Goal: Feedback & Contribution: Contribute content

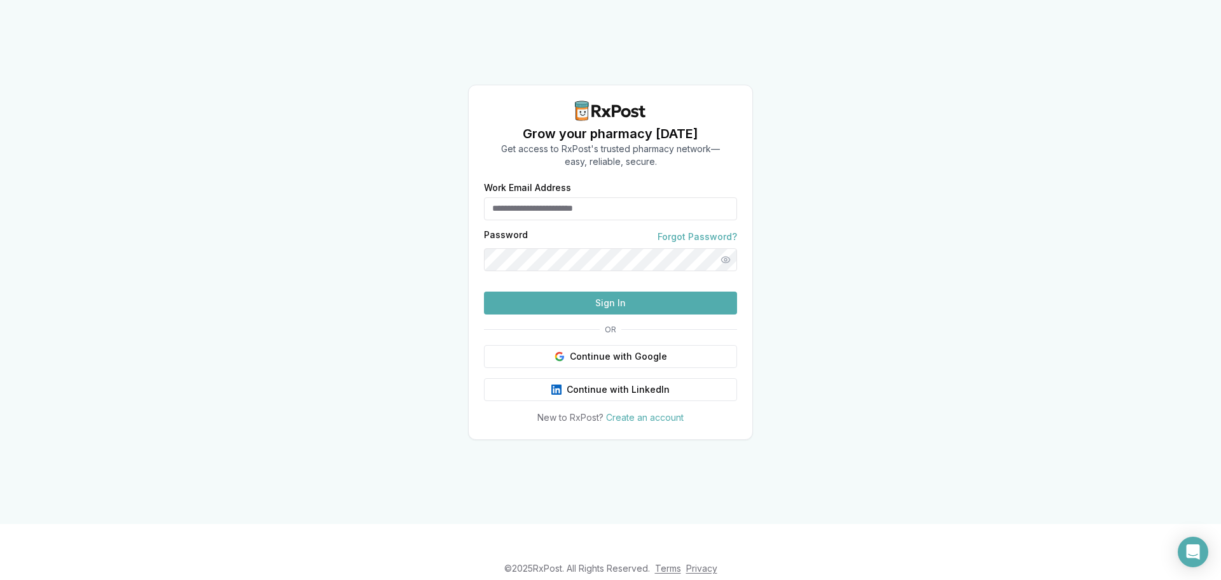
type input "**********"
click at [567, 314] on button "Sign In" at bounding box center [610, 302] width 253 height 23
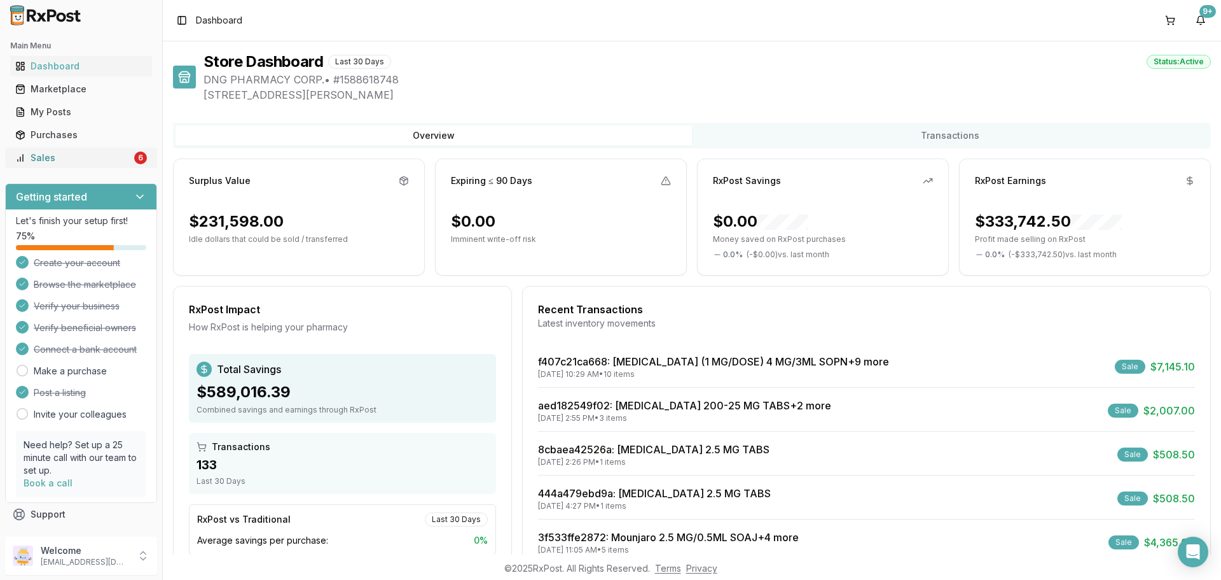
click at [98, 162] on div "Sales" at bounding box center [73, 157] width 116 height 13
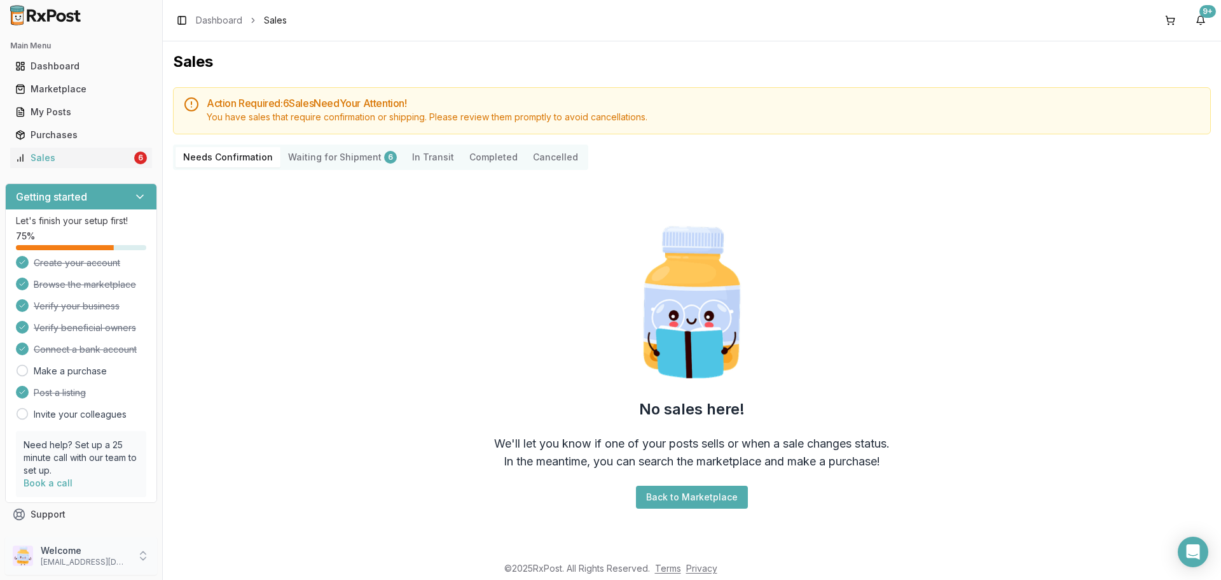
click at [73, 556] on p "Welcome" at bounding box center [85, 550] width 88 height 13
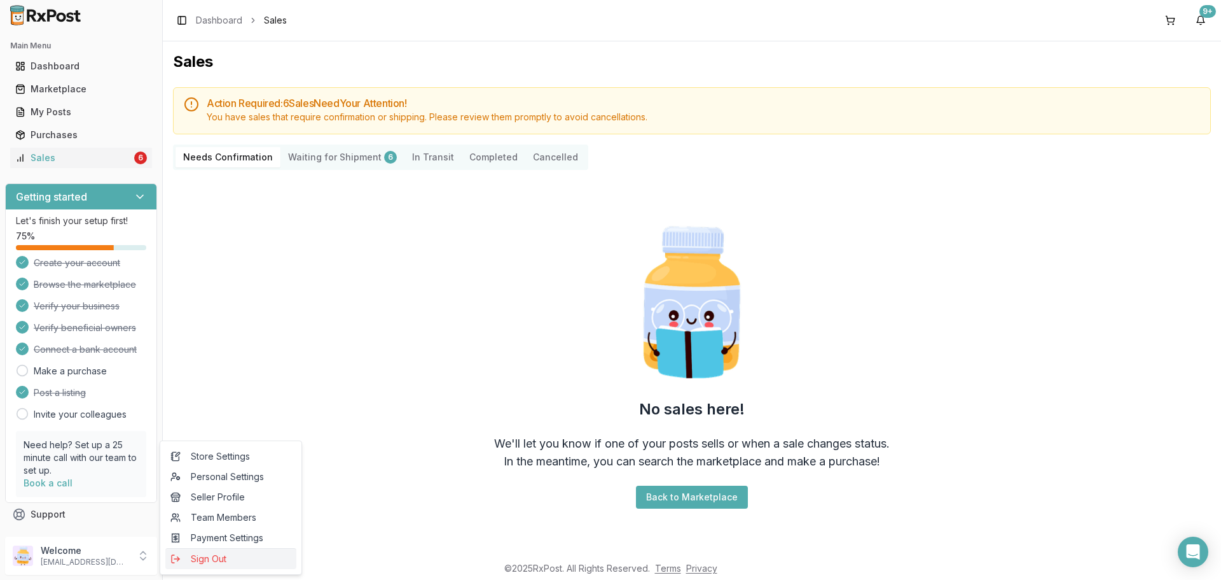
click at [192, 557] on span "Sign Out" at bounding box center [230, 558] width 121 height 13
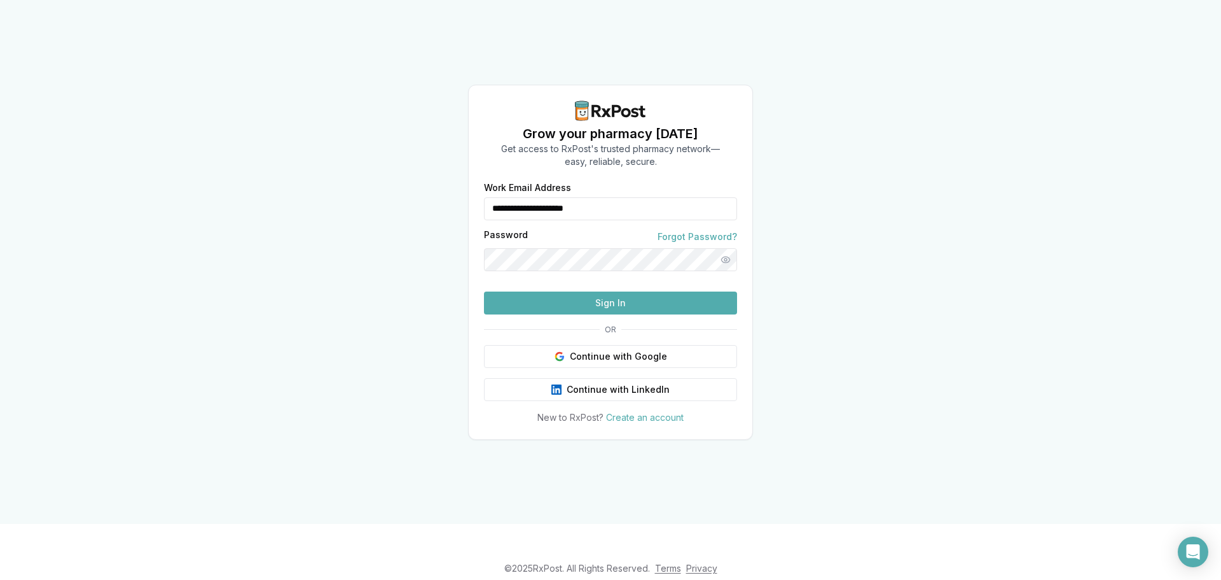
drag, startPoint x: 662, startPoint y: 188, endPoint x: 454, endPoint y: 200, distance: 208.3
click at [454, 200] on div "**********" at bounding box center [610, 262] width 1221 height 524
type input "**********"
click at [560, 314] on button "Sign In" at bounding box center [610, 302] width 253 height 23
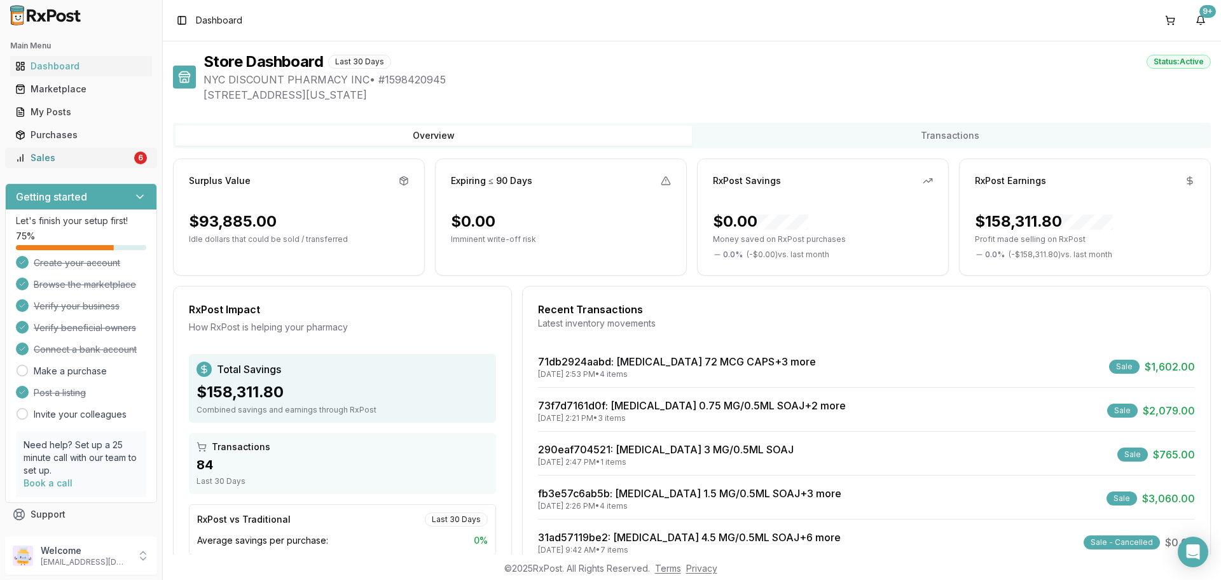
click at [62, 164] on link "Sales 6" at bounding box center [81, 157] width 142 height 23
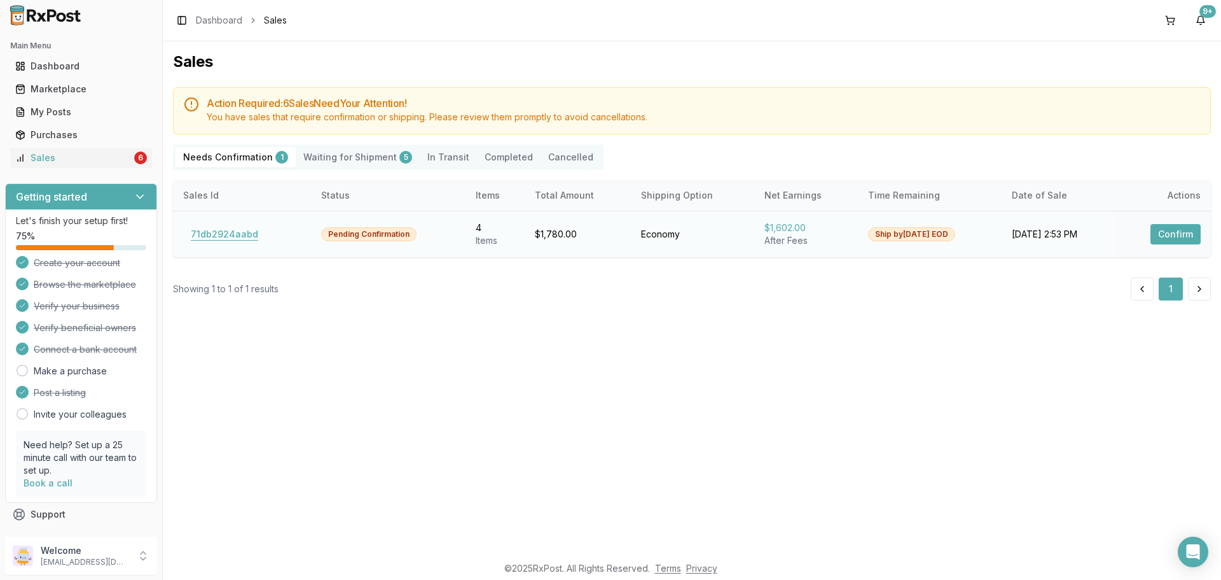
click at [221, 241] on button "71db2924aabd" at bounding box center [224, 234] width 83 height 20
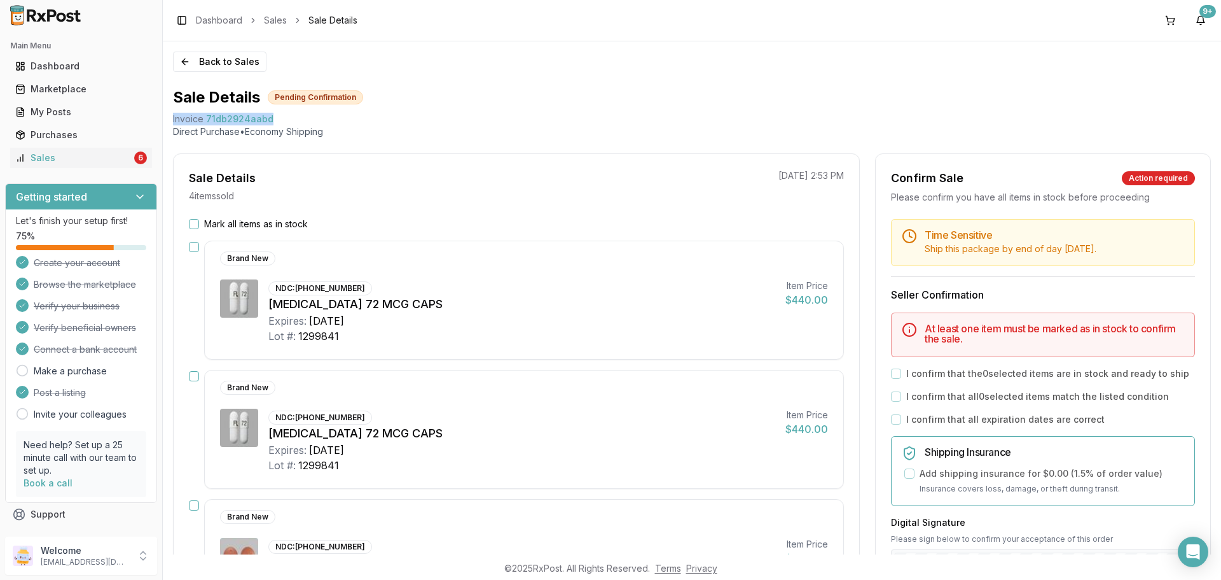
drag, startPoint x: 277, startPoint y: 121, endPoint x: 172, endPoint y: 124, distance: 105.0
click at [172, 124] on div "Back to Sales Sale Details Pending Confirmation Invoice 71db2924aabd Direct Pur…" at bounding box center [692, 297] width 1059 height 513
copy div "Invoice 71db2924aabd"
click at [1202, 546] on div "Open Intercom Messenger" at bounding box center [1194, 552] width 34 height 34
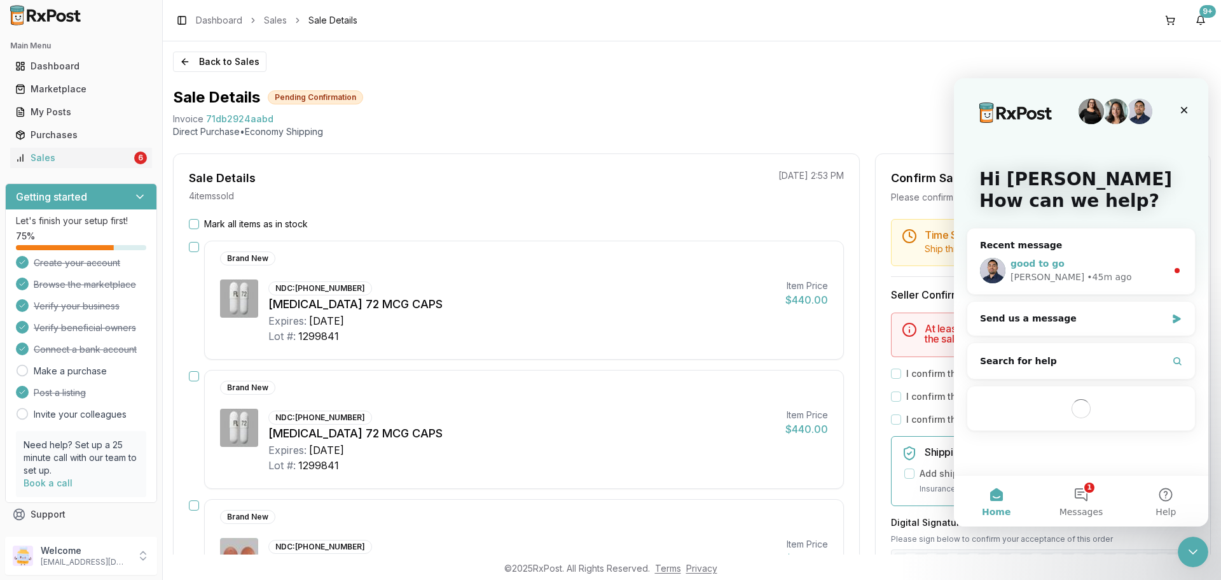
click at [1087, 275] on div "• 45m ago" at bounding box center [1109, 276] width 45 height 13
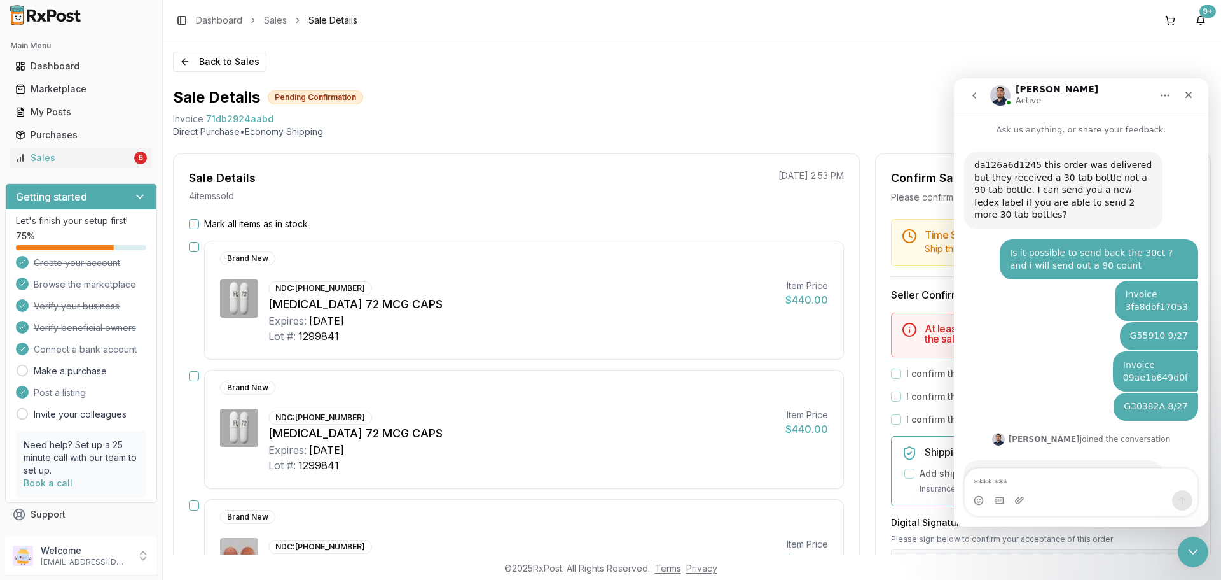
scroll to position [38, 0]
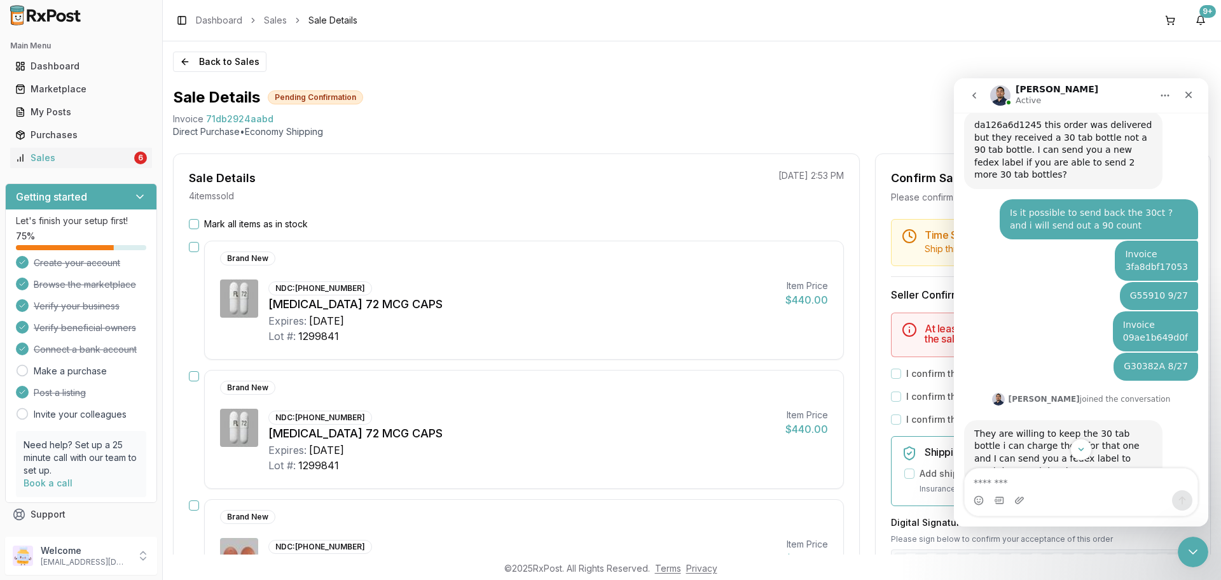
click at [1026, 479] on textarea "Message…" at bounding box center [1081, 479] width 233 height 22
drag, startPoint x: 1067, startPoint y: 450, endPoint x: 1081, endPoint y: 451, distance: 13.4
click at [1068, 450] on div "Intercom messenger" at bounding box center [1081, 449] width 254 height 22
click at [1081, 451] on icon "Scroll to bottom" at bounding box center [1081, 448] width 11 height 11
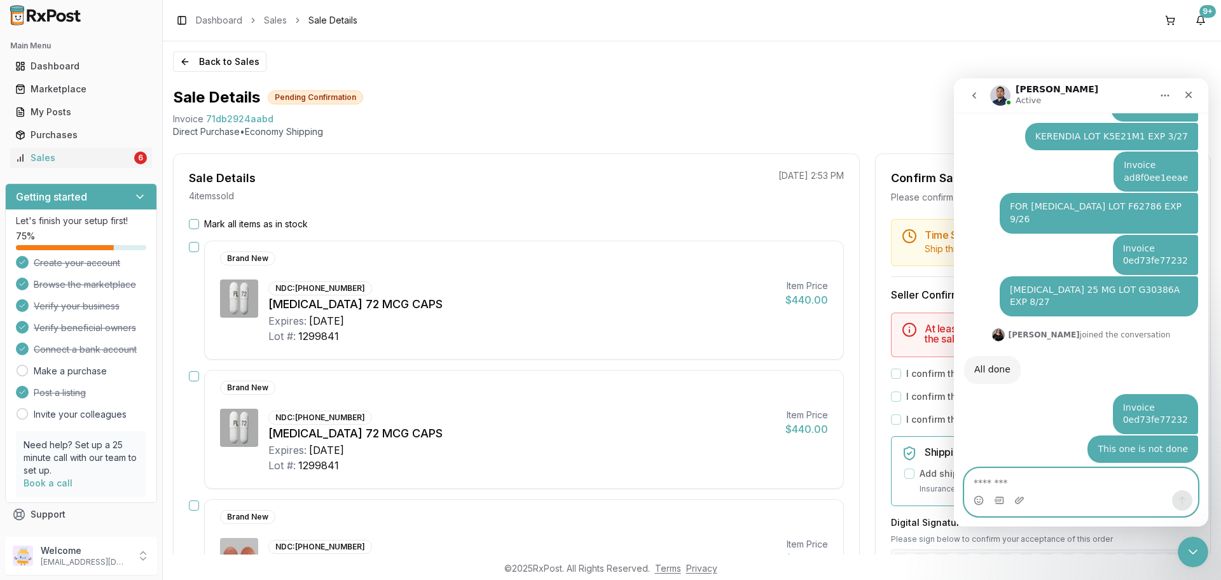
click at [1028, 483] on textarea "Message…" at bounding box center [1081, 479] width 233 height 22
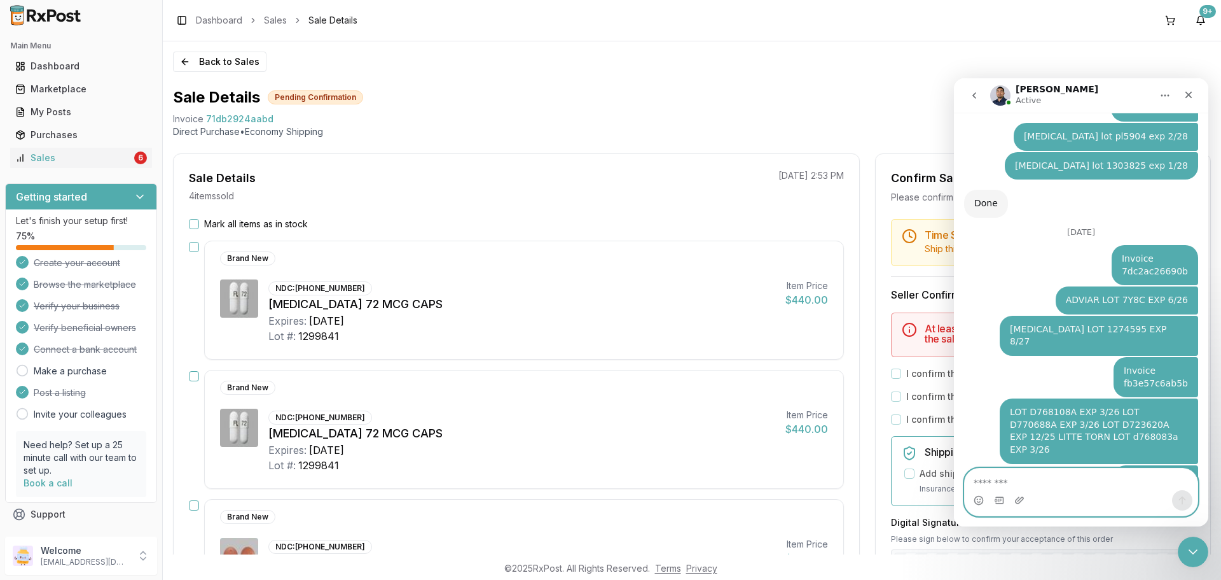
paste textarea "**********"
type textarea "**********"
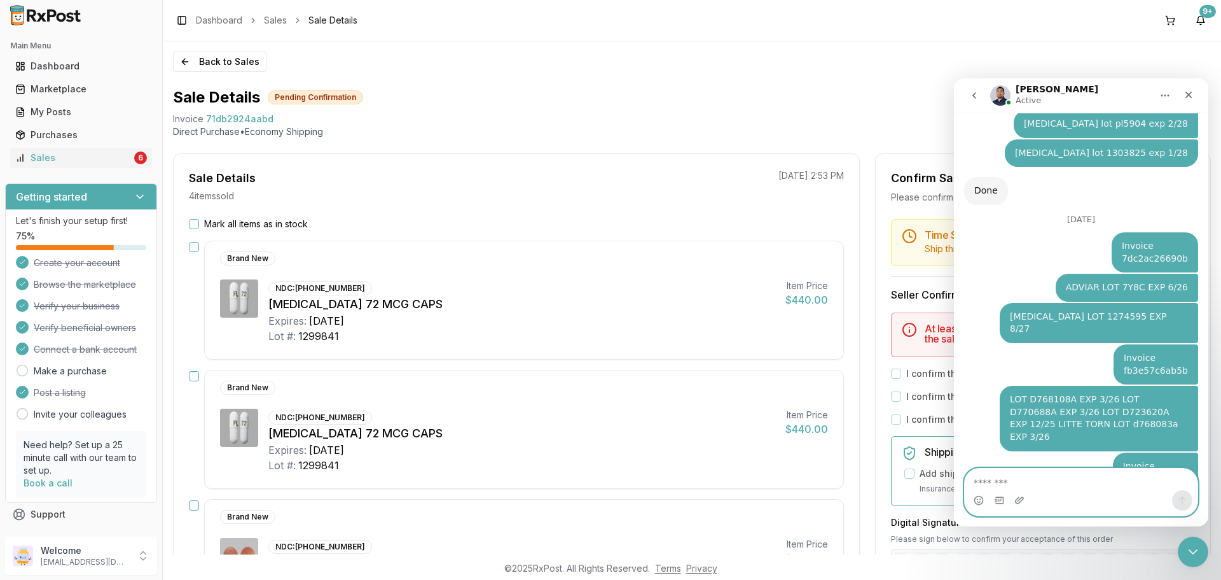
scroll to position [4676, 0]
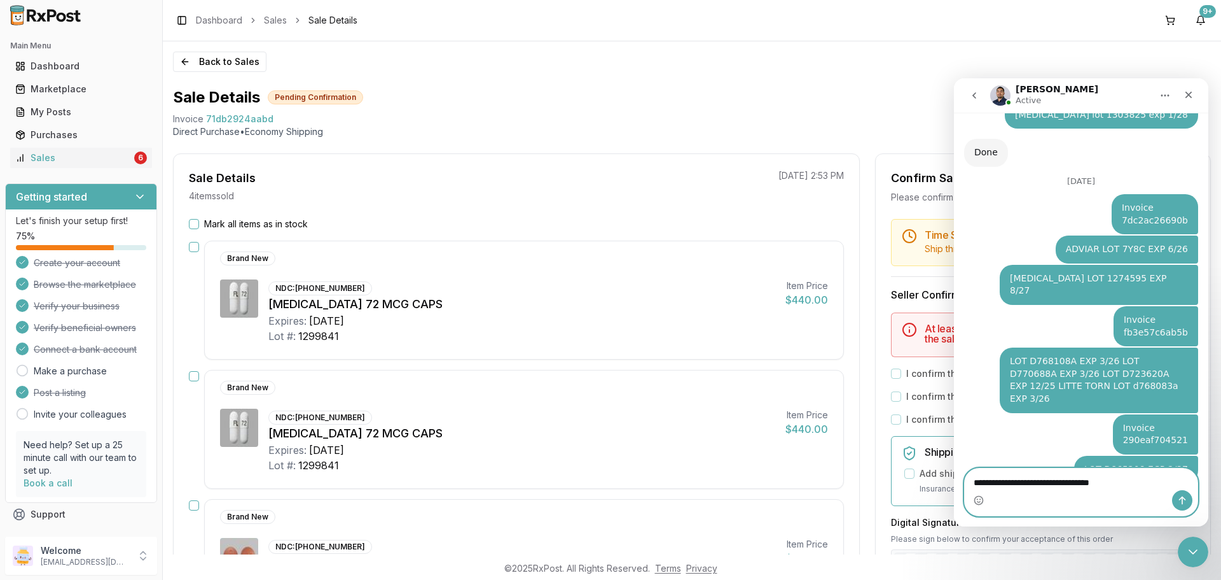
type textarea "**********"
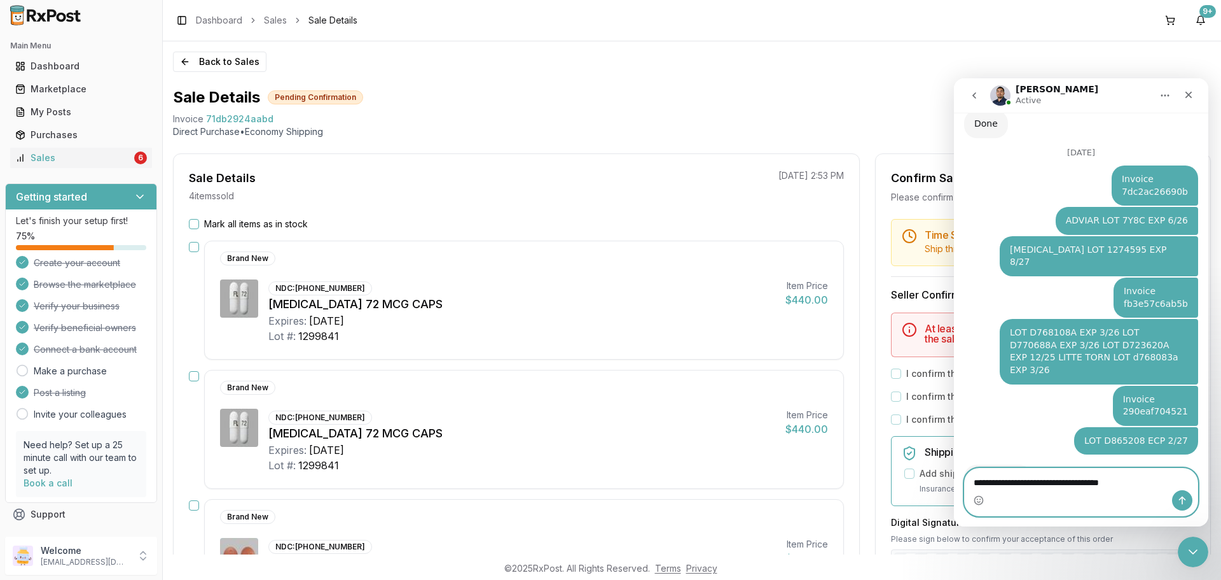
click at [1066, 482] on textarea "**********" at bounding box center [1081, 479] width 233 height 22
click at [1066, 477] on textarea "**********" at bounding box center [1081, 466] width 233 height 22
click at [1070, 477] on textarea "**********" at bounding box center [1081, 466] width 233 height 22
click at [1065, 477] on textarea "**********" at bounding box center [1081, 466] width 233 height 22
click at [1066, 477] on textarea "**********" at bounding box center [1081, 466] width 233 height 22
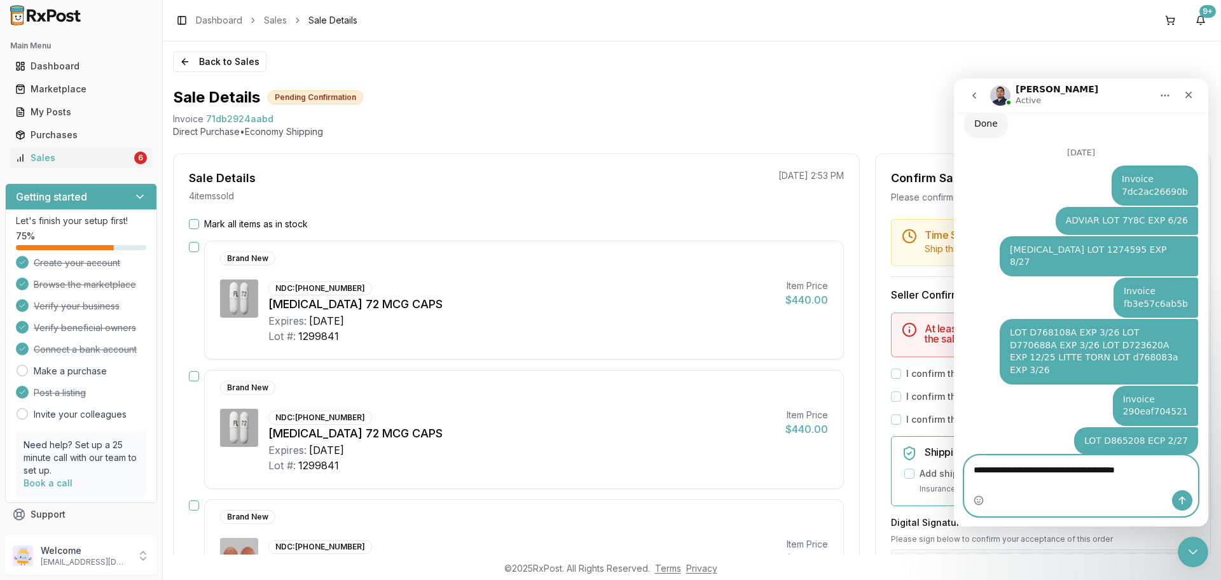
click at [1066, 477] on textarea "**********" at bounding box center [1081, 466] width 233 height 22
click at [1062, 477] on textarea "**********" at bounding box center [1081, 466] width 233 height 22
click at [1011, 477] on textarea "**********" at bounding box center [1081, 466] width 233 height 22
type textarea "**********"
click at [1177, 498] on icon "Send a message…" at bounding box center [1182, 500] width 10 height 10
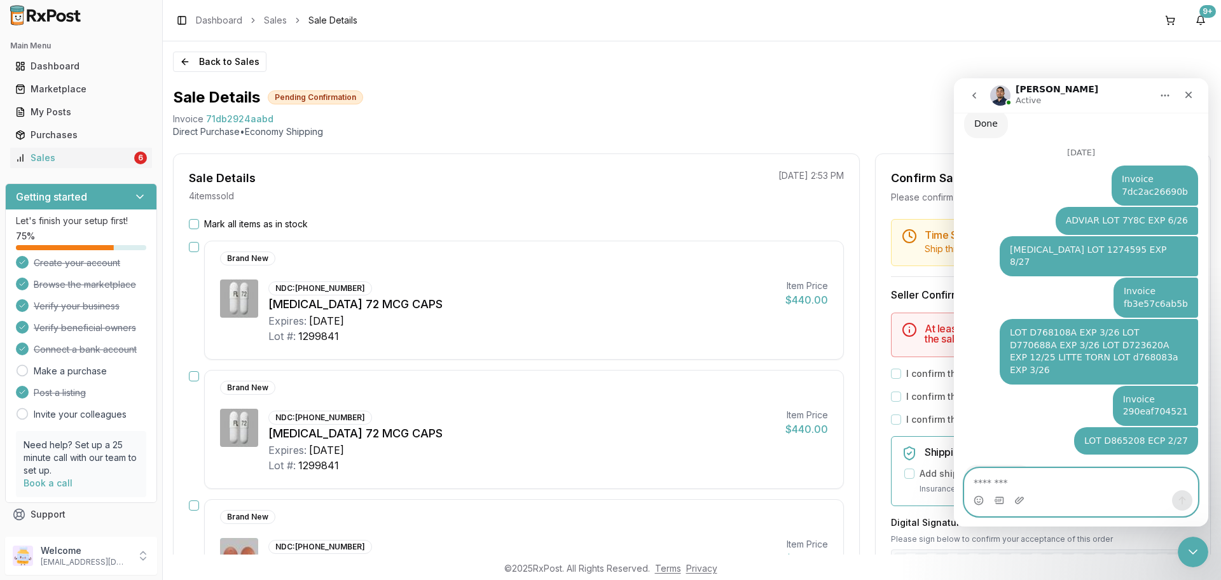
scroll to position [4746, 0]
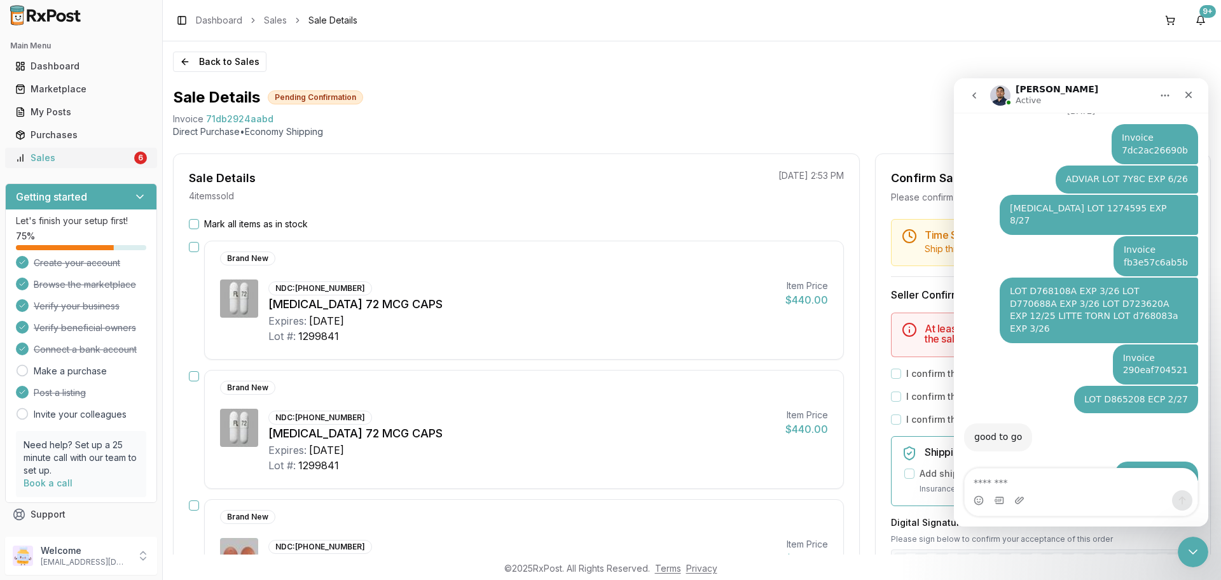
drag, startPoint x: 109, startPoint y: 163, endPoint x: 115, endPoint y: 167, distance: 6.9
click at [109, 163] on div "Sales" at bounding box center [73, 157] width 116 height 13
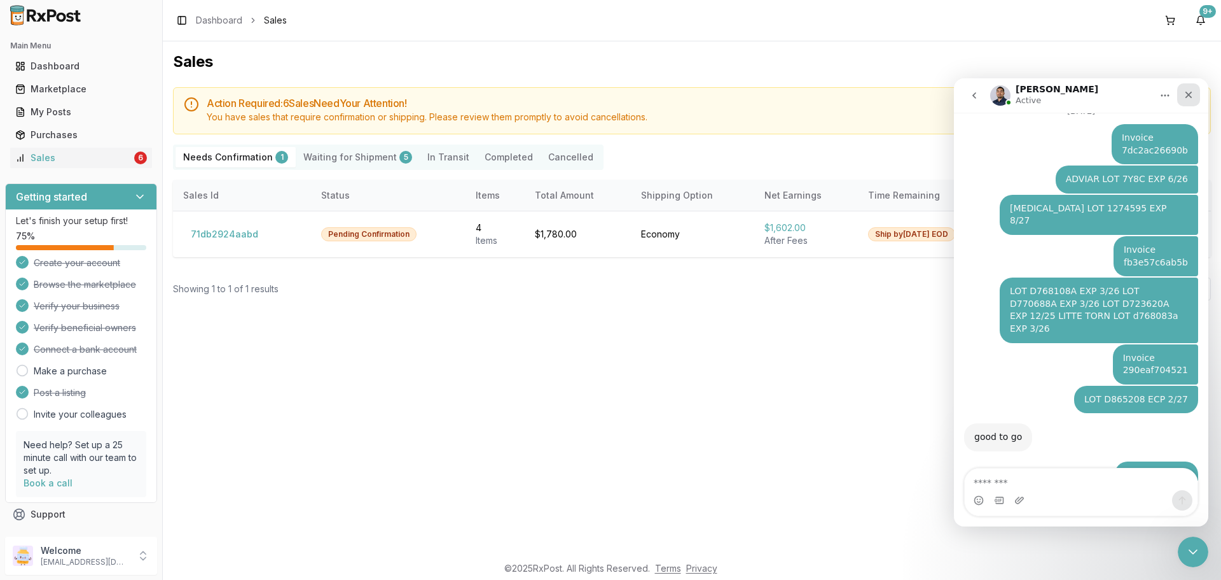
click at [1186, 95] on icon "Close" at bounding box center [1189, 95] width 10 height 10
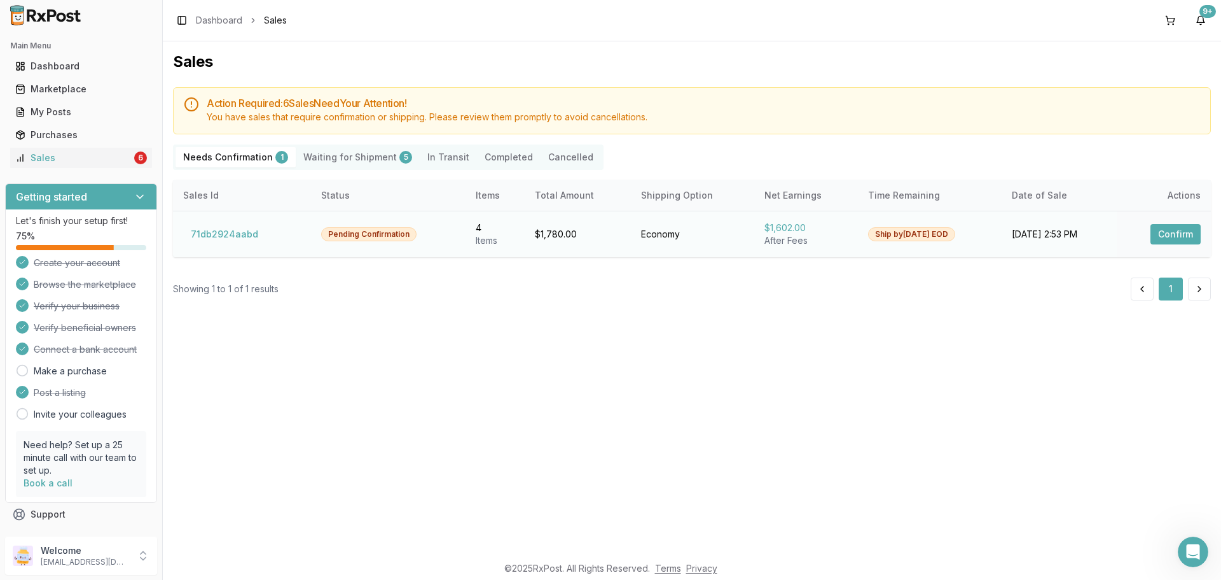
scroll to position [4746, 0]
click at [140, 154] on div "6" at bounding box center [140, 157] width 13 height 13
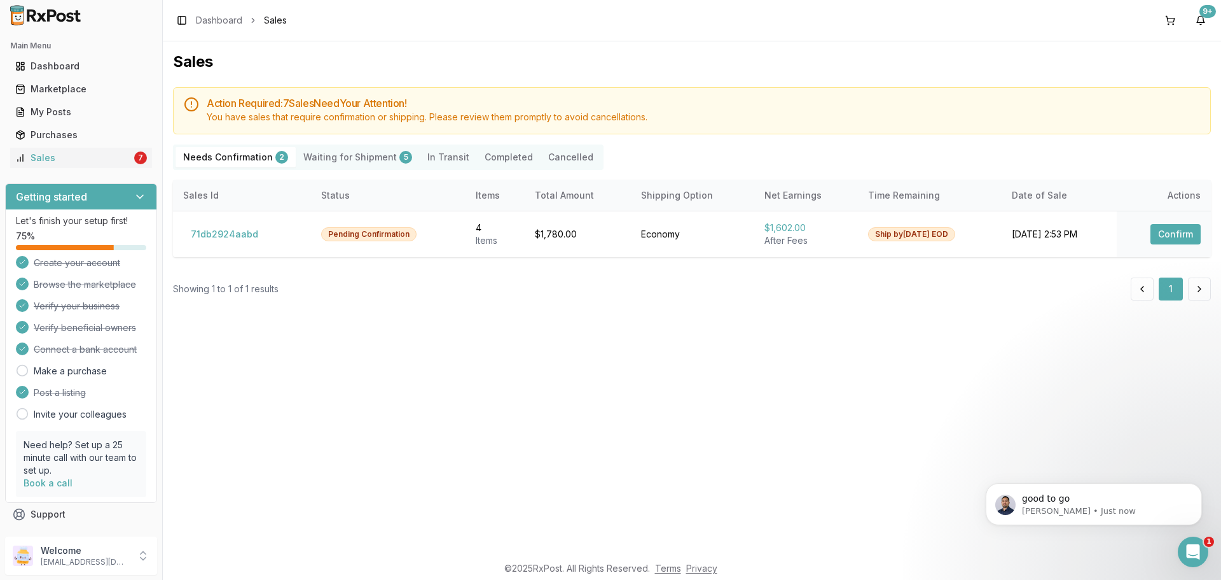
scroll to position [4784, 0]
click at [245, 238] on button "71db2924aabd" at bounding box center [224, 234] width 83 height 20
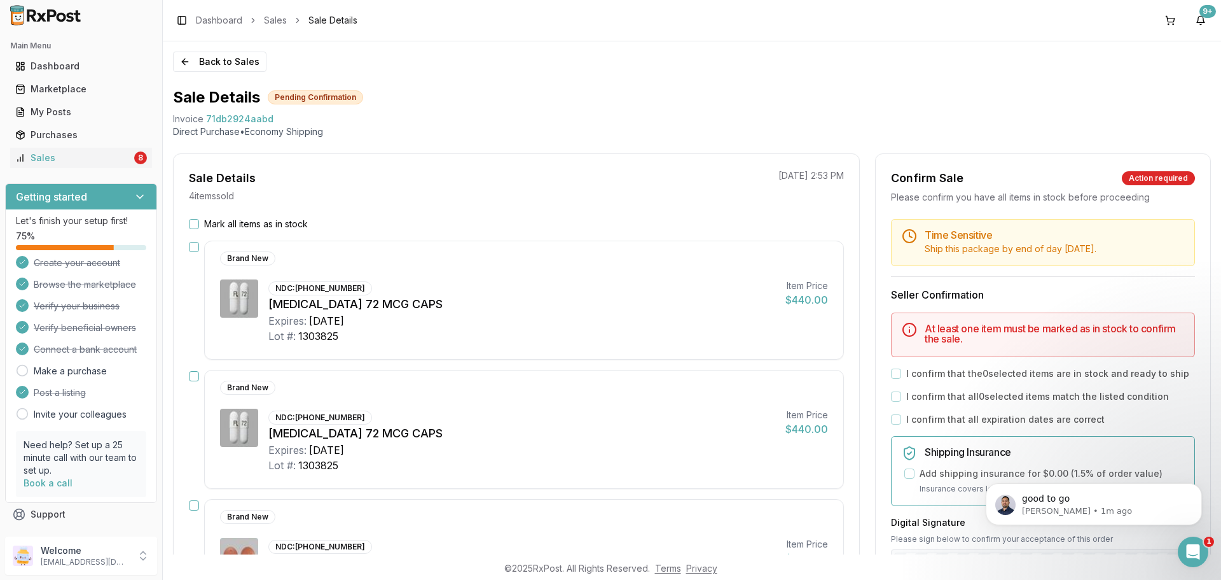
click at [195, 226] on button "Mark all items as in stock" at bounding box center [194, 224] width 10 height 10
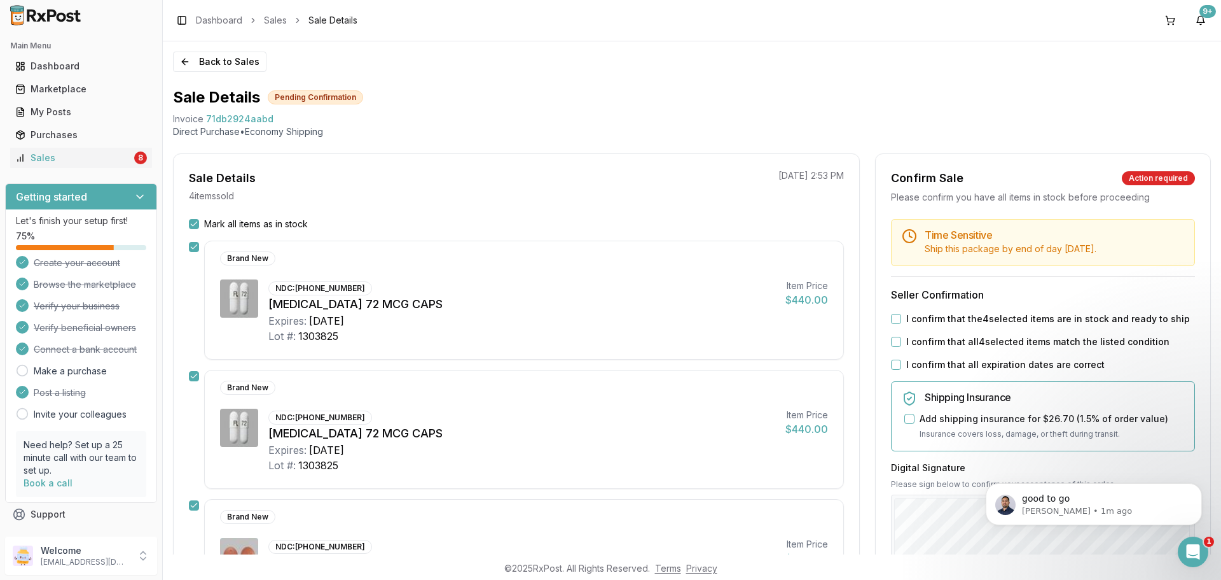
click at [891, 319] on button "I confirm that the 4 selected items are in stock and ready to ship" at bounding box center [896, 319] width 10 height 10
click at [889, 350] on div "Time Sensitive Ship this package by end of day Tuesday, September 9th . Seller …" at bounding box center [1043, 488] width 335 height 538
click at [891, 343] on button "I confirm that all 4 selected items match the listed condition" at bounding box center [896, 342] width 10 height 10
click at [900, 365] on div "I confirm that all expiration dates are correct" at bounding box center [1043, 364] width 304 height 13
click at [898, 363] on button "I confirm that all expiration dates are correct" at bounding box center [896, 364] width 10 height 10
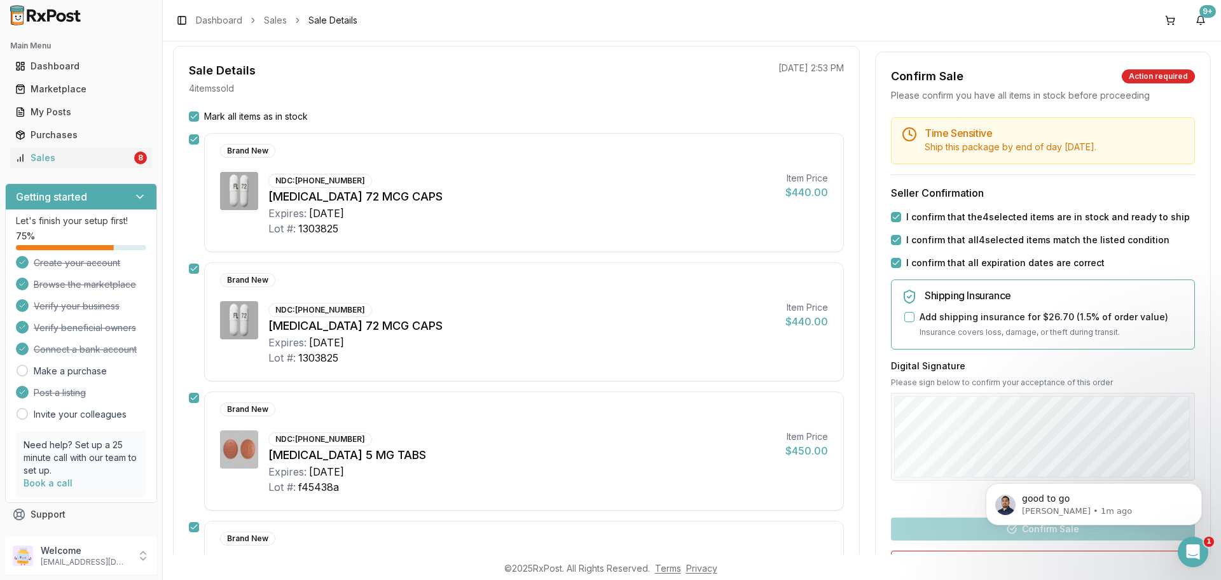
scroll to position [191, 0]
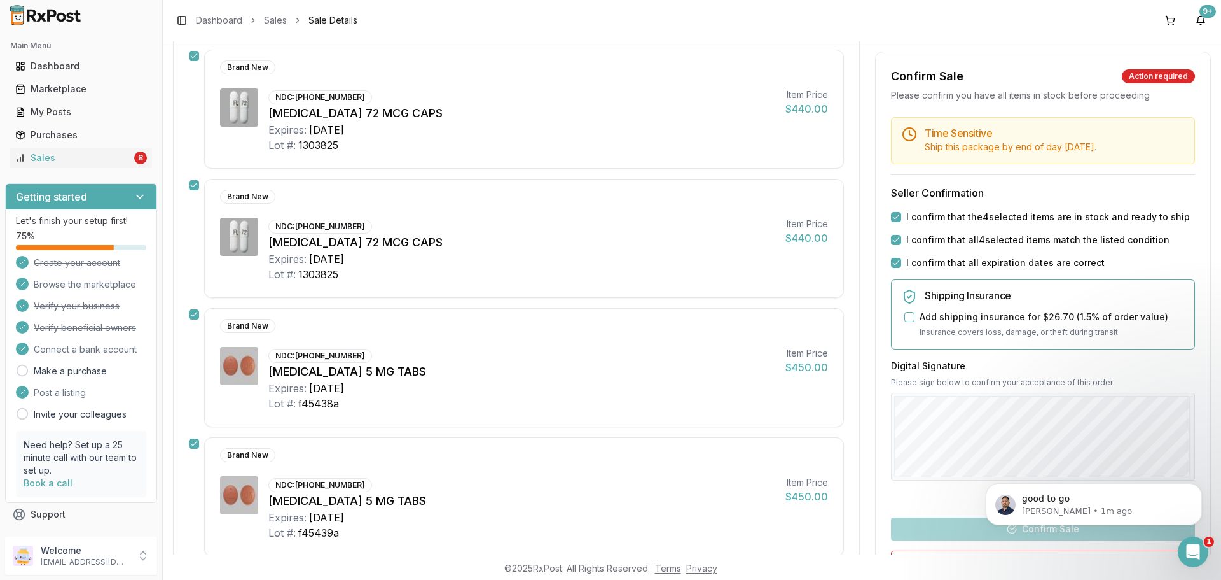
click at [965, 536] on div "Time Sensitive Ship this package by end of day Tuesday, September 9th . Seller …" at bounding box center [1043, 386] width 335 height 538
click at [985, 524] on div "good to go Manuel • 1m ago" at bounding box center [1094, 445] width 234 height 159
drag, startPoint x: 983, startPoint y: 543, endPoint x: 971, endPoint y: 536, distance: 14.3
click at [982, 537] on body "good to go Manuel • 1m ago" at bounding box center [1094, 500] width 244 height 79
click at [961, 525] on button "Confirm Sale" at bounding box center [1043, 528] width 304 height 23
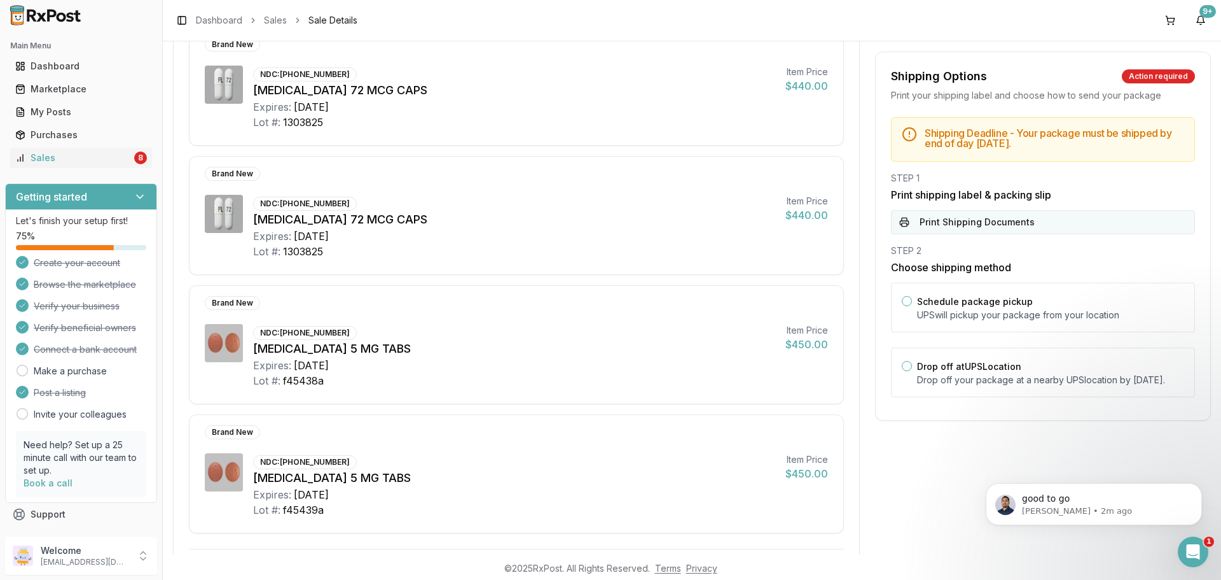
click at [988, 225] on button "Print Shipping Documents" at bounding box center [1043, 222] width 304 height 24
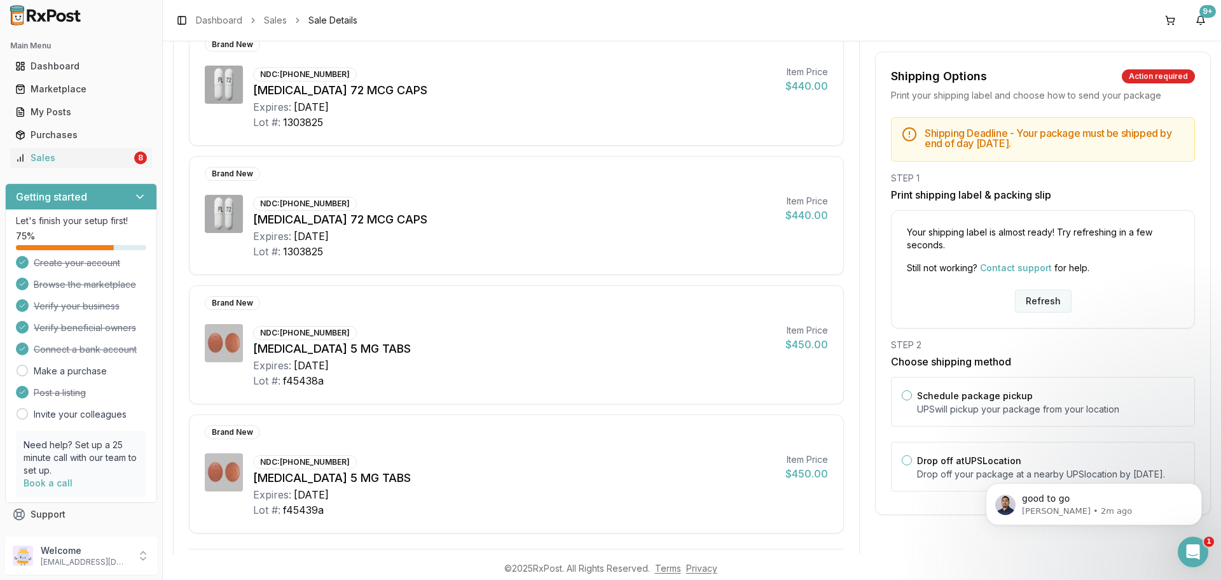
click at [1037, 305] on button "Refresh" at bounding box center [1043, 300] width 57 height 23
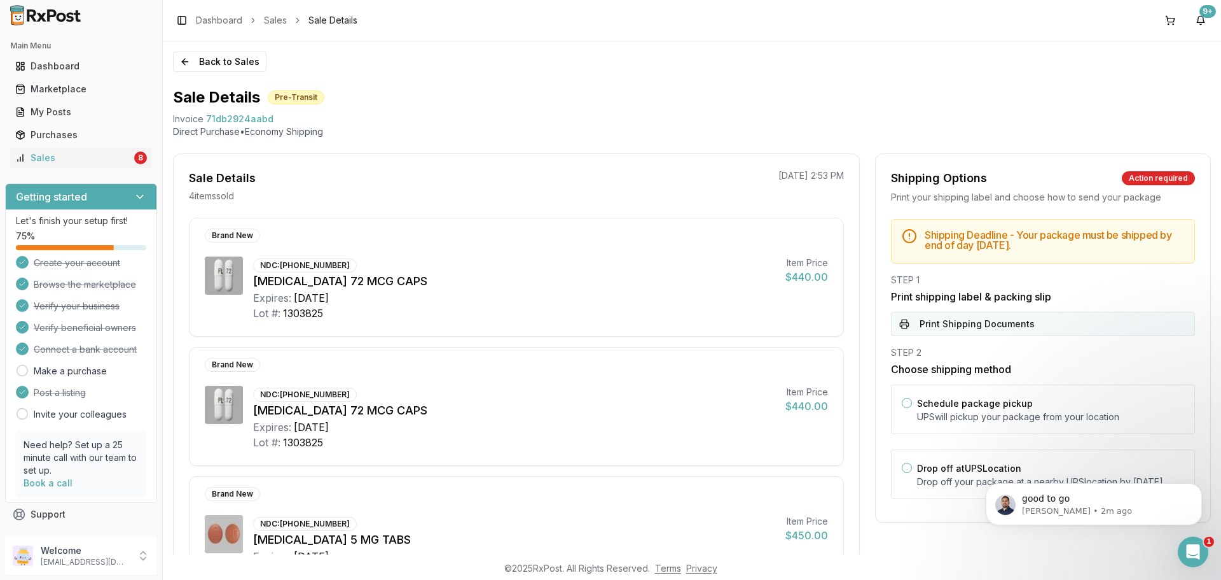
click at [1016, 322] on button "Print Shipping Documents" at bounding box center [1043, 324] width 304 height 24
click at [228, 63] on button "Back to Sales" at bounding box center [220, 62] width 94 height 20
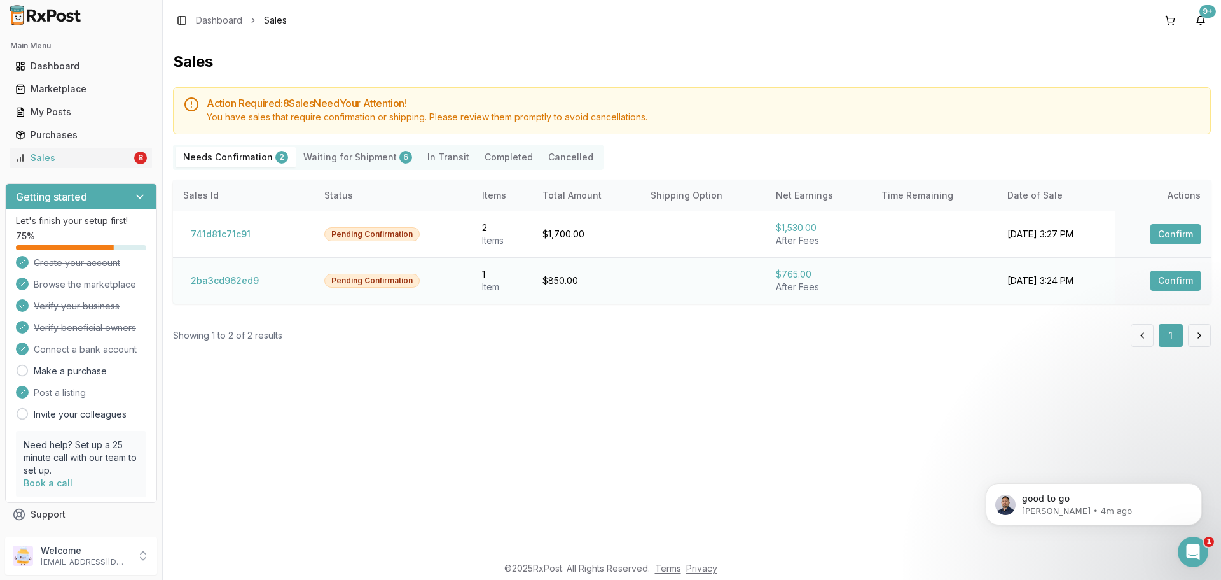
click at [218, 292] on td "2ba3cd962ed9" at bounding box center [243, 280] width 141 height 46
click at [214, 281] on button "2ba3cd962ed9" at bounding box center [224, 280] width 83 height 20
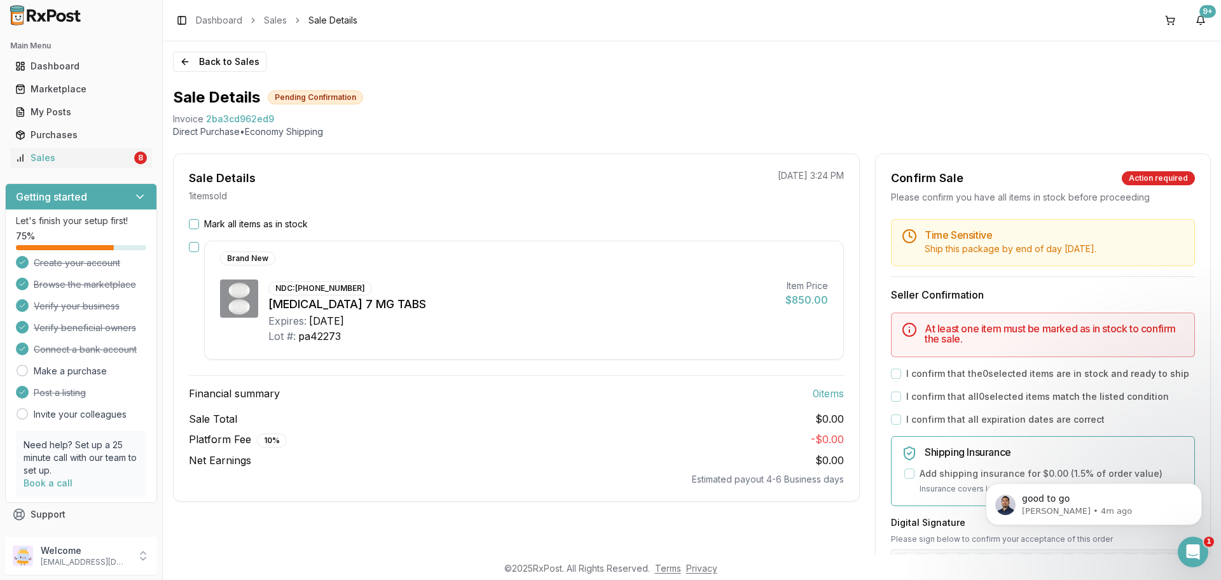
click at [213, 73] on div "Back to Sales Sale Details Pending Confirmation Invoice 2ba3cd962ed9 Direct Pur…" at bounding box center [692, 297] width 1059 height 513
click at [198, 73] on div "Back to Sales Sale Details Pending Confirmation Invoice 2ba3cd962ed9 Direct Pur…" at bounding box center [692, 297] width 1059 height 513
click at [197, 63] on button "Back to Sales" at bounding box center [220, 62] width 94 height 20
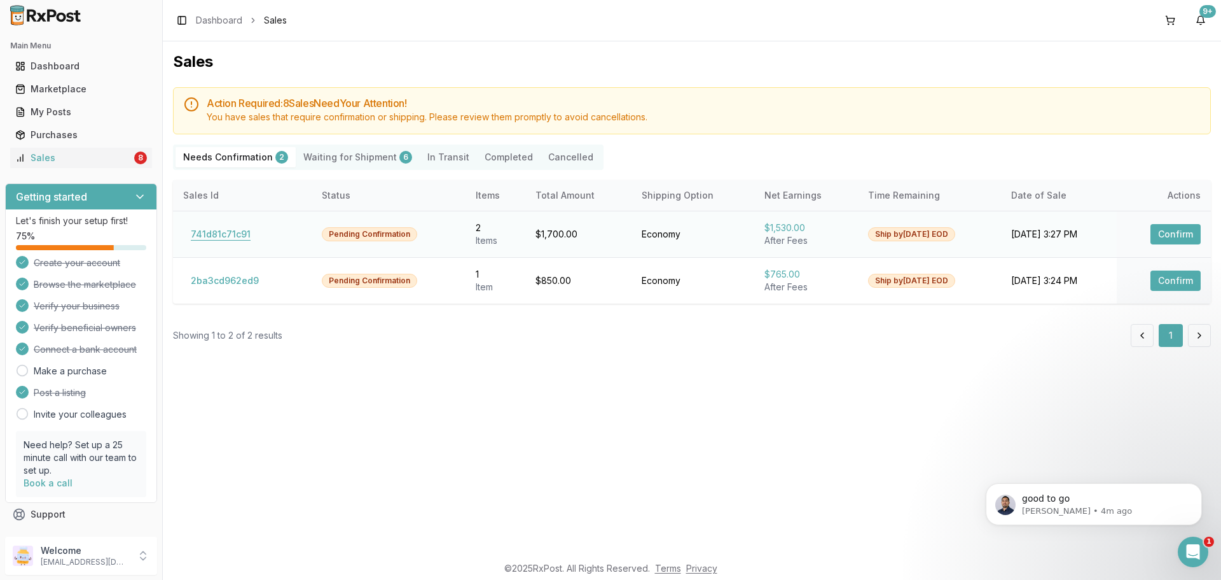
click at [205, 232] on button "741d81c71c91" at bounding box center [220, 234] width 75 height 20
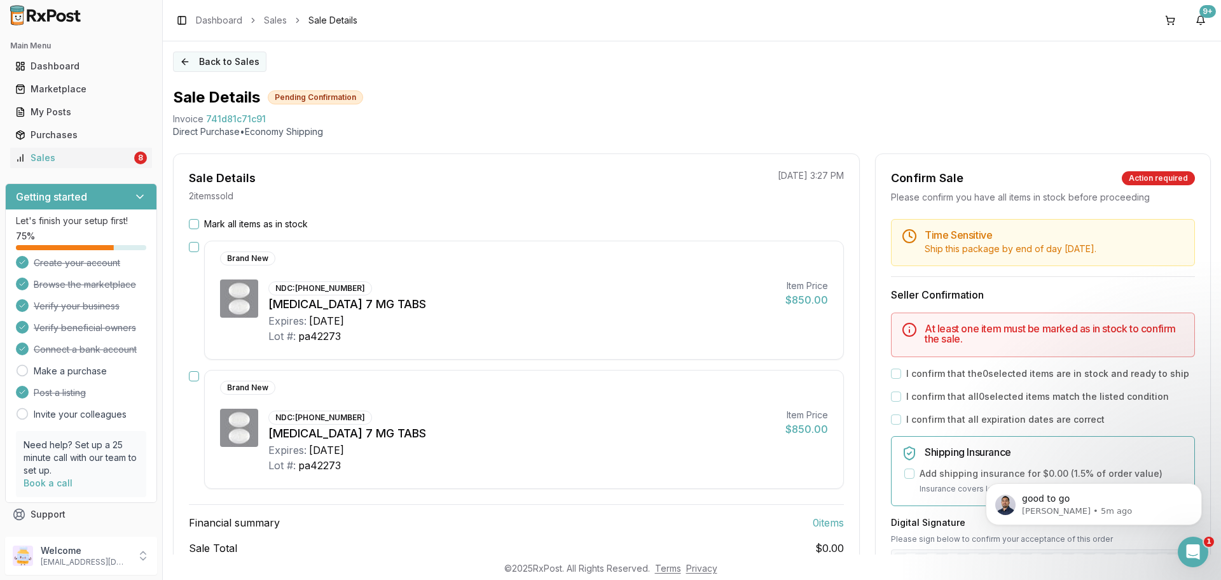
click at [203, 57] on button "Back to Sales" at bounding box center [220, 62] width 94 height 20
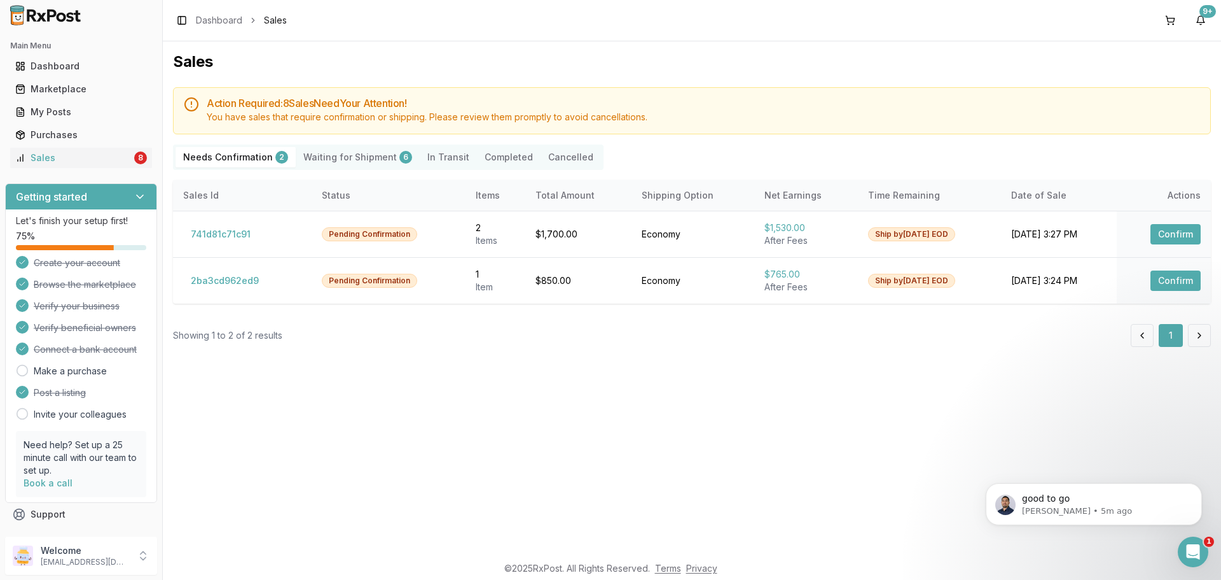
click at [345, 149] on Shipment "Waiting for Shipment 6" at bounding box center [358, 157] width 124 height 20
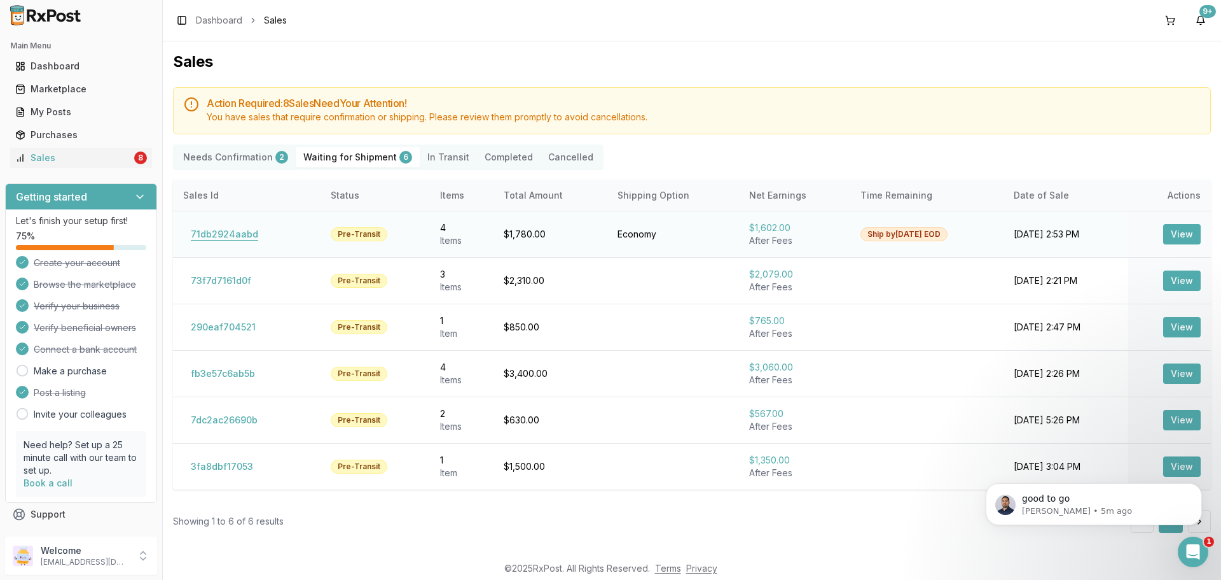
click at [241, 232] on button "71db2924aabd" at bounding box center [224, 234] width 83 height 20
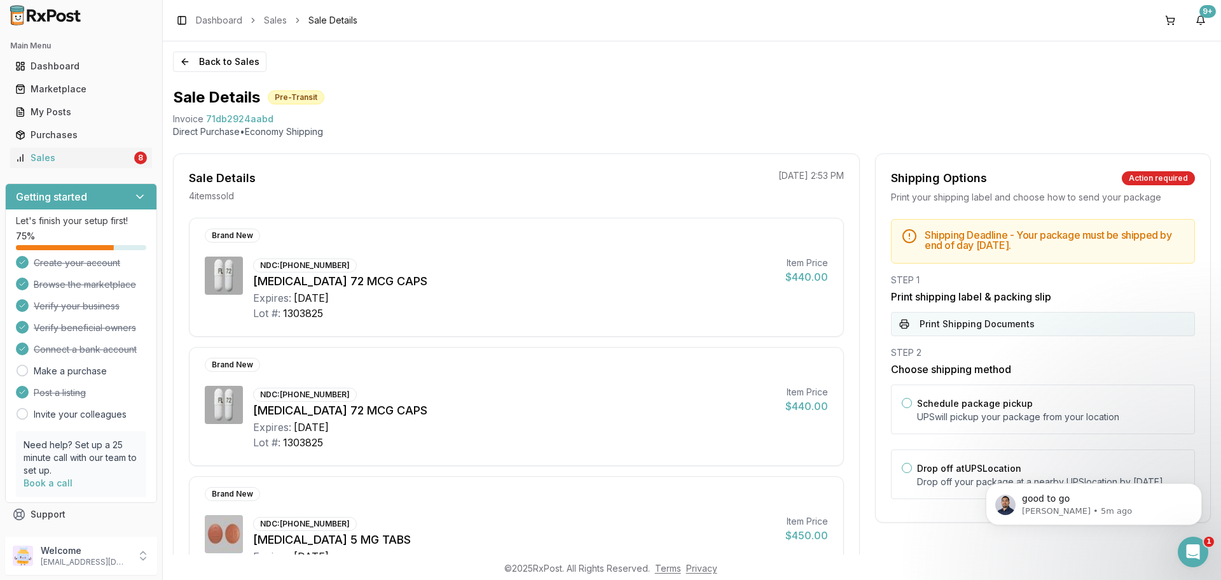
click at [1013, 331] on button "Print Shipping Documents" at bounding box center [1043, 324] width 304 height 24
click at [204, 67] on button "Back to Sales" at bounding box center [220, 62] width 94 height 20
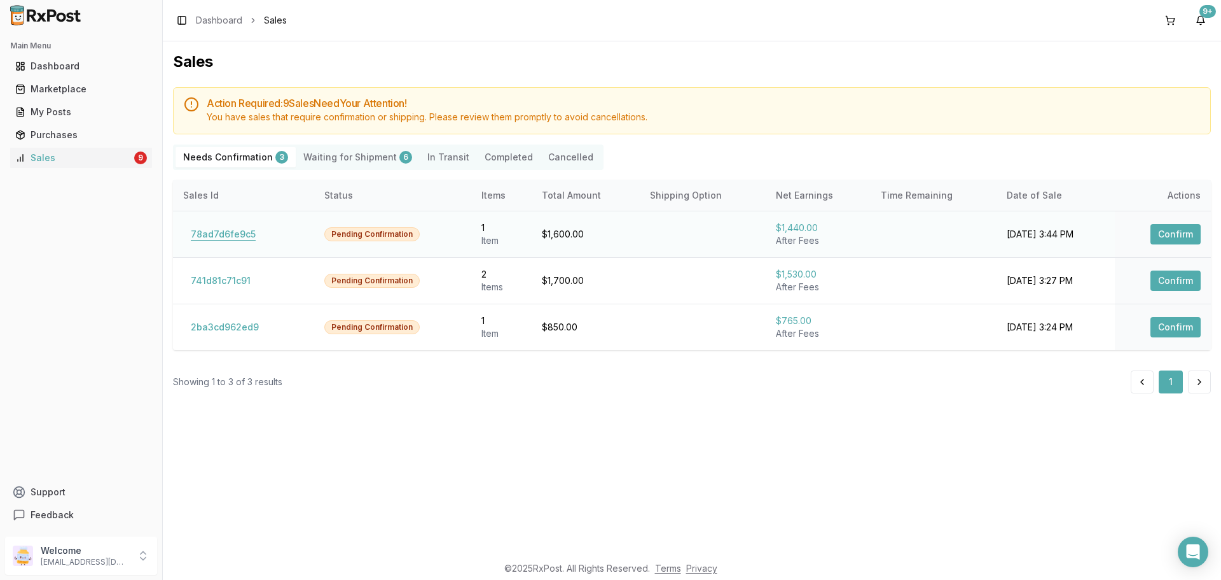
click at [220, 225] on button "78ad7d6fe9c5" at bounding box center [223, 234] width 80 height 20
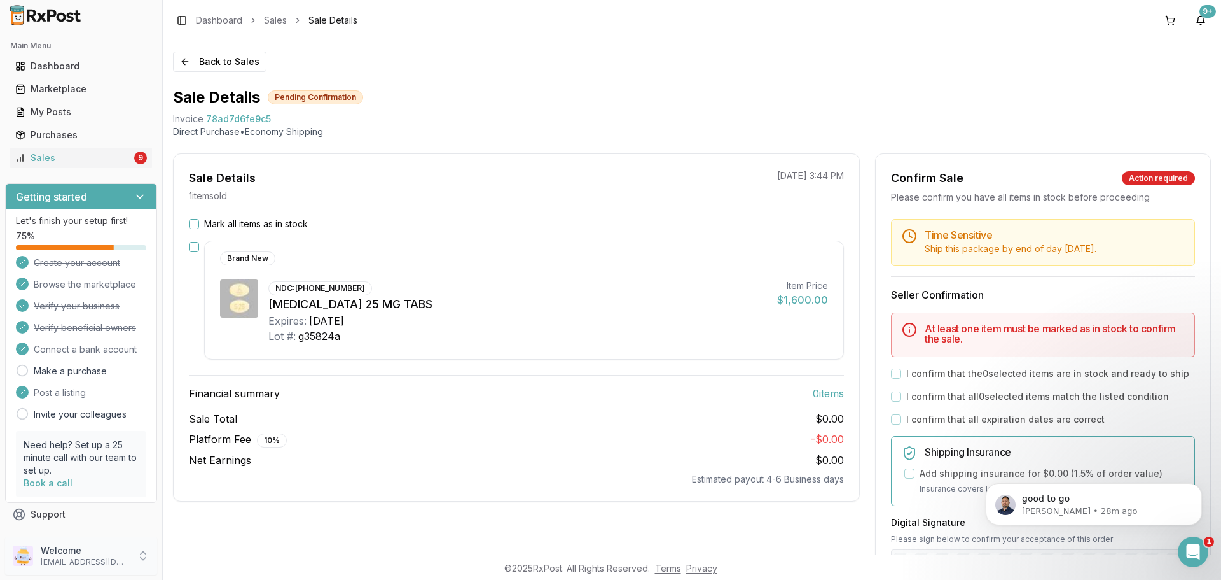
drag, startPoint x: 88, startPoint y: 563, endPoint x: 152, endPoint y: 559, distance: 64.4
click at [90, 562] on p "[EMAIL_ADDRESS][DOMAIN_NAME]" at bounding box center [85, 562] width 88 height 10
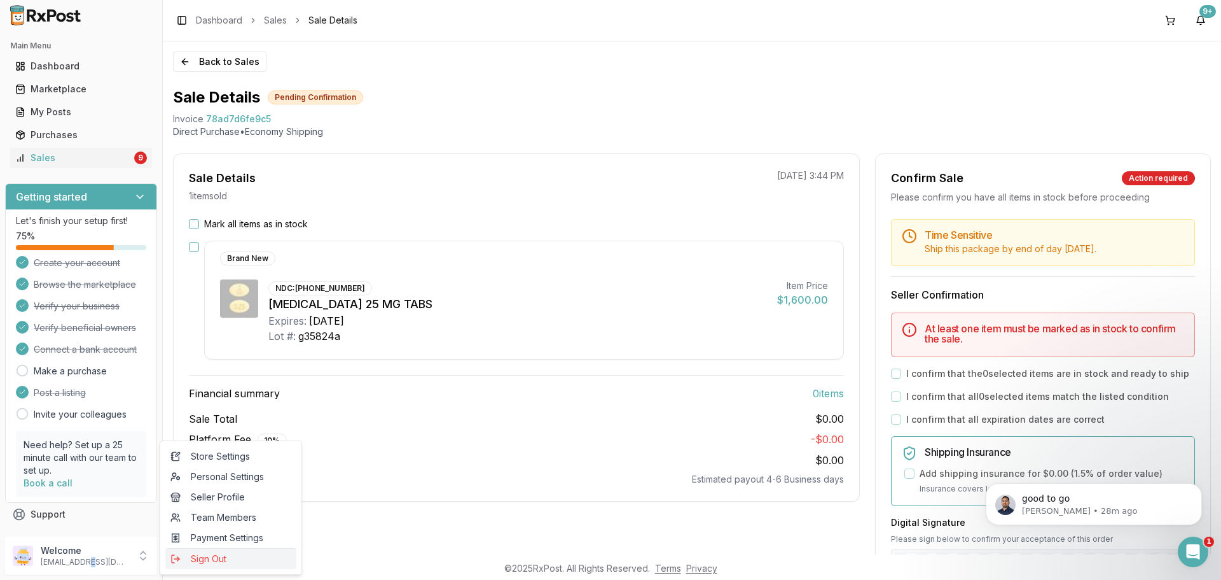
click at [237, 558] on span "Sign Out" at bounding box center [230, 558] width 121 height 13
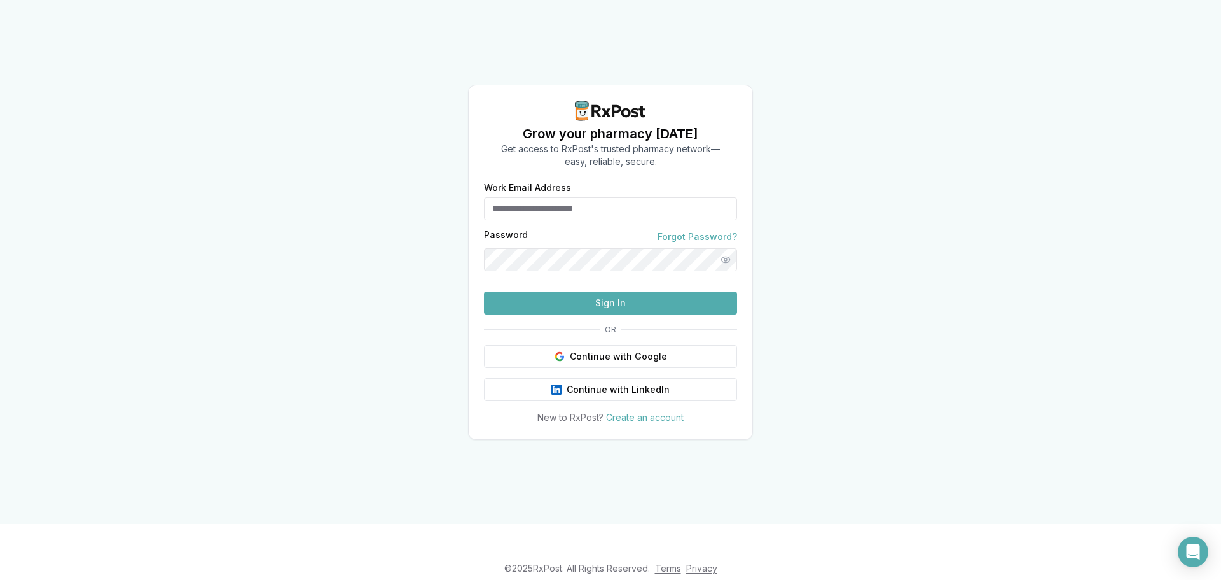
type input "**********"
click at [576, 314] on button "Sign In" at bounding box center [610, 302] width 253 height 23
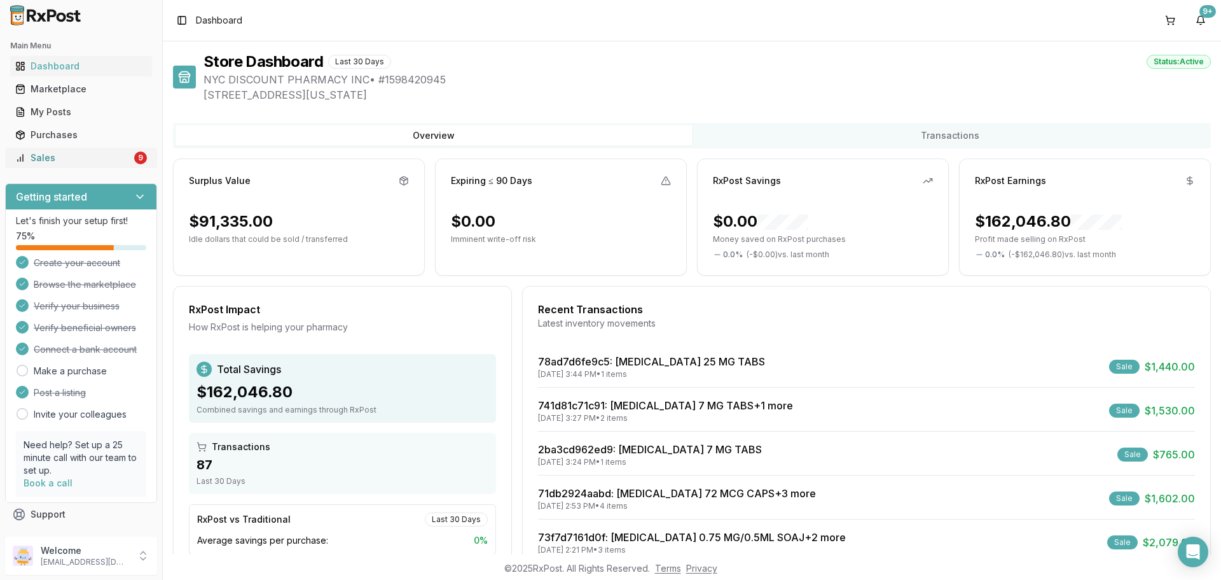
click at [137, 159] on div "9" at bounding box center [140, 157] width 13 height 13
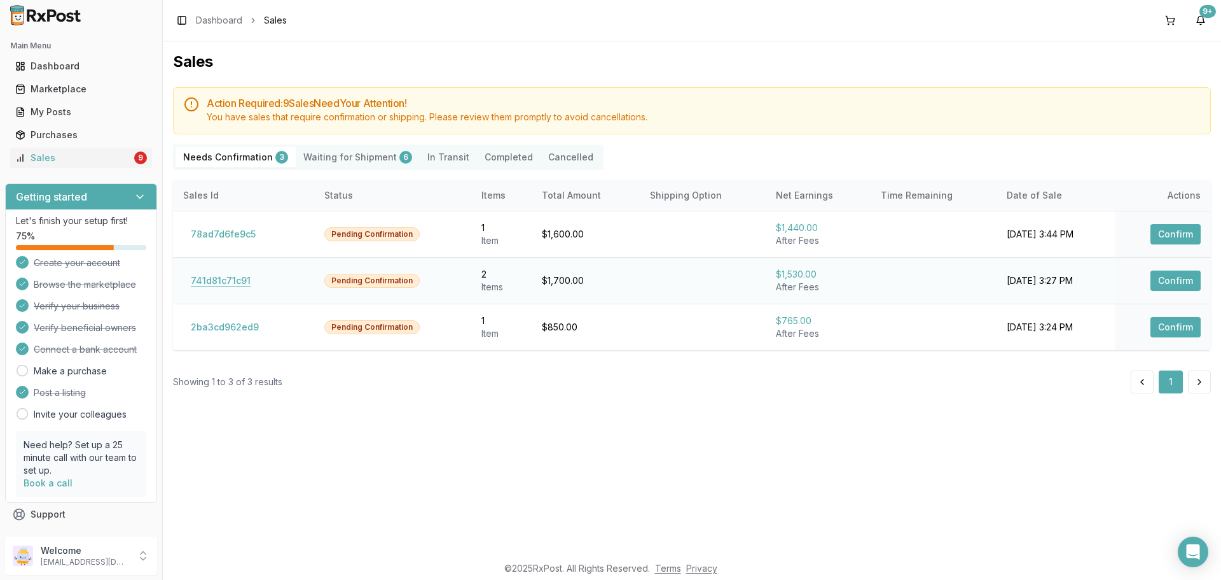
click at [206, 286] on button "741d81c71c91" at bounding box center [220, 280] width 75 height 20
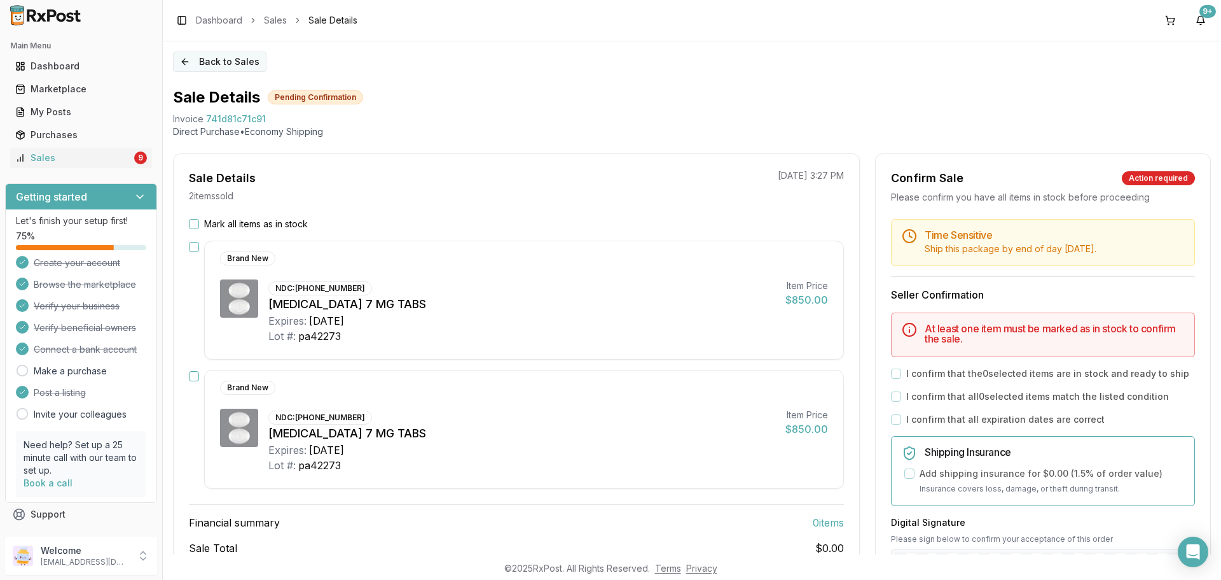
click at [191, 60] on button "Back to Sales" at bounding box center [220, 62] width 94 height 20
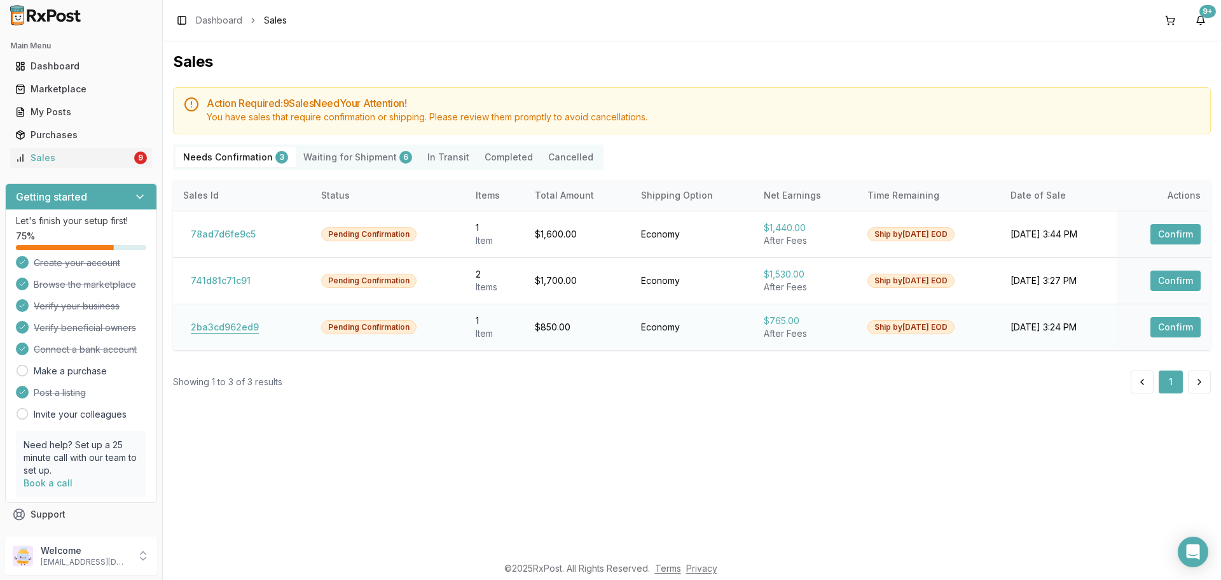
click at [231, 335] on button "2ba3cd962ed9" at bounding box center [224, 327] width 83 height 20
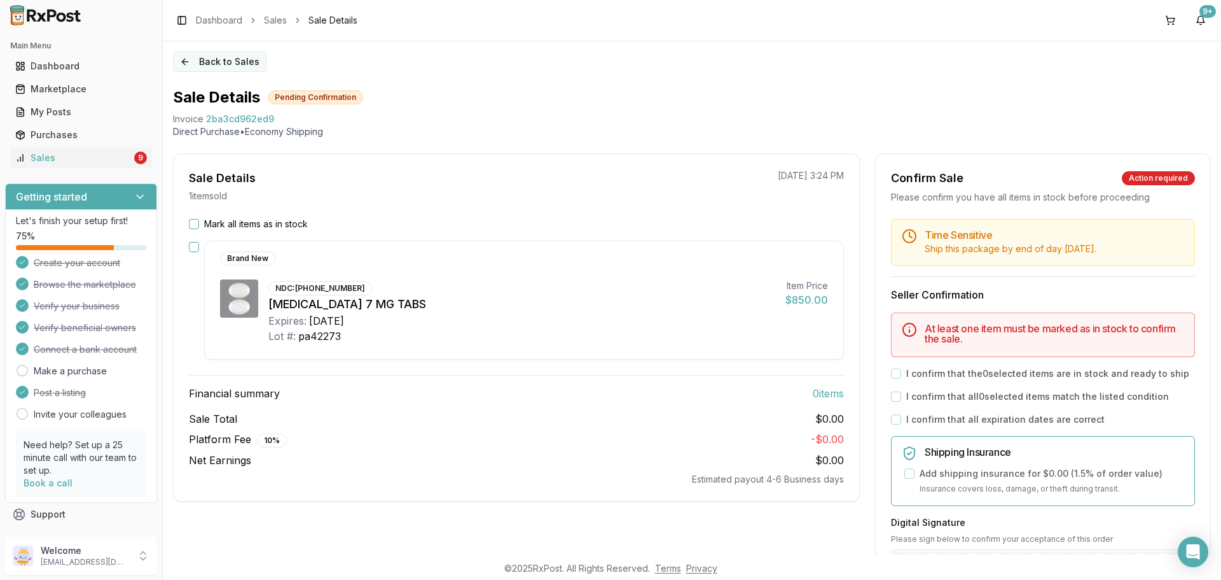
click at [195, 60] on button "Back to Sales" at bounding box center [220, 62] width 94 height 20
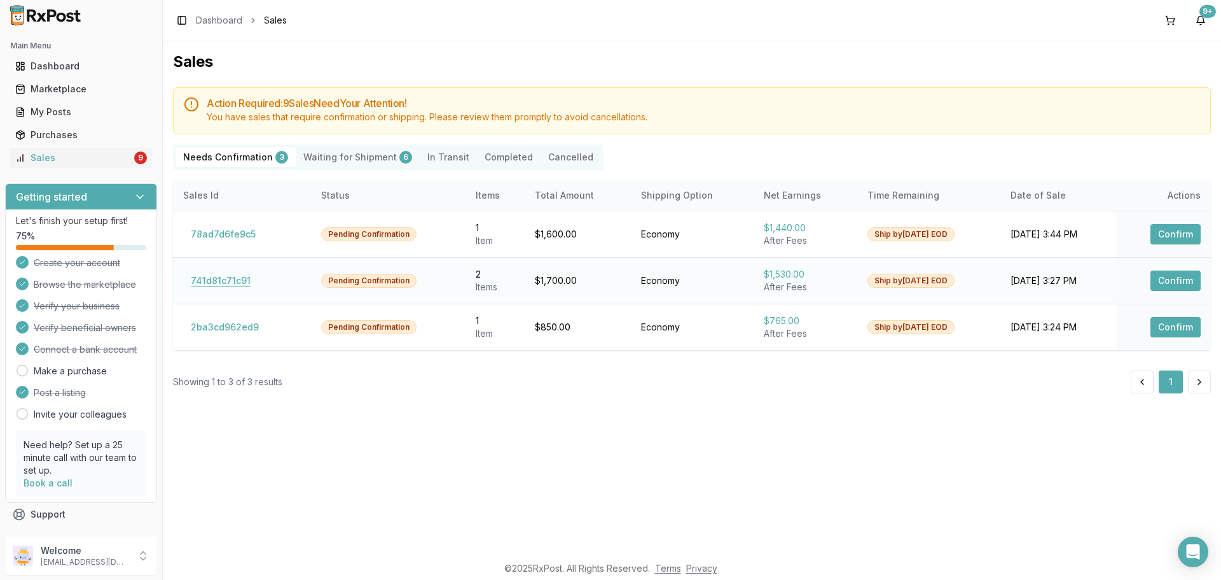
click at [213, 279] on button "741d81c71c91" at bounding box center [220, 280] width 75 height 20
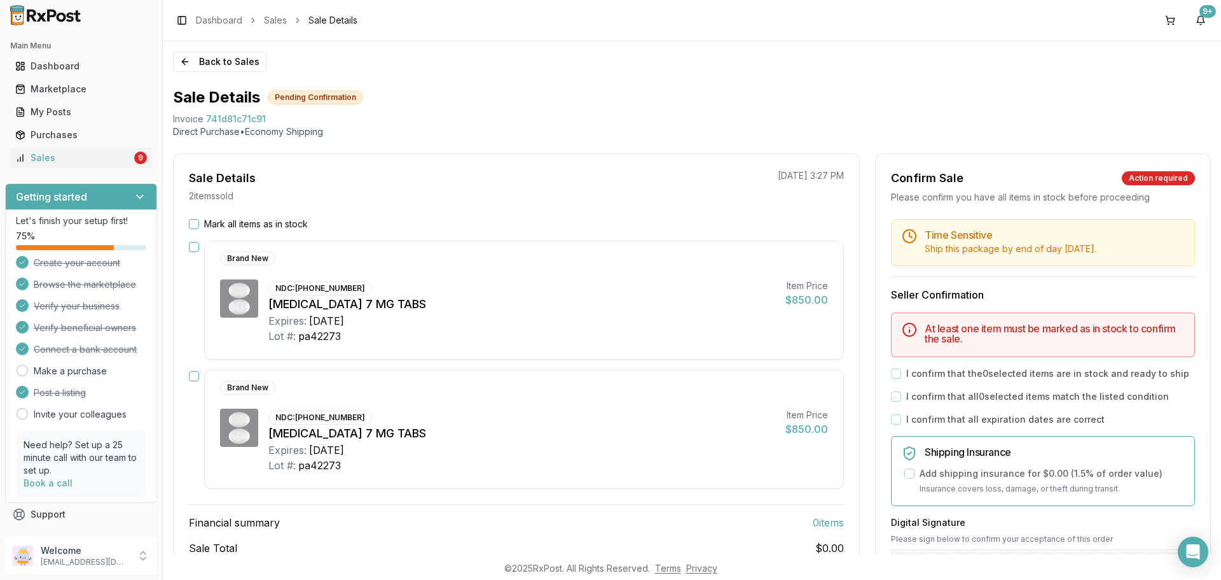
click at [267, 119] on div "Invoice 741d81c71c91" at bounding box center [692, 119] width 1038 height 13
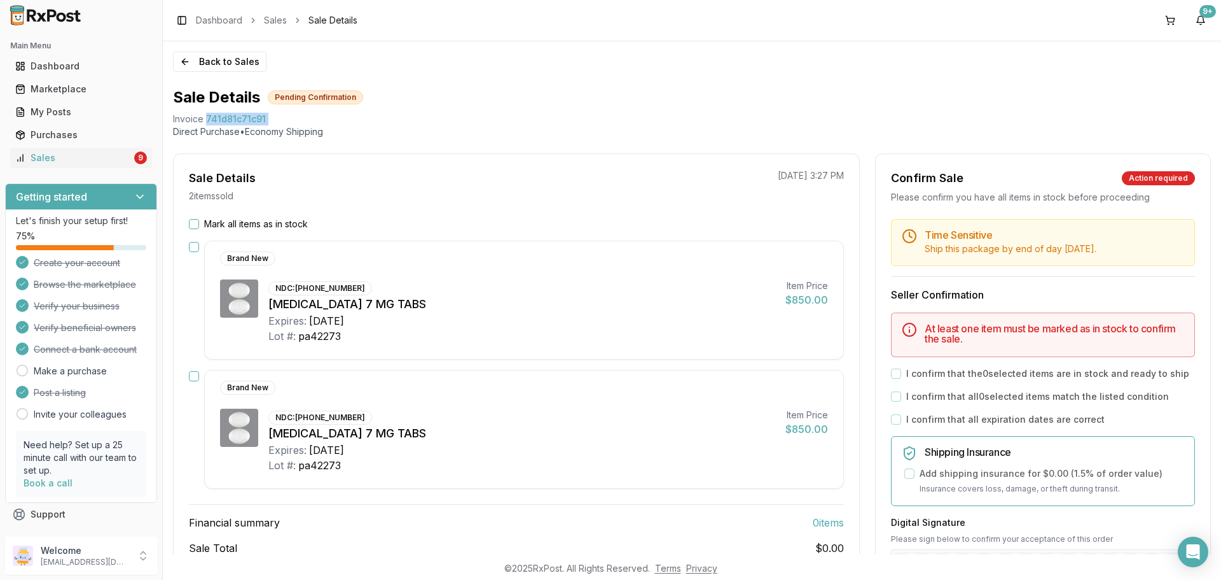
click at [267, 119] on div "Invoice 741d81c71c91" at bounding box center [692, 119] width 1038 height 13
click at [270, 116] on div "Invoice 741d81c71c91" at bounding box center [692, 119] width 1038 height 13
click at [271, 118] on div "Invoice 741d81c71c91" at bounding box center [692, 119] width 1038 height 13
click at [274, 120] on div "Invoice 741d81c71c91" at bounding box center [692, 119] width 1038 height 13
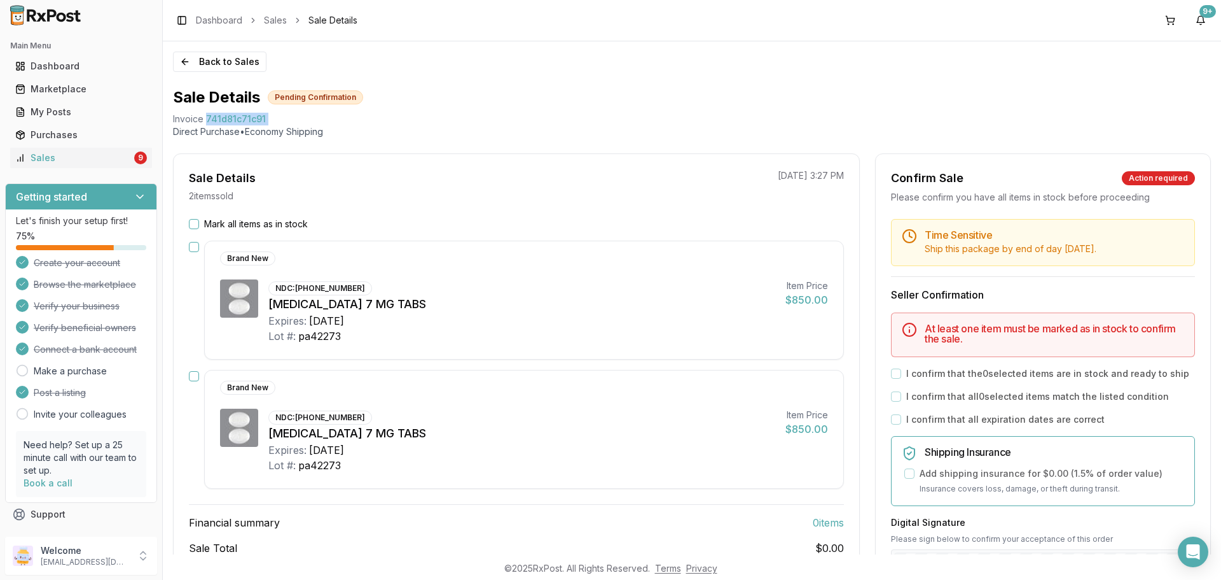
drag, startPoint x: 274, startPoint y: 120, endPoint x: 279, endPoint y: 113, distance: 8.1
click at [275, 117] on div "Invoice 741d81c71c91" at bounding box center [692, 119] width 1038 height 13
click at [280, 113] on div "Invoice 741d81c71c91" at bounding box center [692, 119] width 1038 height 13
click at [288, 113] on div "Invoice 741d81c71c91" at bounding box center [692, 119] width 1038 height 13
click at [297, 122] on div "Invoice 741d81c71c91" at bounding box center [692, 119] width 1038 height 13
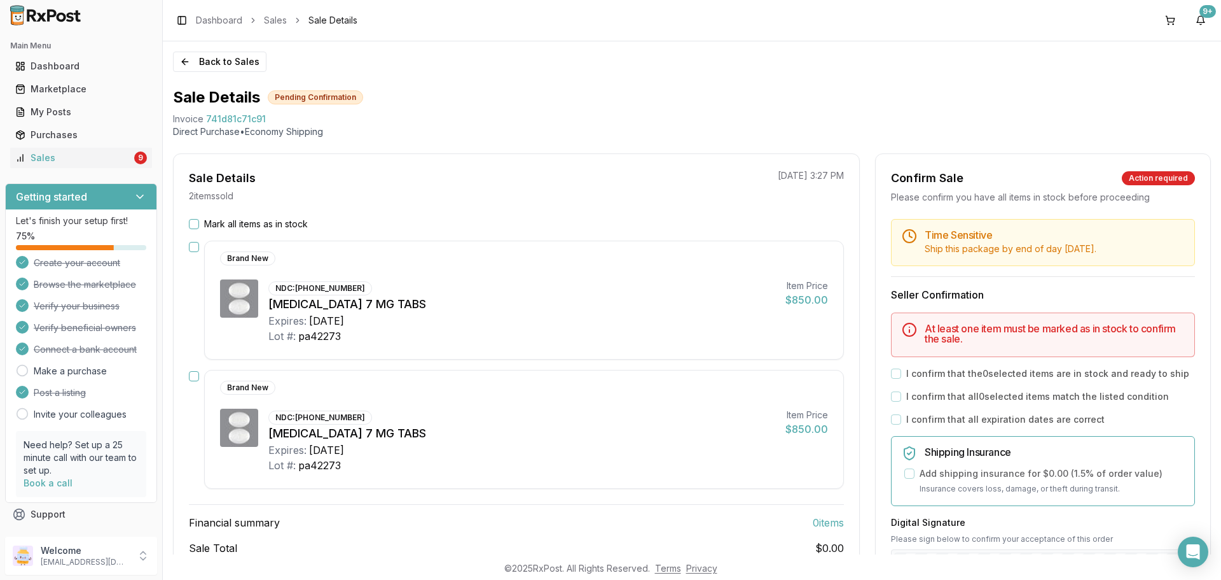
click at [297, 122] on div "Invoice 741d81c71c91" at bounding box center [692, 119] width 1038 height 13
drag, startPoint x: 170, startPoint y: 115, endPoint x: 274, endPoint y: 118, distance: 103.1
click at [274, 118] on div "Back to Sales Sale Details Pending Confirmation Invoice 741d81c71c91 Direct Pur…" at bounding box center [692, 297] width 1059 height 513
copy div "Invoice 741d81c71c91"
click at [1185, 549] on div "Open Intercom Messenger" at bounding box center [1194, 552] width 34 height 34
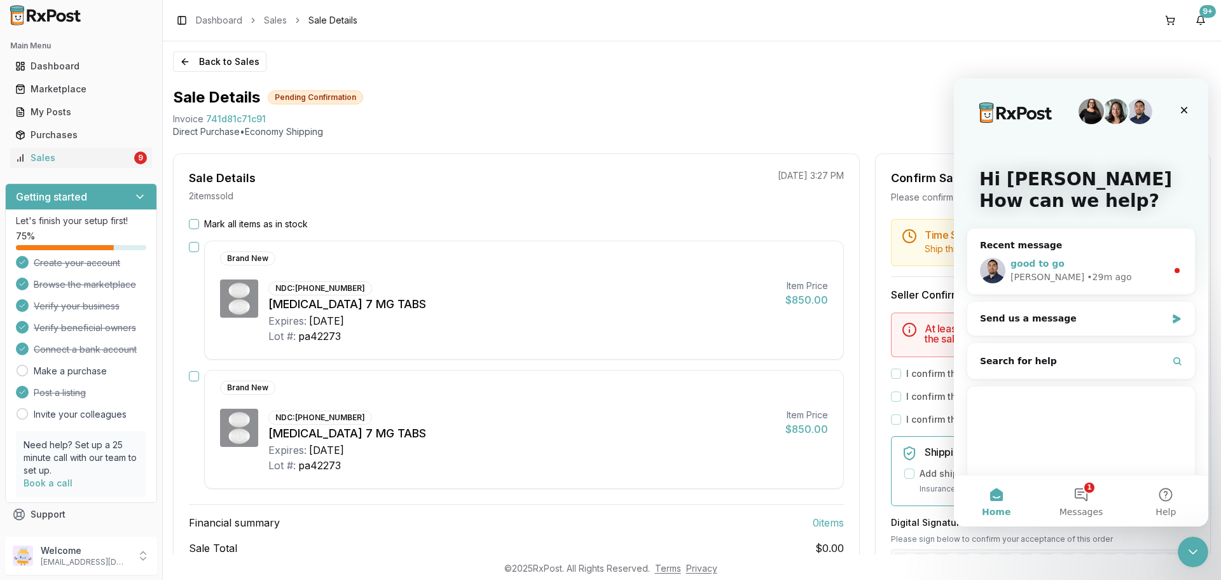
click at [1051, 268] on span "good to go" at bounding box center [1038, 263] width 54 height 10
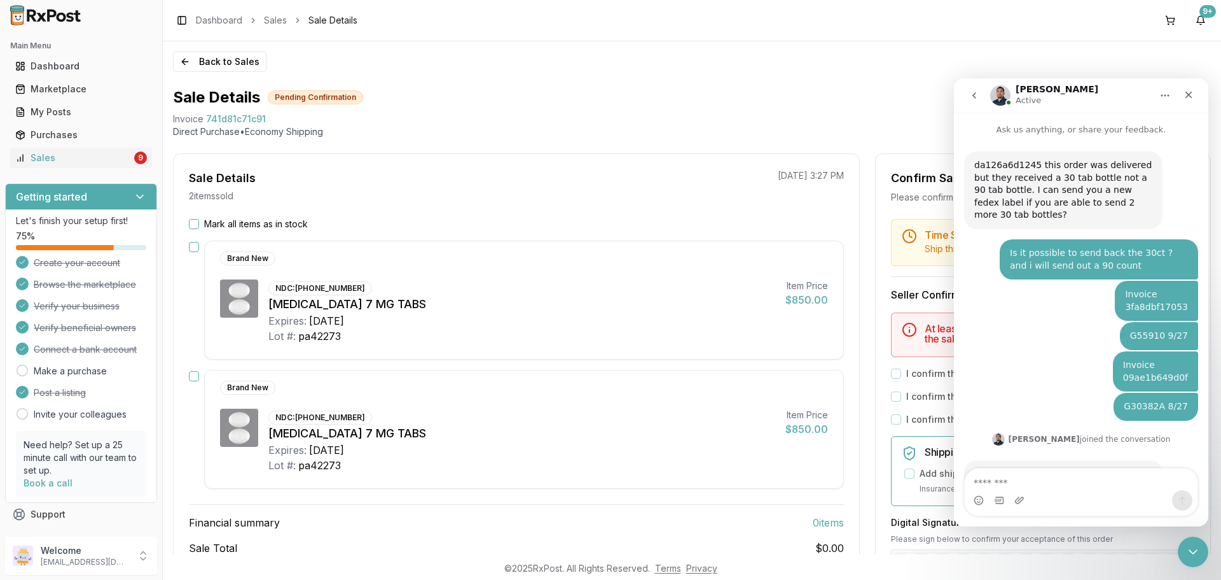
scroll to position [38, 0]
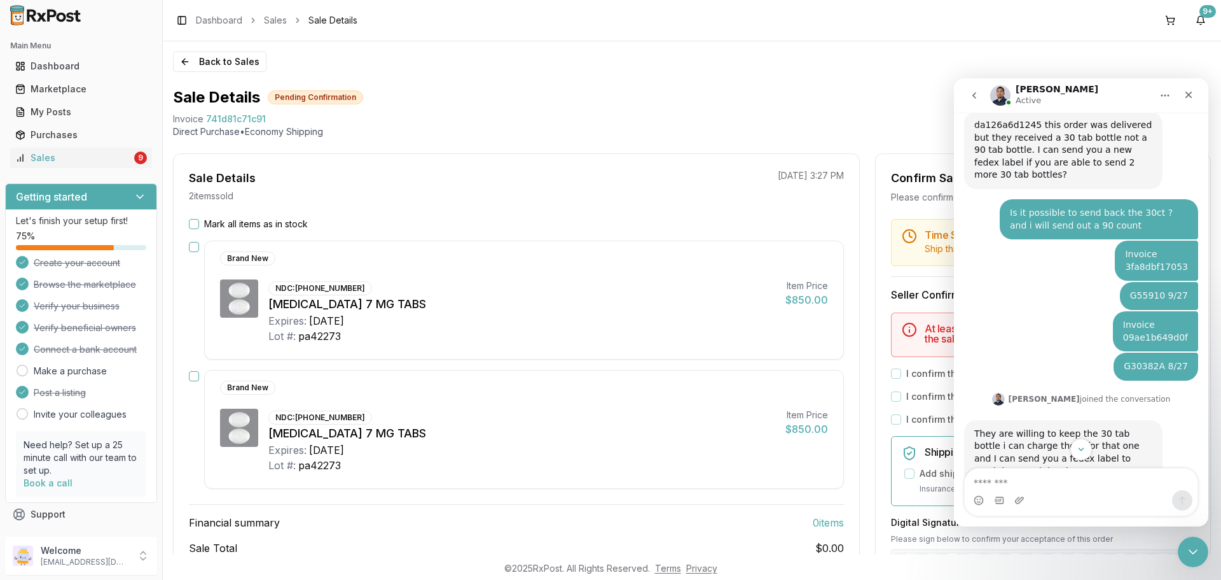
type textarea "**********"
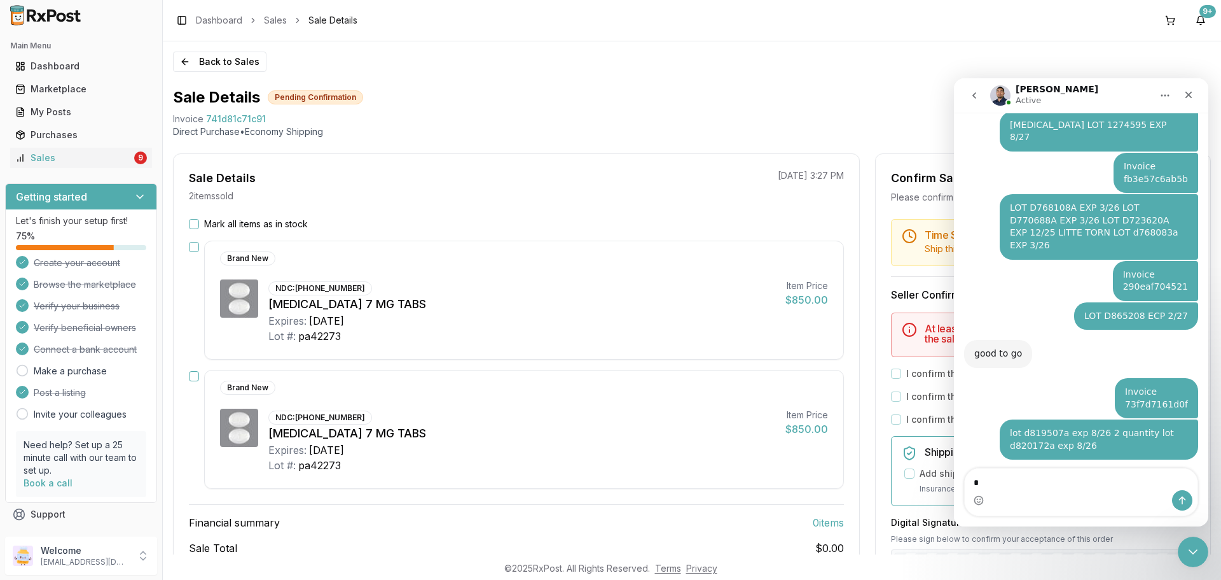
scroll to position [4834, 0]
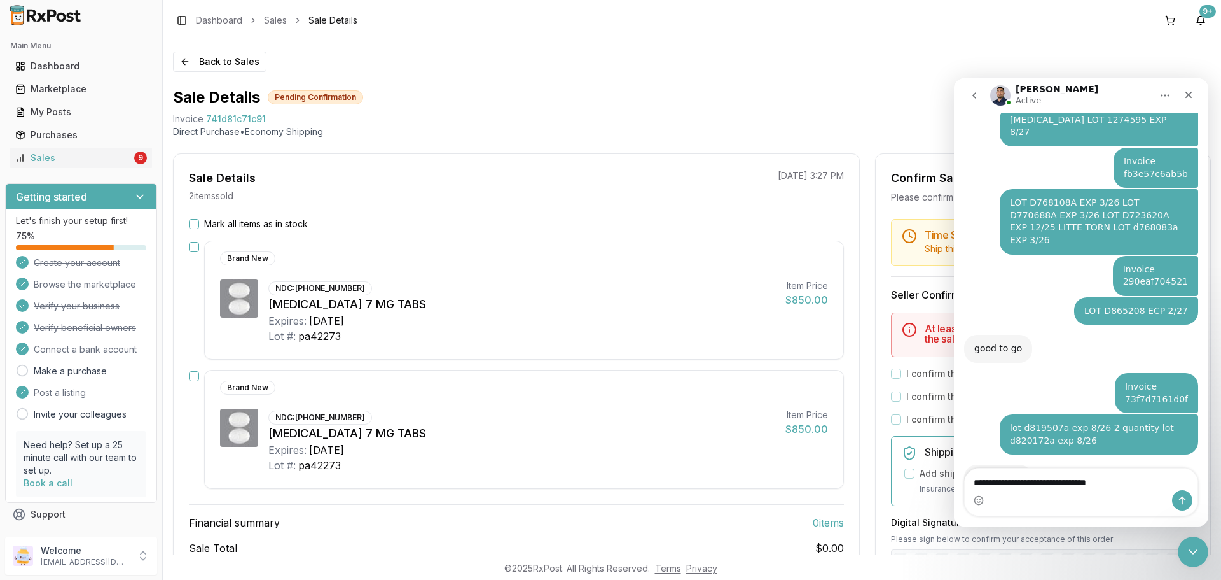
type textarea "**********"
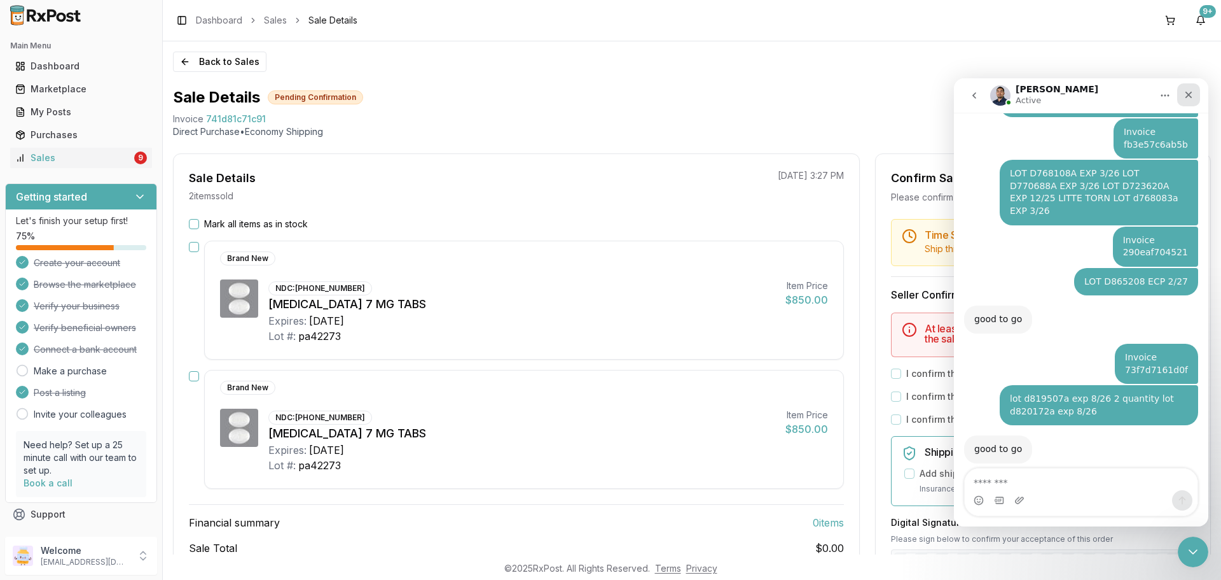
click at [1193, 93] on icon "Close" at bounding box center [1189, 95] width 10 height 10
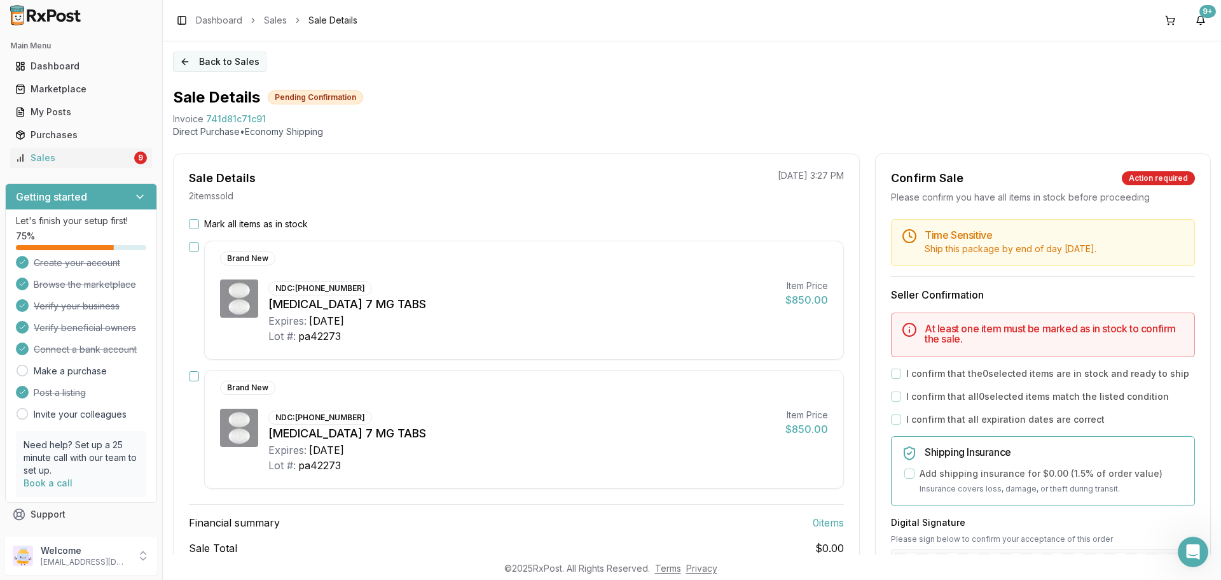
click at [179, 69] on button "Back to Sales" at bounding box center [220, 62] width 94 height 20
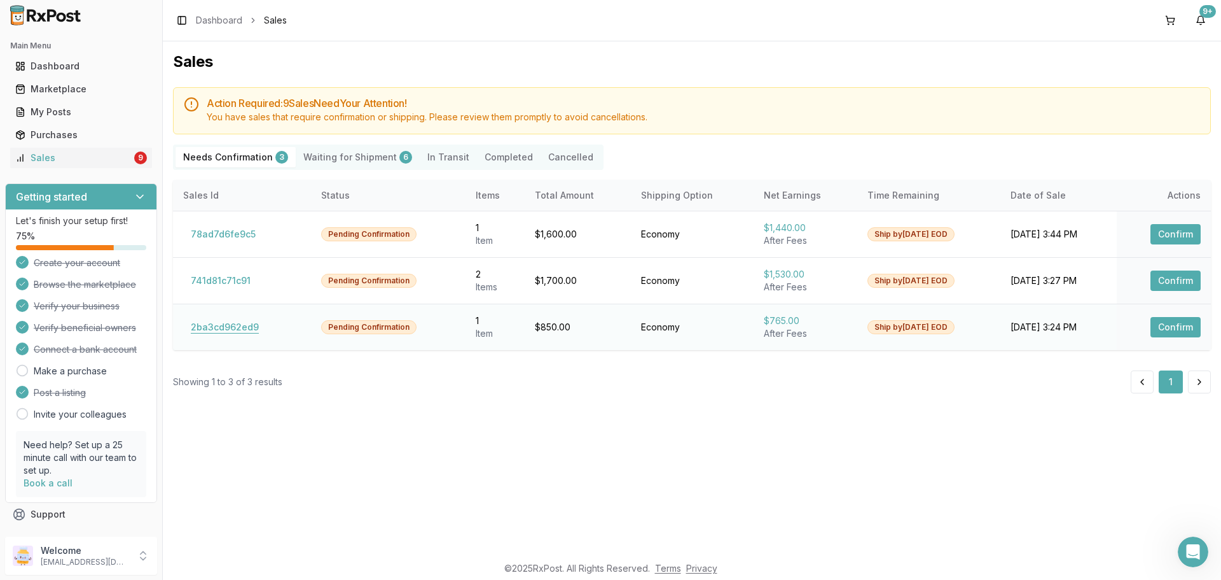
click at [224, 335] on button "2ba3cd962ed9" at bounding box center [224, 327] width 83 height 20
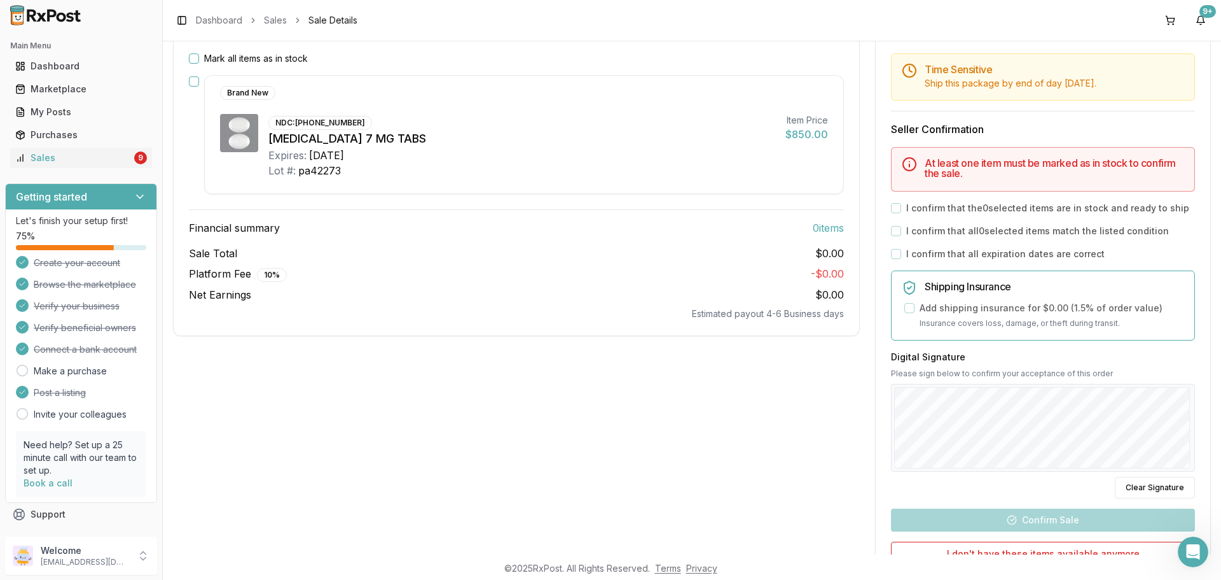
scroll to position [293, 0]
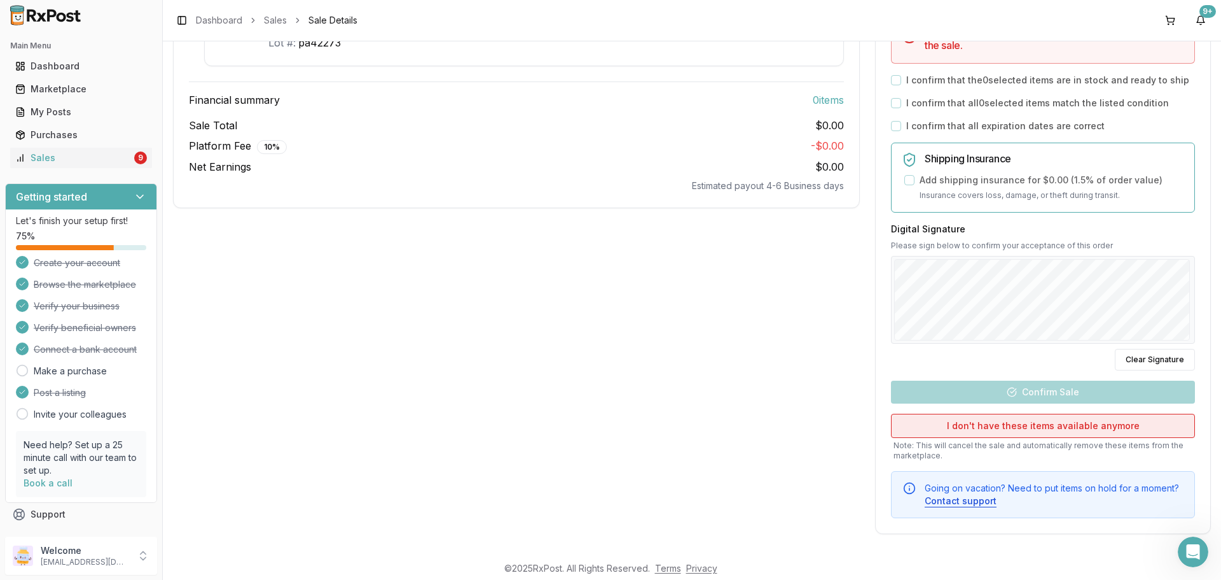
click at [969, 430] on button "I don't have these items available anymore" at bounding box center [1043, 425] width 304 height 24
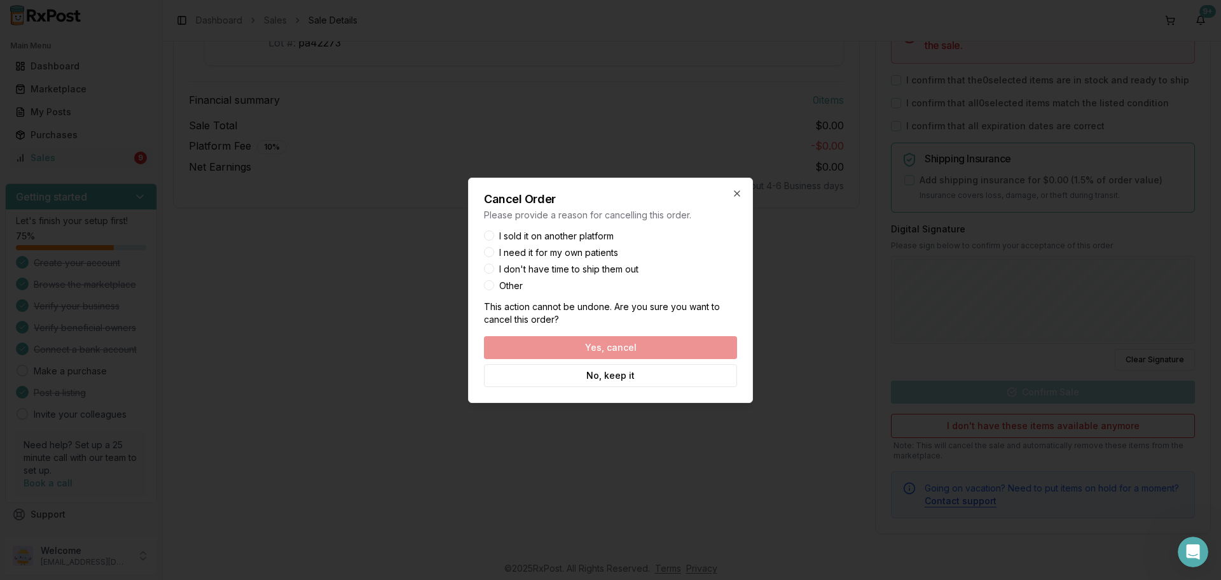
click at [492, 282] on button "Other" at bounding box center [489, 285] width 10 height 10
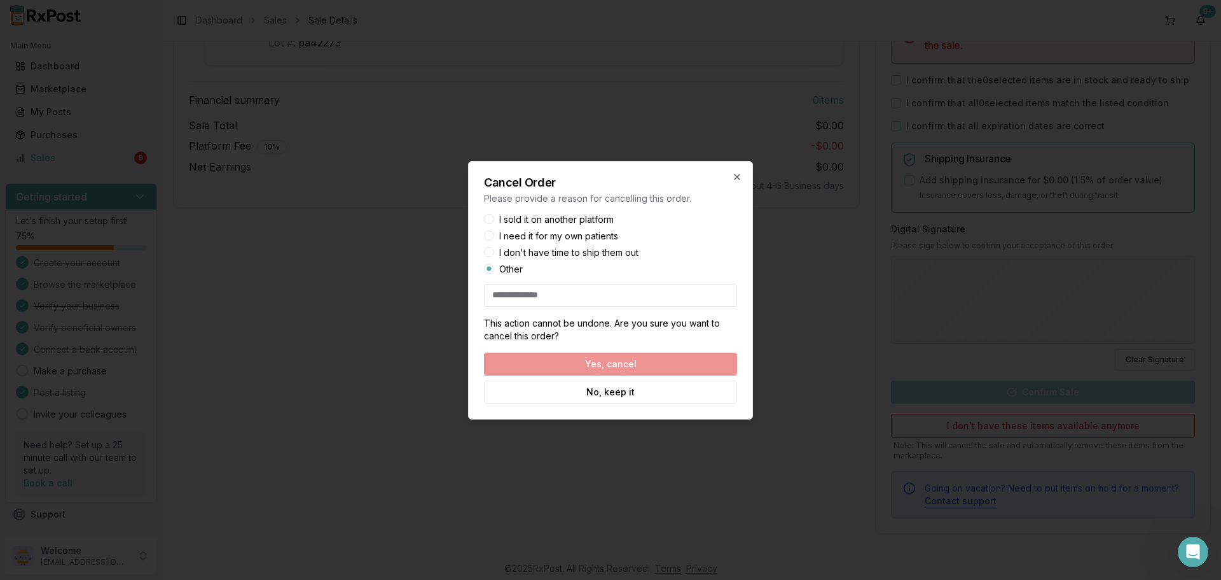
drag, startPoint x: 618, startPoint y: 366, endPoint x: 585, endPoint y: 321, distance: 56.1
click at [617, 366] on div "Yes, cancel No, keep it" at bounding box center [610, 377] width 253 height 51
click at [580, 303] on input at bounding box center [610, 295] width 253 height 23
type input "**"
click at [616, 373] on button "Yes, cancel" at bounding box center [610, 363] width 253 height 23
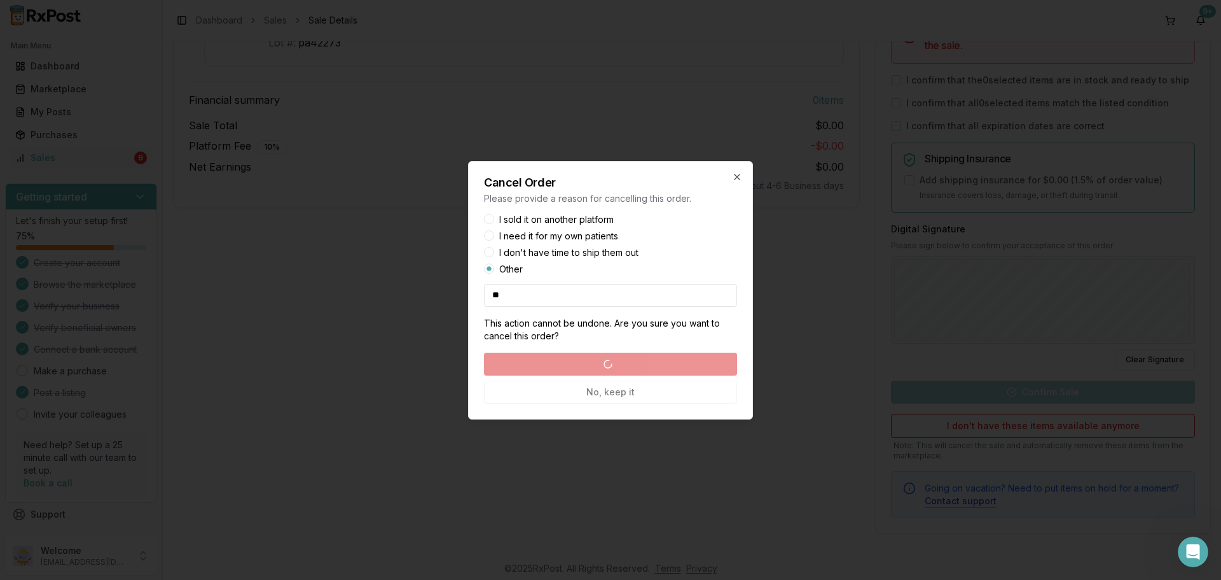
scroll to position [0, 0]
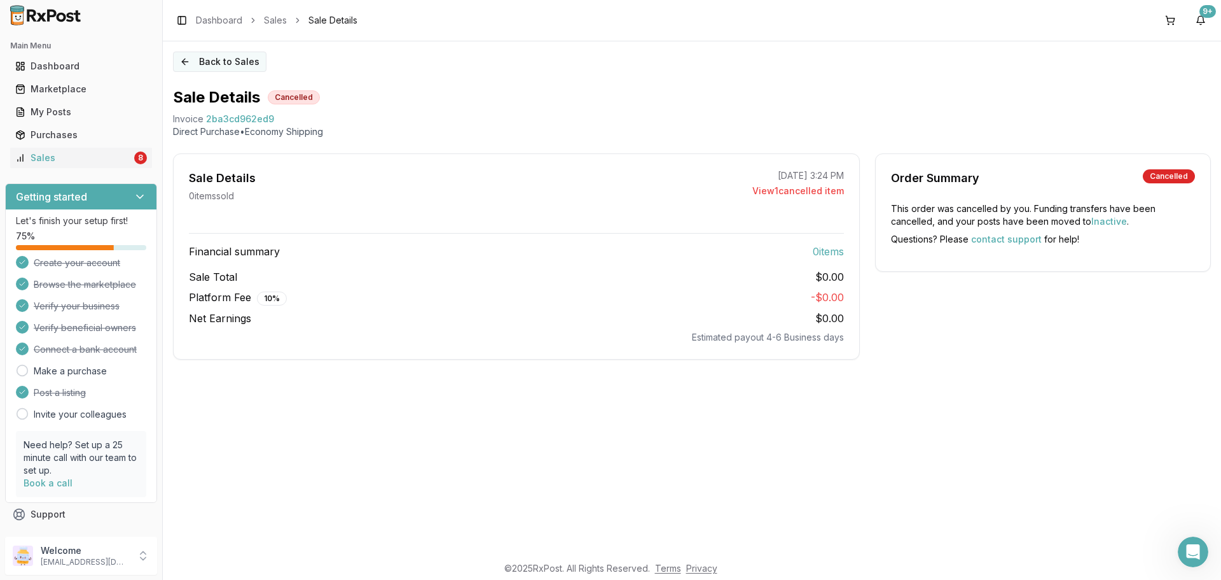
click at [230, 61] on button "Back to Sales" at bounding box center [220, 62] width 94 height 20
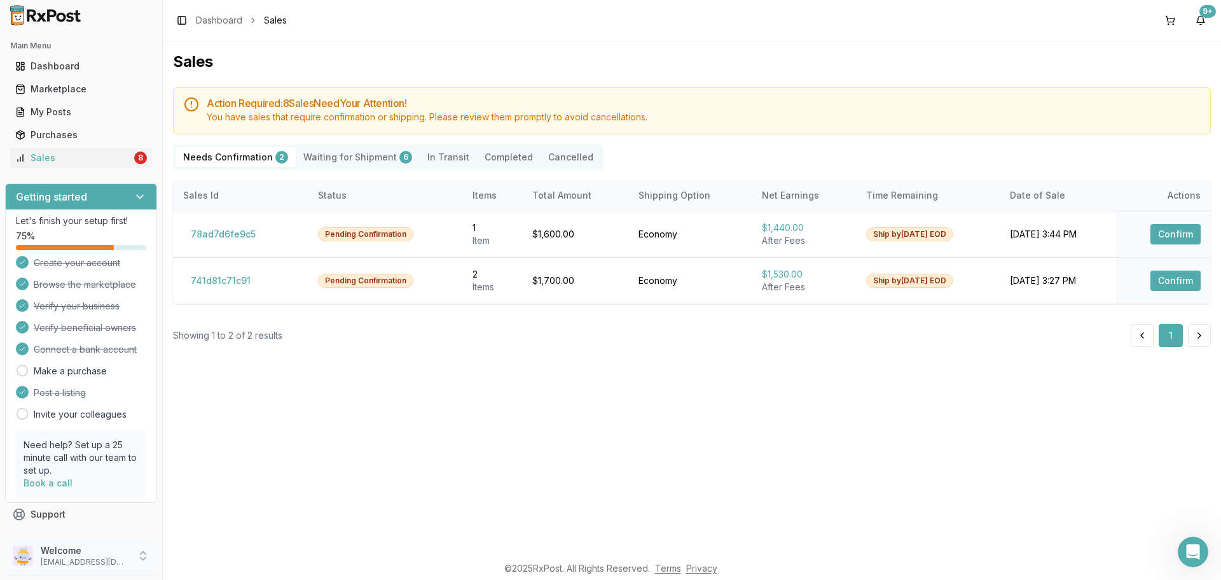
click at [70, 550] on p "Welcome" at bounding box center [85, 550] width 88 height 13
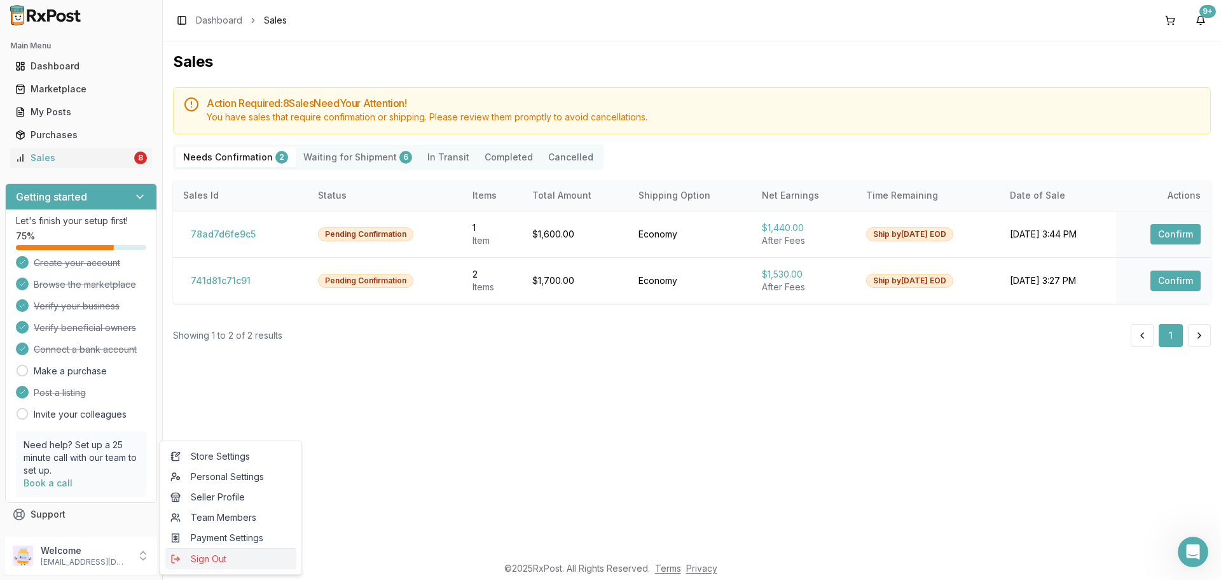
click at [190, 563] on span "Sign Out" at bounding box center [230, 558] width 121 height 13
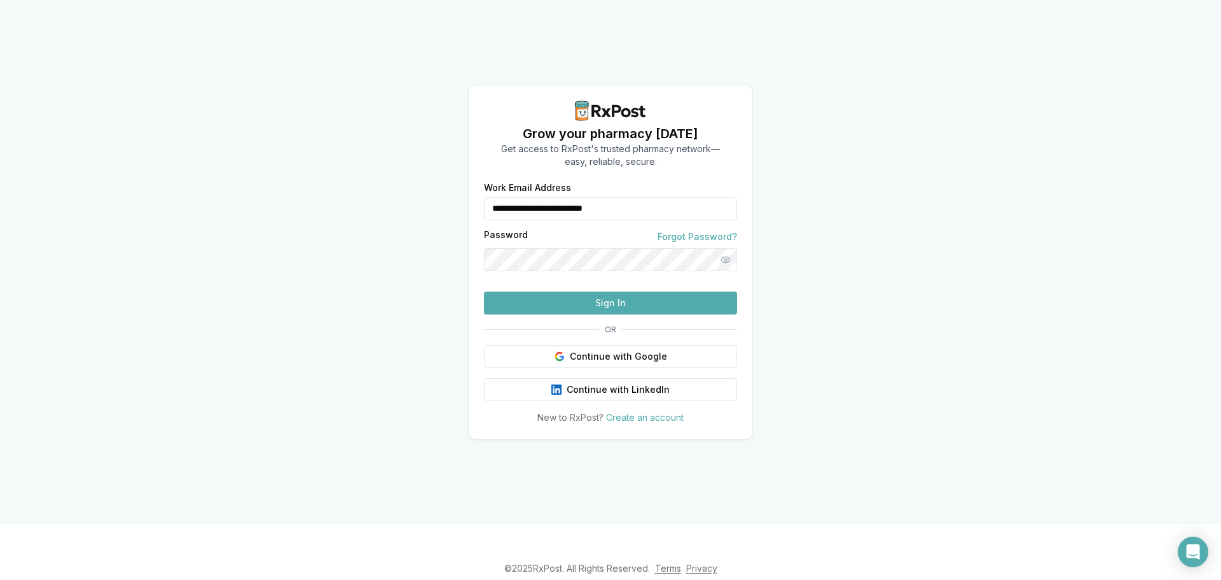
drag, startPoint x: 691, startPoint y: 174, endPoint x: 489, endPoint y: 186, distance: 203.3
click at [489, 197] on div "**********" at bounding box center [610, 208] width 253 height 23
type input "*"
type input "**********"
click at [597, 314] on button "Sign In" at bounding box center [610, 302] width 253 height 23
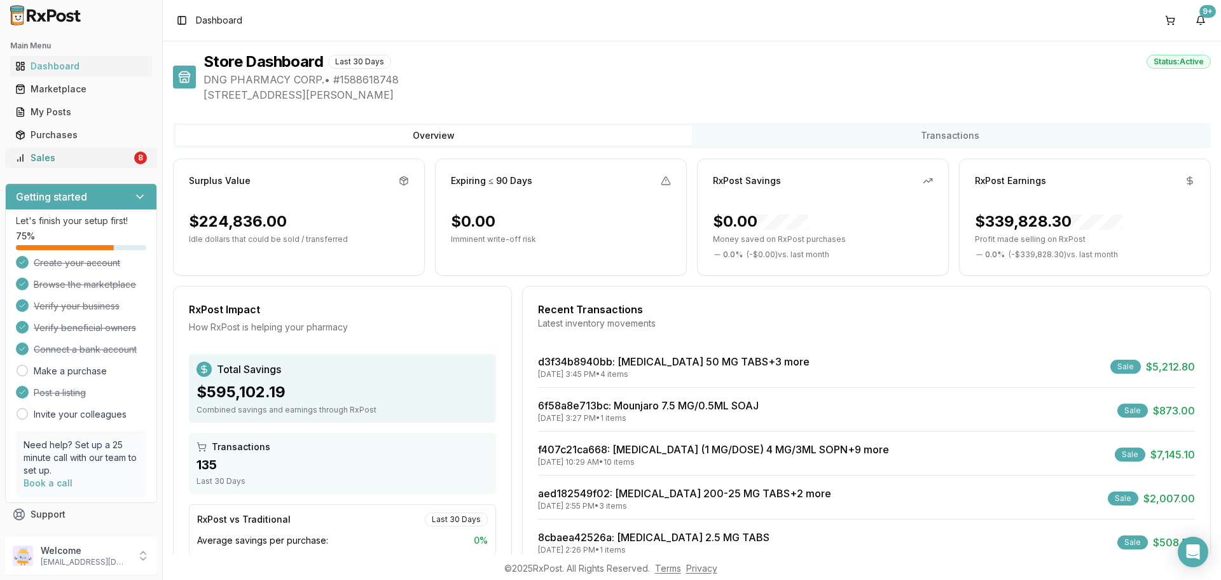
click at [98, 158] on div "Sales" at bounding box center [73, 157] width 116 height 13
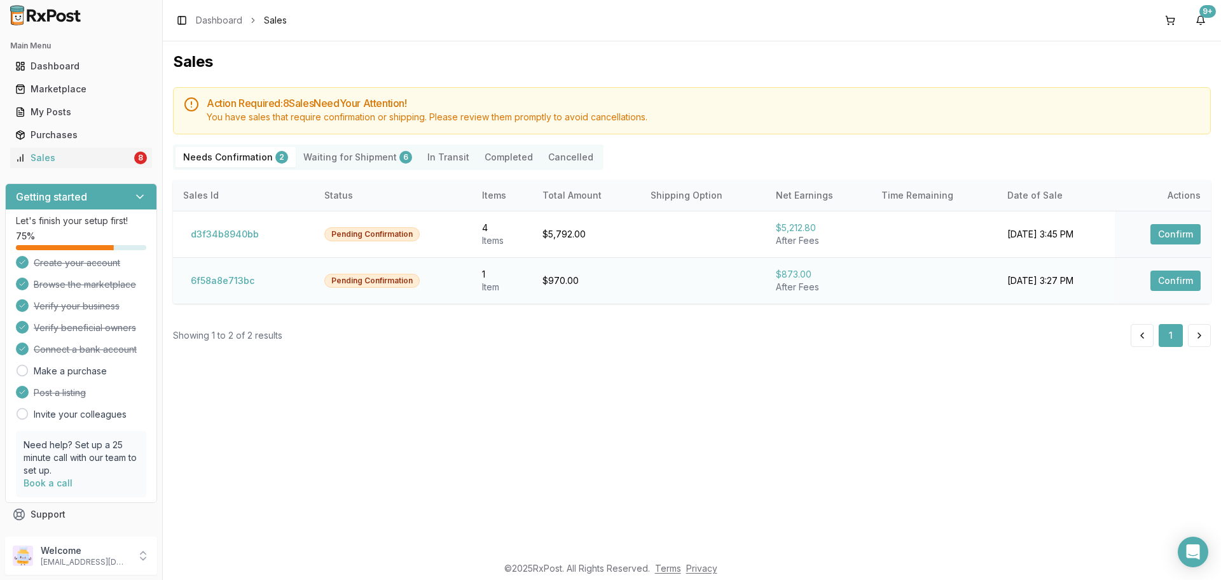
click at [246, 296] on td "6f58a8e713bc" at bounding box center [243, 280] width 141 height 46
click at [237, 285] on button "6f58a8e713bc" at bounding box center [222, 280] width 79 height 20
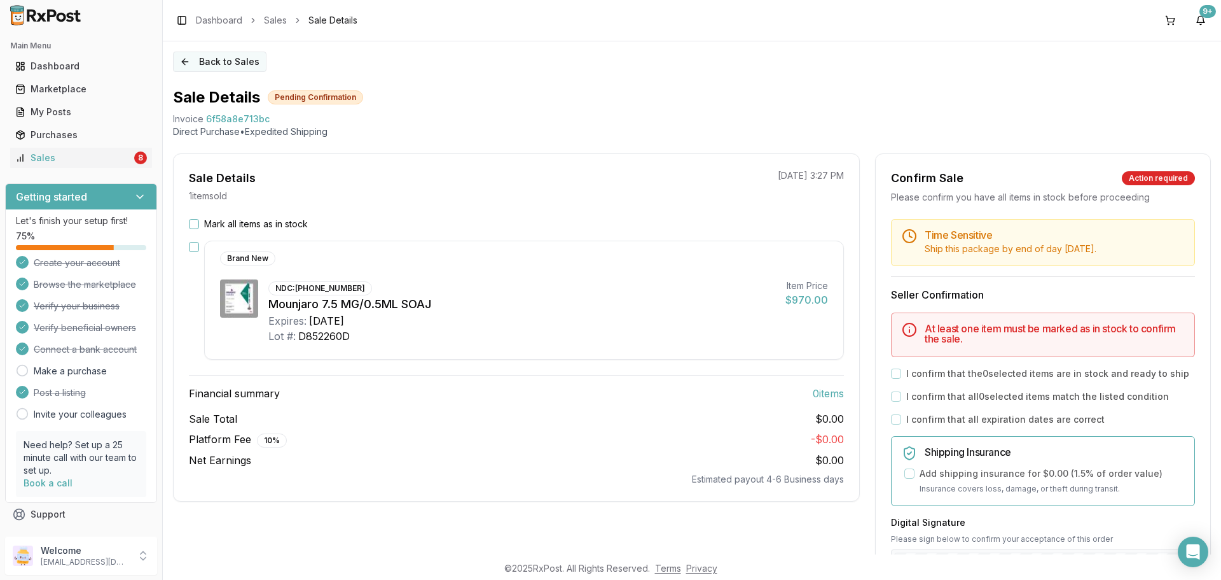
click at [210, 62] on button "Back to Sales" at bounding box center [220, 62] width 94 height 20
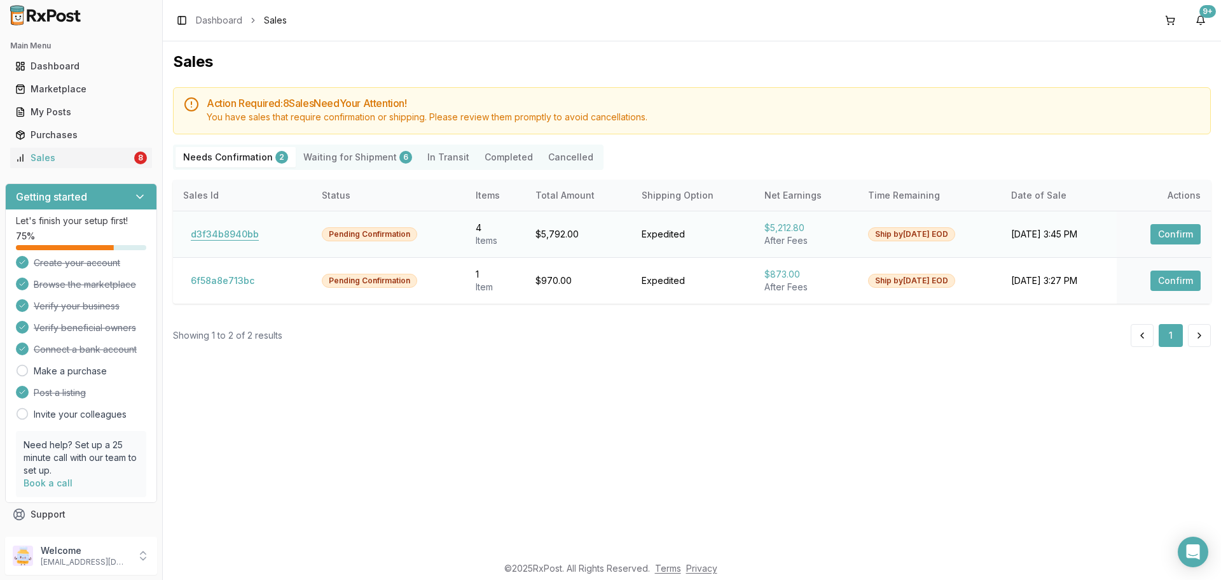
click at [222, 239] on button "d3f34b8940bb" at bounding box center [224, 234] width 83 height 20
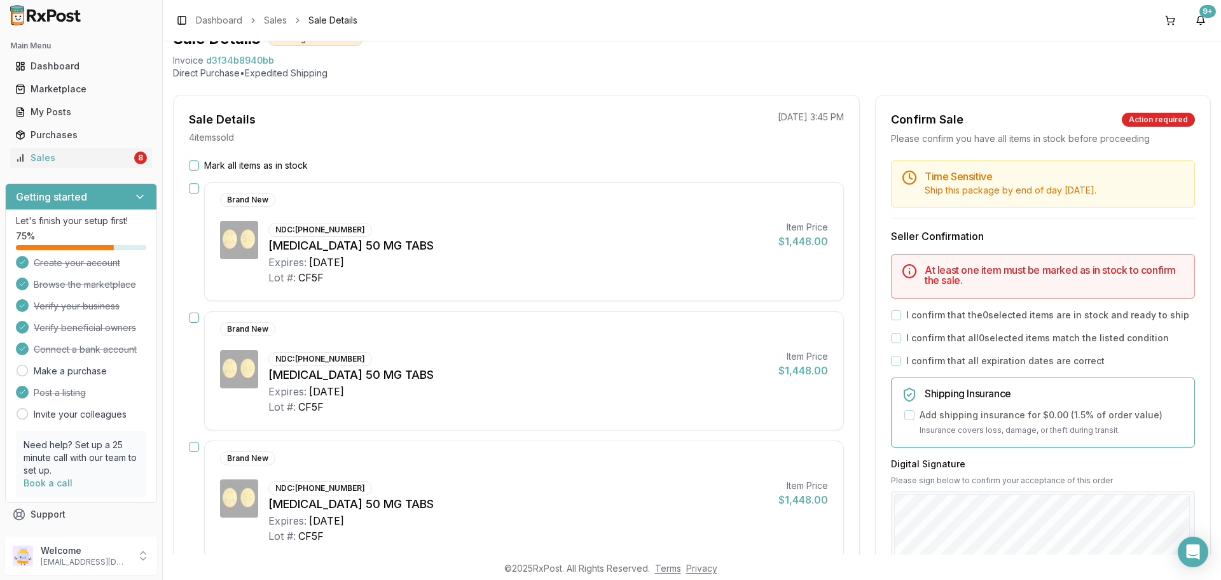
scroll to position [37, 0]
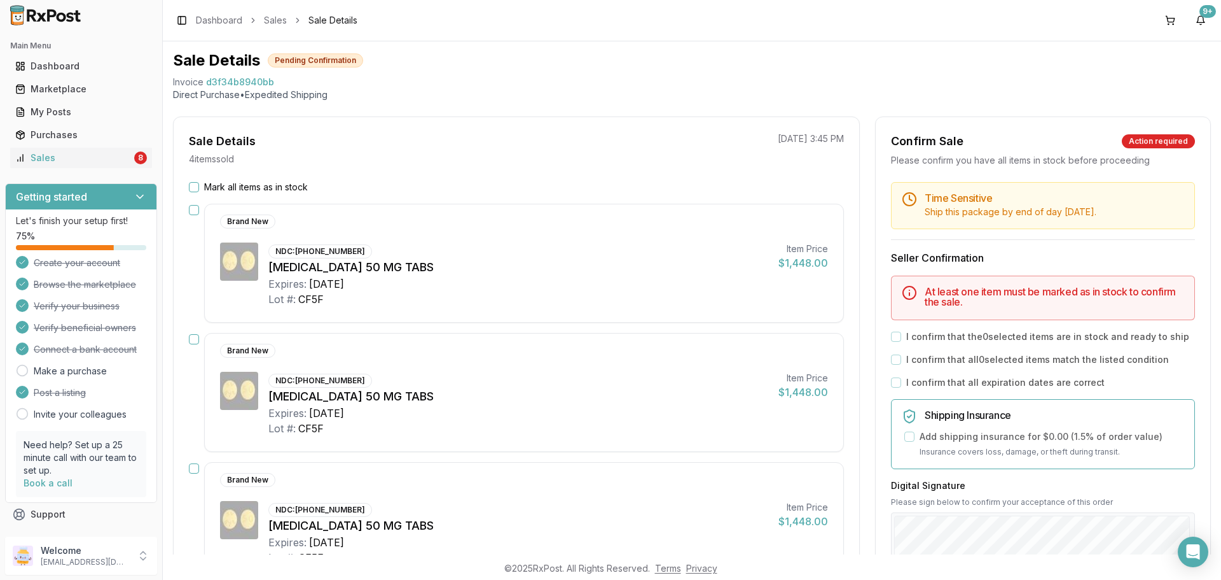
click at [43, 145] on ul "Dashboard Marketplace My Posts Purchases Sales 8" at bounding box center [81, 112] width 152 height 112
click at [53, 162] on div "Sales" at bounding box center [73, 157] width 116 height 13
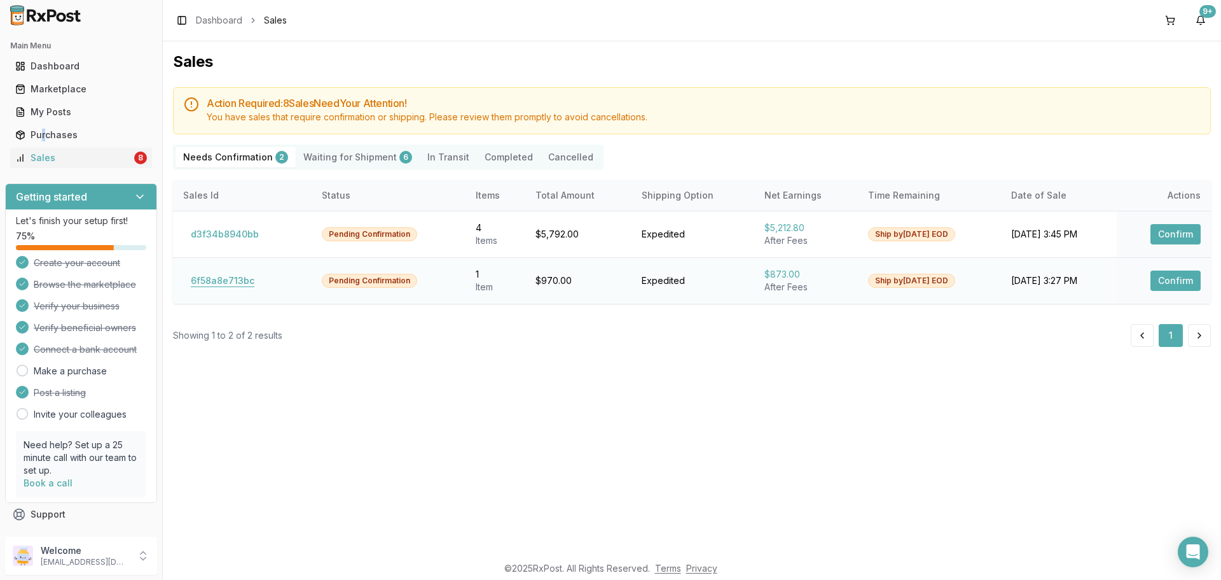
click at [232, 281] on button "6f58a8e713bc" at bounding box center [222, 280] width 79 height 20
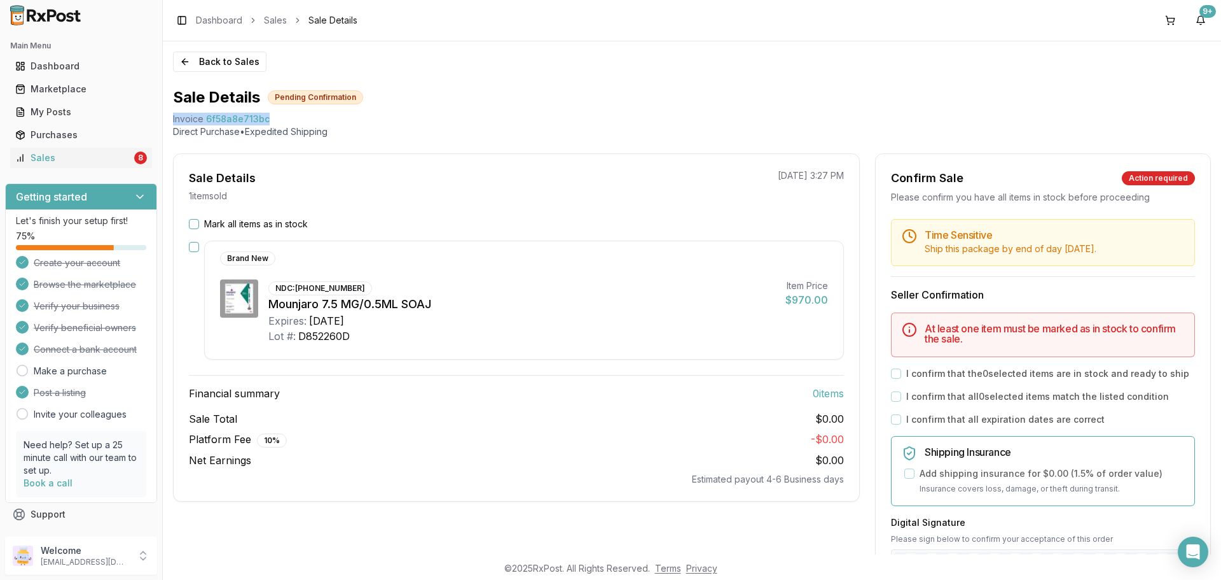
drag, startPoint x: 270, startPoint y: 116, endPoint x: 170, endPoint y: 123, distance: 99.5
click at [170, 123] on div "Back to Sales Sale Details Pending Confirmation Invoice 6f58a8e713bc Direct Pur…" at bounding box center [692, 297] width 1059 height 513
copy div "Invoice 6f58a8e713bc"
click at [1184, 557] on div "Open Intercom Messenger" at bounding box center [1194, 552] width 34 height 34
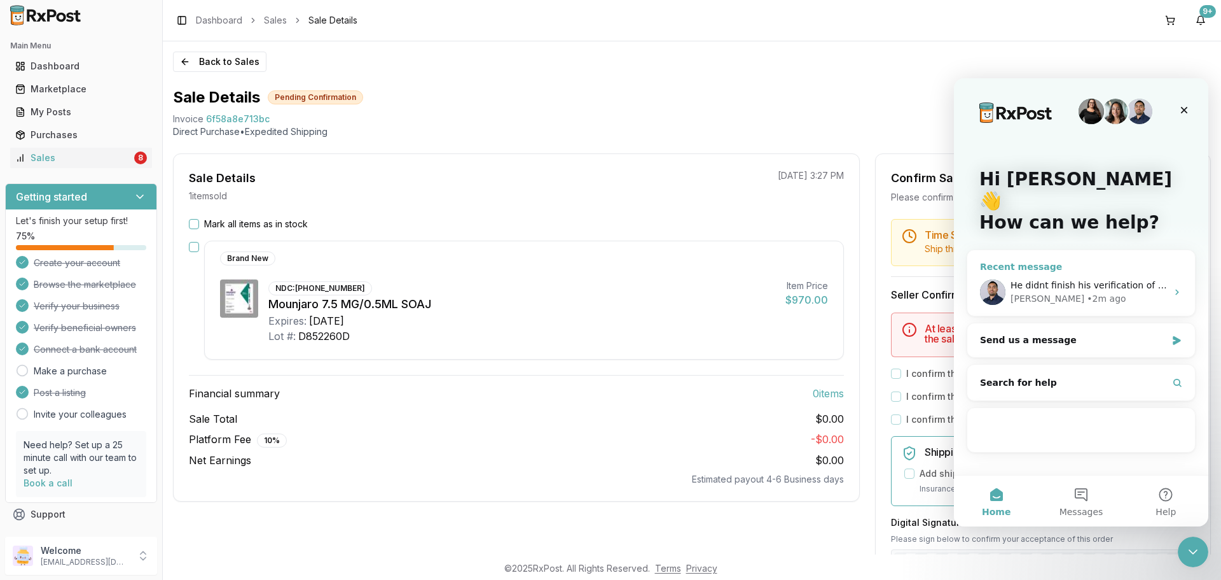
drag, startPoint x: 1037, startPoint y: 253, endPoint x: 1037, endPoint y: 262, distance: 9.5
click at [1037, 268] on div "He didnt finish his verification of business so he couldnt place the order sorr…" at bounding box center [1082, 291] width 228 height 47
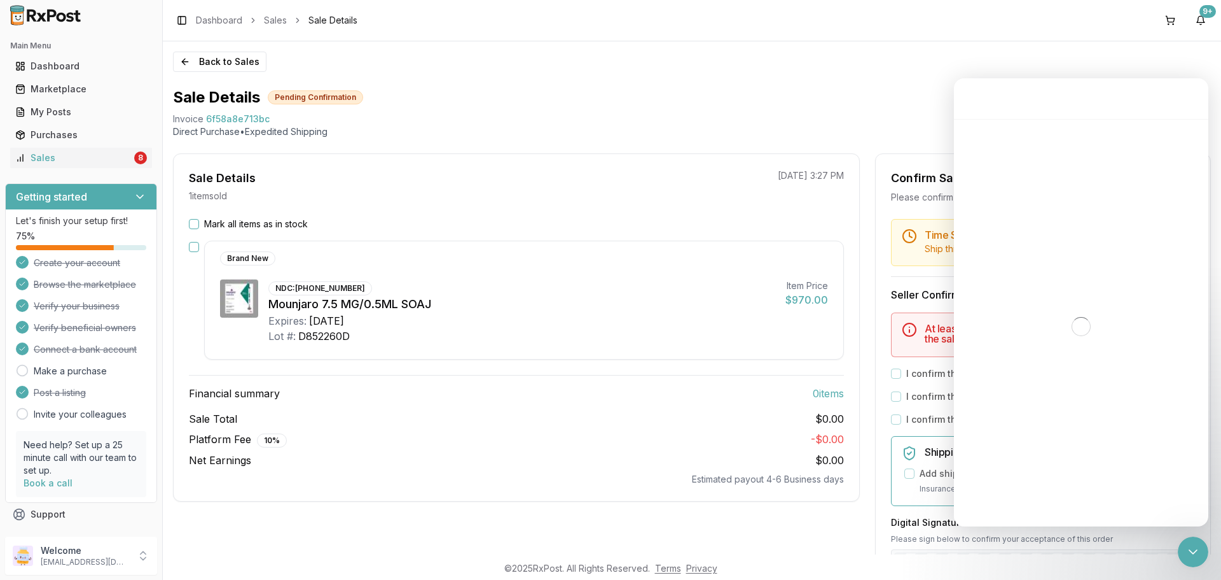
click at [1037, 262] on div "Intercom messenger" at bounding box center [1081, 326] width 254 height 415
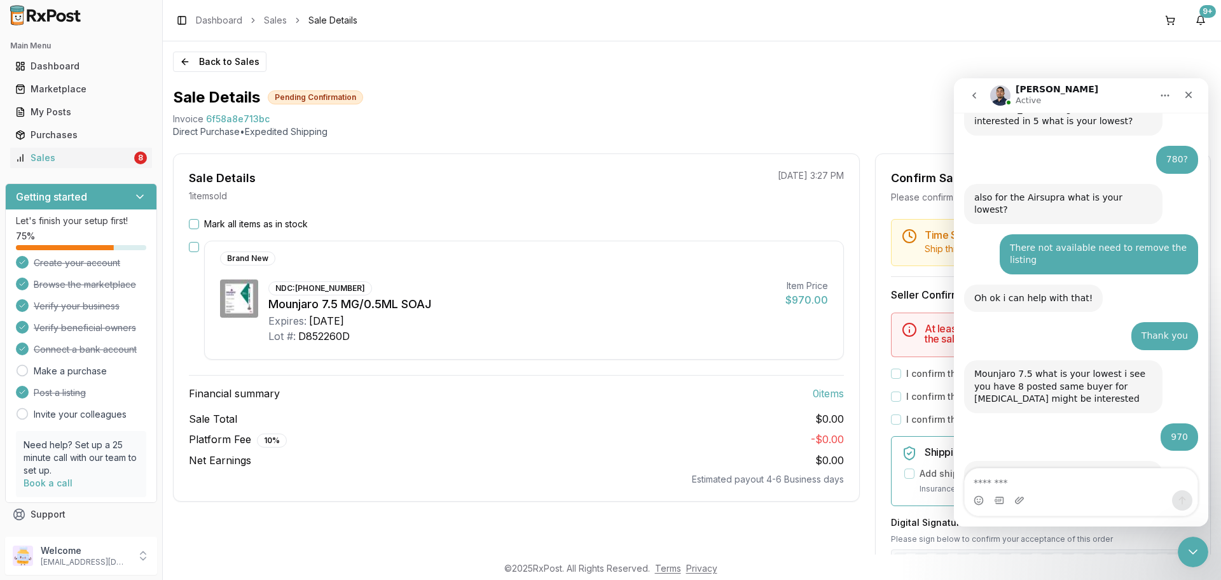
scroll to position [3736, 0]
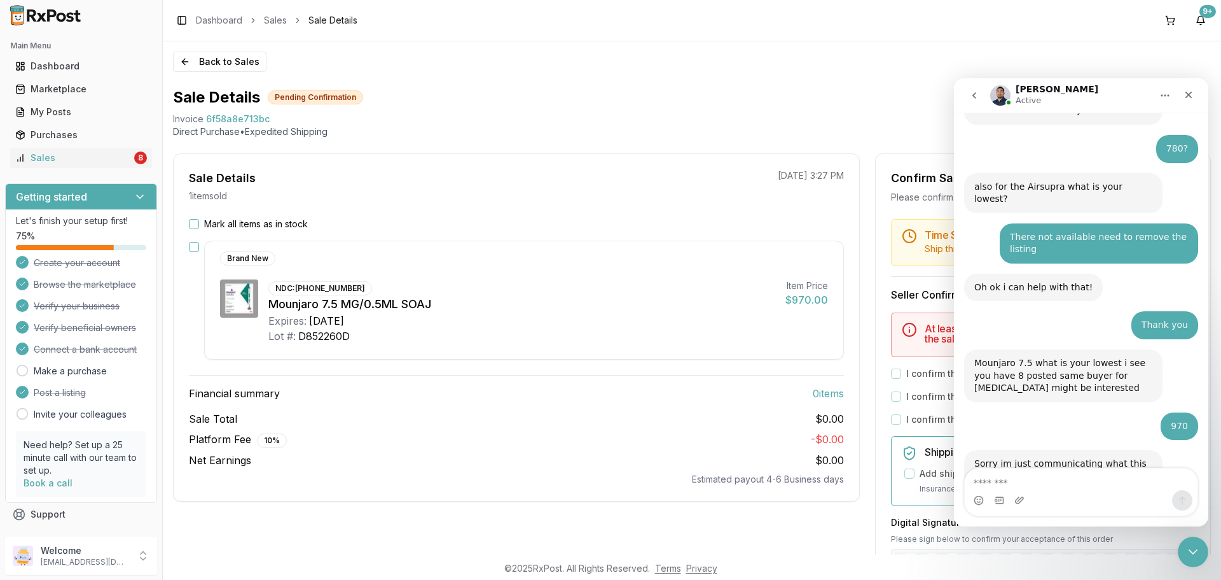
type textarea "**********"
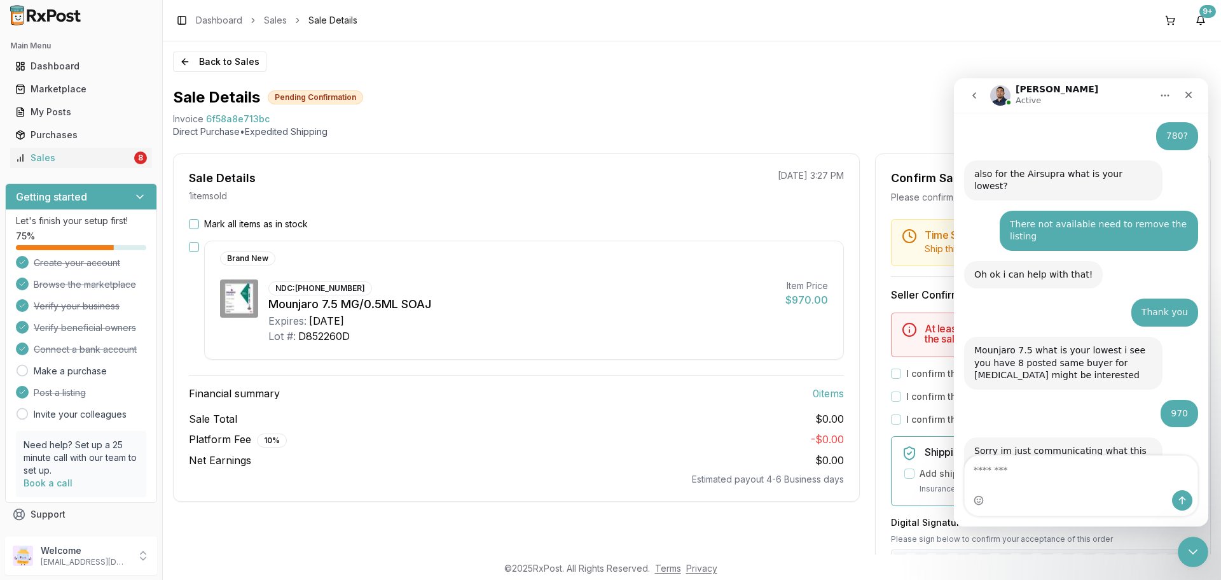
scroll to position [3786, 0]
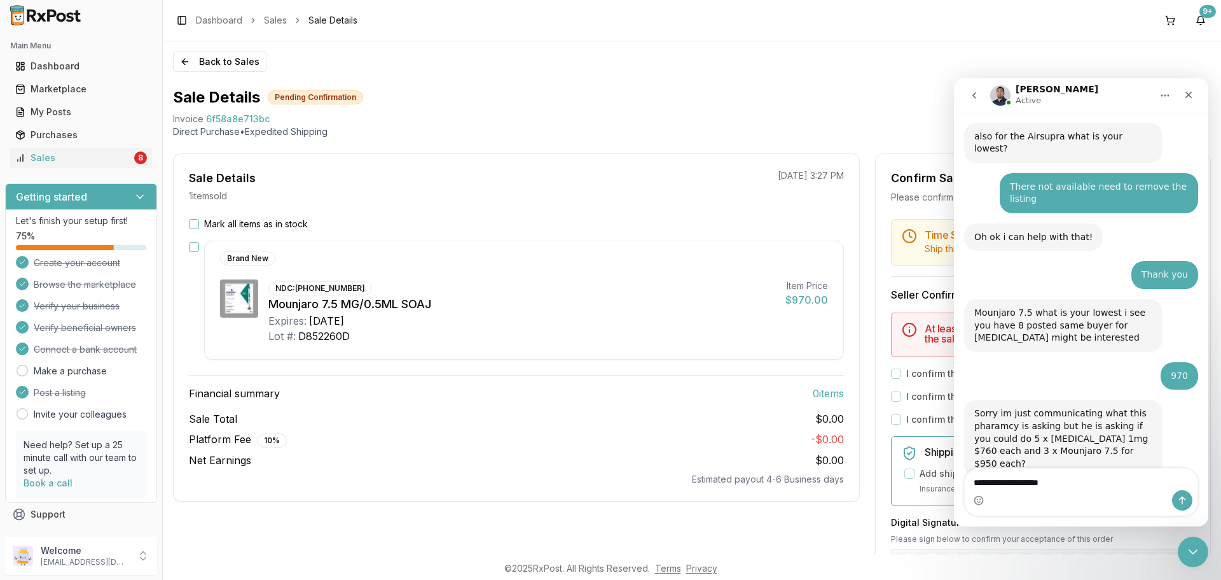
type textarea "**********"
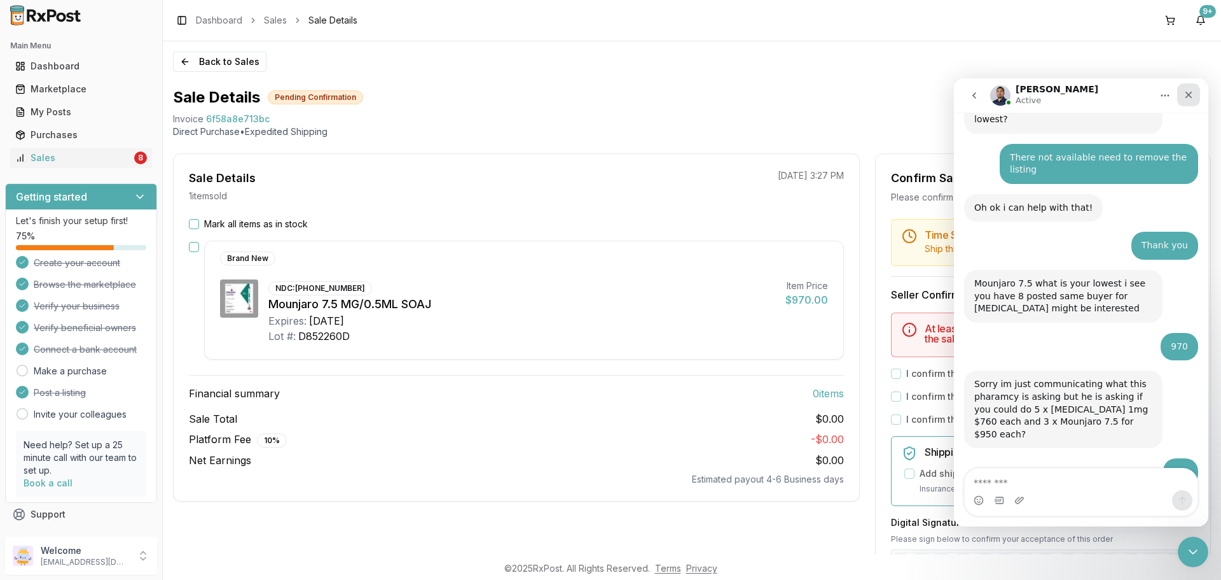
click at [1195, 94] on div "Close" at bounding box center [1188, 94] width 23 height 23
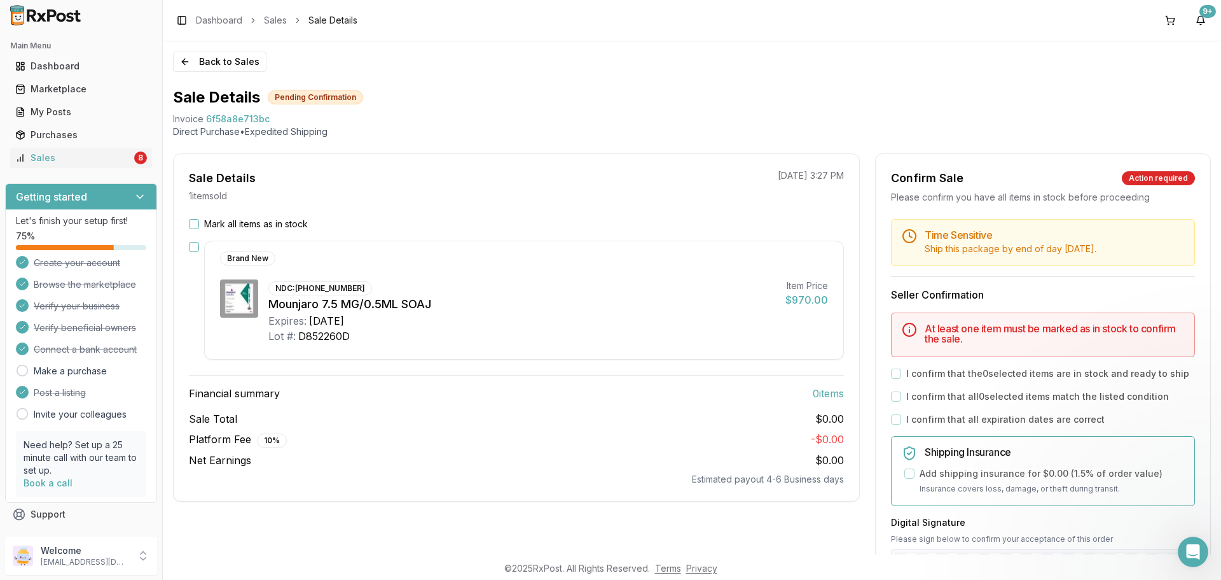
scroll to position [0, 0]
click at [188, 60] on button "Back to Sales" at bounding box center [220, 62] width 94 height 20
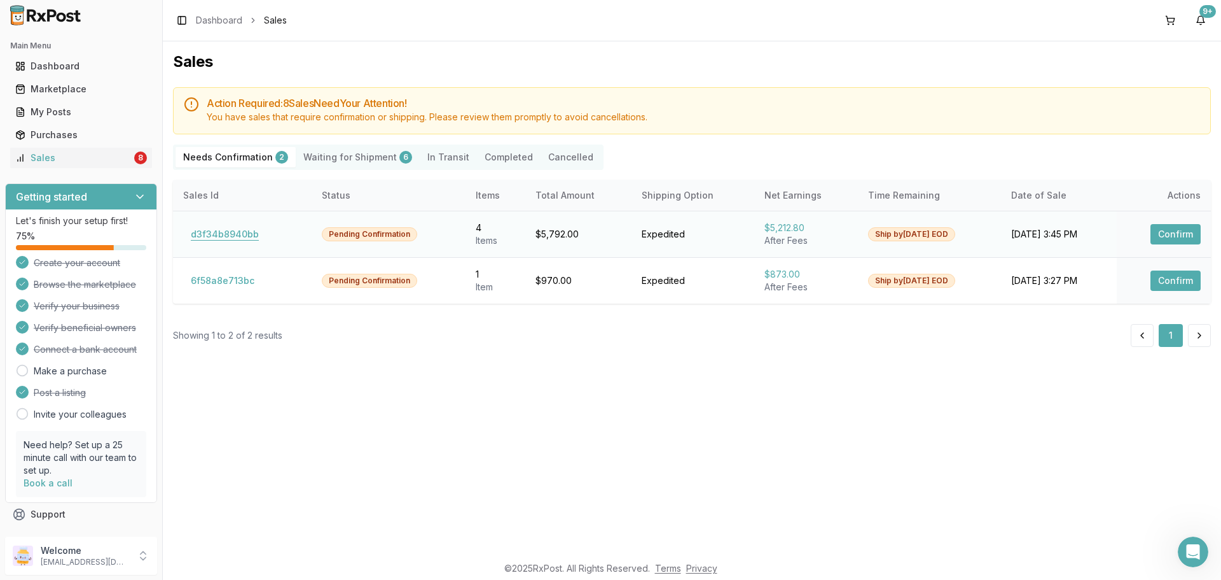
click at [217, 239] on button "d3f34b8940bb" at bounding box center [224, 234] width 83 height 20
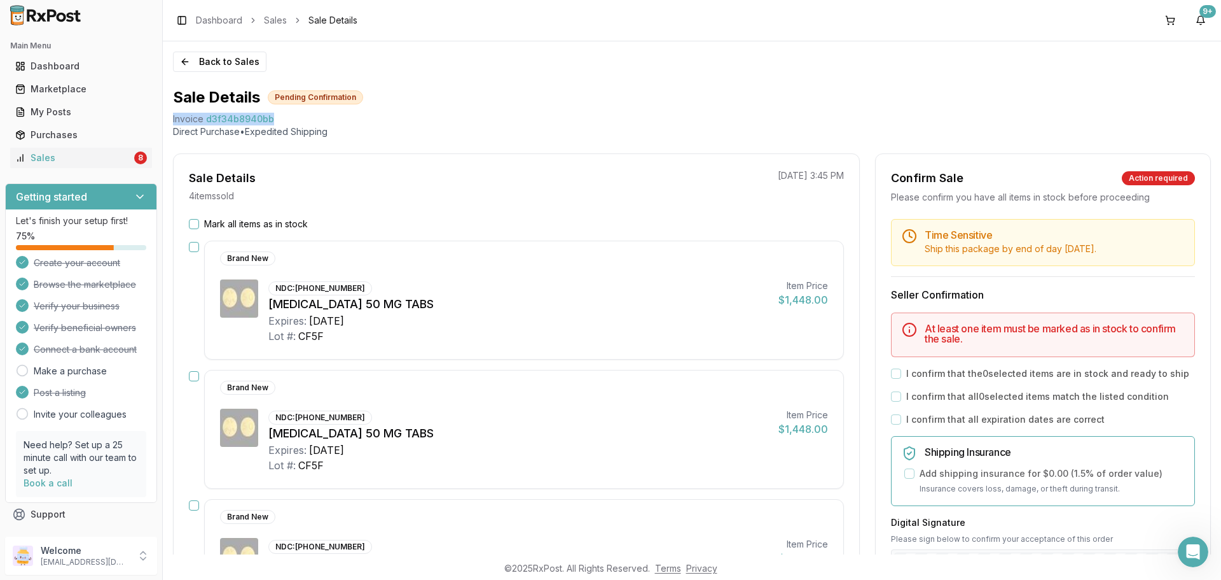
drag, startPoint x: 284, startPoint y: 118, endPoint x: 165, endPoint y: 121, distance: 119.0
click at [165, 121] on div "Back to Sales Sale Details Pending Confirmation Invoice d3f34b8940bb Direct Pur…" at bounding box center [692, 297] width 1059 height 513
copy div "Invoice d3f34b8940bb"
click at [1203, 550] on div "Open Intercom Messenger" at bounding box center [1191, 550] width 42 height 42
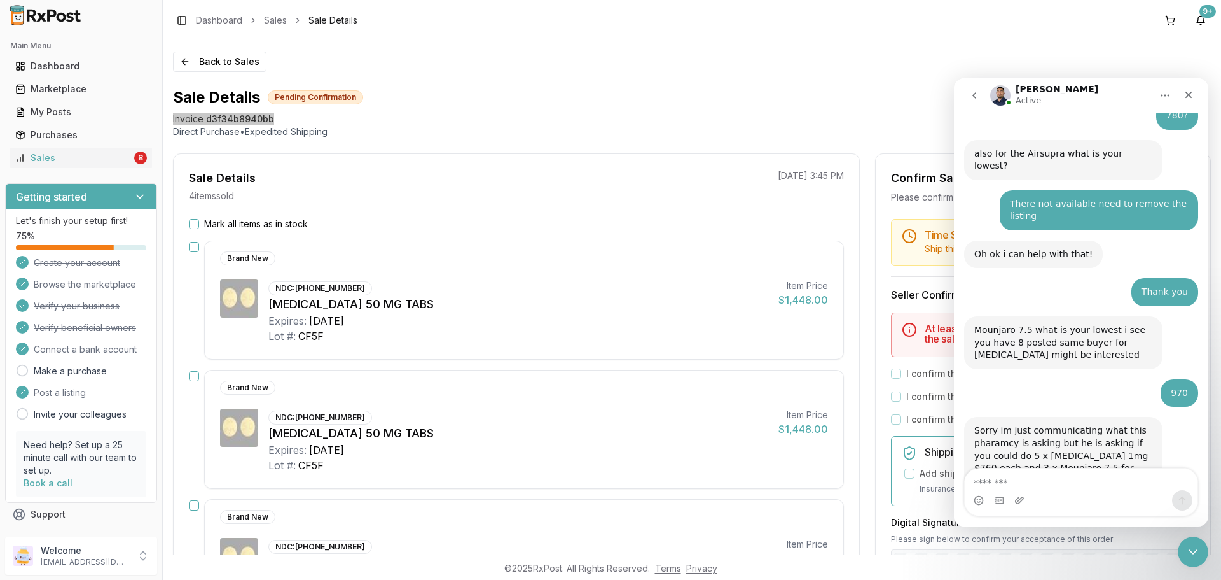
scroll to position [3816, 0]
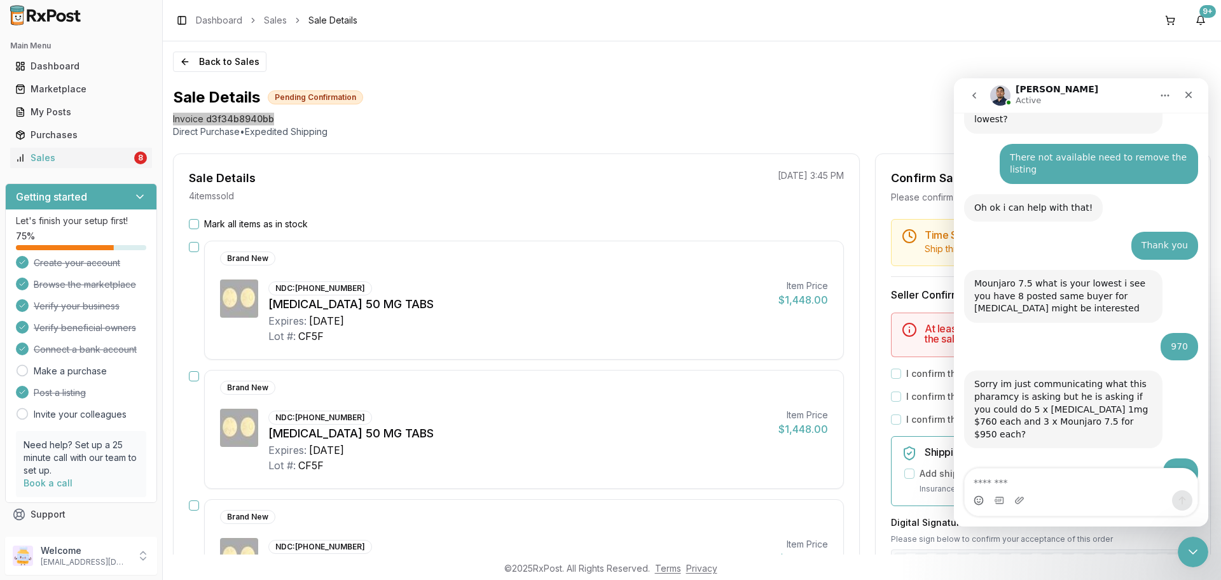
type textarea "**********"
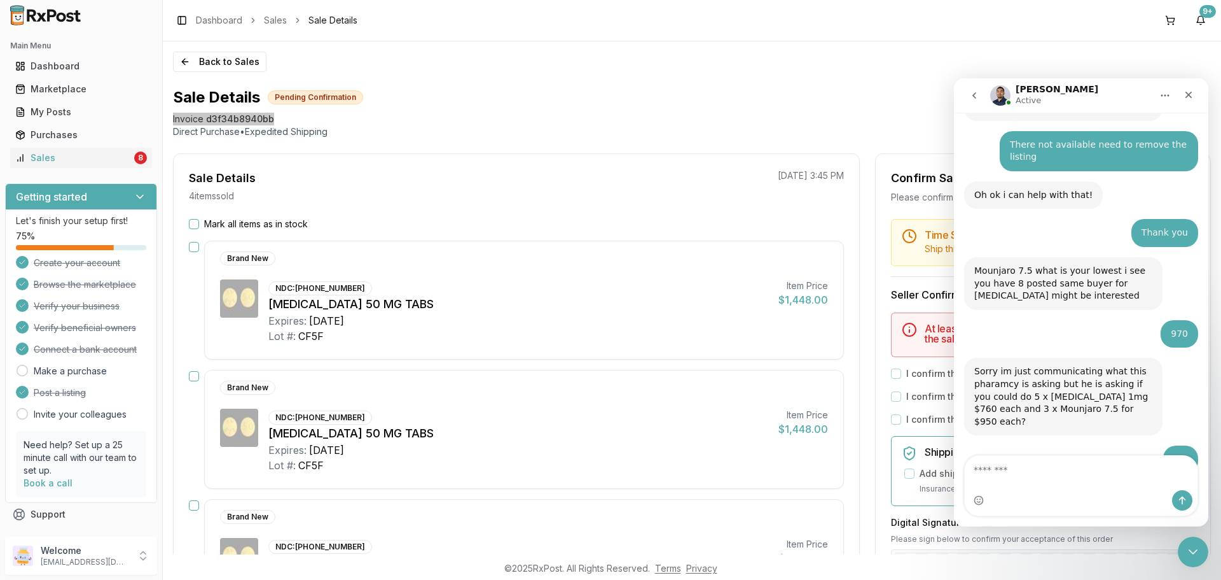
scroll to position [3857, 0]
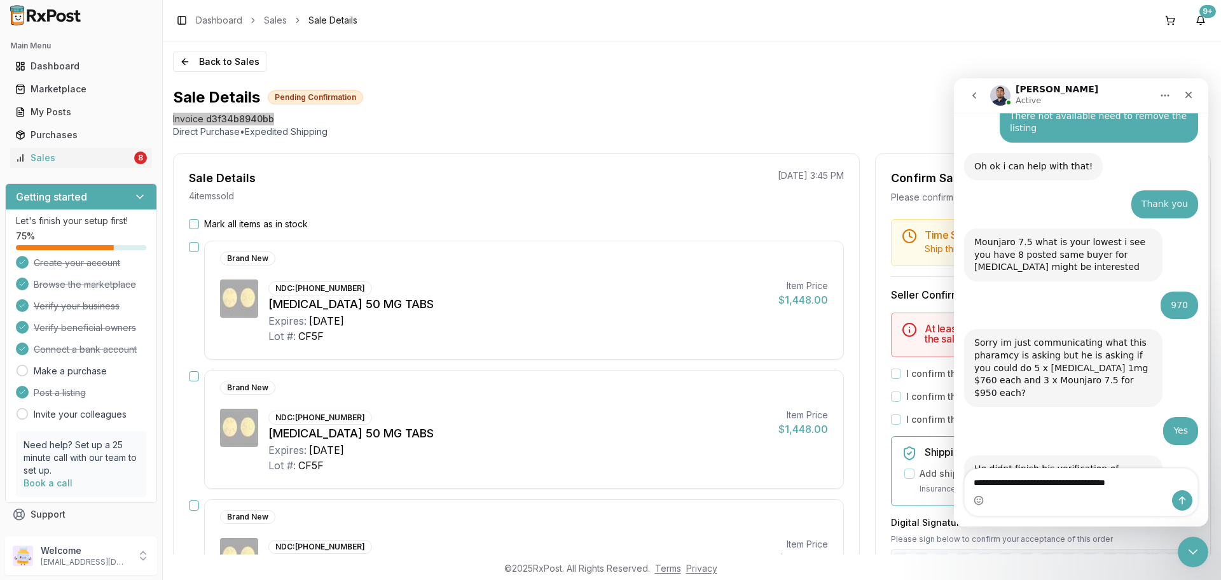
type textarea "**********"
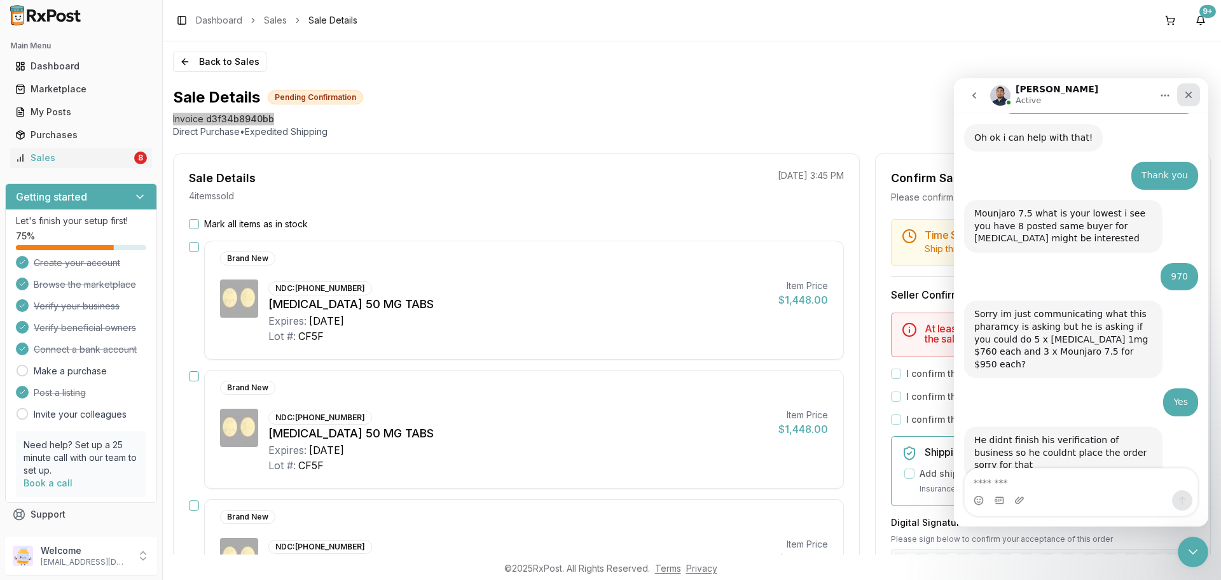
click at [1193, 92] on div "Close" at bounding box center [1188, 94] width 23 height 23
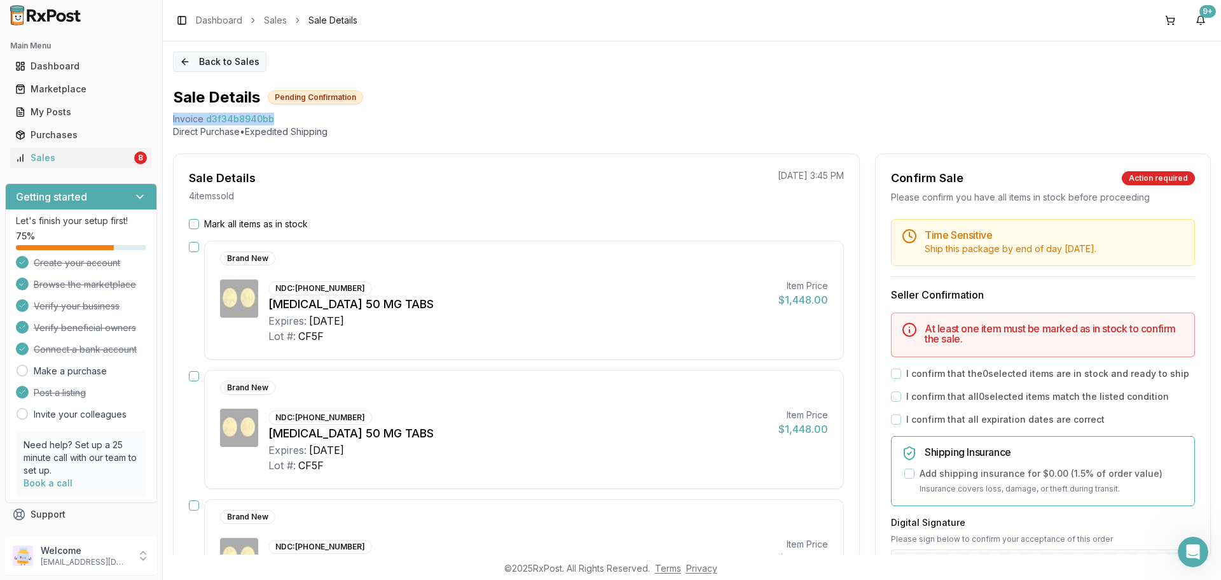
click at [213, 63] on button "Back to Sales" at bounding box center [220, 62] width 94 height 20
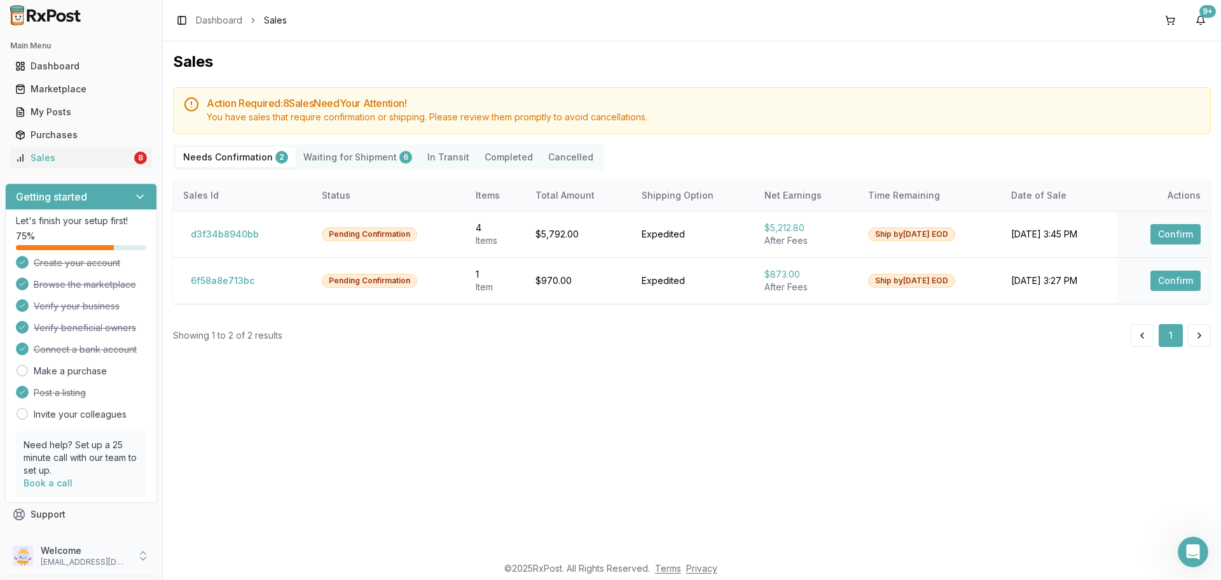
drag, startPoint x: 90, startPoint y: 558, endPoint x: 111, endPoint y: 560, distance: 20.4
click at [90, 557] on p "dngpharmacy2@gmail.com" at bounding box center [85, 562] width 88 height 10
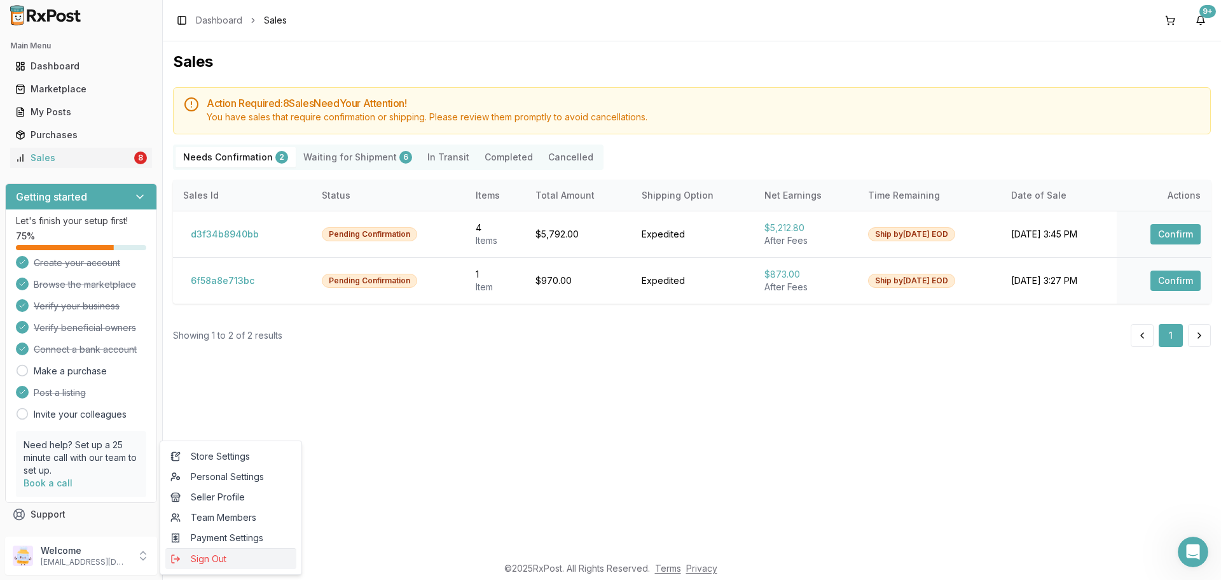
click at [241, 561] on span "Sign Out" at bounding box center [230, 558] width 121 height 13
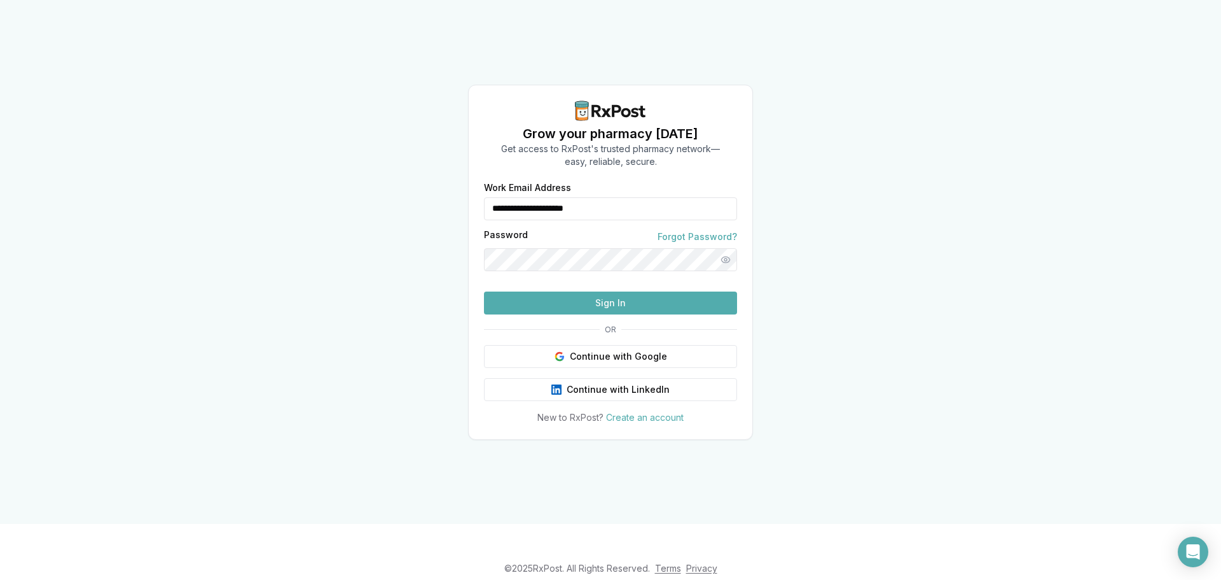
drag, startPoint x: 615, startPoint y: 184, endPoint x: 528, endPoint y: 191, distance: 87.4
click at [485, 197] on div "**********" at bounding box center [610, 208] width 253 height 23
type input "**********"
click at [573, 314] on button "Sign In" at bounding box center [610, 302] width 253 height 23
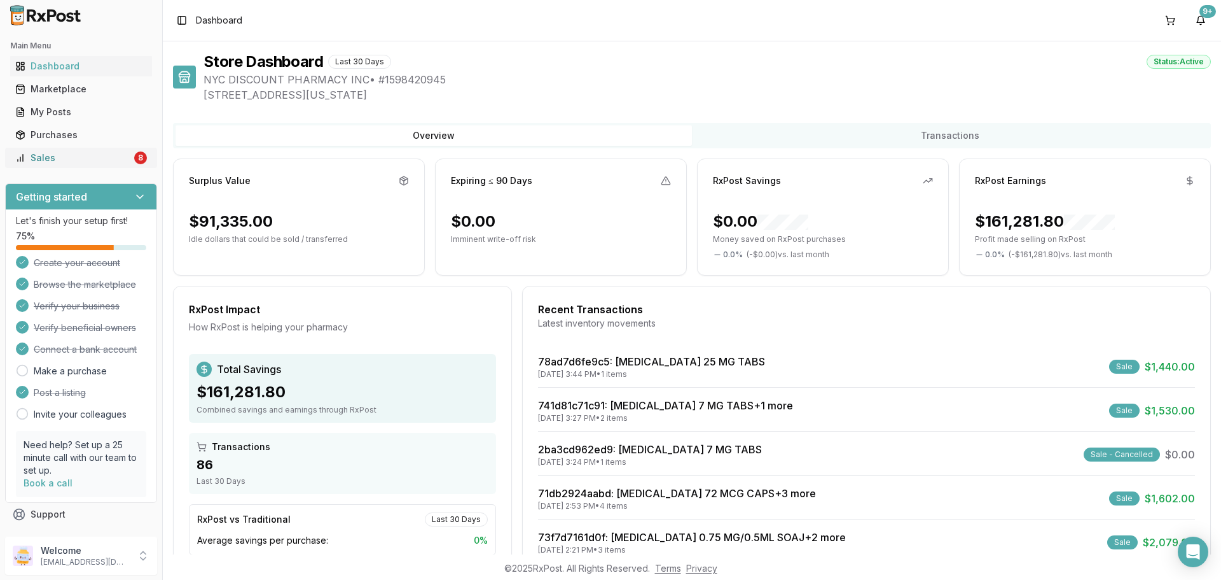
click at [135, 155] on div "8" at bounding box center [140, 157] width 13 height 13
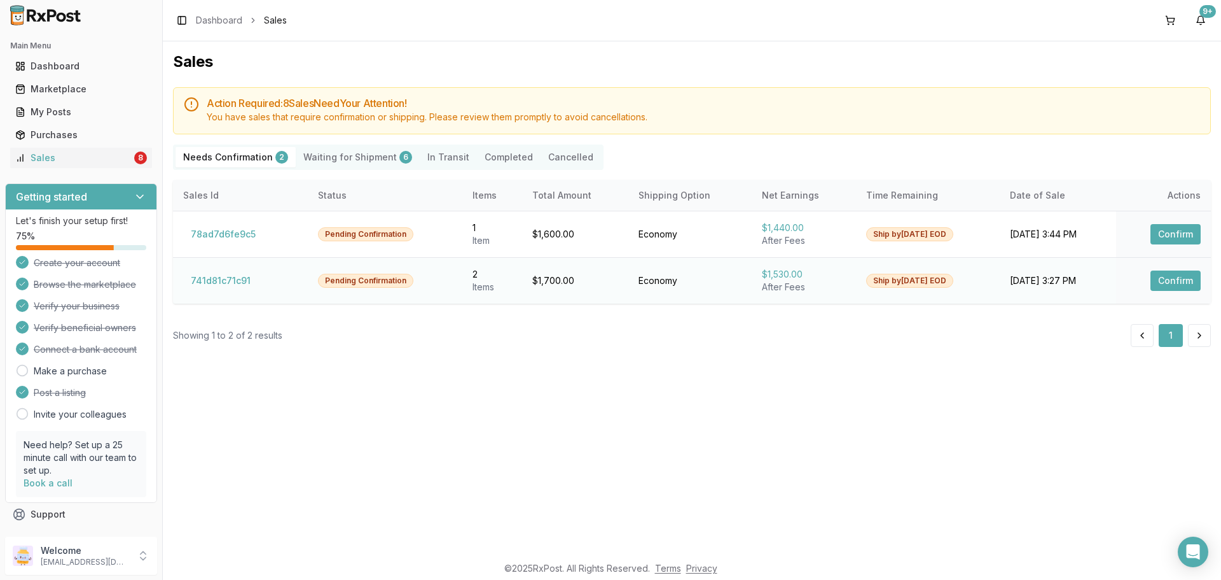
click at [212, 291] on td "741d81c71c91" at bounding box center [240, 280] width 135 height 46
click at [217, 284] on button "741d81c71c91" at bounding box center [220, 280] width 75 height 20
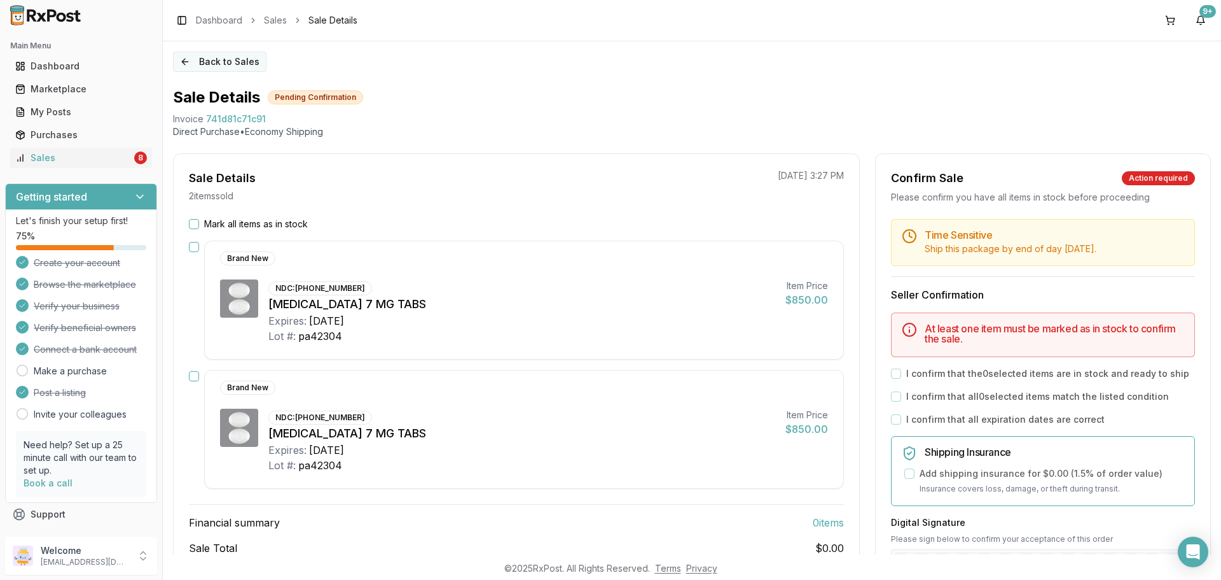
click at [197, 65] on button "Back to Sales" at bounding box center [220, 62] width 94 height 20
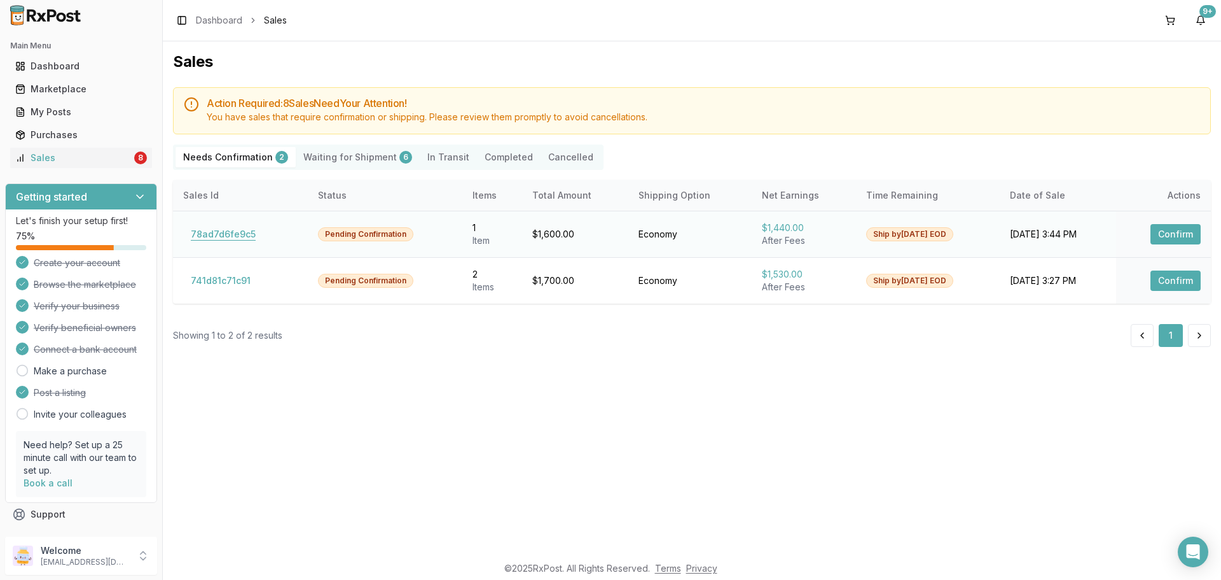
click at [207, 235] on button "78ad7d6fe9c5" at bounding box center [223, 234] width 80 height 20
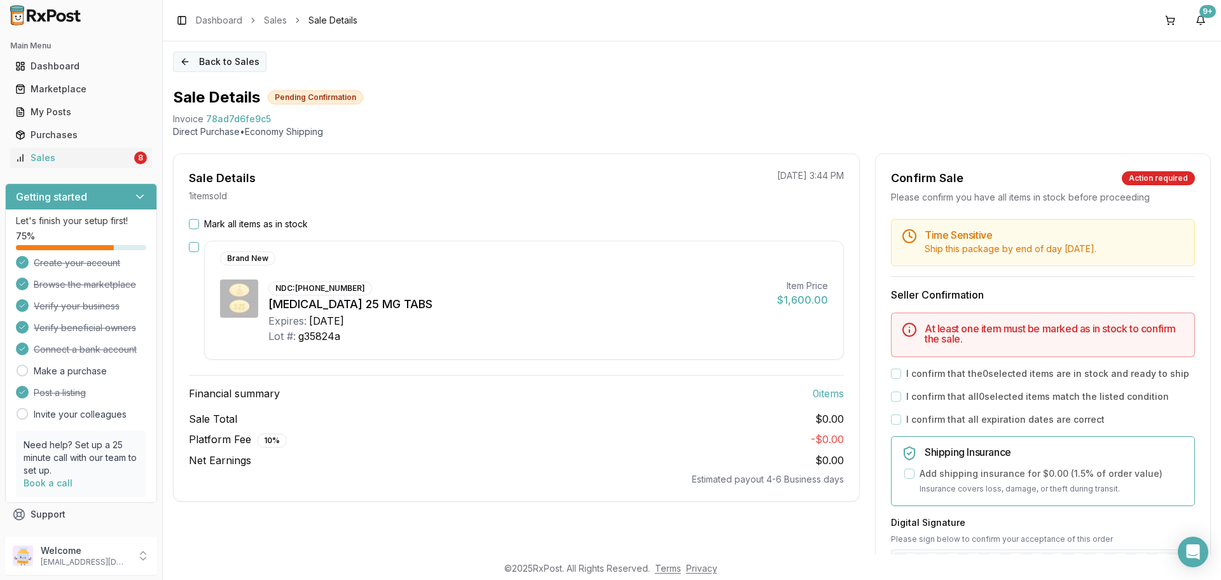
click at [222, 55] on button "Back to Sales" at bounding box center [220, 62] width 94 height 20
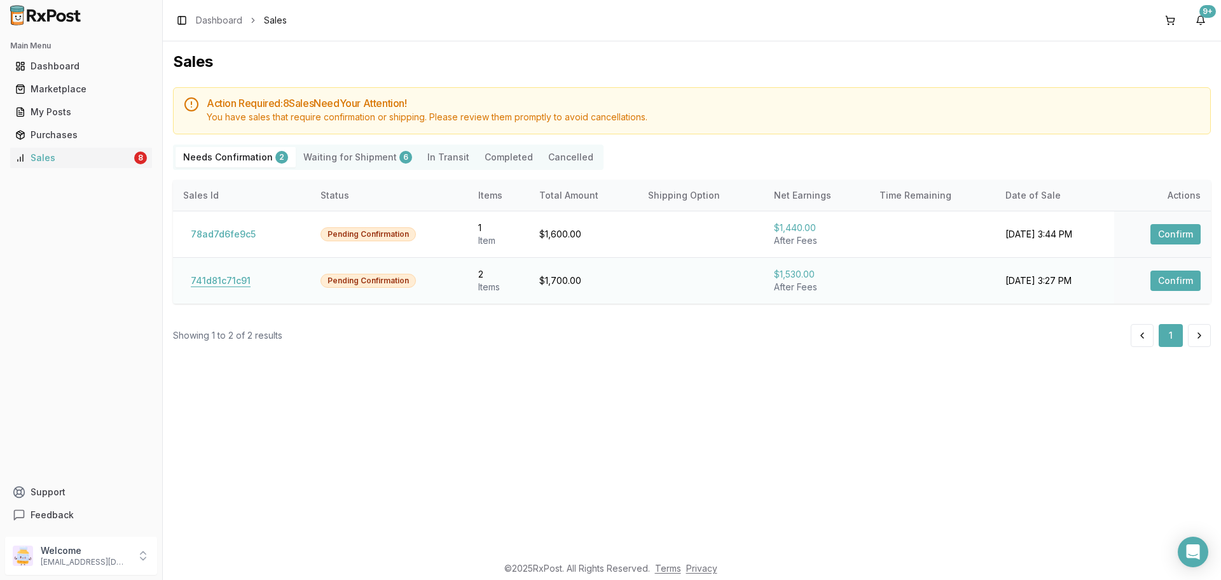
drag, startPoint x: 230, startPoint y: 278, endPoint x: 230, endPoint y: 270, distance: 8.3
click at [230, 276] on button "741d81c71c91" at bounding box center [220, 280] width 75 height 20
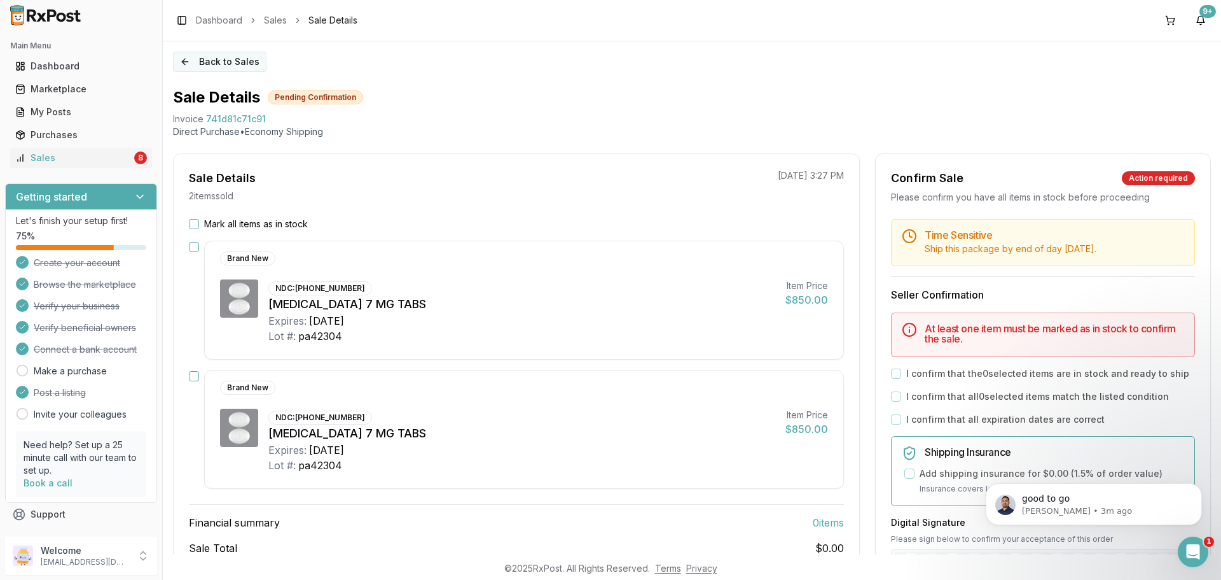
click at [212, 62] on button "Back to Sales" at bounding box center [220, 62] width 94 height 20
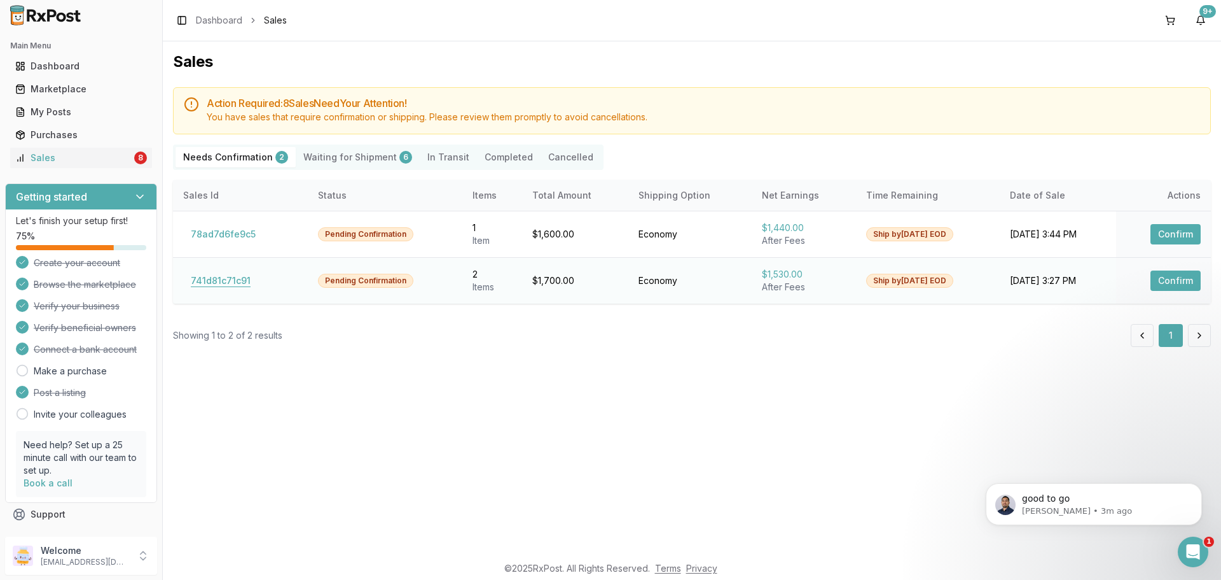
click at [212, 282] on button "741d81c71c91" at bounding box center [220, 280] width 75 height 20
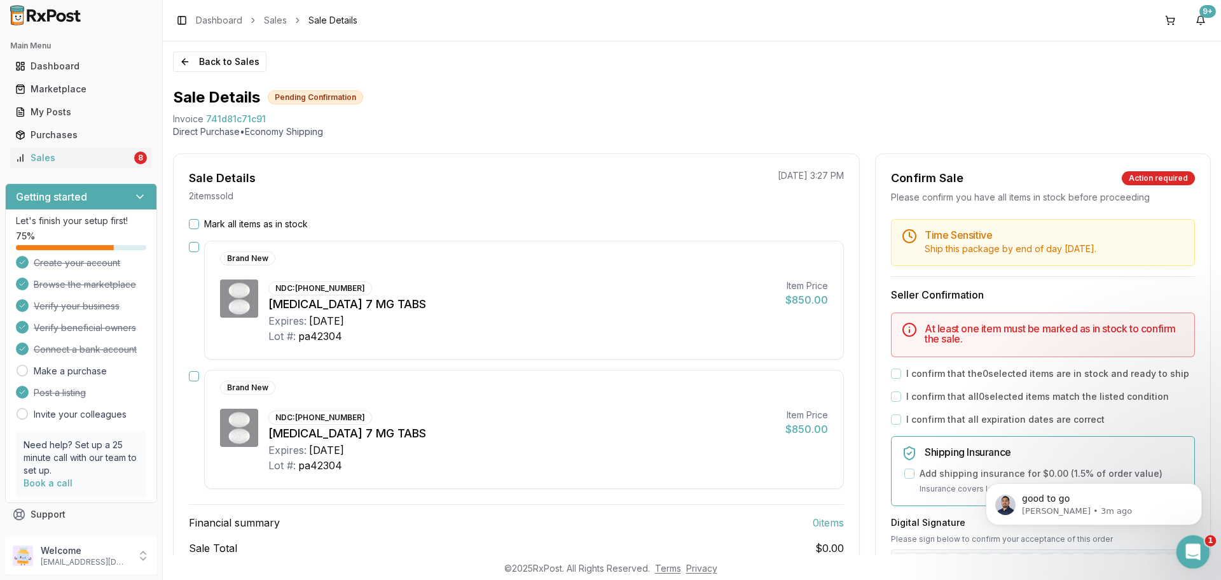
click at [1184, 559] on div "Open Intercom Messenger" at bounding box center [1191, 550] width 42 height 42
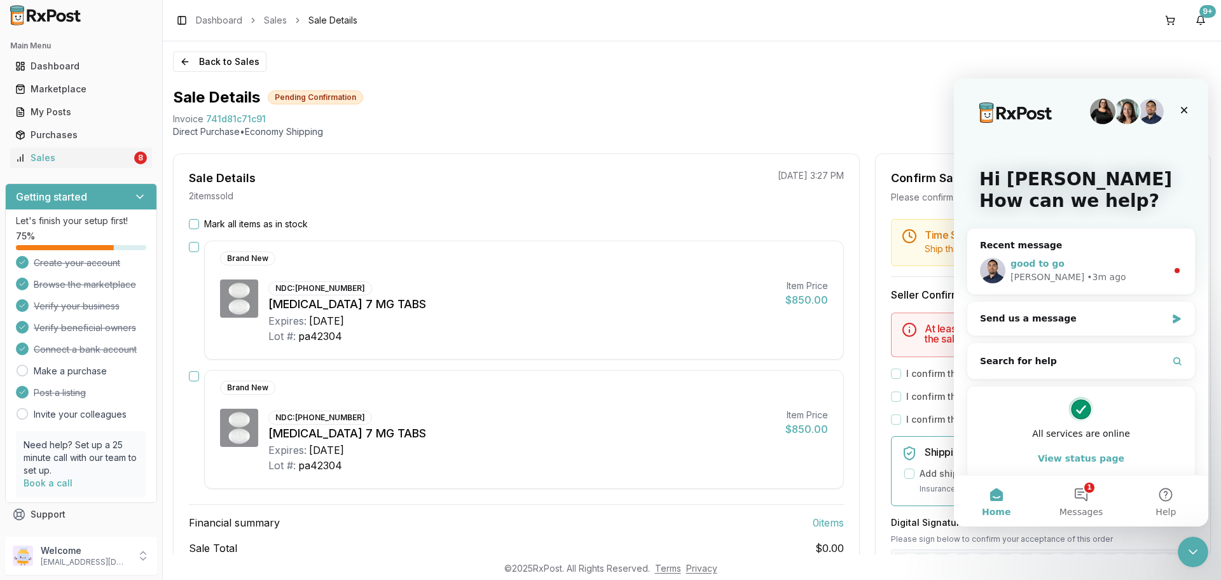
click at [1106, 275] on div "Manuel • 3m ago" at bounding box center [1089, 276] width 156 height 13
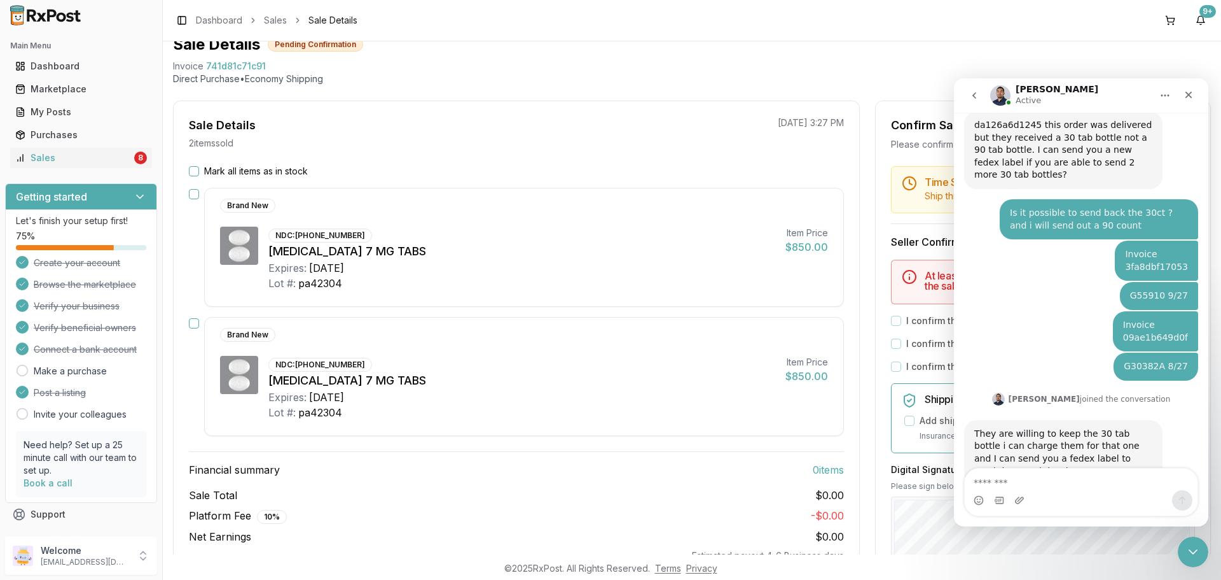
scroll to position [64, 0]
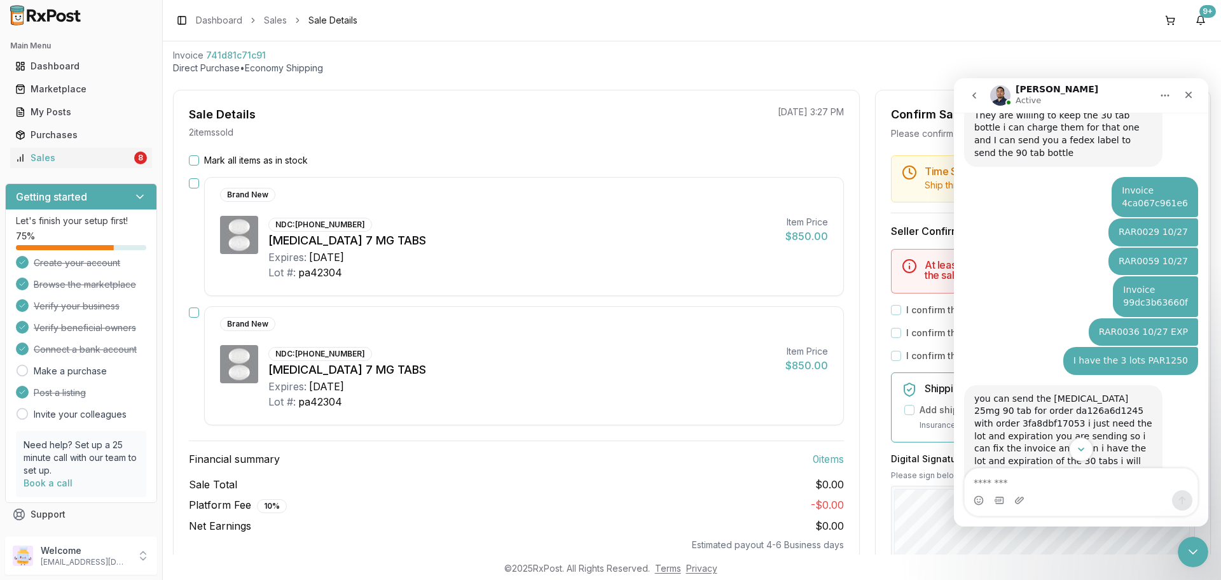
click at [1084, 450] on icon "Scroll to bottom" at bounding box center [1081, 448] width 11 height 11
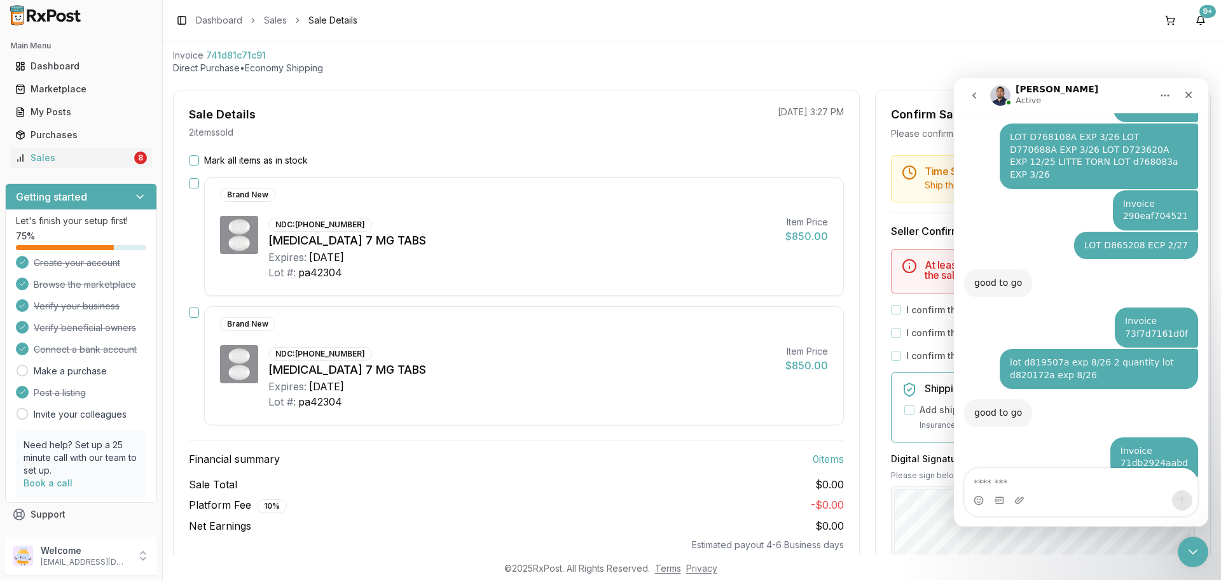
scroll to position [4901, 0]
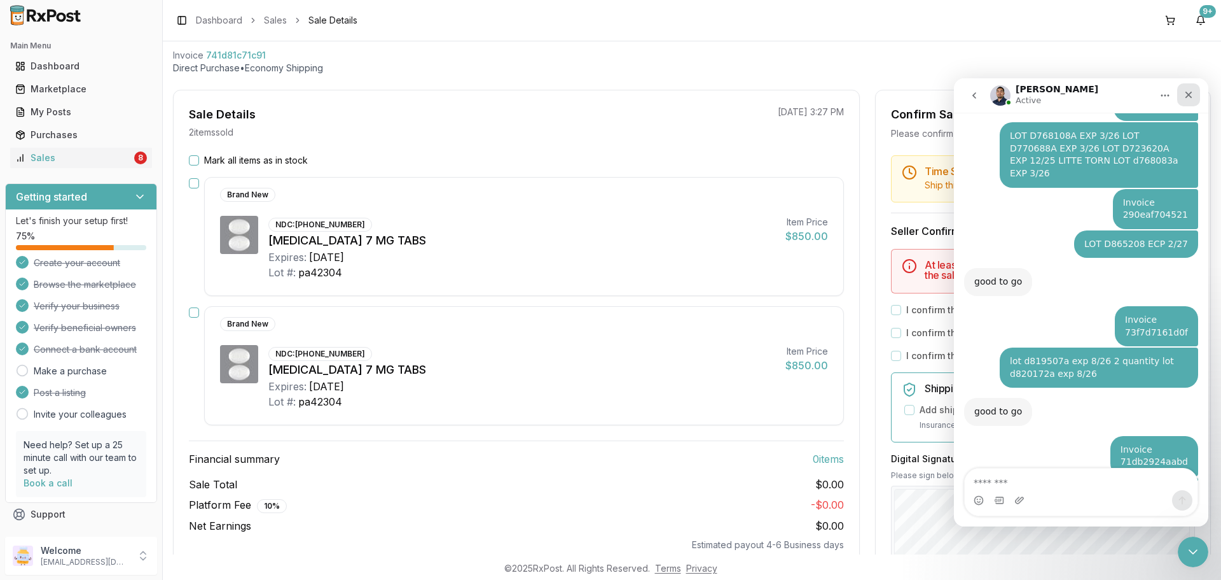
click at [1191, 95] on icon "Close" at bounding box center [1189, 95] width 10 height 10
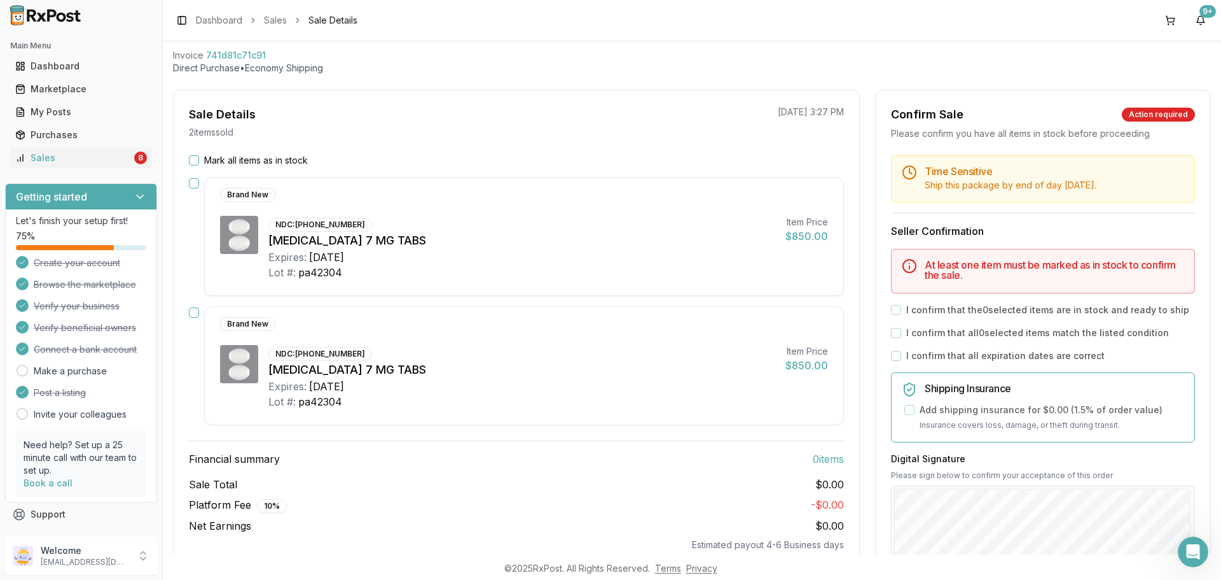
click at [57, 18] on img at bounding box center [45, 15] width 81 height 20
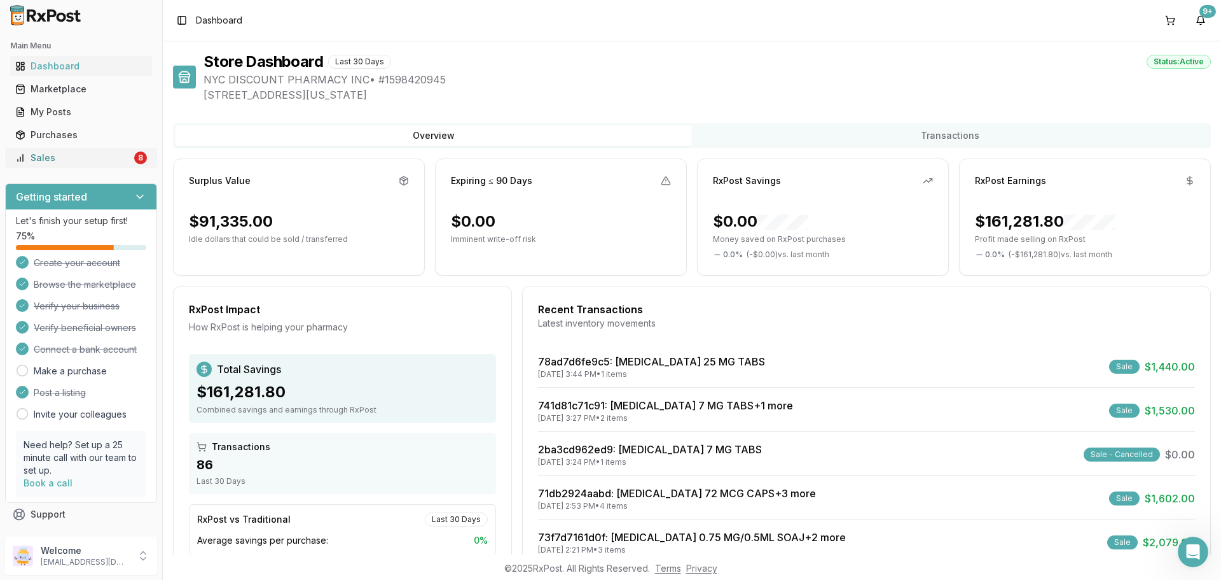
click at [88, 161] on div "Sales" at bounding box center [73, 157] width 116 height 13
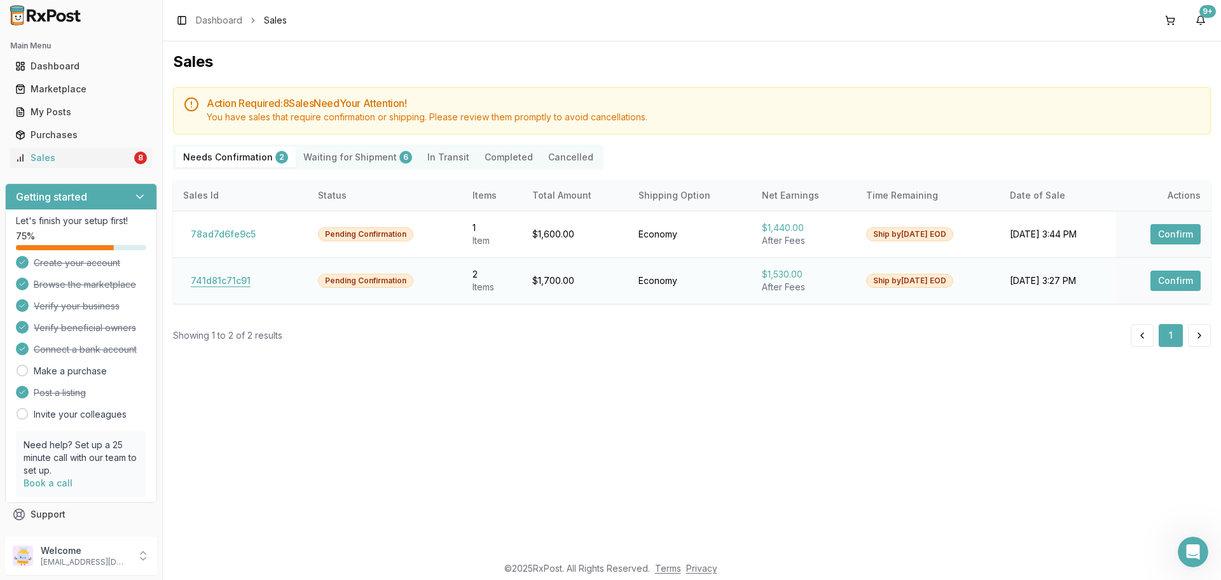
click at [226, 281] on button "741d81c71c91" at bounding box center [220, 280] width 75 height 20
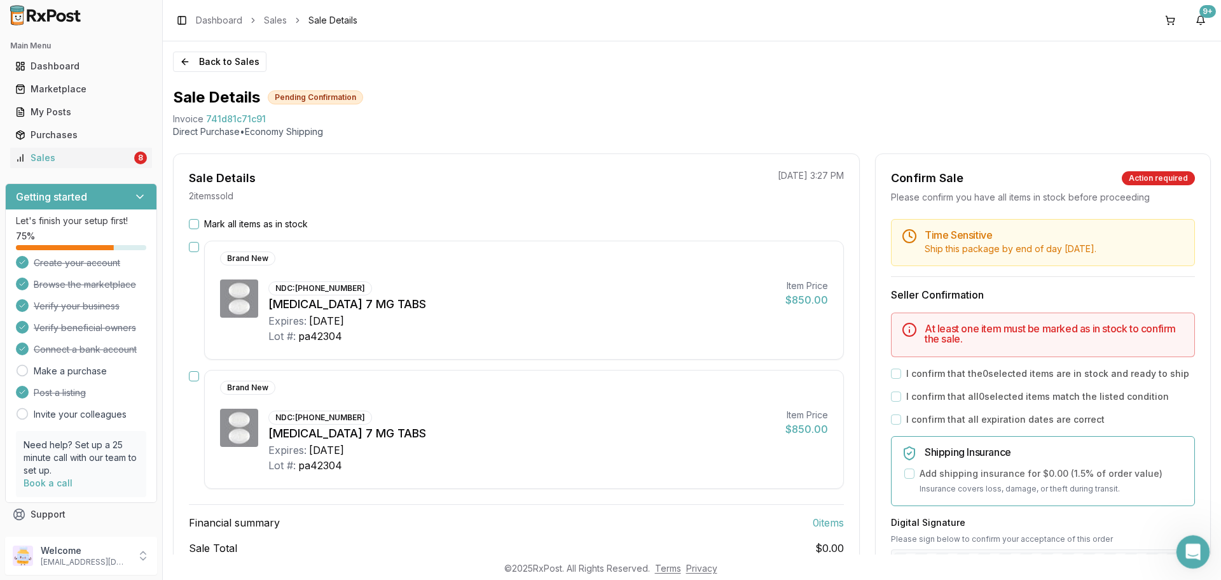
click at [1179, 550] on div "Open Intercom Messenger" at bounding box center [1191, 550] width 42 height 42
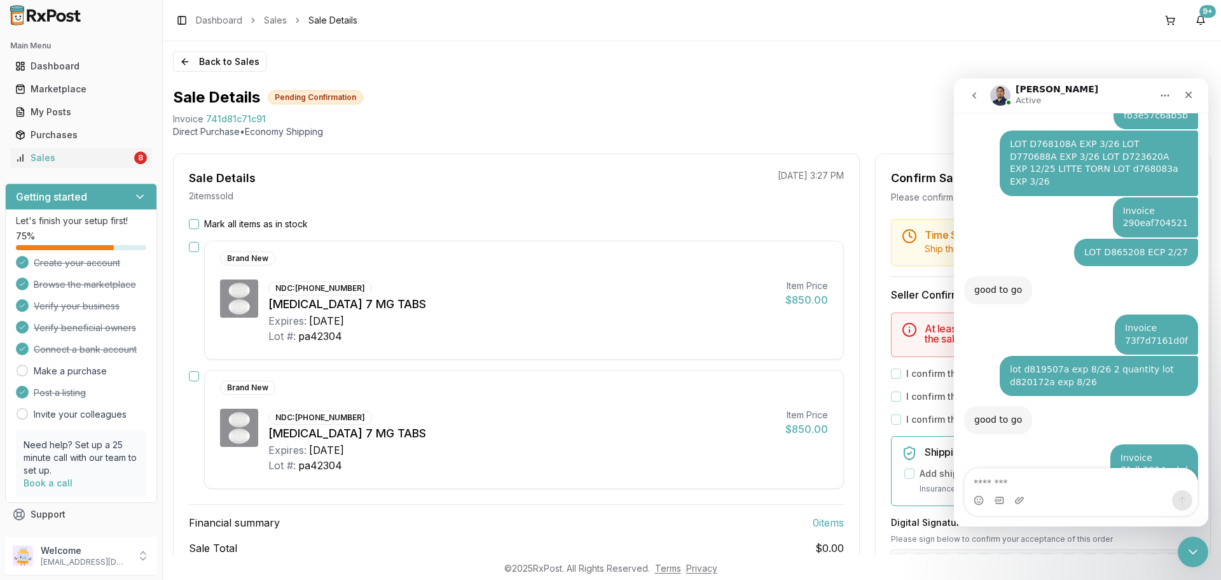
scroll to position [4901, 0]
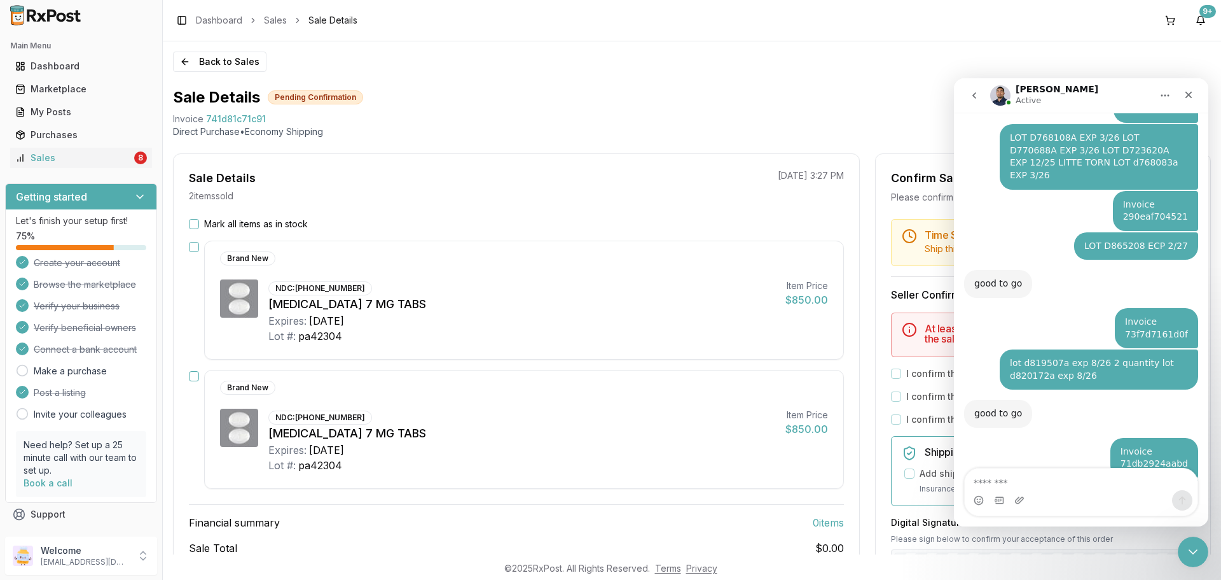
click at [1069, 487] on textarea "Message…" at bounding box center [1081, 479] width 233 height 22
type textarea "**********"
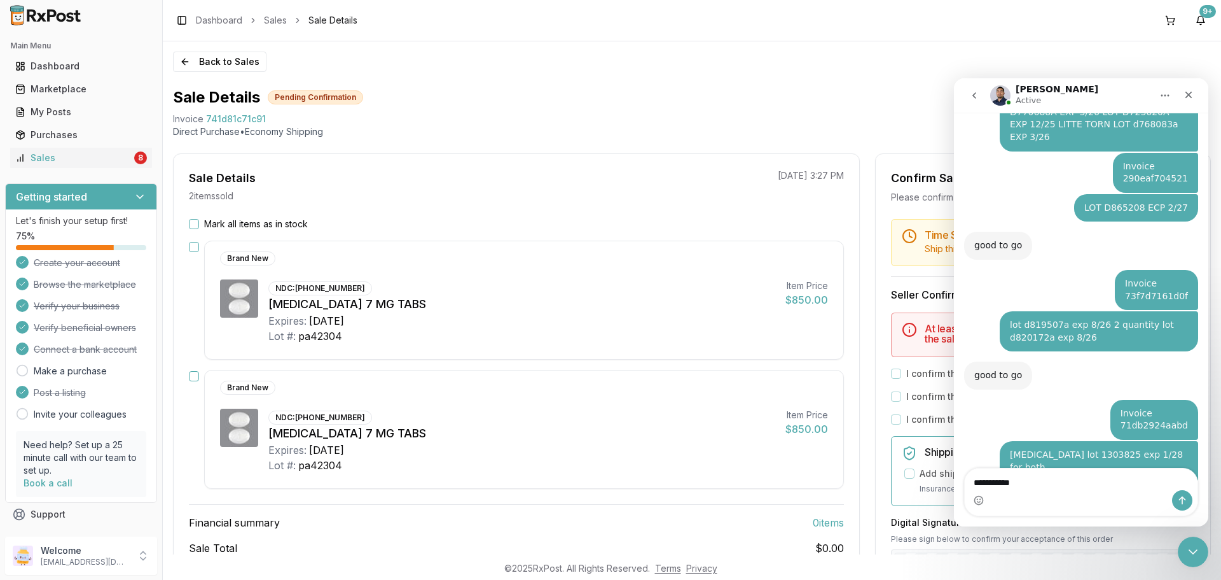
type textarea "**********"
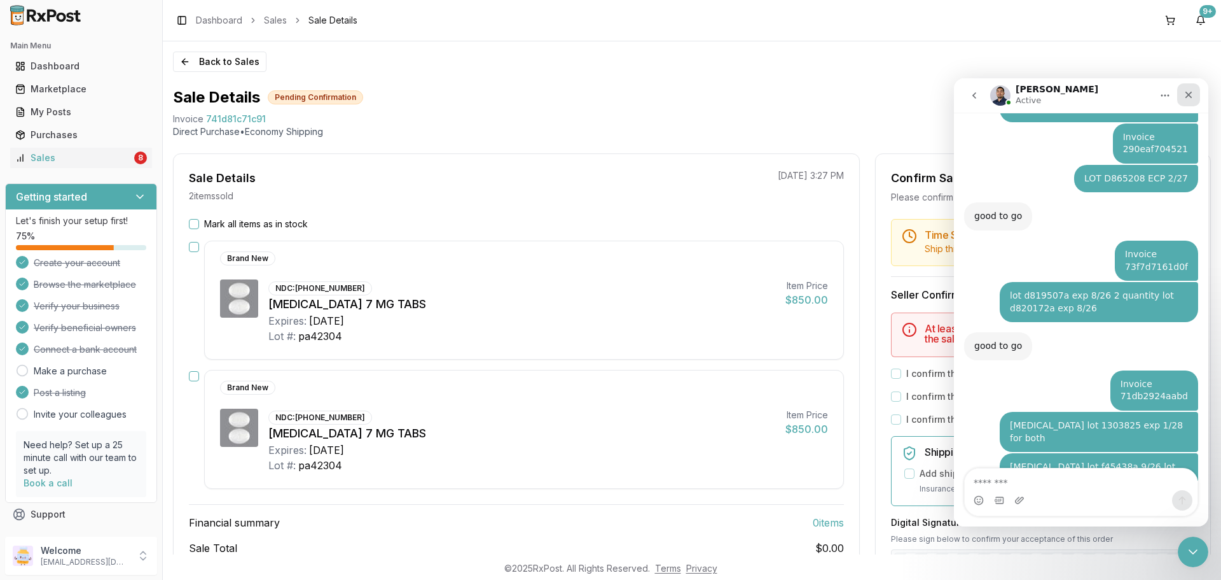
click at [1190, 89] on div "Close" at bounding box center [1188, 94] width 23 height 23
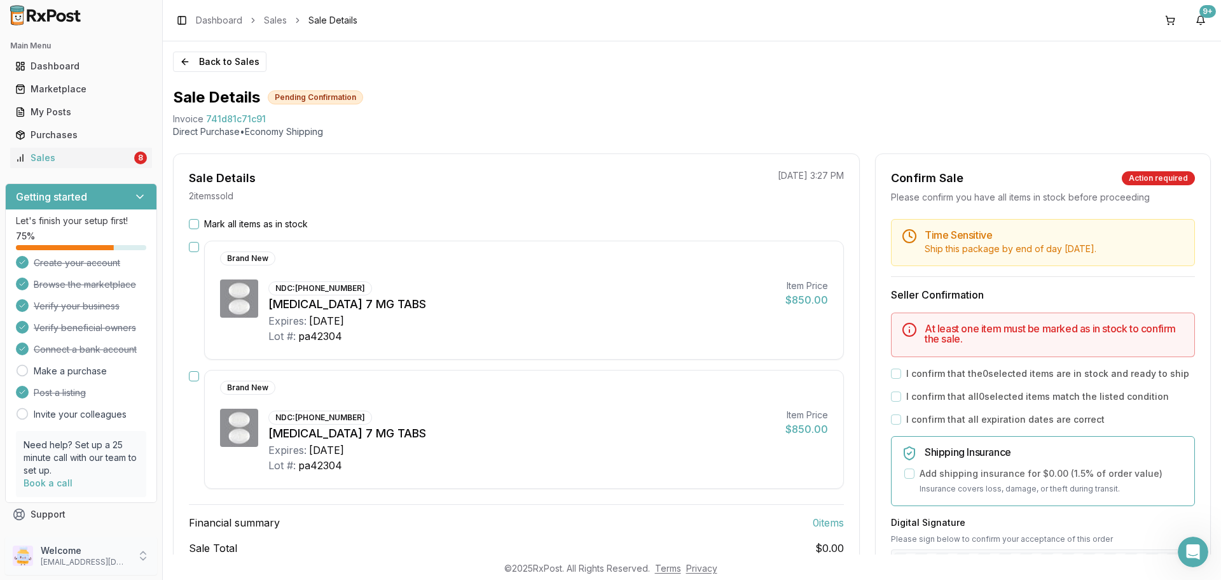
click at [107, 555] on p "Welcome" at bounding box center [85, 550] width 88 height 13
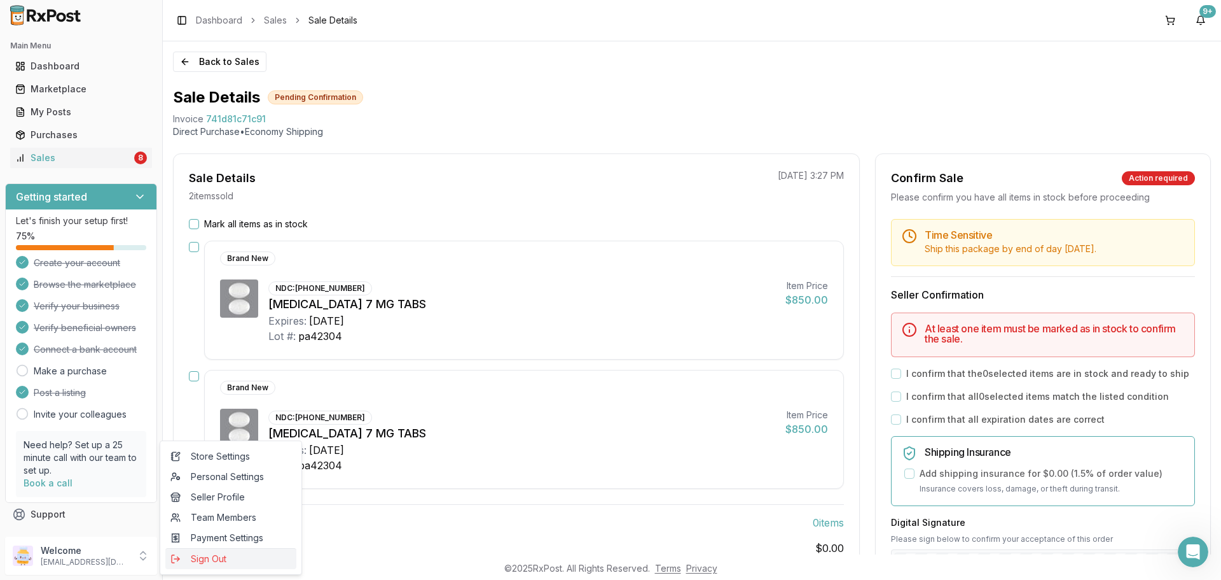
click at [223, 557] on span "Sign Out" at bounding box center [230, 558] width 121 height 13
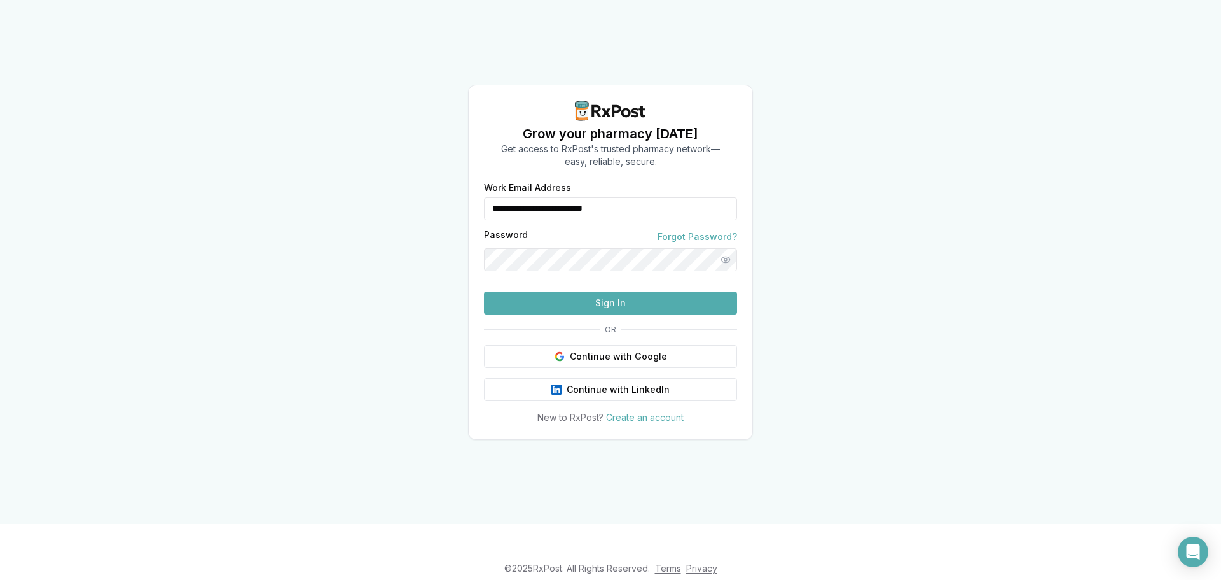
drag, startPoint x: 695, startPoint y: 209, endPoint x: 454, endPoint y: 224, distance: 240.9
click at [454, 224] on div "**********" at bounding box center [610, 262] width 1221 height 524
type input "**********"
click at [613, 299] on button "Sign In" at bounding box center [610, 302] width 253 height 23
click at [599, 314] on button "Sign In" at bounding box center [610, 302] width 253 height 23
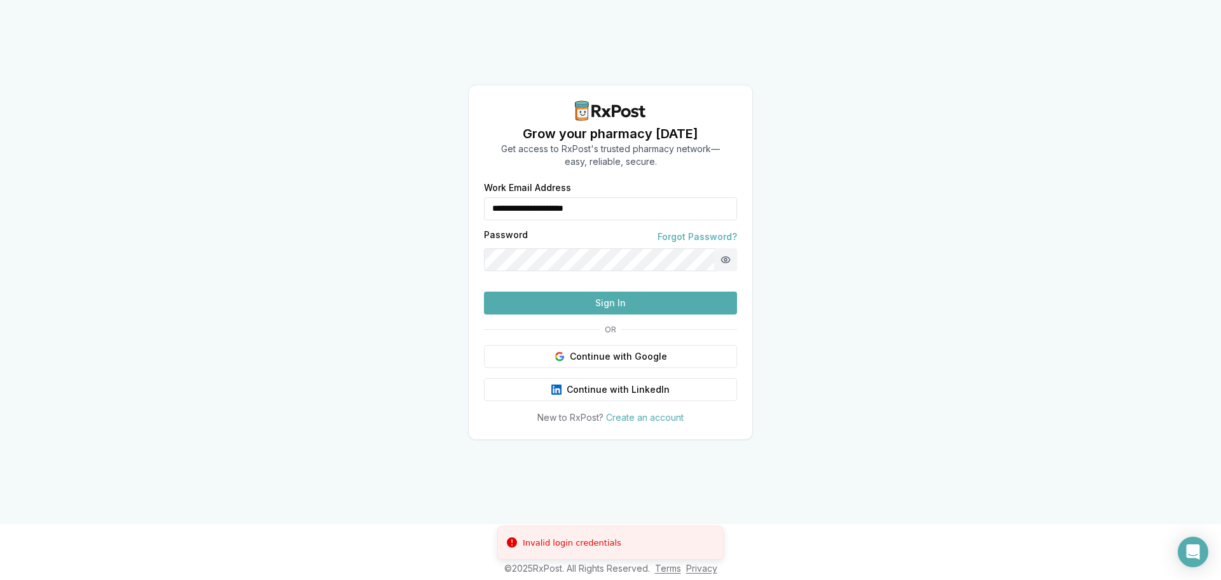
click at [721, 248] on button "Show password" at bounding box center [725, 259] width 23 height 23
click at [352, 256] on div "**********" at bounding box center [610, 262] width 1221 height 524
click at [554, 314] on button "Sign In" at bounding box center [610, 302] width 253 height 23
click at [574, 314] on button "Sign In" at bounding box center [610, 302] width 253 height 23
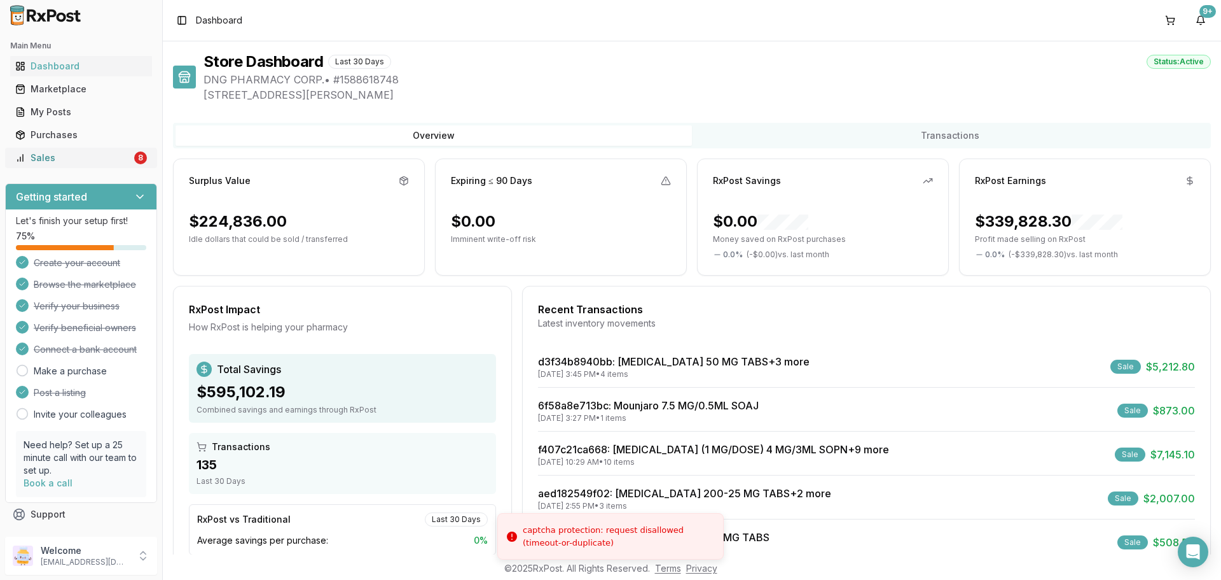
click at [71, 164] on link "Sales 8" at bounding box center [81, 157] width 142 height 23
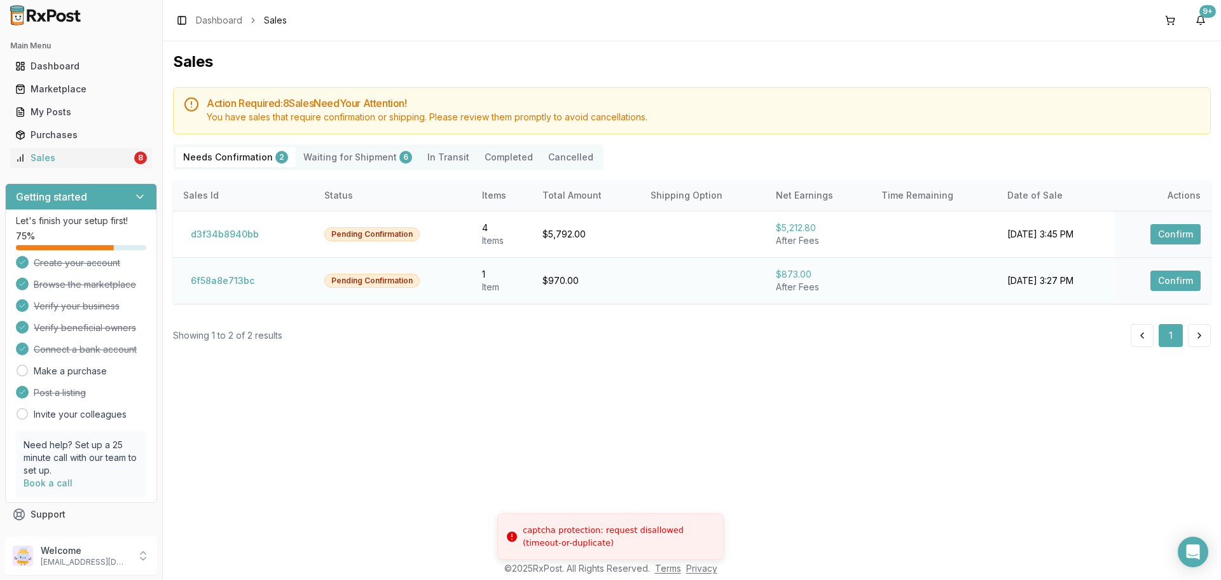
drag, startPoint x: 212, startPoint y: 293, endPoint x: 210, endPoint y: 275, distance: 17.3
click at [212, 292] on td "6f58a8e713bc" at bounding box center [243, 280] width 141 height 46
click at [212, 275] on button "6f58a8e713bc" at bounding box center [222, 280] width 79 height 20
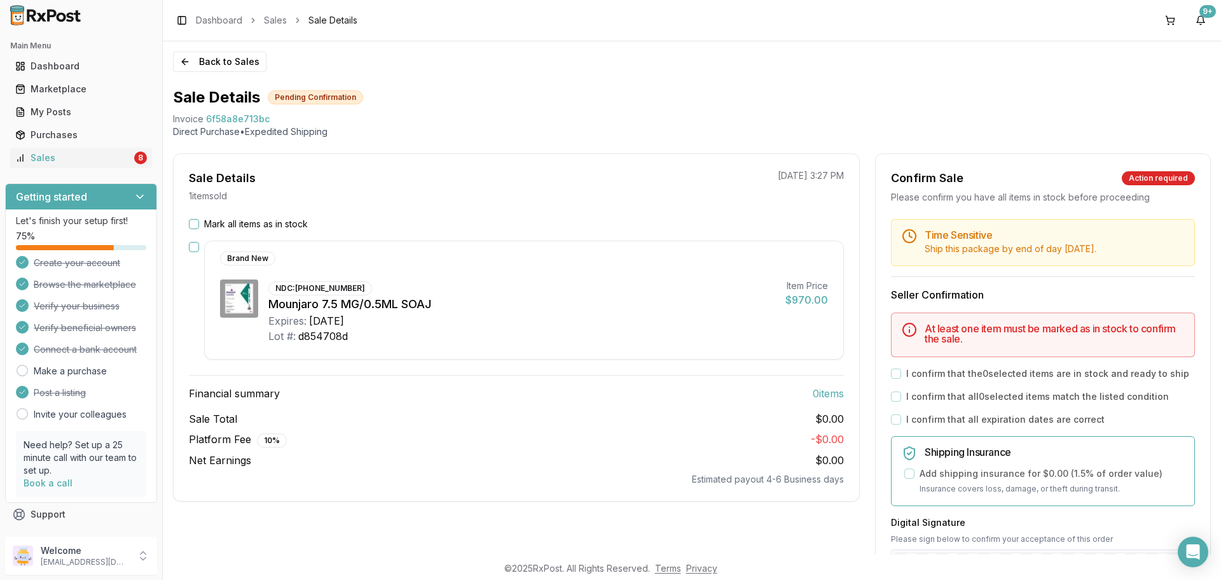
drag, startPoint x: 198, startPoint y: 242, endPoint x: 197, endPoint y: 226, distance: 16.0
click at [198, 242] on div "Brand New NDC: 00002-1484-80 Mounjaro 7.5 MG/0.5ML SOAJ Expires: 2027-04-30 Lot…" at bounding box center [516, 299] width 655 height 119
click at [198, 221] on button "Mark all items as in stock" at bounding box center [194, 224] width 10 height 10
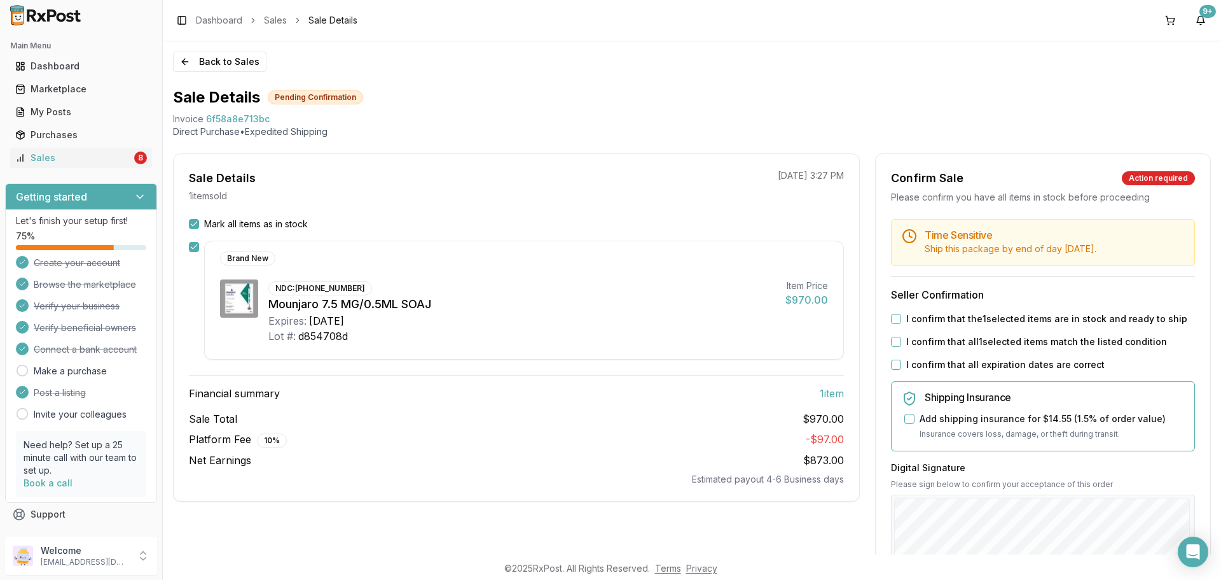
click at [892, 323] on button "I confirm that the 1 selected items are in stock and ready to ship" at bounding box center [896, 319] width 10 height 10
click at [891, 340] on button "I confirm that all 1 selected items match the listed condition" at bounding box center [896, 342] width 10 height 10
click at [894, 358] on div "Time Sensitive Ship this package by end of day Wednesday, September 3rd . Selle…" at bounding box center [1043, 488] width 335 height 538
click at [894, 368] on button "I confirm that all expiration dates are correct" at bounding box center [896, 364] width 10 height 10
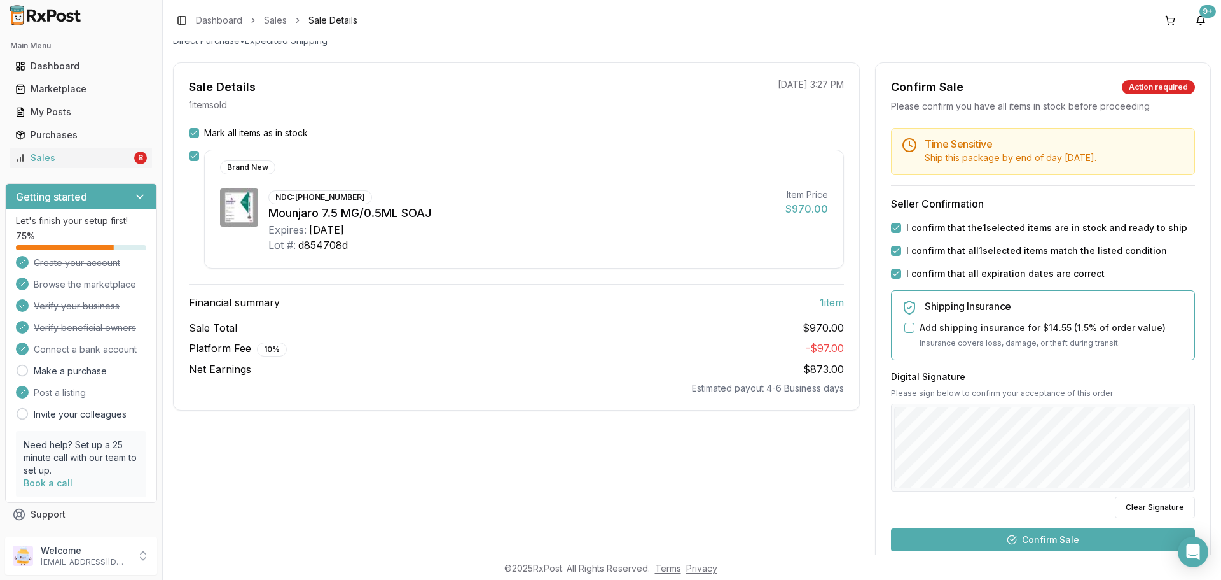
scroll to position [191, 0]
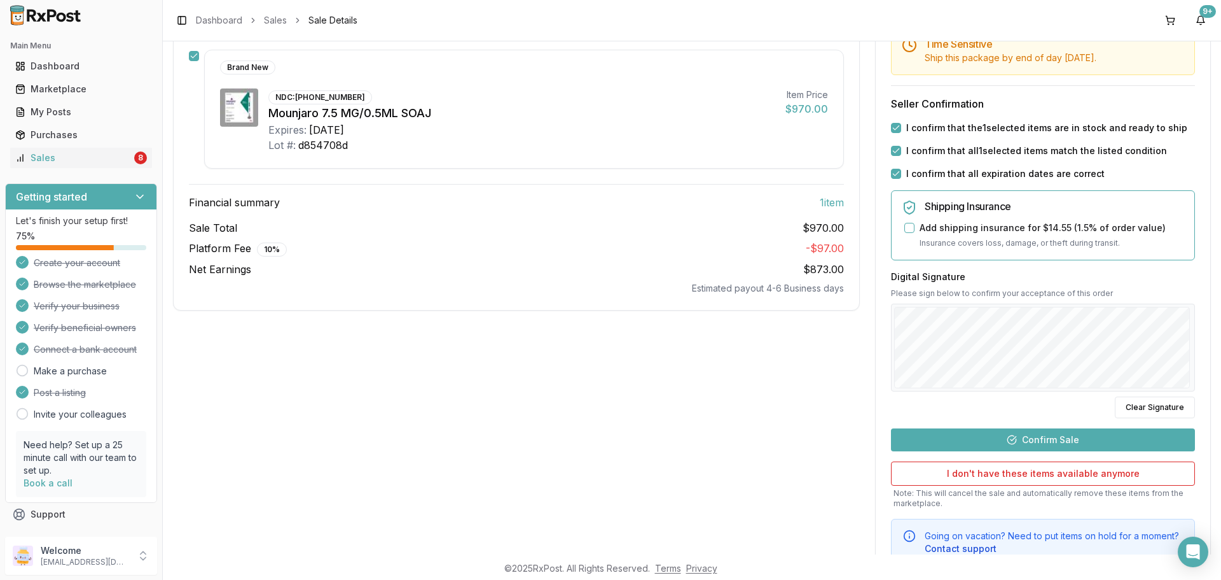
click at [1025, 439] on button "Confirm Sale" at bounding box center [1043, 439] width 304 height 23
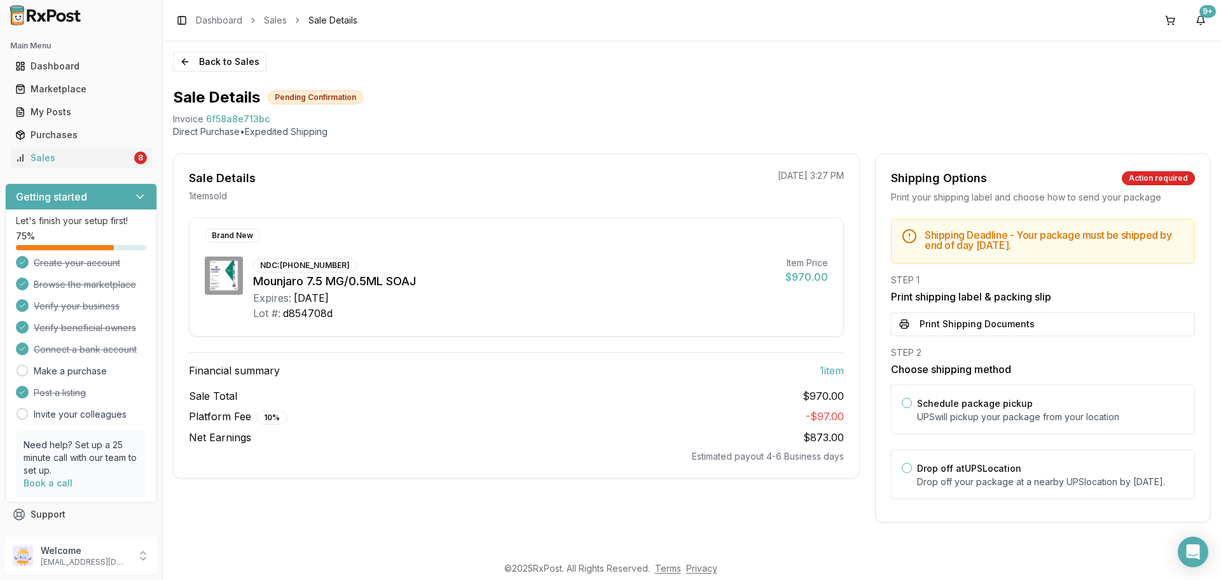
scroll to position [1, 0]
click at [999, 476] on p "Drop off your package at a nearby UPS location by September 3, 2025 ." at bounding box center [1050, 481] width 267 height 13
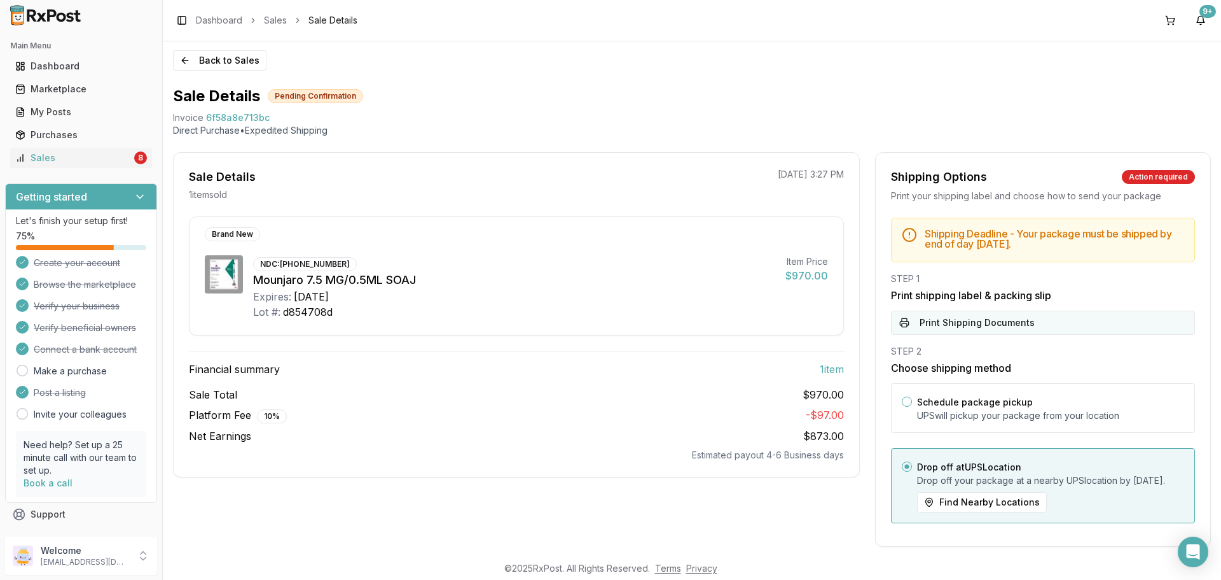
click at [973, 319] on button "Print Shipping Documents" at bounding box center [1043, 322] width 304 height 24
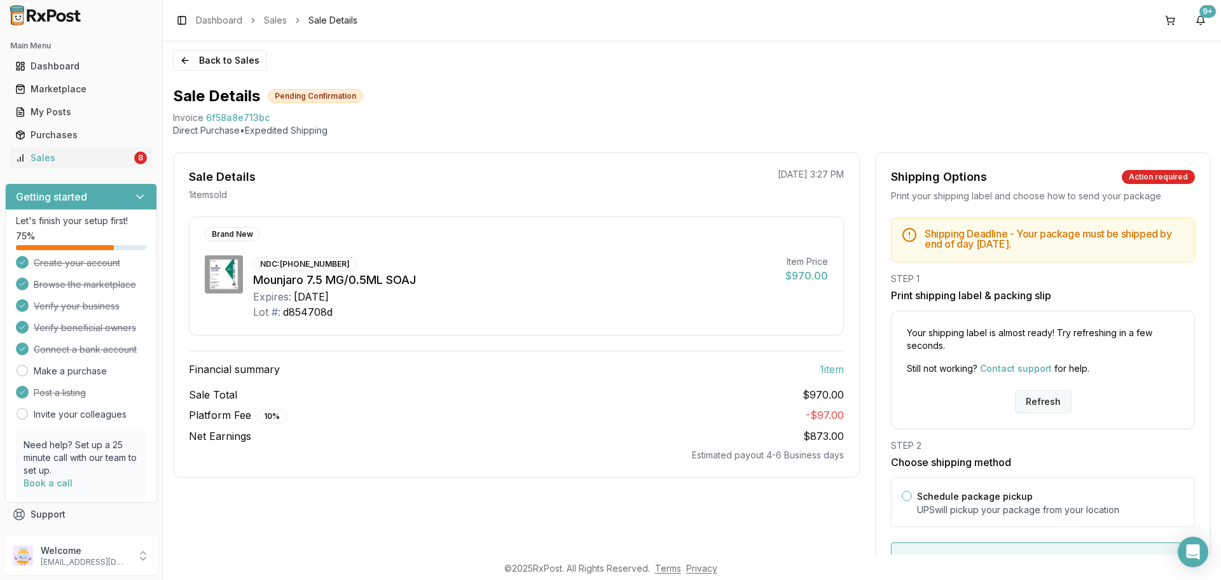
click at [1031, 412] on button "Refresh" at bounding box center [1043, 401] width 57 height 23
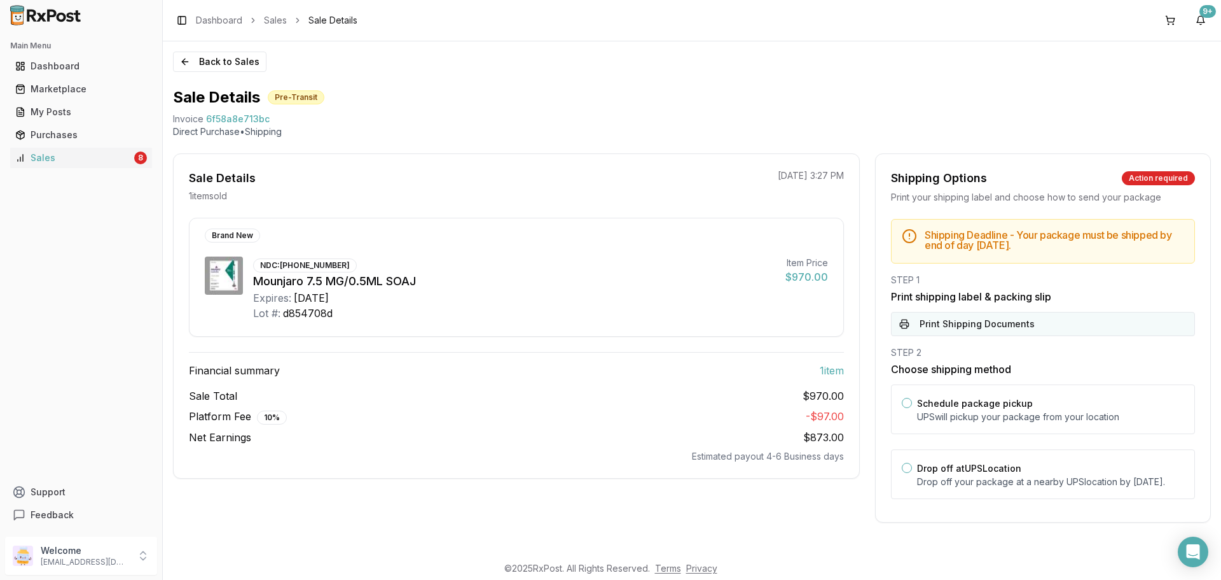
click at [1006, 321] on button "Print Shipping Documents" at bounding box center [1043, 324] width 304 height 24
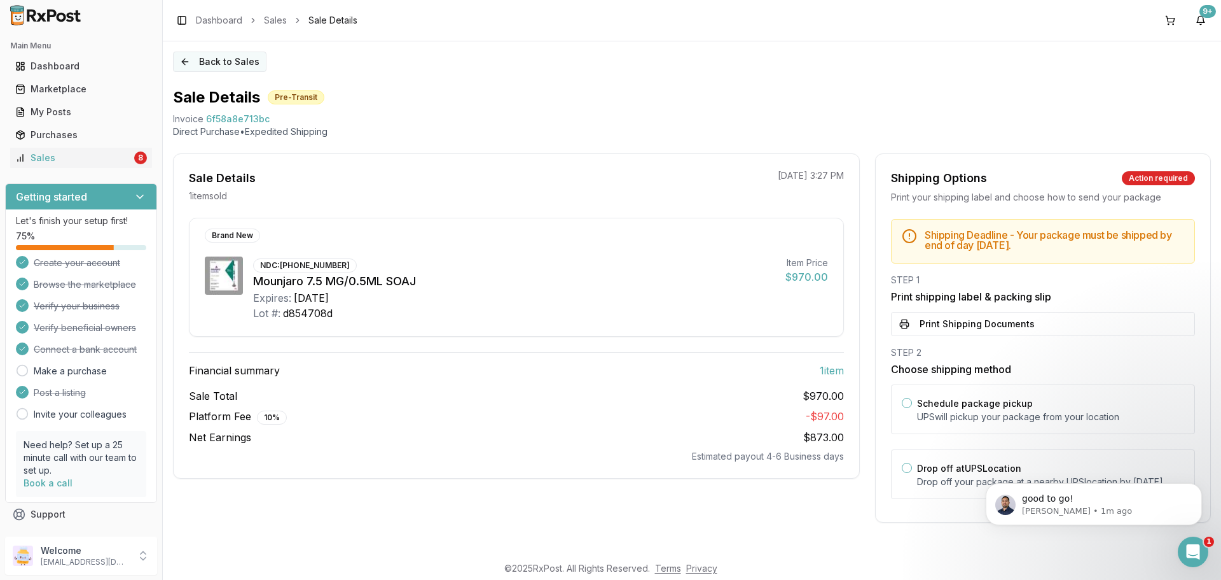
click at [194, 59] on button "Back to Sales" at bounding box center [220, 62] width 94 height 20
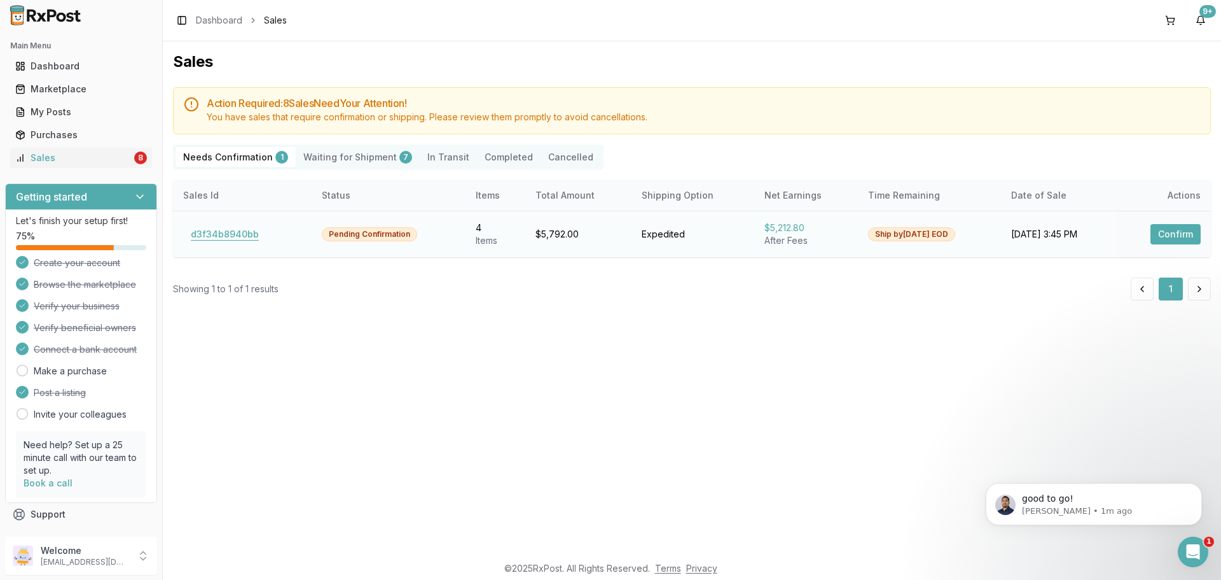
click at [233, 239] on button "d3f34b8940bb" at bounding box center [224, 234] width 83 height 20
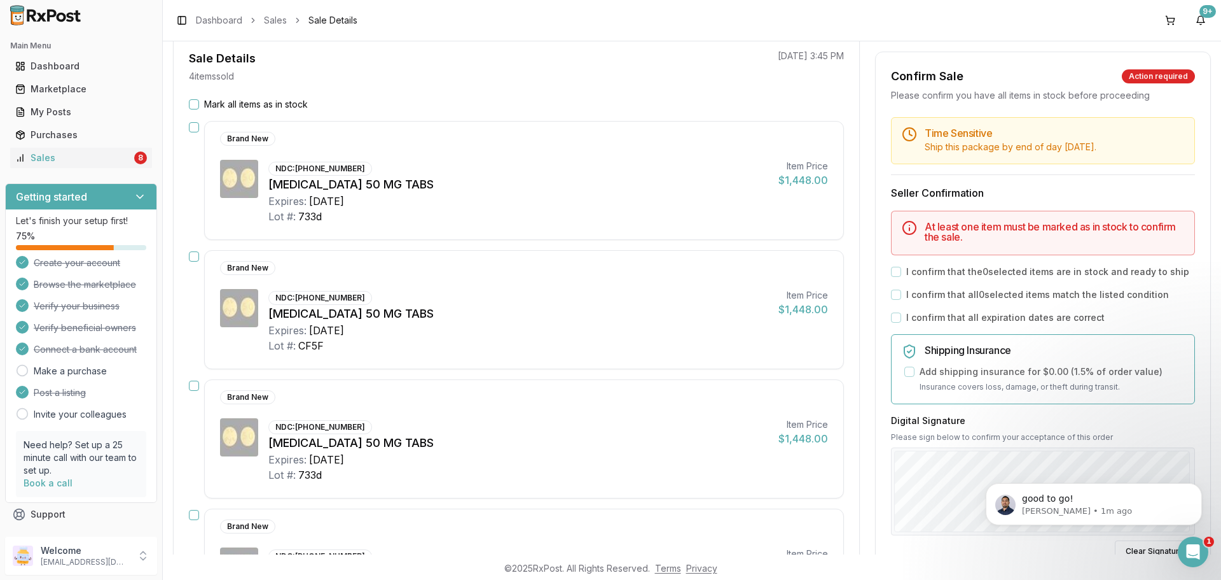
scroll to position [127, 0]
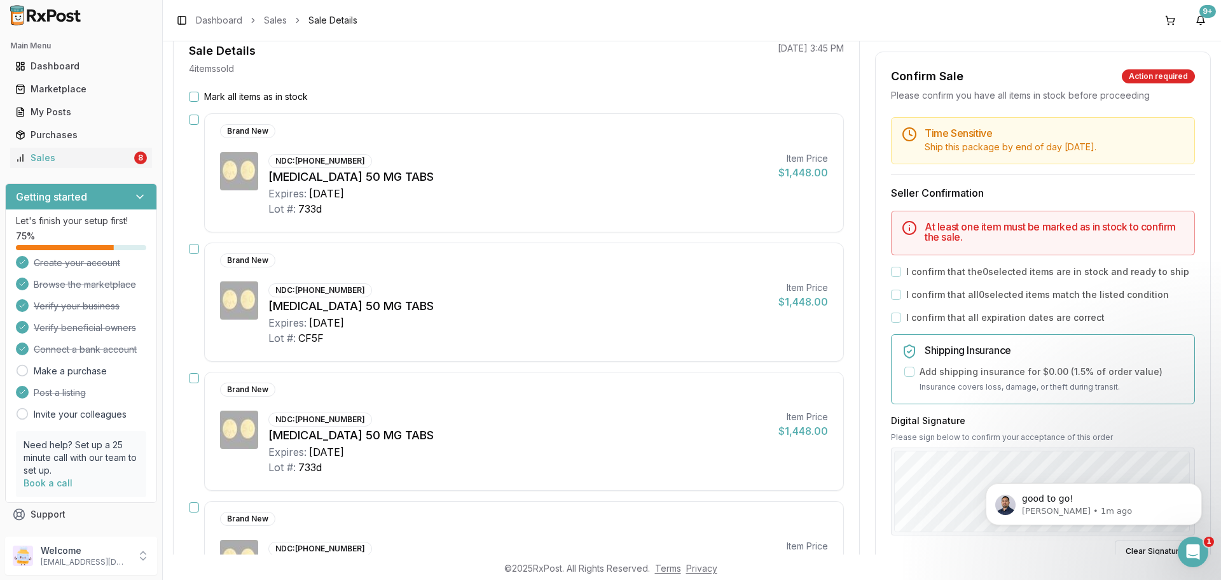
click at [186, 90] on div "Sale Details 4 item s sold 09/02/2025 3:45 PM Mark all items as in stock Brand …" at bounding box center [516, 393] width 687 height 735
click at [189, 91] on div "Mark all items as in stock" at bounding box center [516, 96] width 655 height 13
click at [193, 93] on button "Mark all items as in stock" at bounding box center [194, 97] width 10 height 10
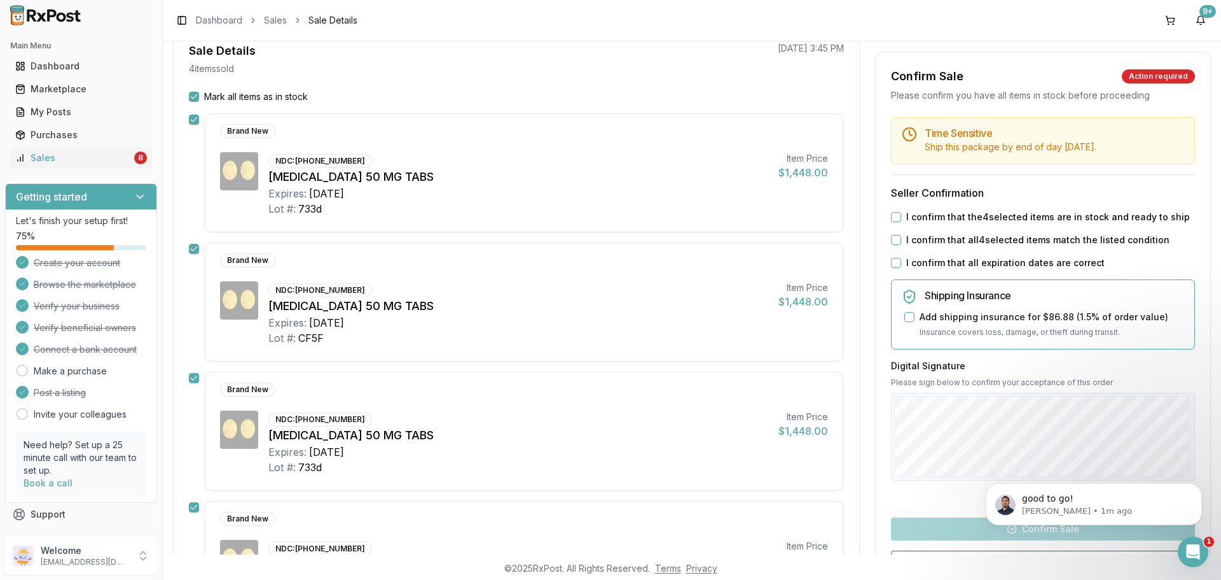
click at [886, 221] on div "Time Sensitive Ship this package by end of day Wednesday, September 3rd . Selle…" at bounding box center [1043, 386] width 335 height 538
click at [887, 221] on div "Time Sensitive Ship this package by end of day Wednesday, September 3rd . Selle…" at bounding box center [1043, 386] width 335 height 538
click at [896, 216] on button "I confirm that the 4 selected items are in stock and ready to ship" at bounding box center [896, 217] width 10 height 10
drag, startPoint x: 894, startPoint y: 242, endPoint x: 894, endPoint y: 259, distance: 16.6
click at [894, 257] on div "Time Sensitive Ship this package by end of day Wednesday, September 3rd . Selle…" at bounding box center [1043, 386] width 335 height 538
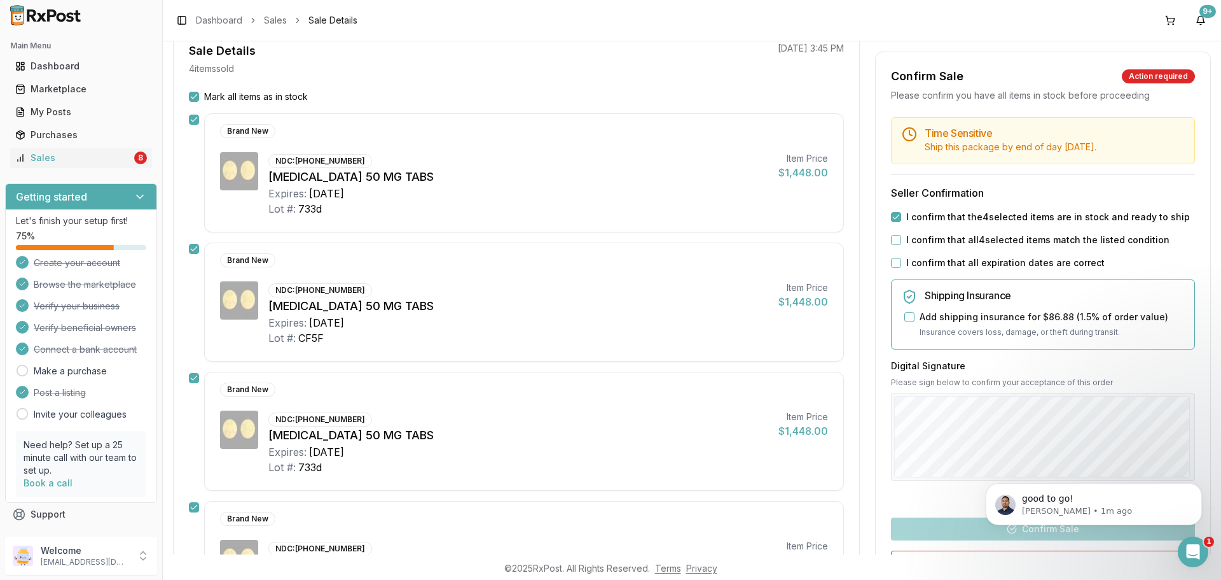
click at [894, 258] on button "I confirm that all expiration dates are correct" at bounding box center [896, 263] width 10 height 10
drag, startPoint x: 894, startPoint y: 240, endPoint x: 905, endPoint y: 266, distance: 28.5
click at [894, 239] on button "I confirm that all 4 selected items match the listed condition" at bounding box center [896, 240] width 10 height 10
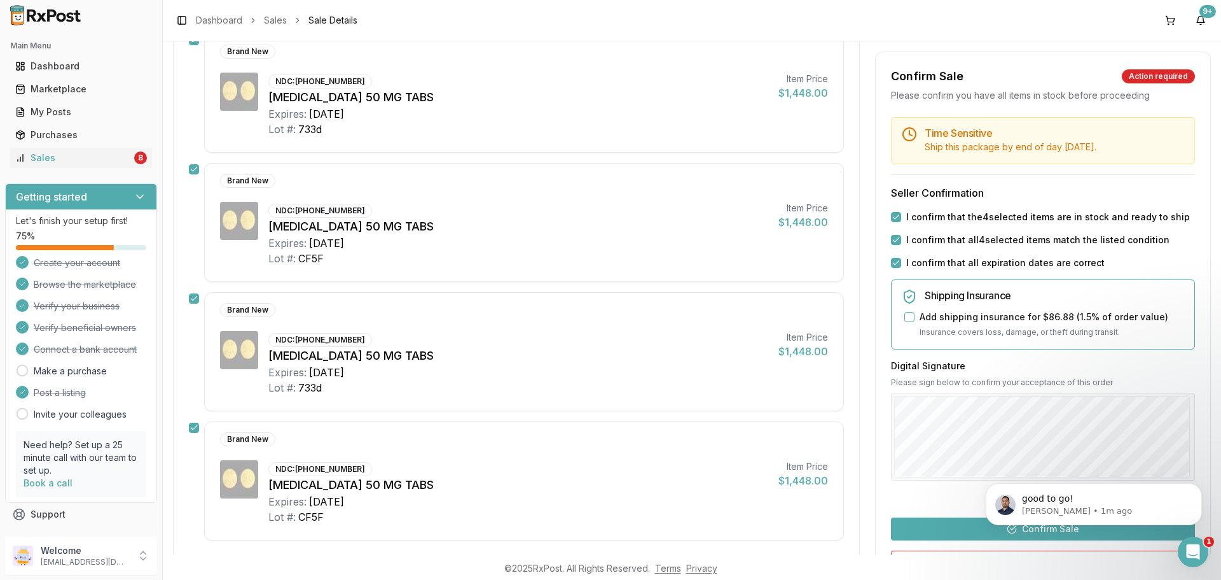
scroll to position [318, 0]
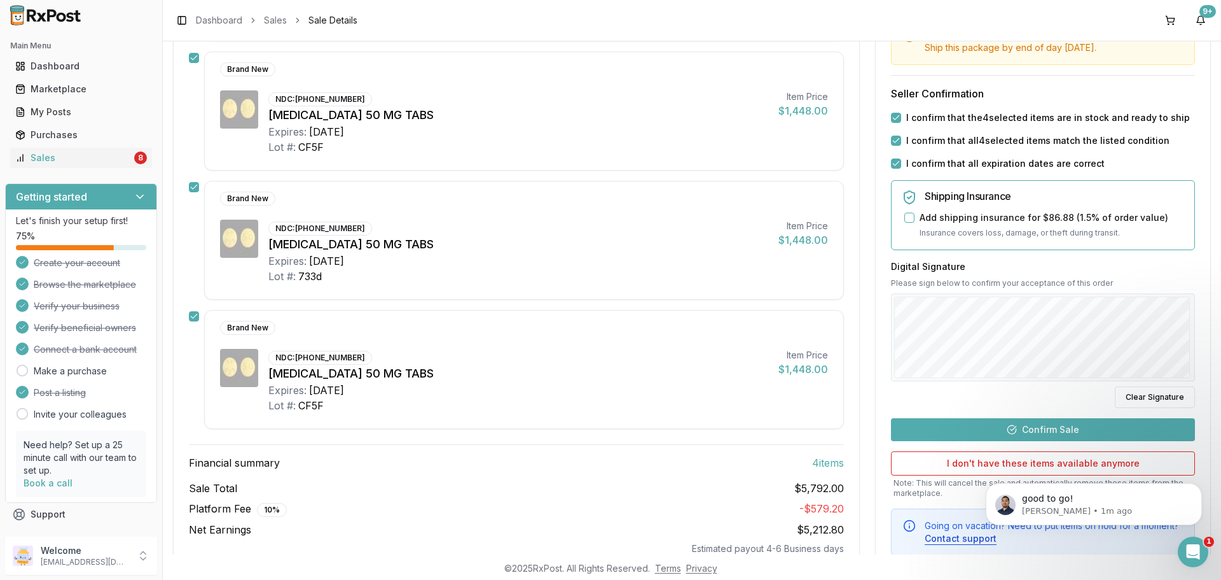
click at [985, 425] on button "Confirm Sale" at bounding box center [1043, 428] width 304 height 23
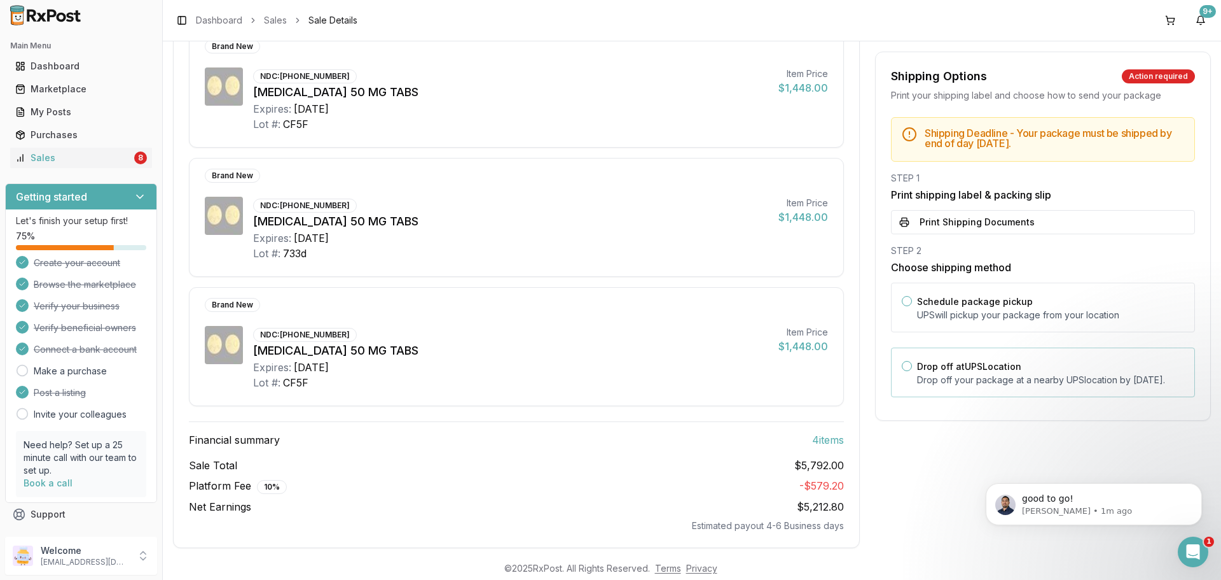
click at [968, 382] on p "Drop off your package at a nearby UPS location by September 3, 2025 ." at bounding box center [1050, 379] width 267 height 13
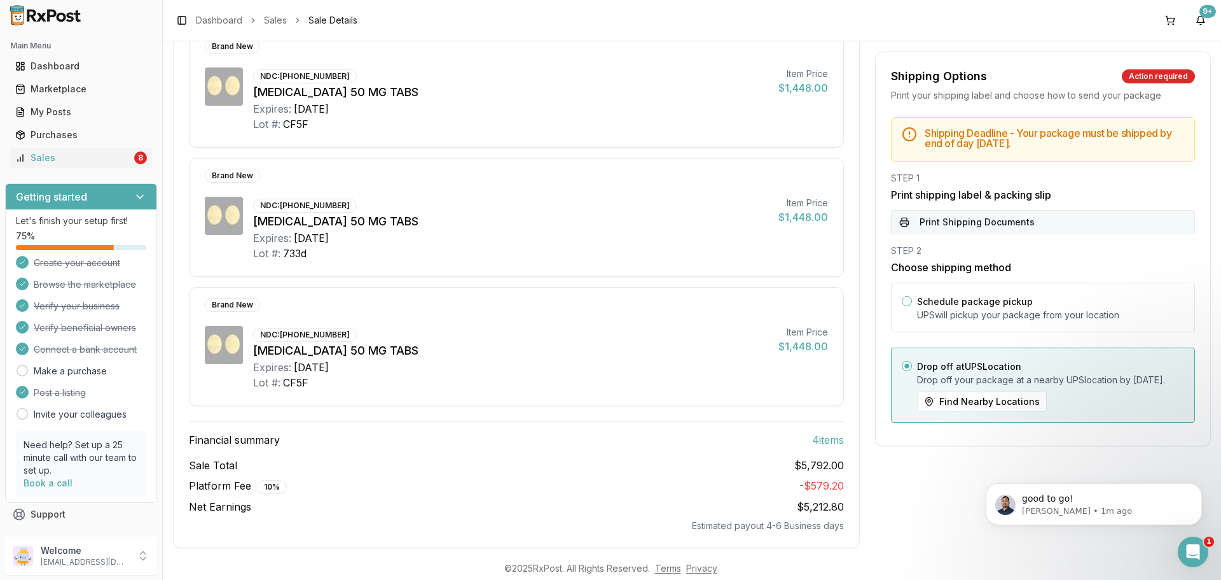
click at [957, 214] on button "Print Shipping Documents" at bounding box center [1043, 222] width 304 height 24
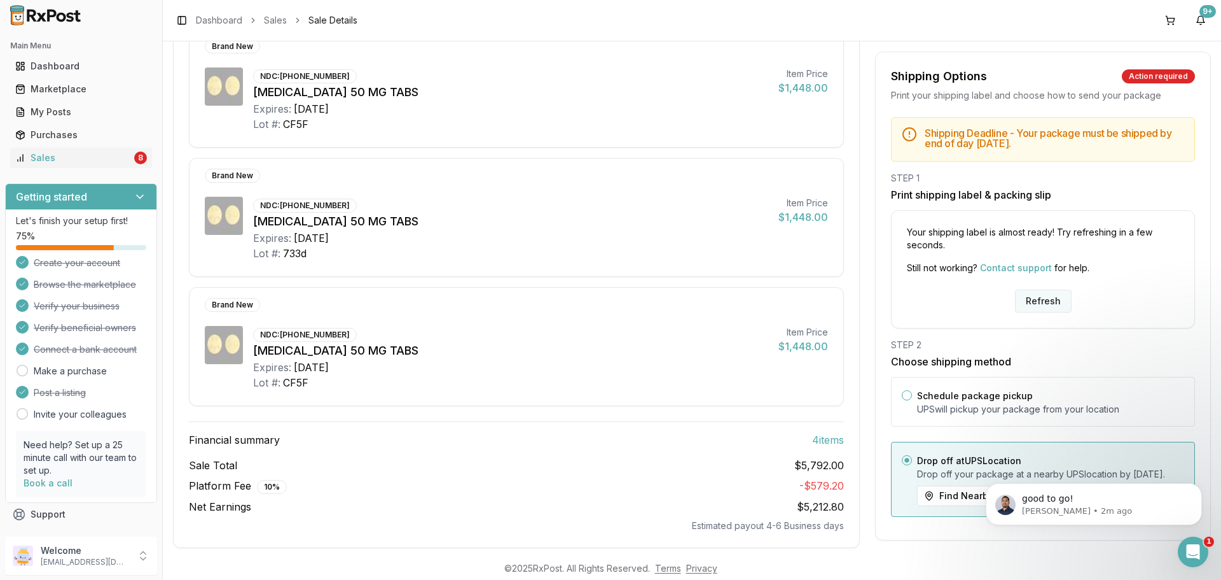
drag, startPoint x: 705, startPoint y: 22, endPoint x: 1063, endPoint y: 296, distance: 451.0
click at [1064, 298] on button "Refresh" at bounding box center [1043, 300] width 57 height 23
click at [1061, 291] on button "Refresh" at bounding box center [1043, 300] width 57 height 23
click at [1049, 291] on button "Refresh" at bounding box center [1043, 300] width 57 height 23
click at [1044, 296] on button "Refresh" at bounding box center [1043, 300] width 57 height 23
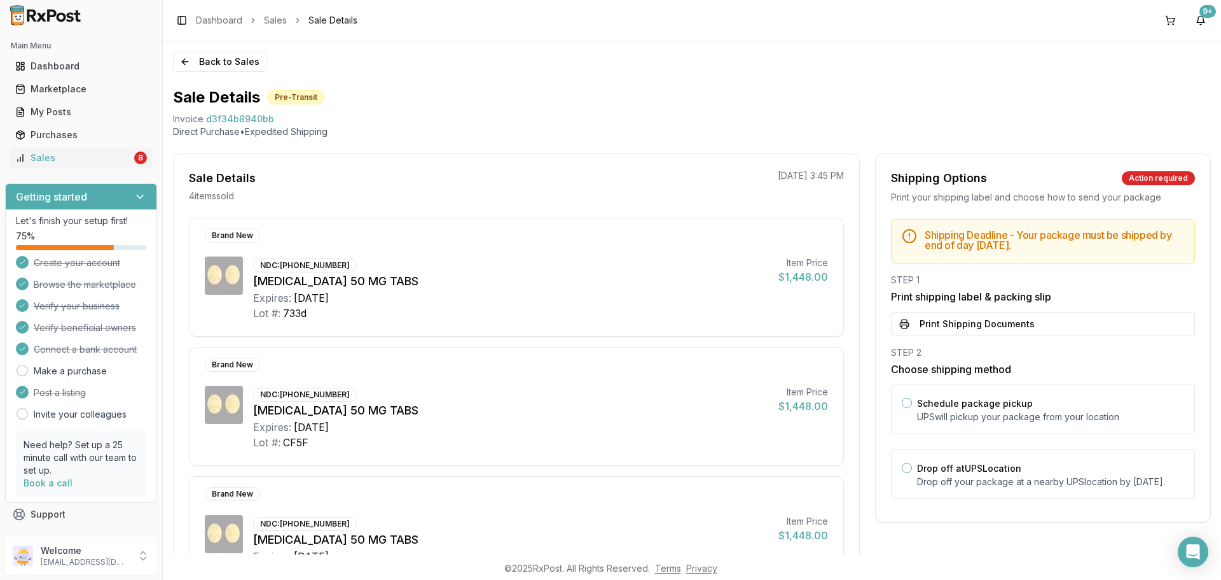
click at [975, 328] on button "Print Shipping Documents" at bounding box center [1043, 324] width 304 height 24
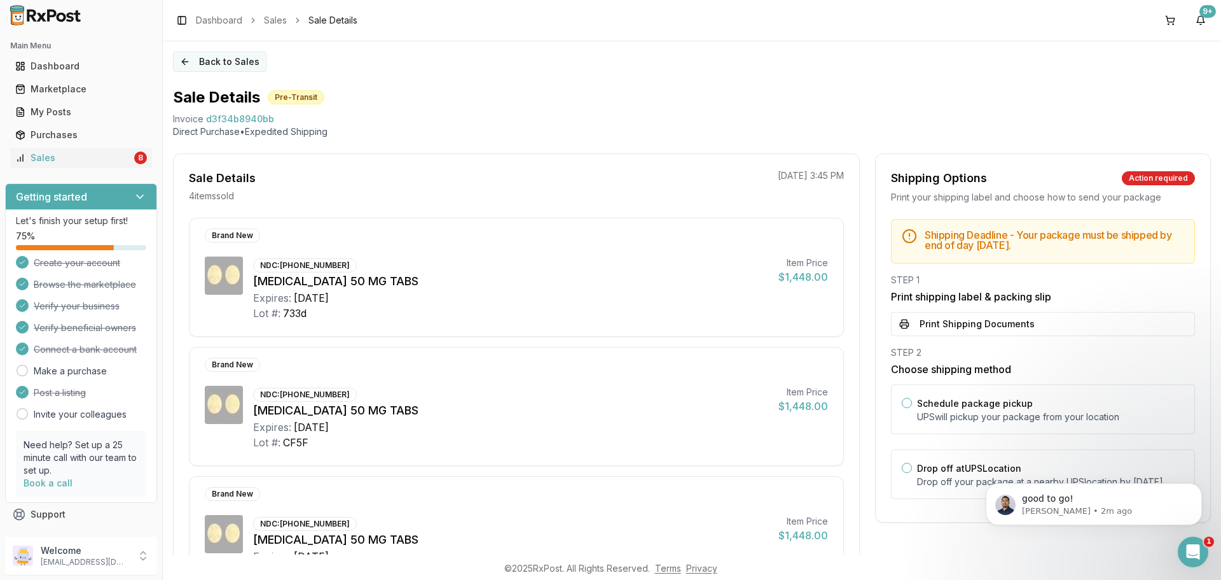
click at [211, 66] on button "Back to Sales" at bounding box center [220, 62] width 94 height 20
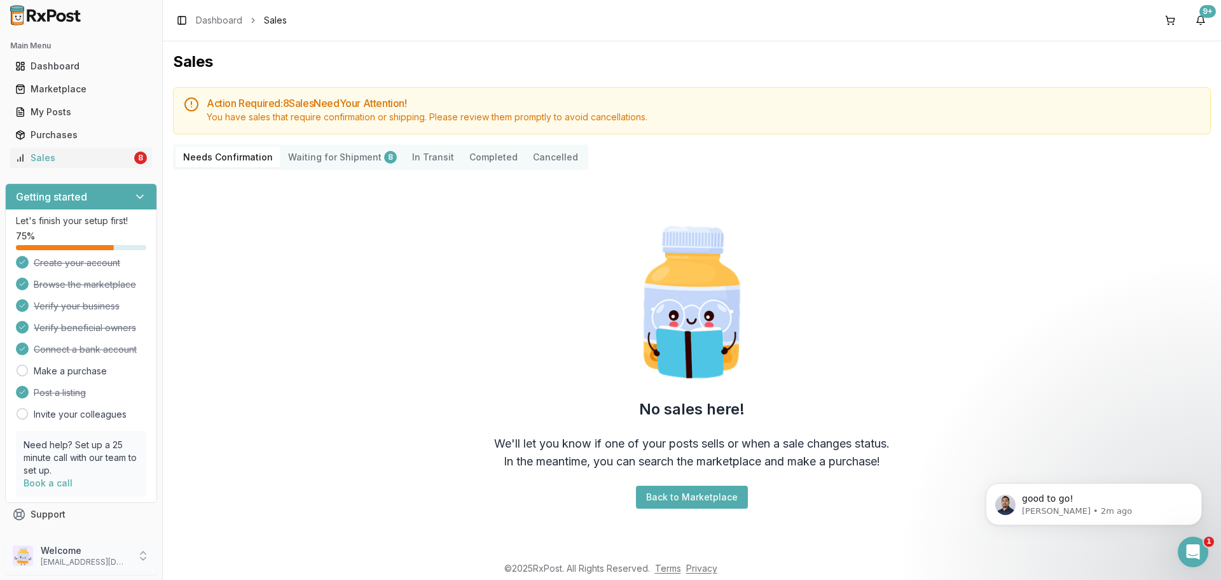
click at [99, 562] on p "[EMAIL_ADDRESS][DOMAIN_NAME]" at bounding box center [85, 562] width 88 height 10
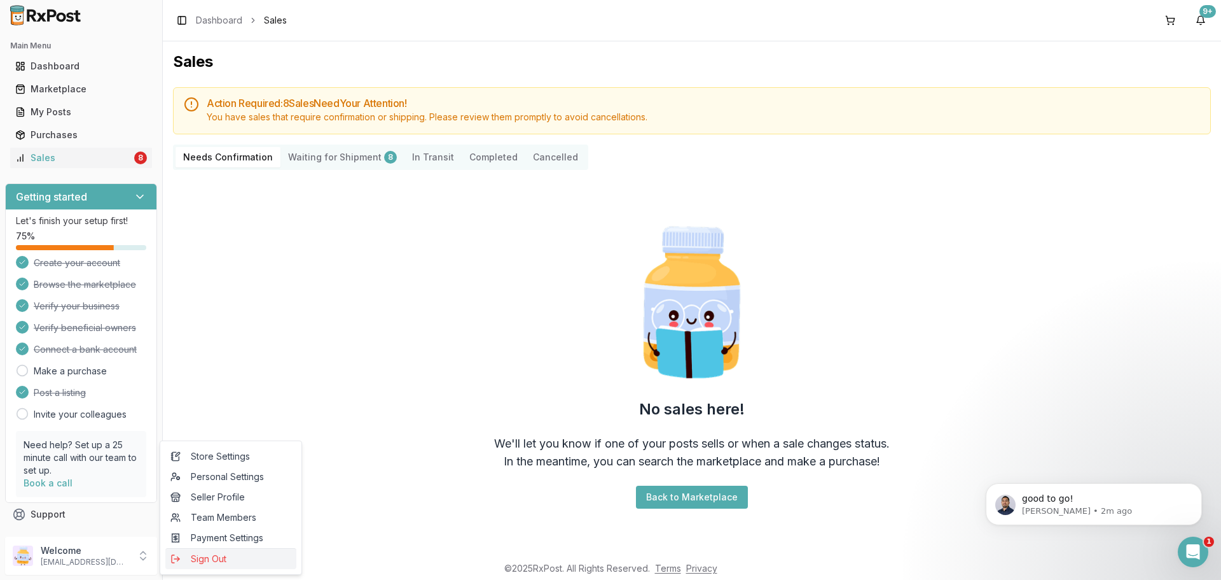
click at [202, 557] on span "Sign Out" at bounding box center [230, 558] width 121 height 13
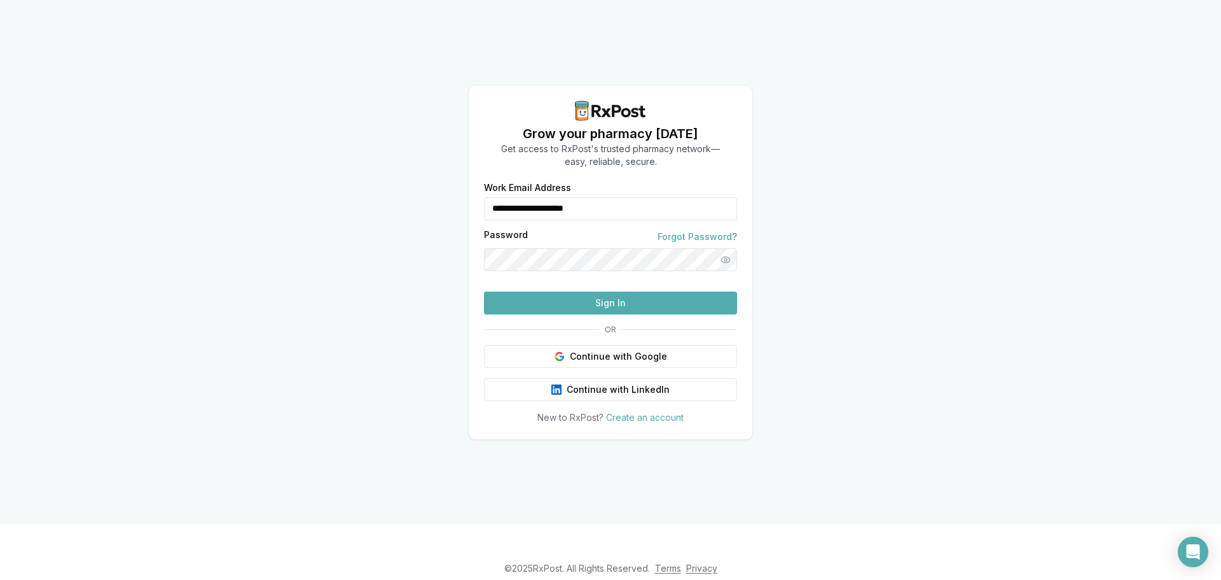
drag, startPoint x: 570, startPoint y: 176, endPoint x: 447, endPoint y: 193, distance: 124.6
click at [447, 193] on div "**********" at bounding box center [610, 262] width 1221 height 524
type input "**********"
click at [559, 314] on button "Sign In" at bounding box center [610, 302] width 253 height 23
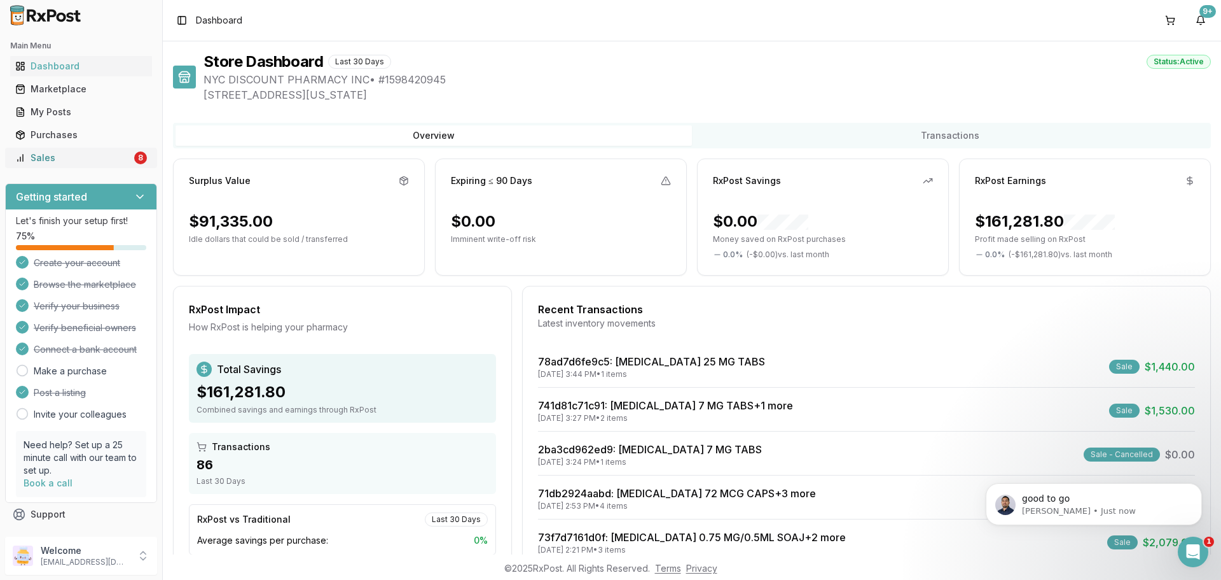
click at [106, 163] on div "Sales" at bounding box center [73, 157] width 116 height 13
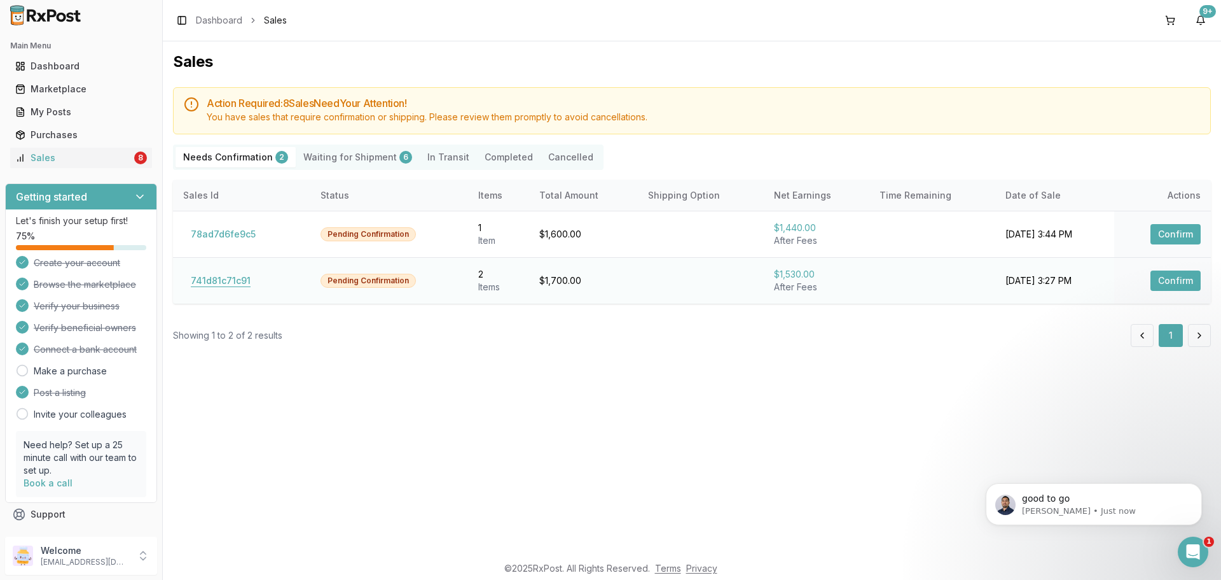
click at [214, 278] on button "741d81c71c91" at bounding box center [220, 280] width 75 height 20
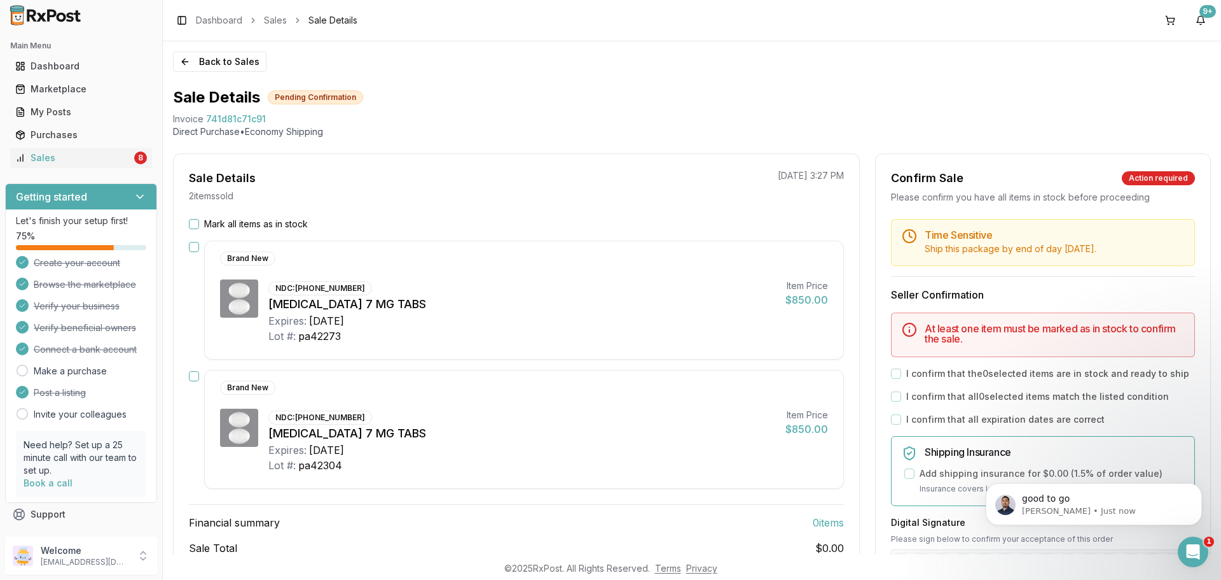
click at [188, 225] on div "Mark all items as in stock Brand New NDC: [PHONE_NUMBER] [MEDICAL_DATA] 7 MG TA…" at bounding box center [517, 416] width 686 height 397
drag, startPoint x: 190, startPoint y: 225, endPoint x: 341, endPoint y: 237, distance: 151.9
click at [190, 225] on button "Mark all items as in stock" at bounding box center [194, 224] width 10 height 10
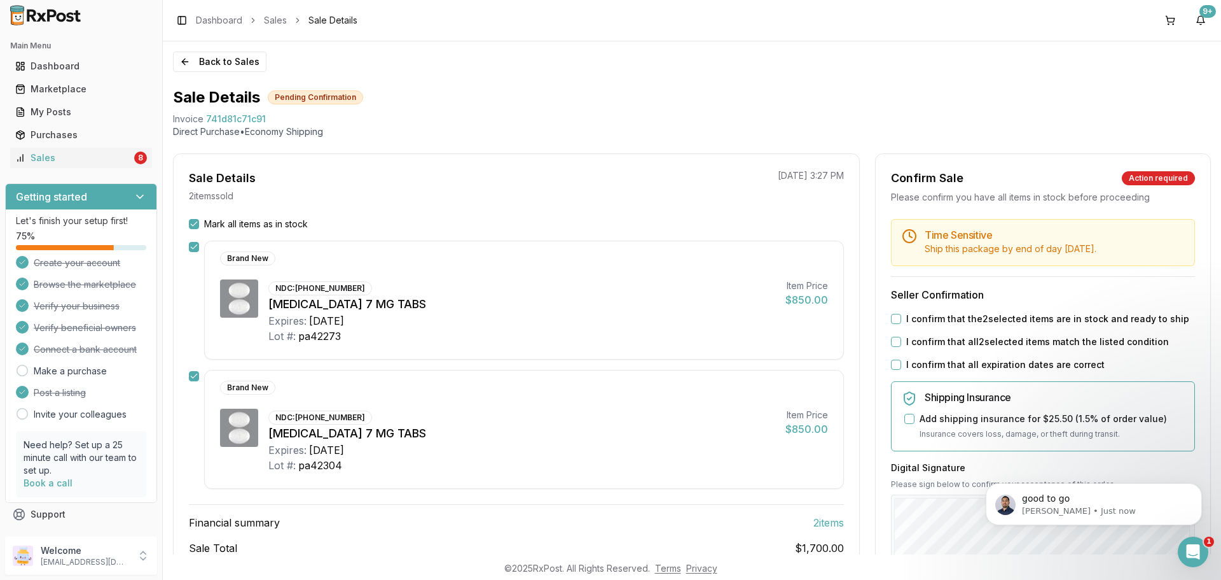
click at [896, 323] on button "I confirm that the 2 selected items are in stock and ready to ship" at bounding box center [896, 319] width 10 height 10
click at [894, 337] on div "I confirm that all 2 selected items match the listed condition" at bounding box center [1043, 341] width 304 height 13
click at [891, 347] on div "I confirm that all 2 selected items match the listed condition" at bounding box center [1043, 341] width 304 height 13
click at [892, 346] on div "I confirm that all 2 selected items match the listed condition" at bounding box center [1043, 341] width 304 height 13
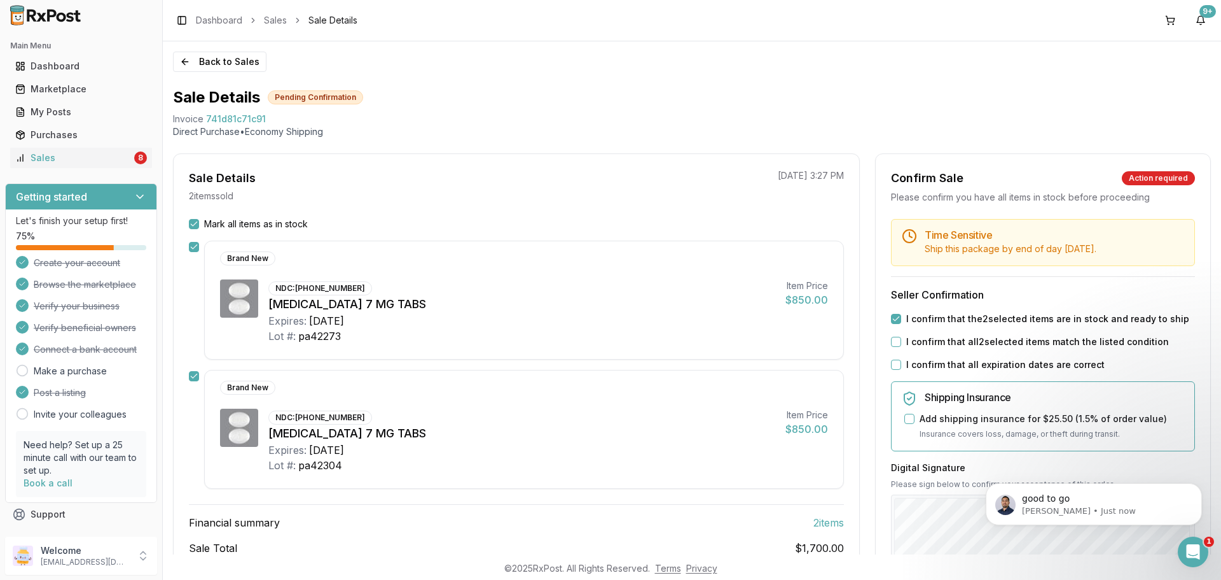
click at [892, 339] on button "I confirm that all 2 selected items match the listed condition" at bounding box center [896, 342] width 10 height 10
click at [894, 365] on button "I confirm that all expiration dates are correct" at bounding box center [896, 364] width 10 height 10
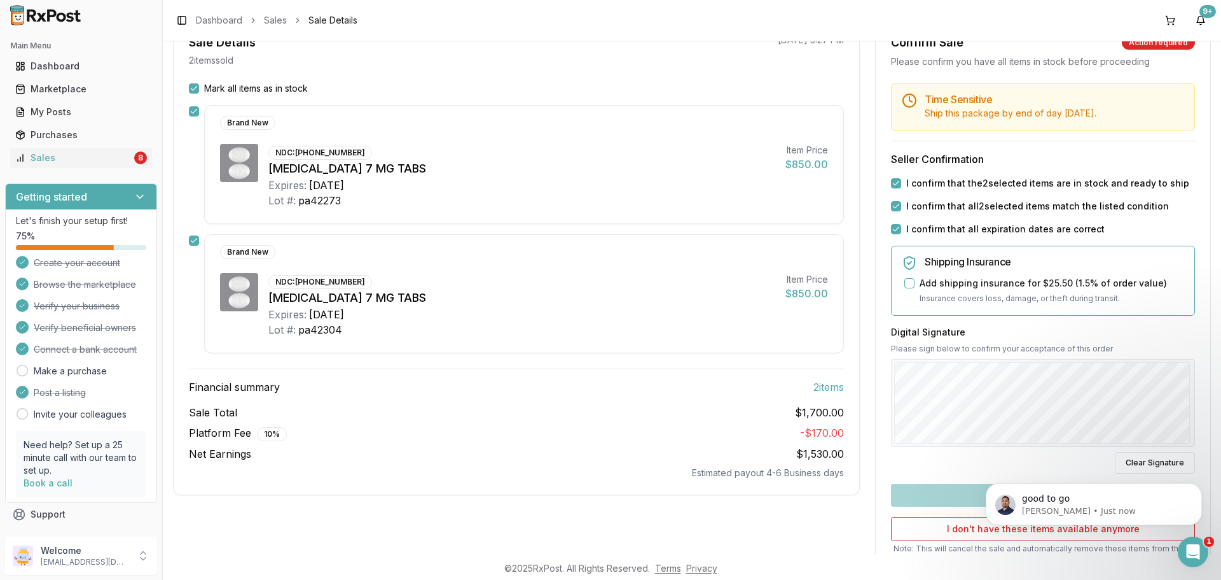
scroll to position [239, 0]
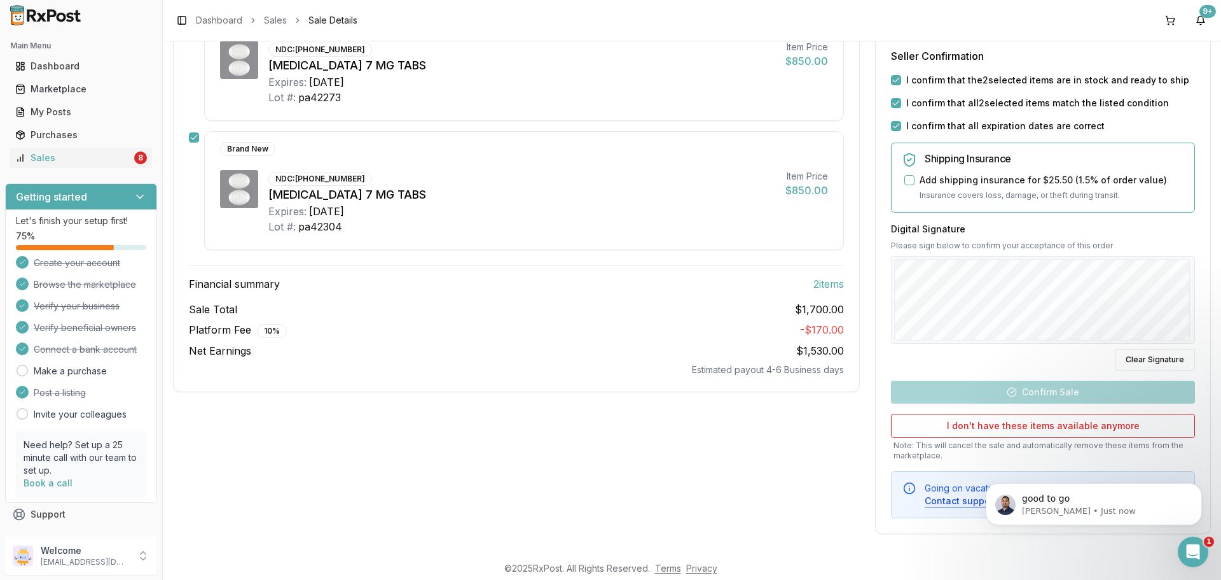
click at [1022, 380] on div "Time Sensitive Ship this package by end of day Tuesday, September 9th . Seller …" at bounding box center [1043, 249] width 335 height 538
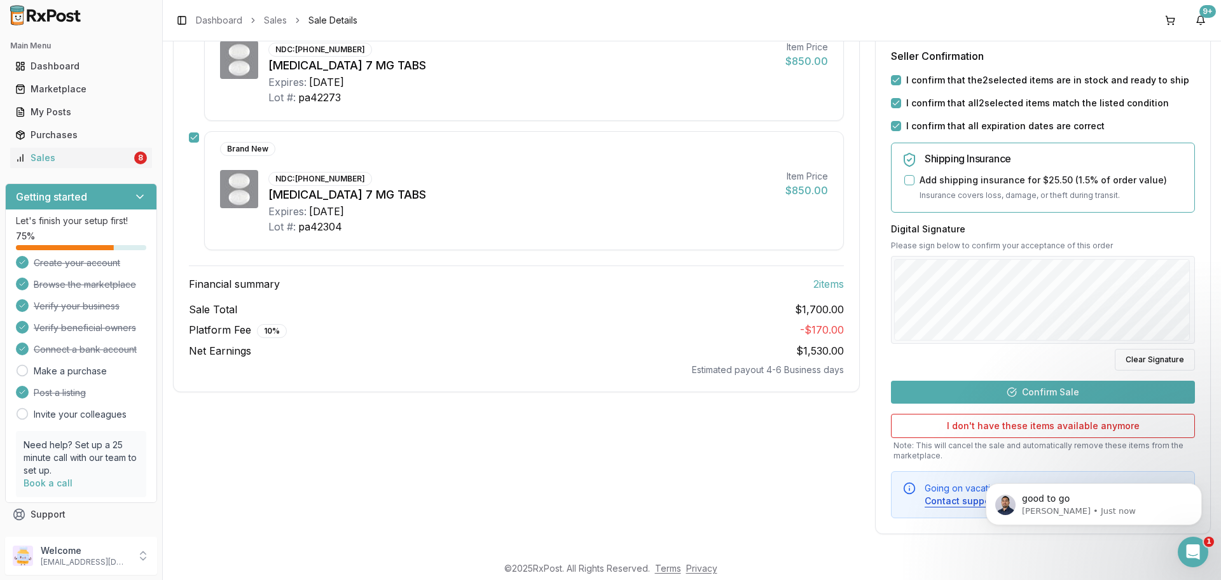
click at [1007, 391] on button "Confirm Sale" at bounding box center [1043, 391] width 304 height 23
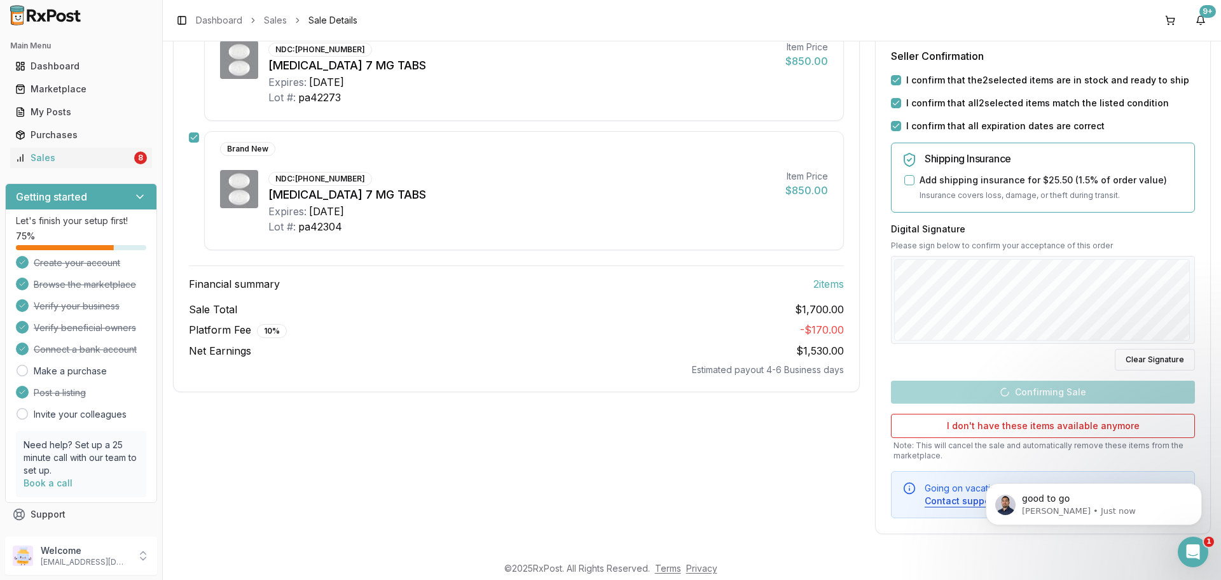
scroll to position [74, 0]
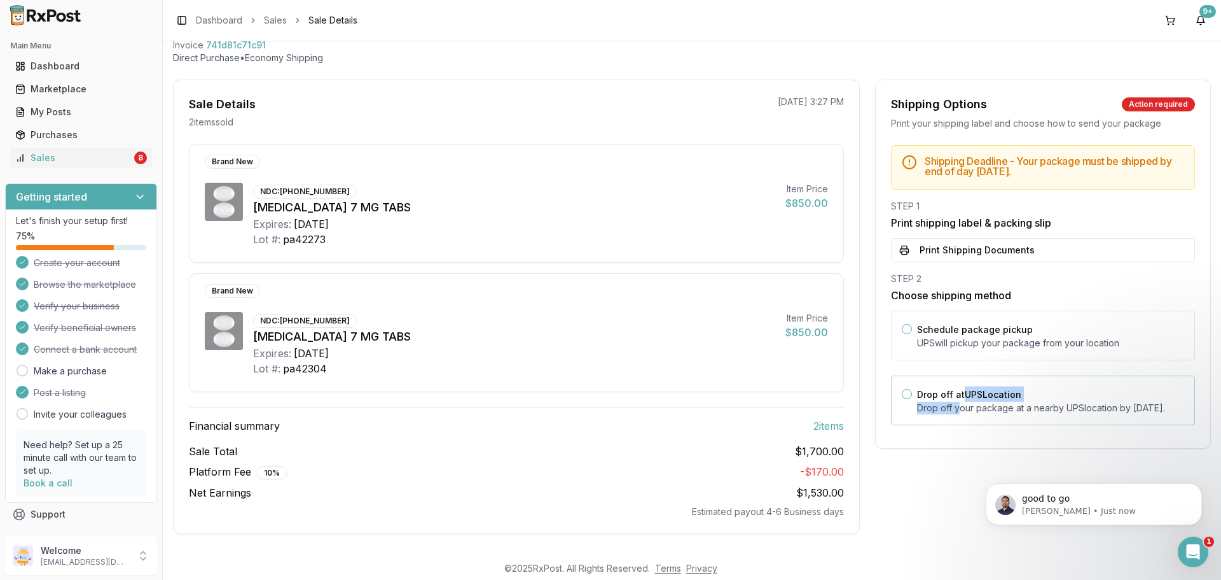
drag, startPoint x: 958, startPoint y: 401, endPoint x: 958, endPoint y: 392, distance: 8.9
click at [958, 394] on div "Drop off at UPS Location Drop off your package at a nearby UPS location by Sept…" at bounding box center [1050, 400] width 267 height 28
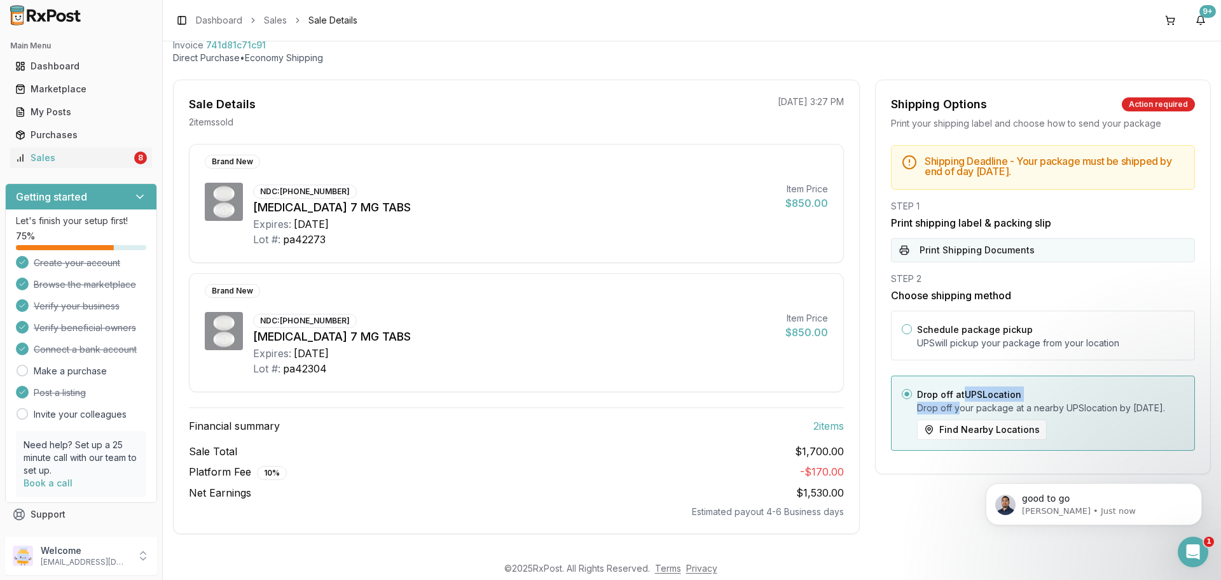
click at [953, 247] on button "Print Shipping Documents" at bounding box center [1043, 250] width 304 height 24
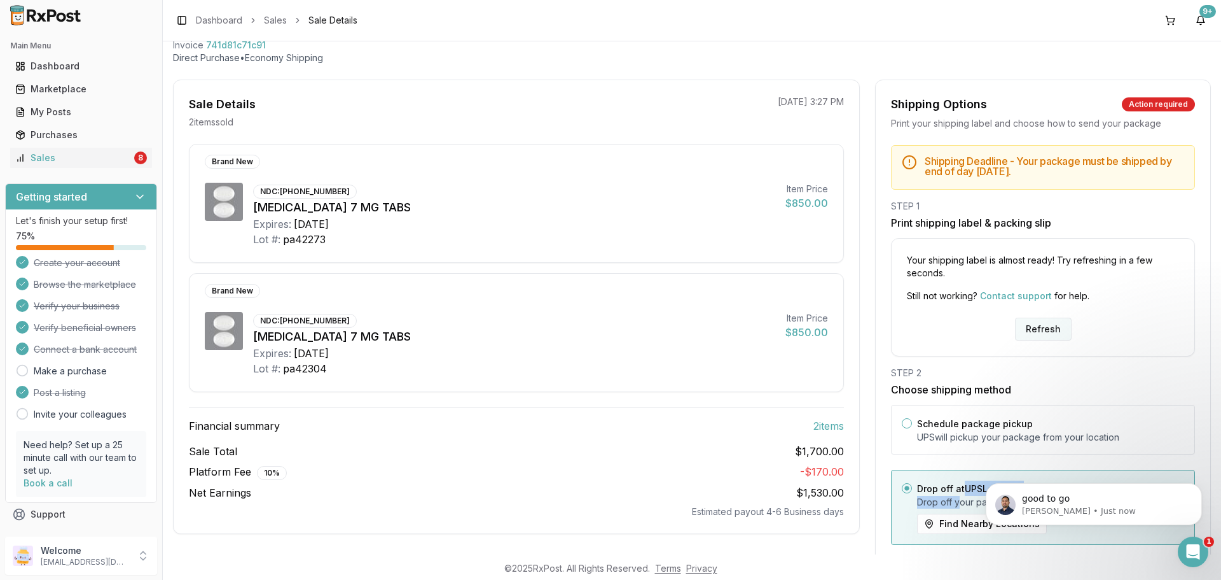
click at [1045, 337] on button "Refresh" at bounding box center [1043, 328] width 57 height 23
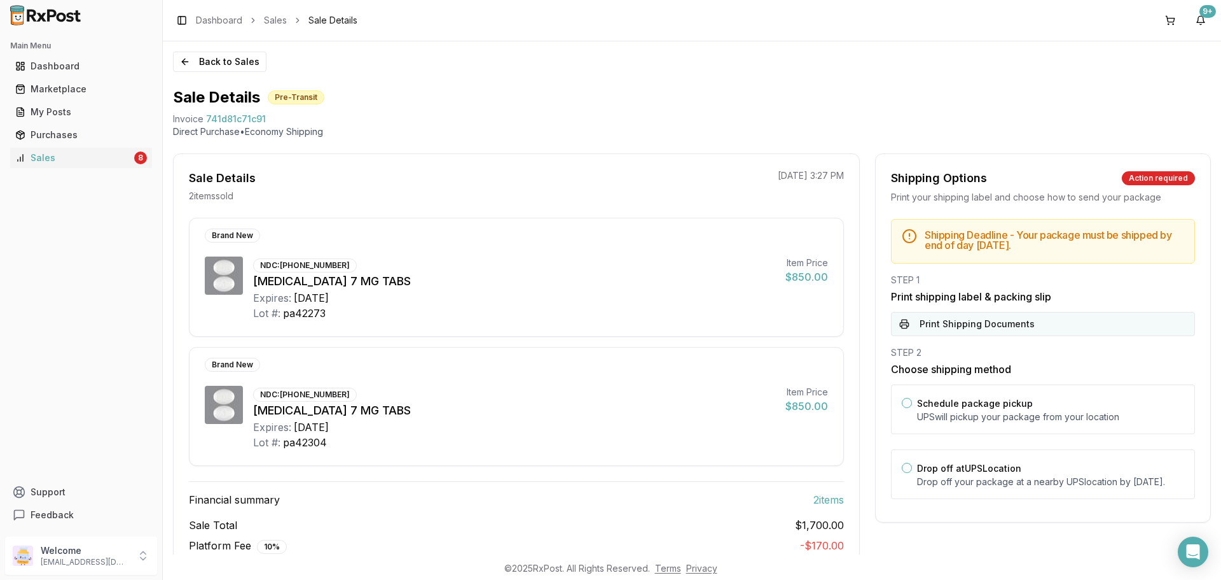
click at [999, 320] on button "Print Shipping Documents" at bounding box center [1043, 324] width 304 height 24
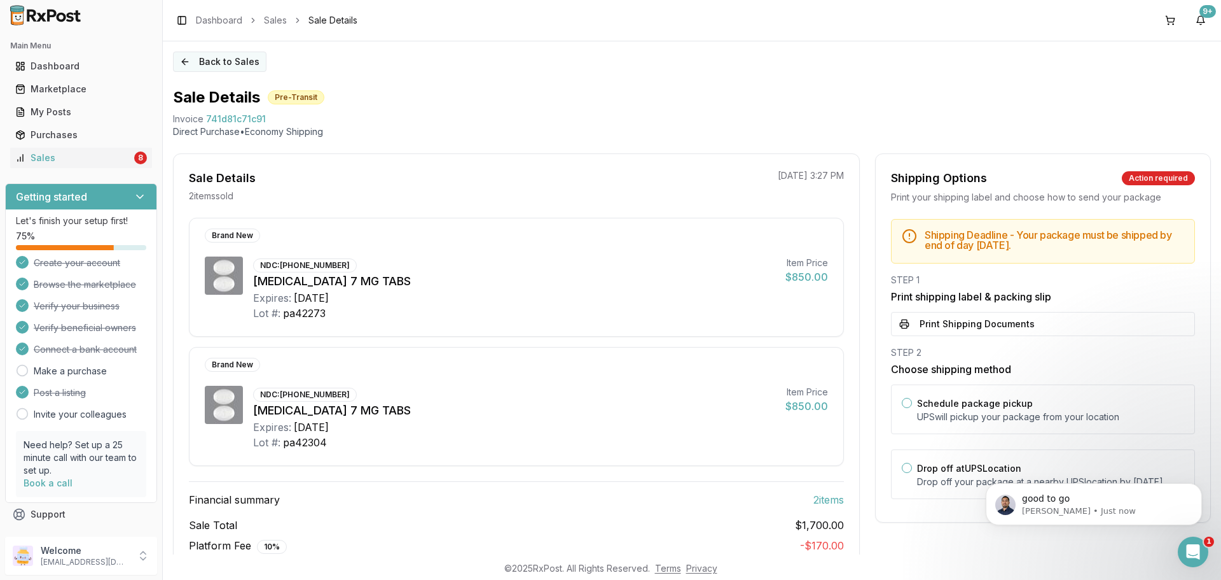
click at [207, 55] on button "Back to Sales" at bounding box center [220, 62] width 94 height 20
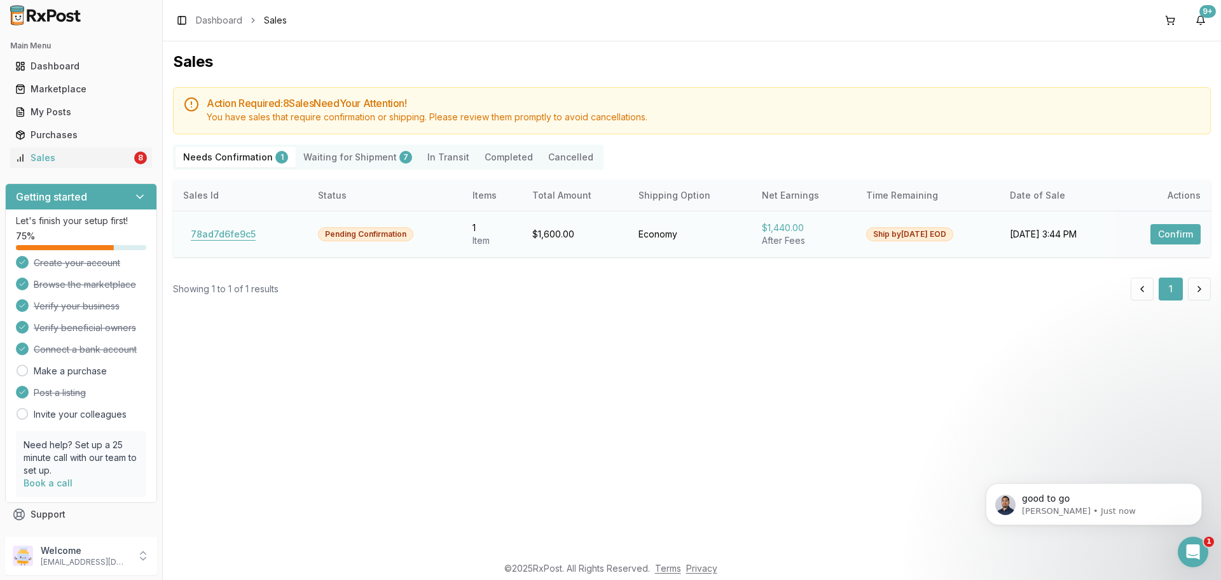
click at [222, 233] on button "78ad7d6fe9c5" at bounding box center [223, 234] width 80 height 20
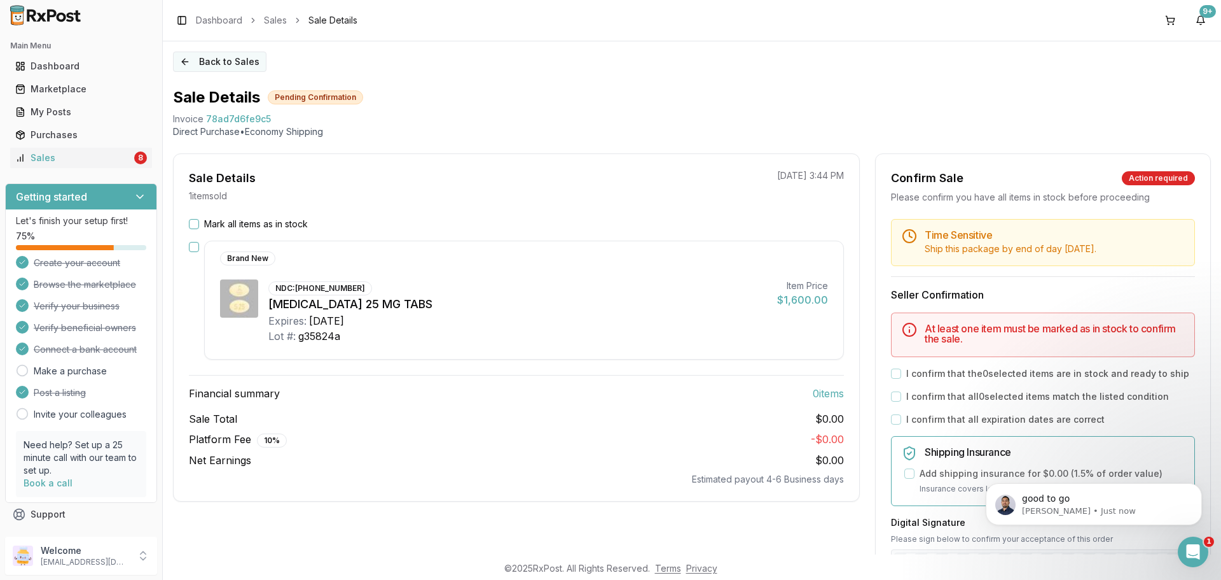
click at [208, 67] on button "Back to Sales" at bounding box center [220, 62] width 94 height 20
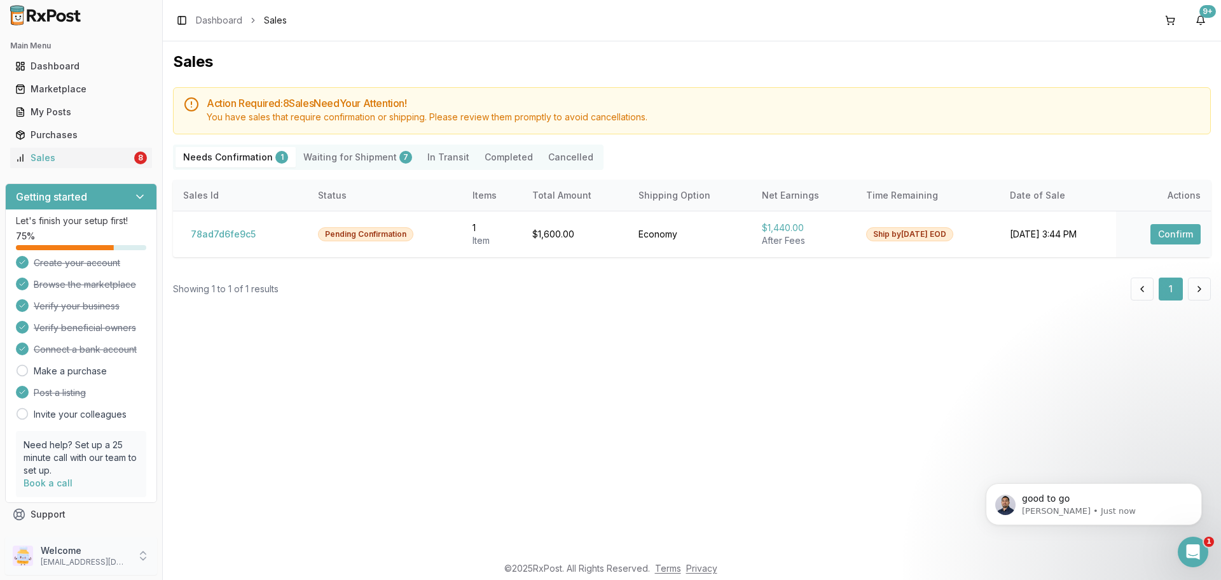
click at [85, 561] on p "[EMAIL_ADDRESS][DOMAIN_NAME]" at bounding box center [85, 562] width 88 height 10
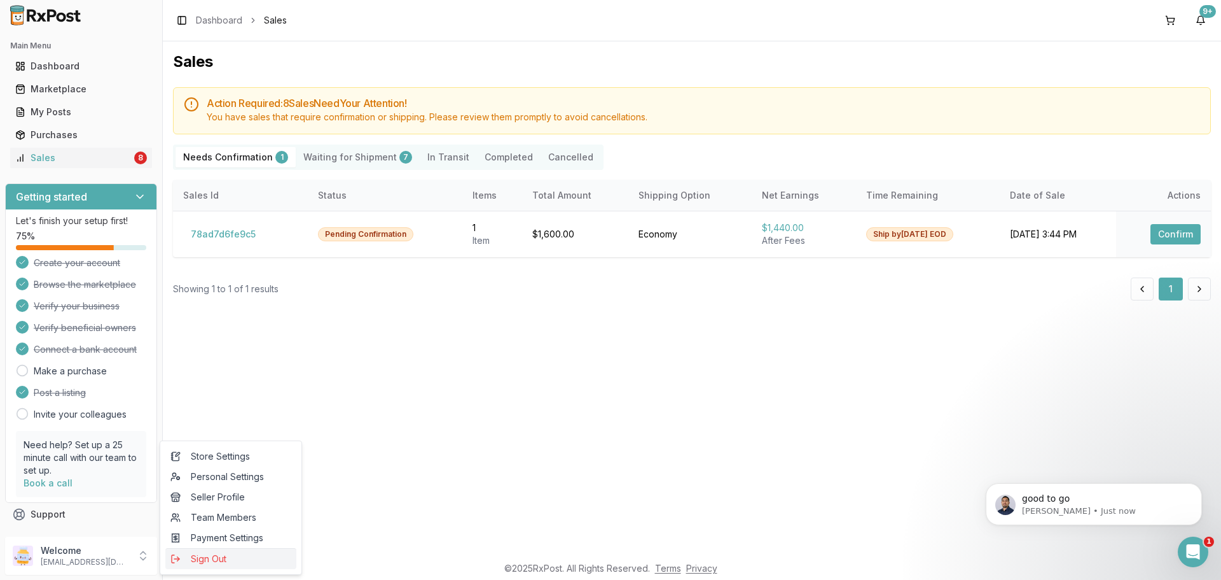
click at [221, 560] on span "Sign Out" at bounding box center [230, 558] width 121 height 13
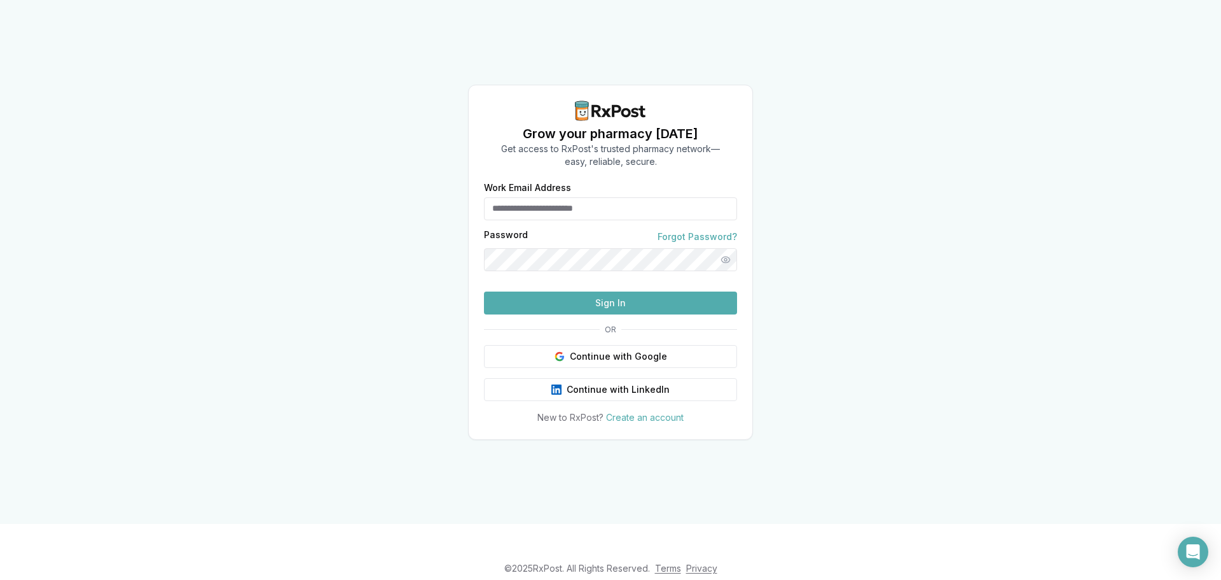
type input "**********"
click at [561, 314] on button "Sign In" at bounding box center [610, 302] width 253 height 23
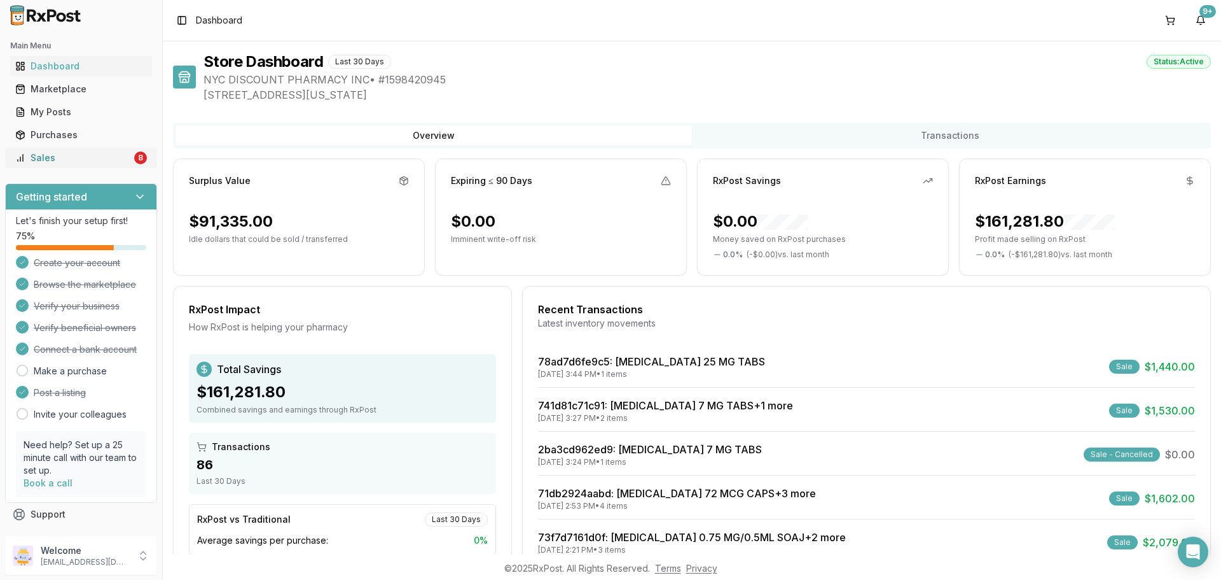
click at [78, 151] on div "Sales" at bounding box center [73, 157] width 116 height 13
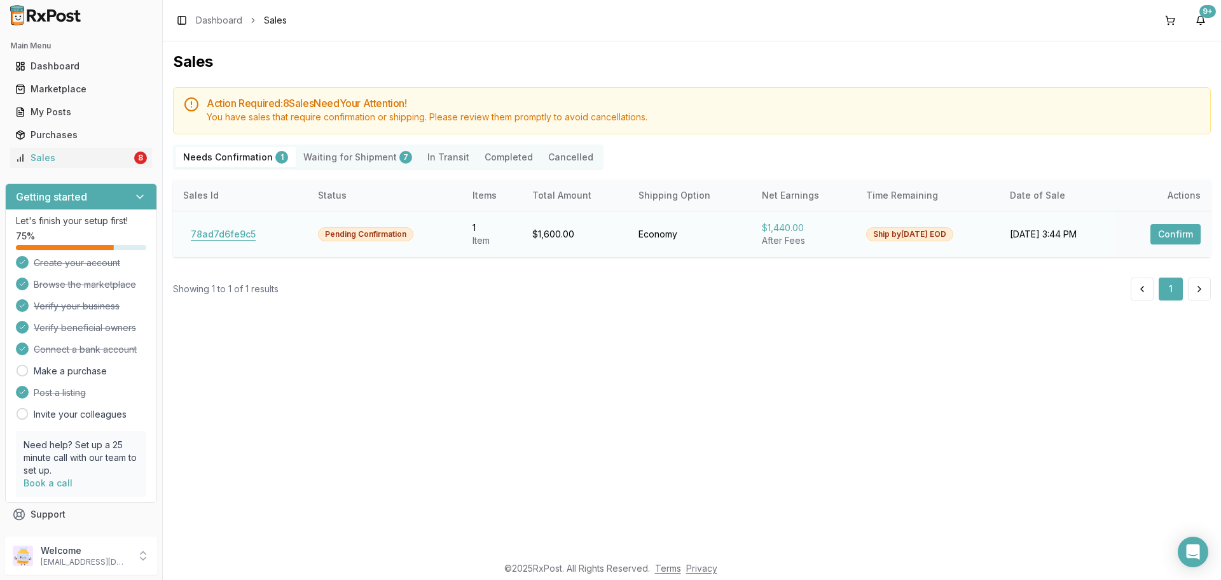
click at [239, 240] on button "78ad7d6fe9c5" at bounding box center [223, 234] width 80 height 20
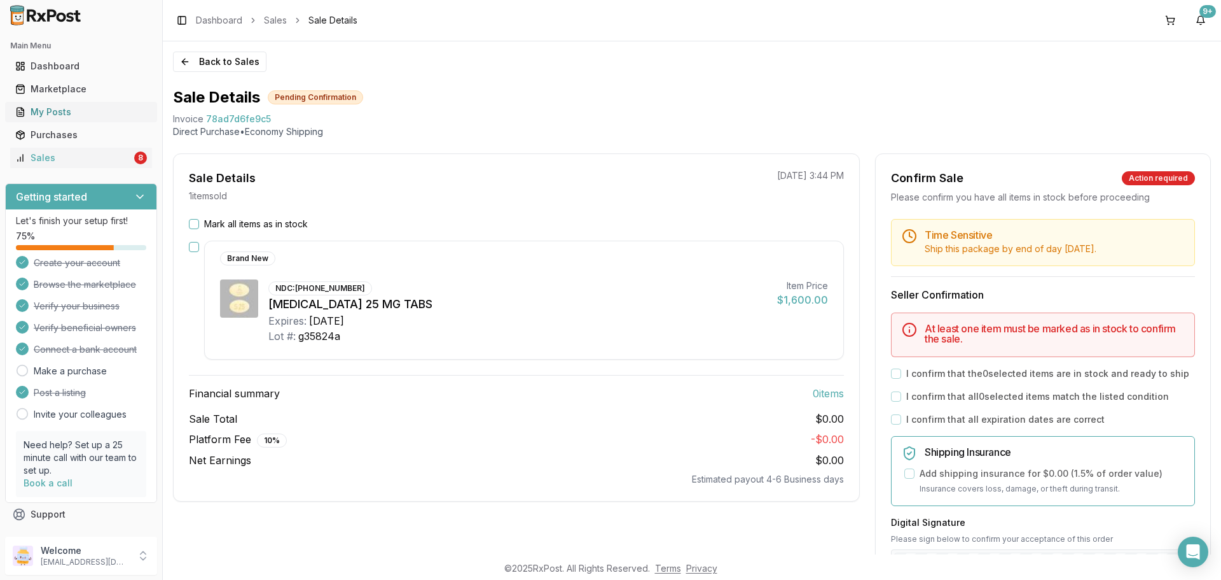
click at [75, 111] on div "My Posts" at bounding box center [81, 112] width 132 height 13
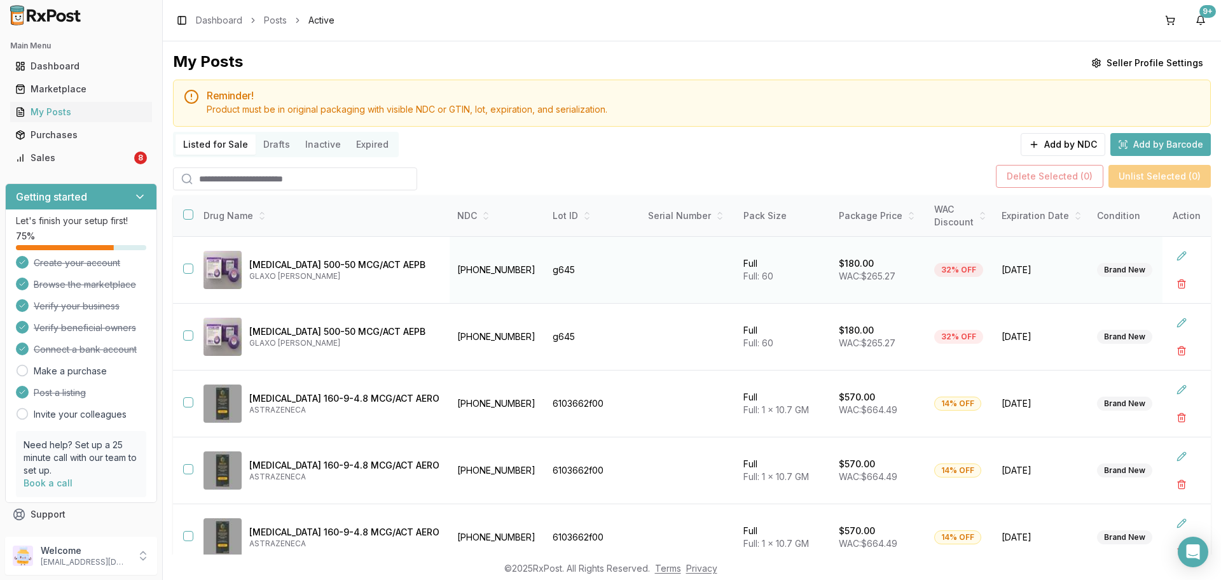
click at [185, 262] on td at bounding box center [183, 270] width 20 height 67
click at [187, 268] on button "button" at bounding box center [188, 268] width 10 height 10
click at [190, 331] on button "button" at bounding box center [188, 335] width 10 height 10
click at [1058, 179] on button "Delete Selected ( 2 )" at bounding box center [1050, 176] width 108 height 23
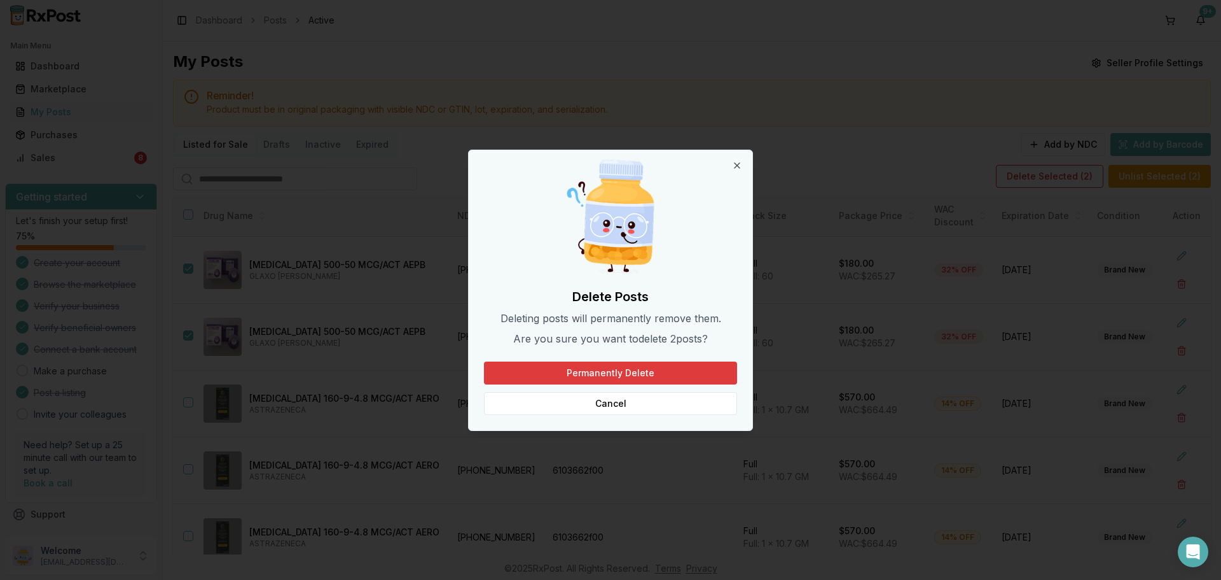
click at [663, 372] on button "Permanently Delete" at bounding box center [610, 372] width 253 height 23
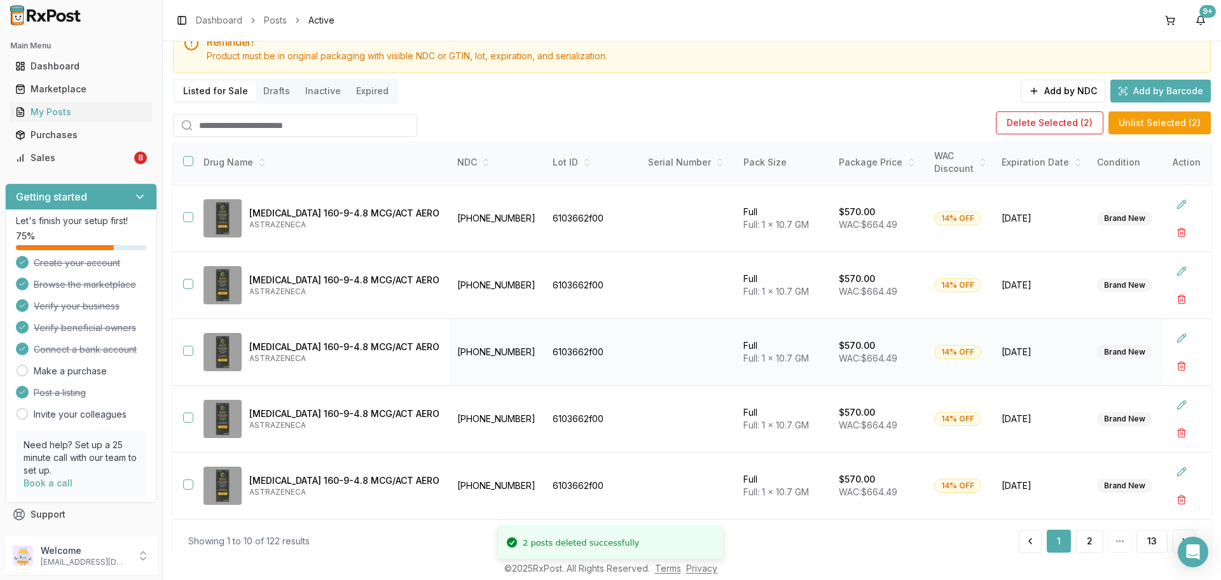
scroll to position [92, 0]
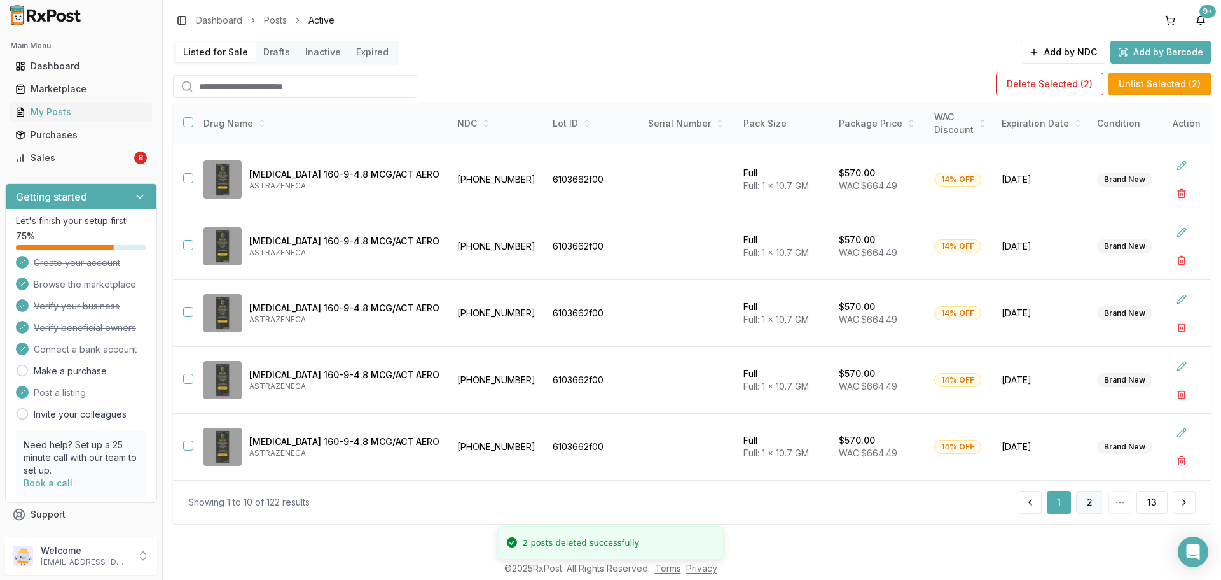
click at [1088, 503] on button "2" at bounding box center [1089, 501] width 27 height 23
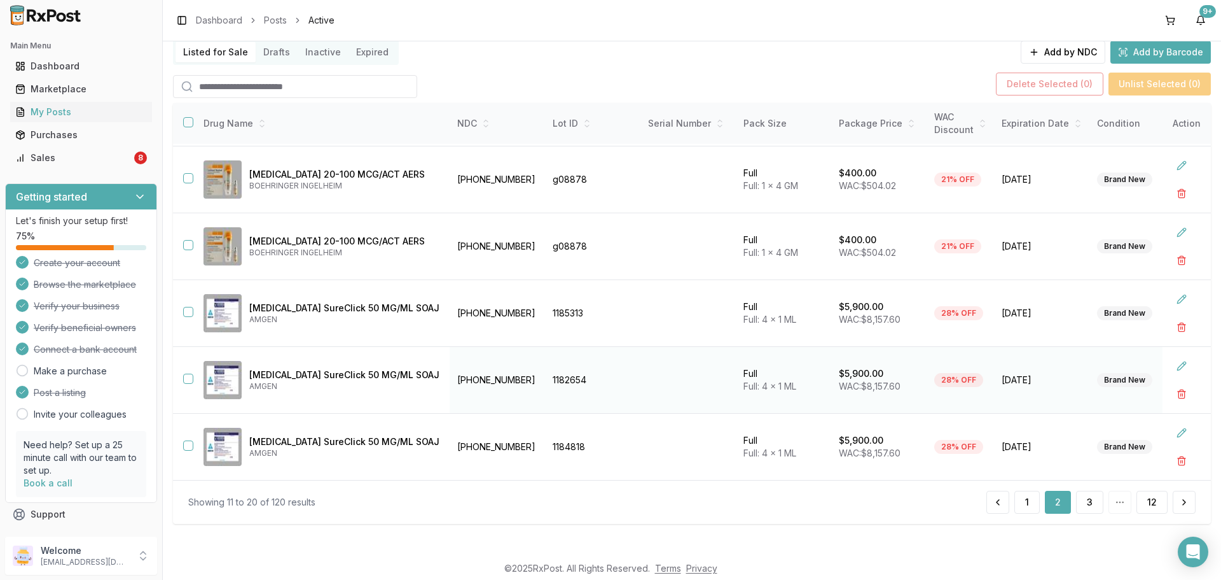
scroll to position [337, 0]
click at [1081, 497] on button "3" at bounding box center [1089, 501] width 27 height 23
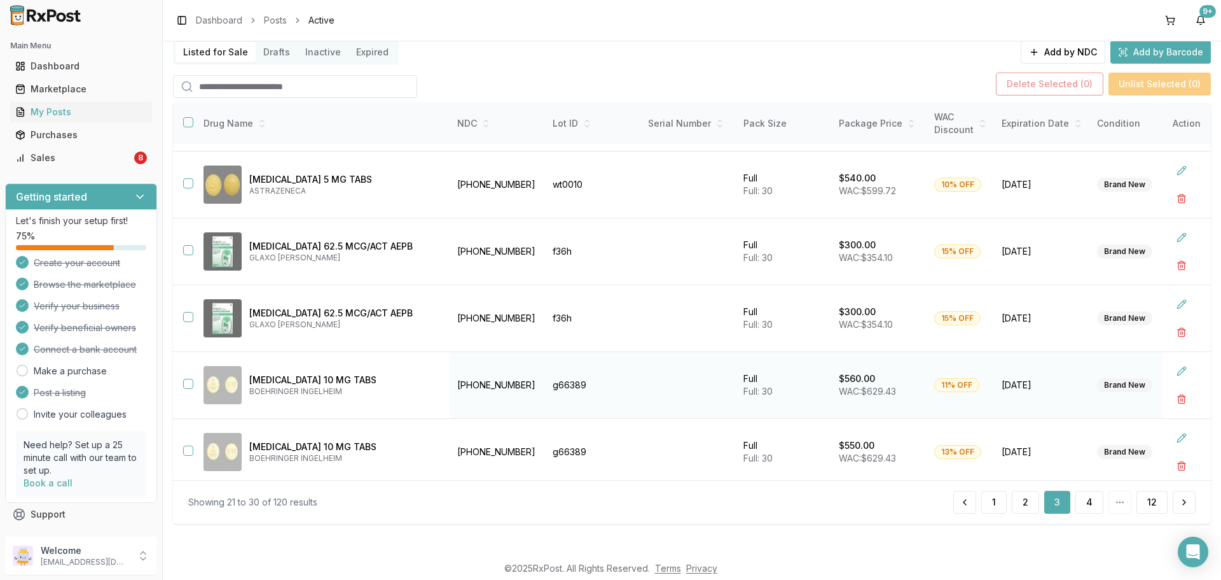
scroll to position [127, 0]
click at [190, 319] on button "button" at bounding box center [188, 316] width 10 height 10
click at [188, 259] on td at bounding box center [183, 251] width 20 height 67
click at [186, 250] on button "button" at bounding box center [188, 249] width 10 height 10
click at [190, 184] on button "button" at bounding box center [188, 182] width 10 height 10
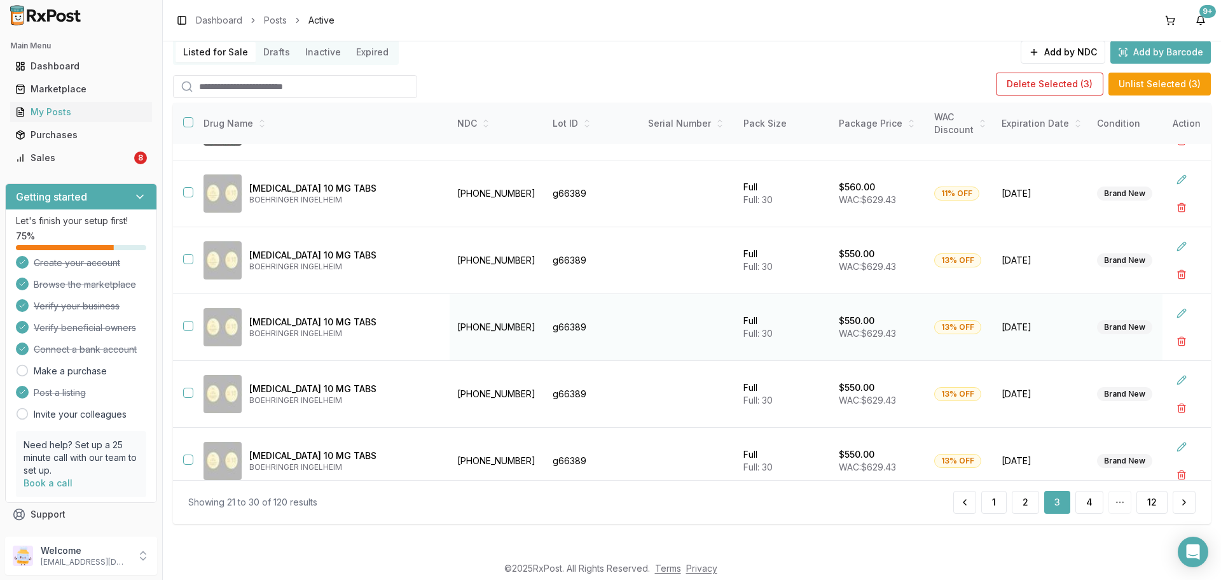
scroll to position [337, 0]
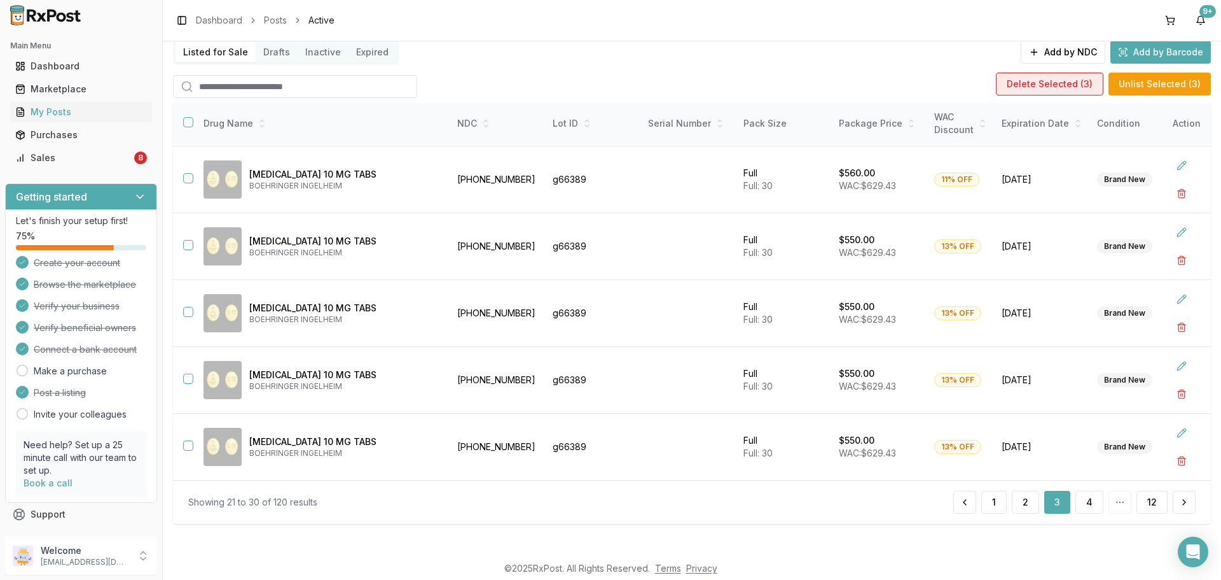
click at [1084, 82] on button "Delete Selected ( 3 )" at bounding box center [1050, 84] width 108 height 23
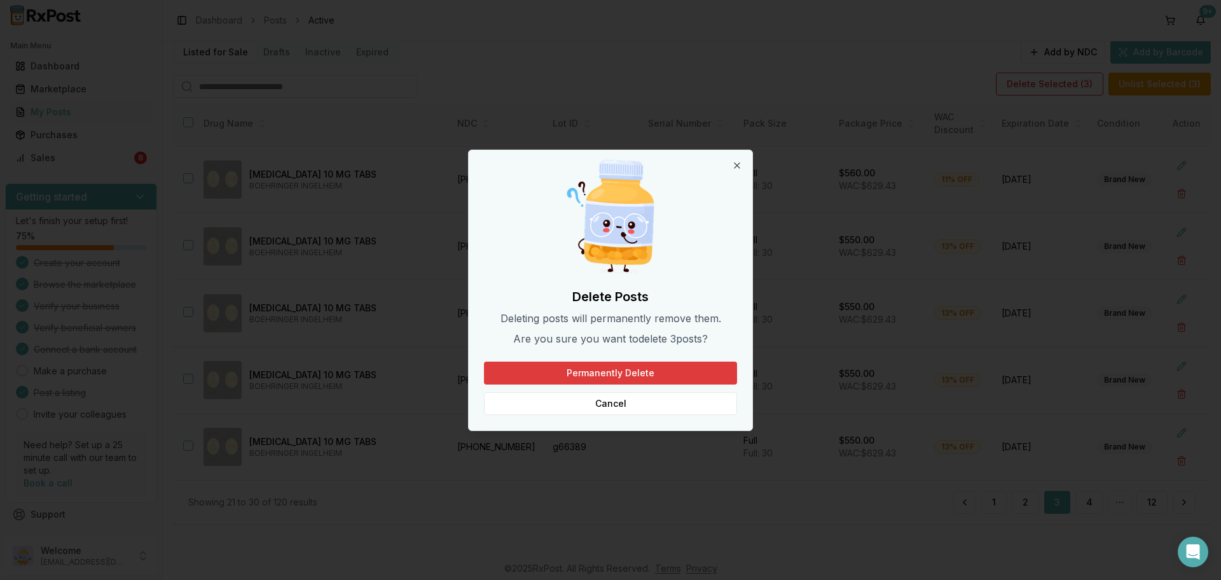
click at [656, 368] on button "Permanently Delete" at bounding box center [610, 372] width 253 height 23
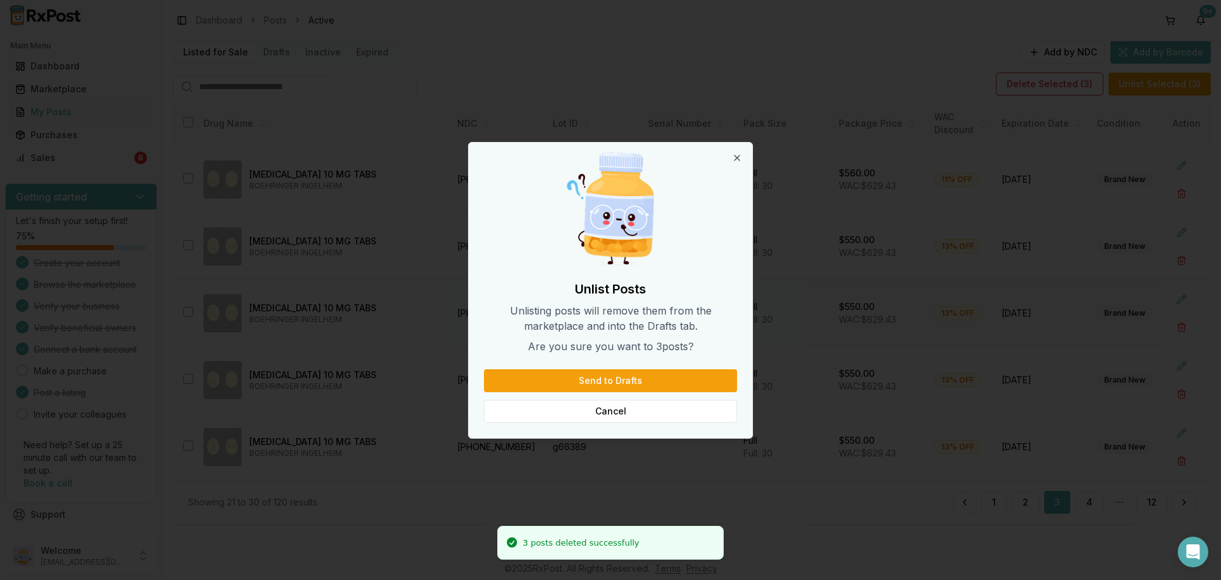
scroll to position [137, 0]
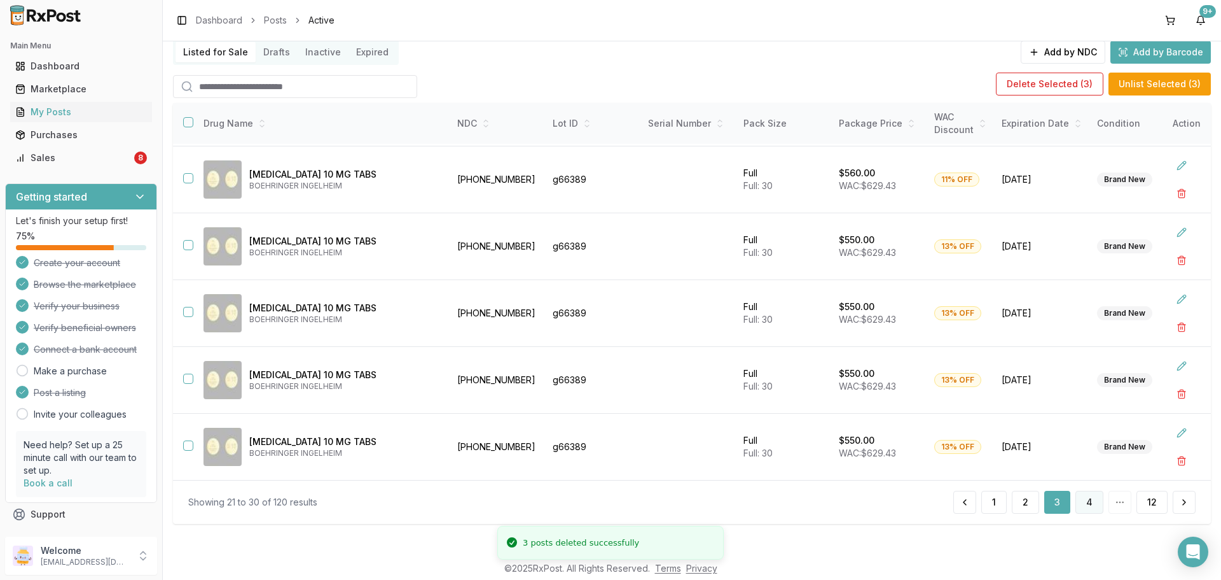
click at [1083, 504] on button "4" at bounding box center [1090, 501] width 28 height 23
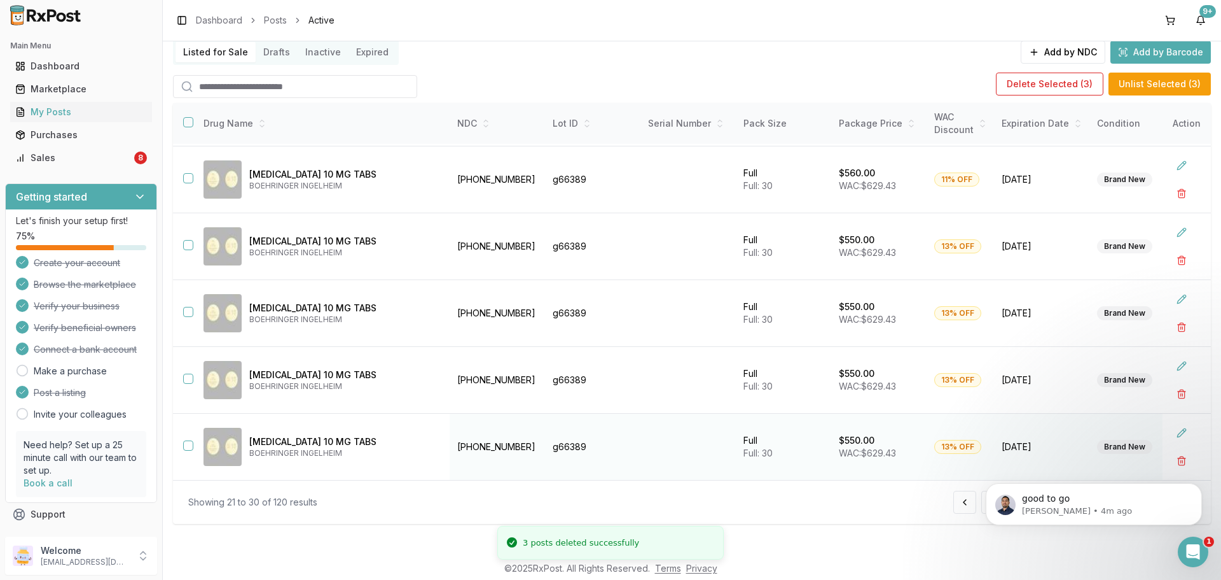
scroll to position [0, 0]
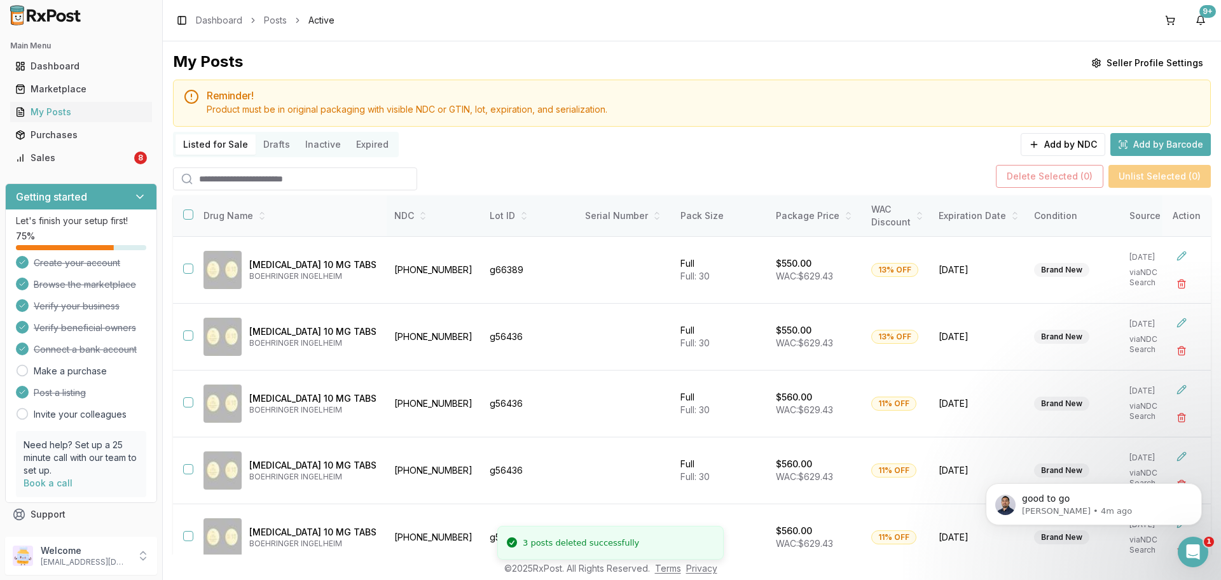
click at [188, 219] on th at bounding box center [183, 215] width 20 height 41
click at [188, 214] on button "button" at bounding box center [188, 214] width 10 height 10
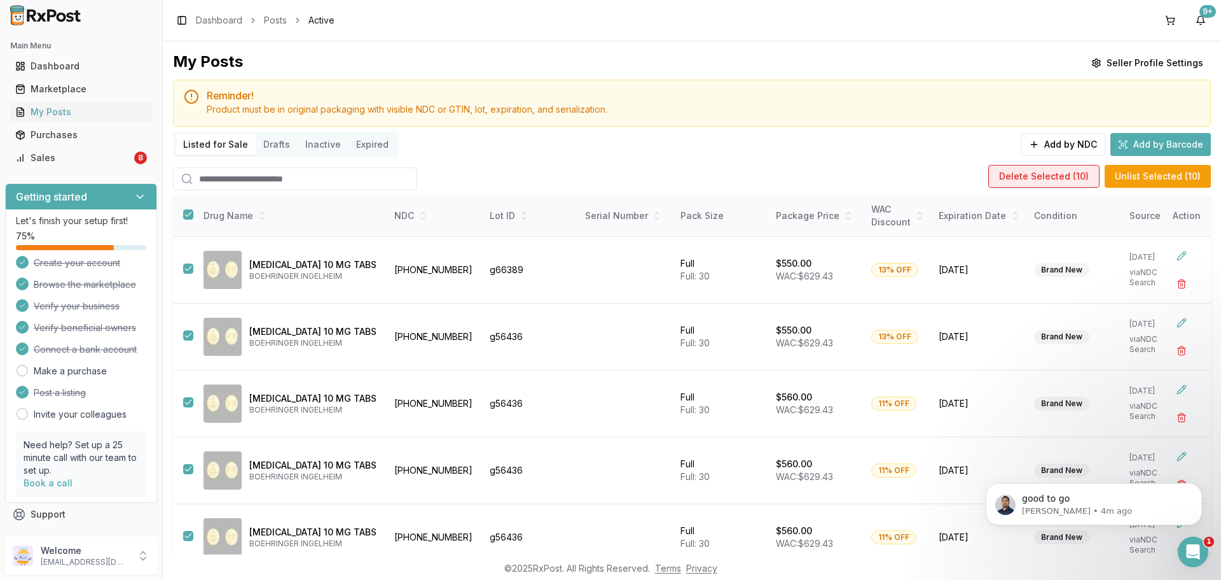
click at [1057, 176] on button "Delete Selected ( 10 )" at bounding box center [1044, 176] width 111 height 23
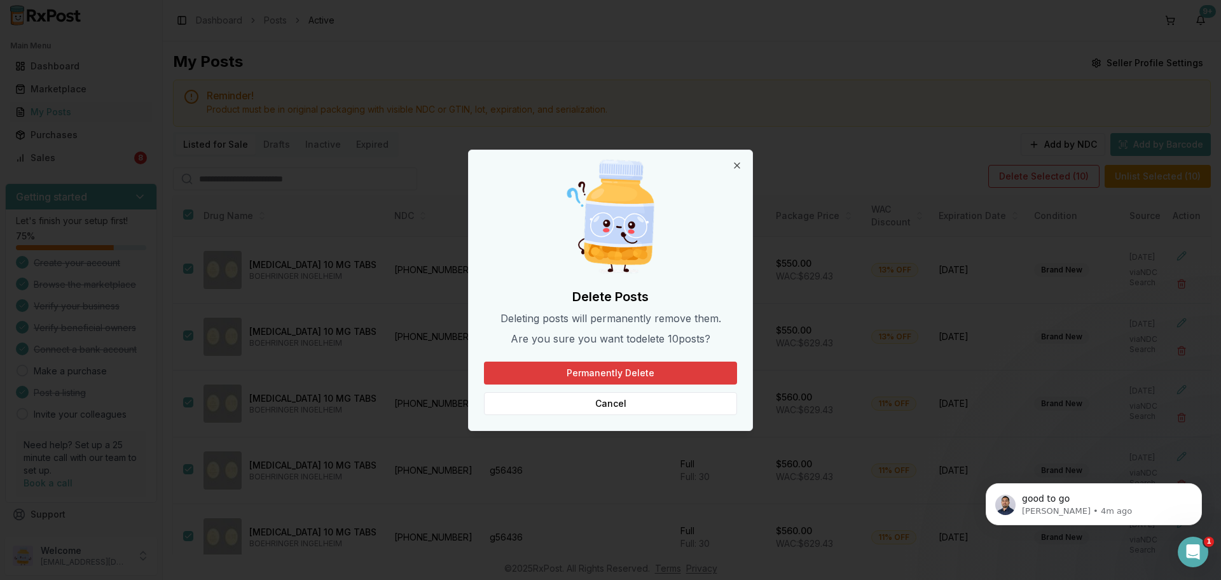
click at [694, 368] on button "Permanently Delete" at bounding box center [610, 372] width 253 height 23
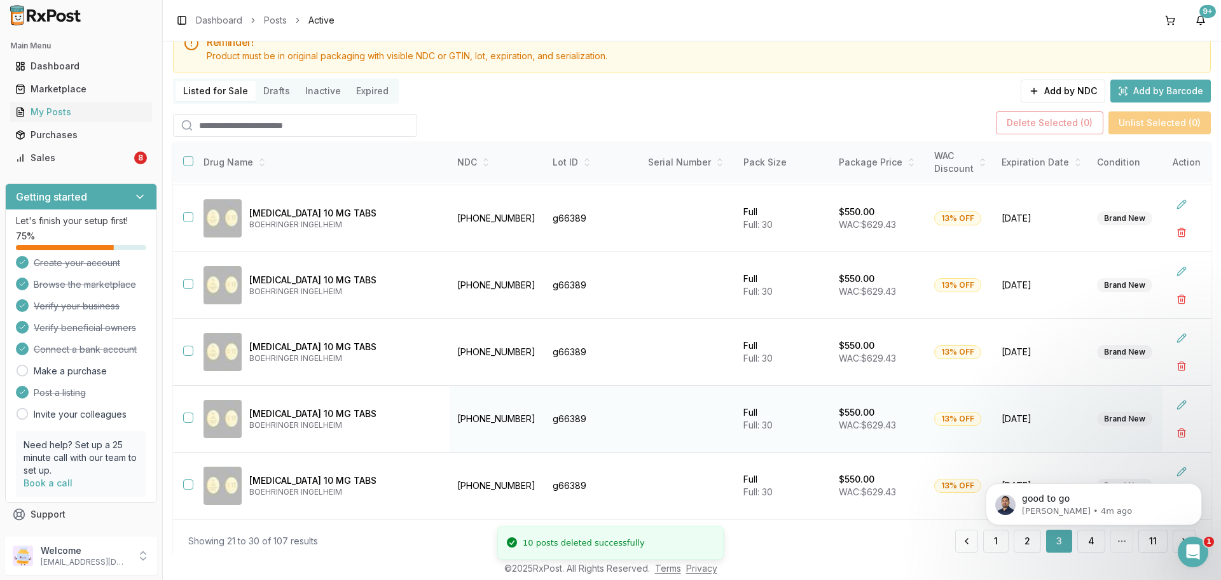
scroll to position [92, 0]
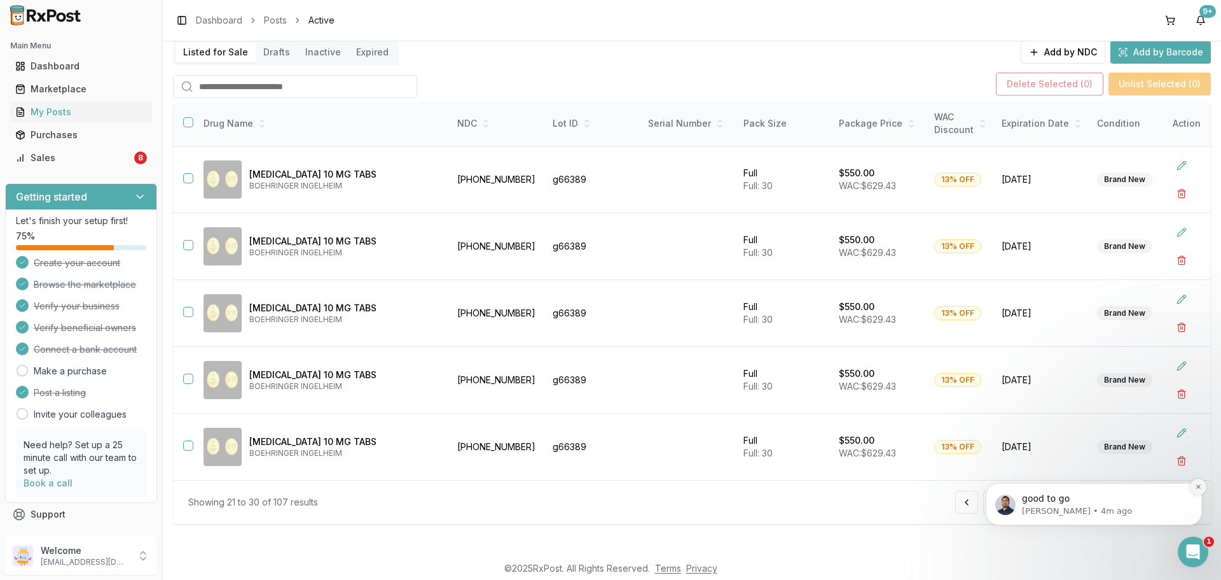
click at [1200, 487] on icon "Dismiss notification" at bounding box center [1198, 486] width 7 height 7
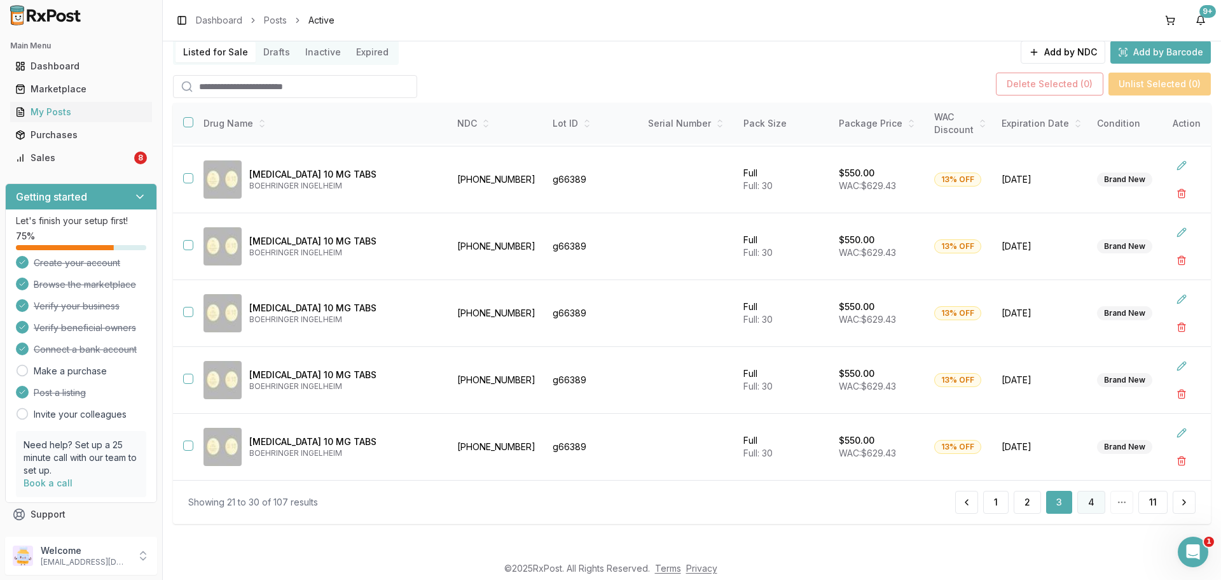
click at [1085, 505] on button "4" at bounding box center [1092, 501] width 28 height 23
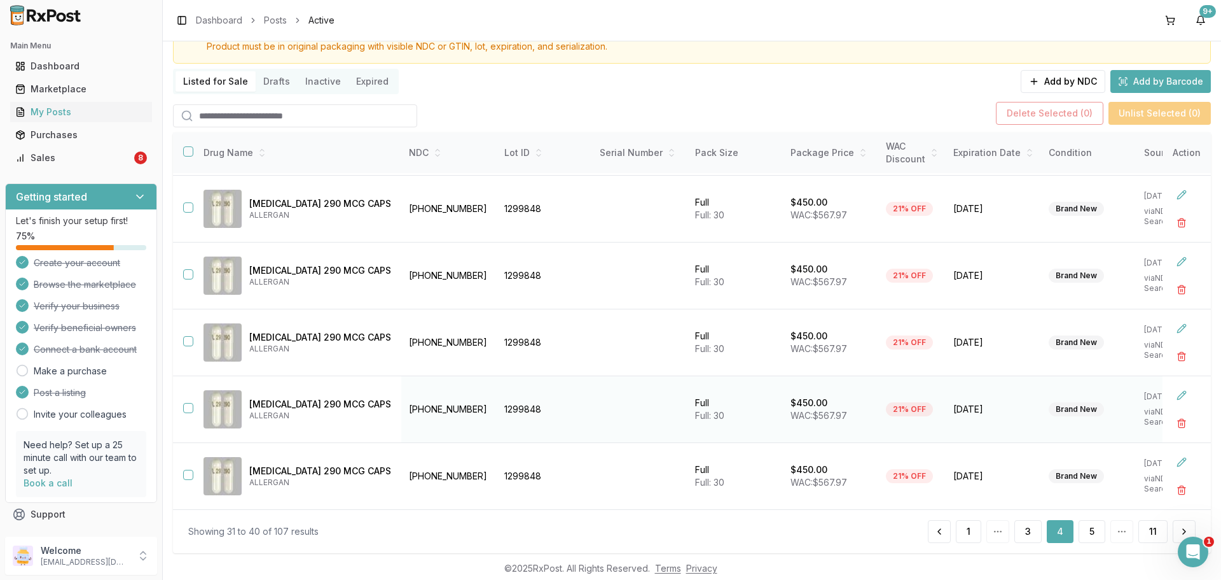
scroll to position [92, 0]
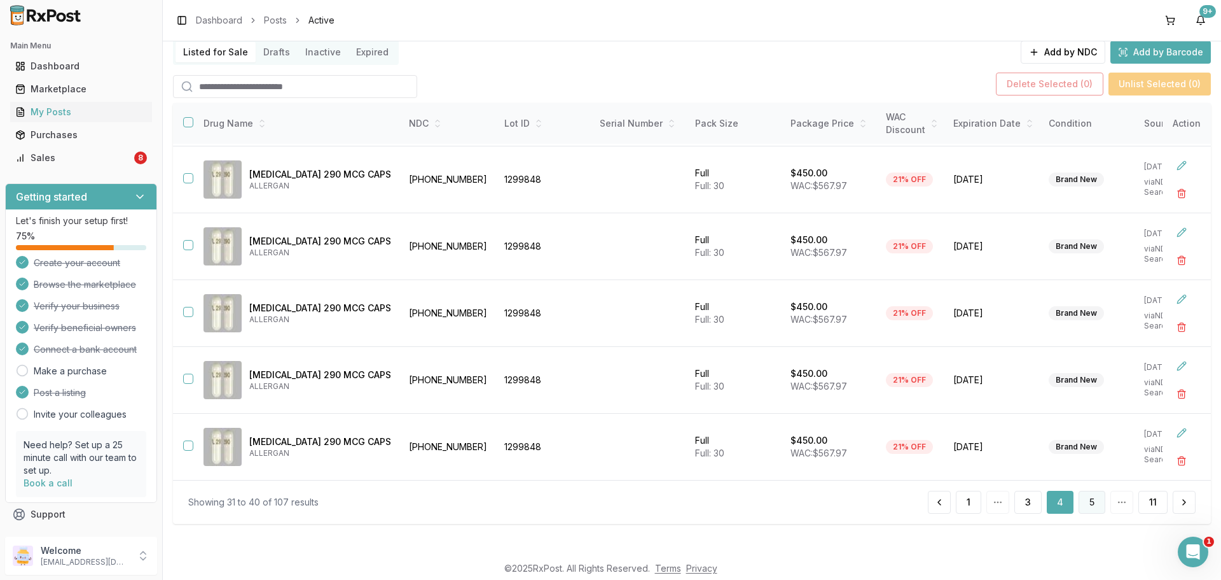
click at [1088, 501] on button "5" at bounding box center [1092, 501] width 27 height 23
click at [1087, 511] on button "6" at bounding box center [1091, 501] width 27 height 23
click at [1092, 498] on button "7" at bounding box center [1091, 501] width 27 height 23
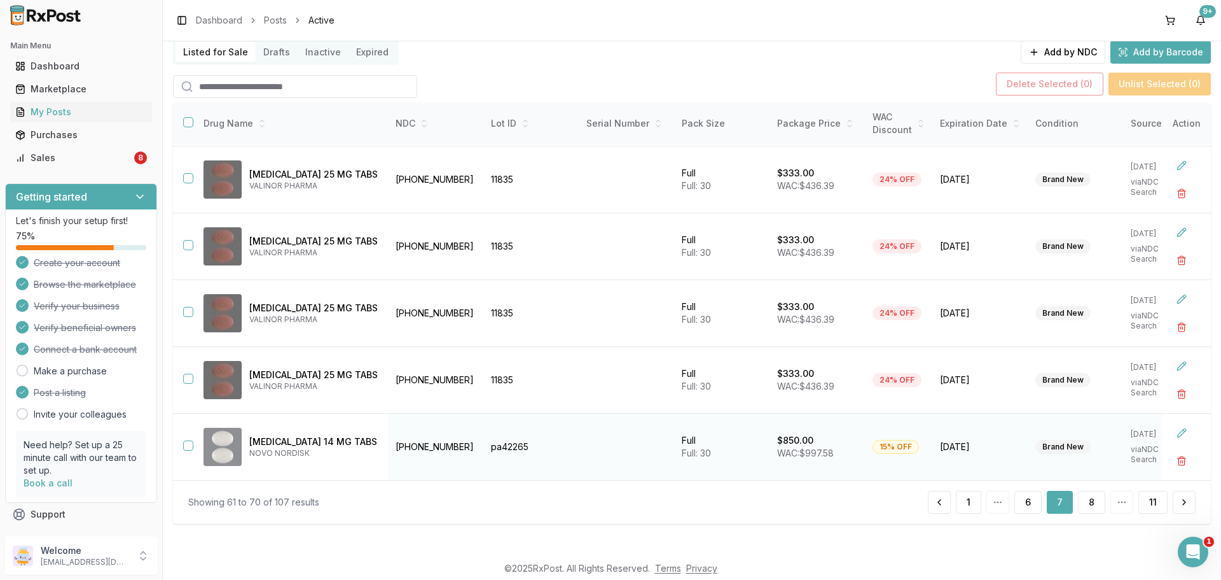
click at [188, 441] on button "button" at bounding box center [188, 445] width 10 height 10
click at [1172, 455] on button "button" at bounding box center [1181, 460] width 23 height 23
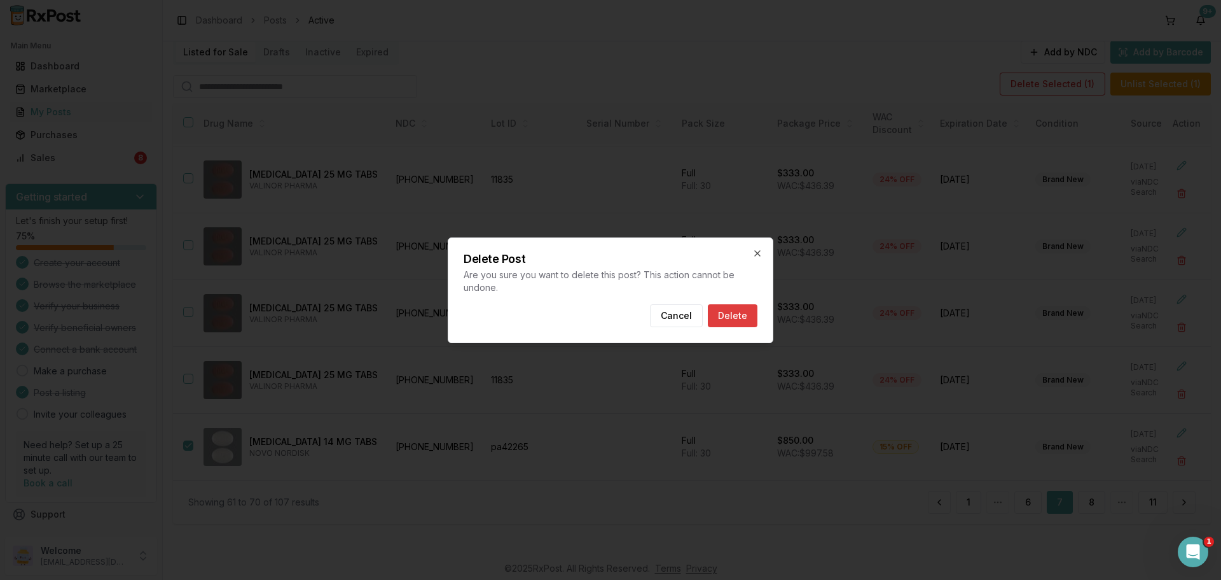
click at [732, 318] on button "Delete" at bounding box center [733, 315] width 50 height 23
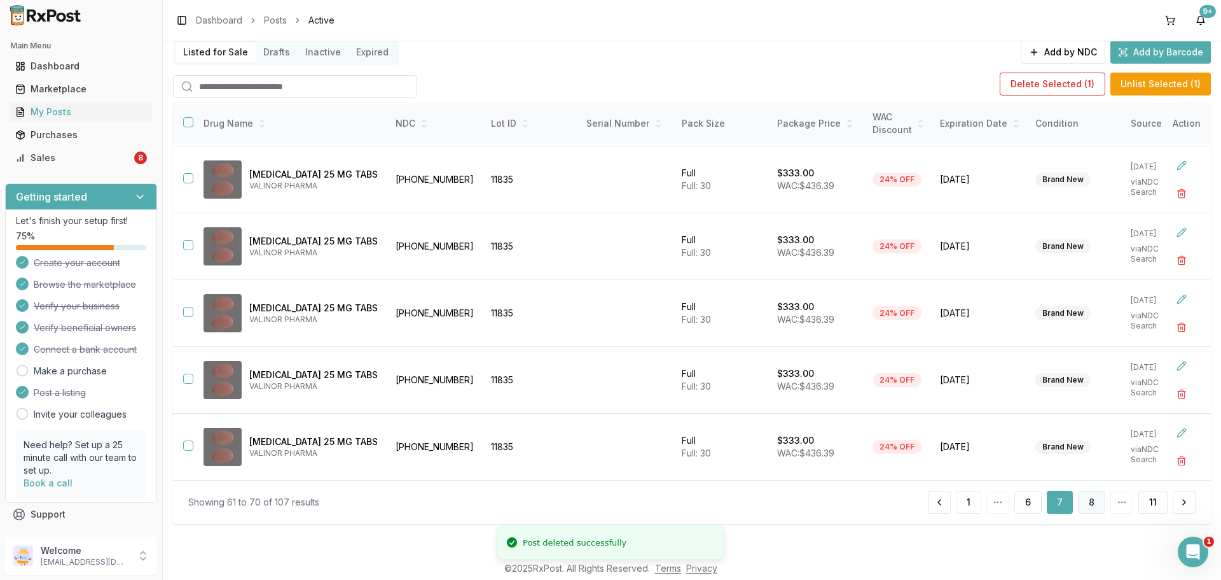
click at [1097, 496] on button "8" at bounding box center [1091, 501] width 27 height 23
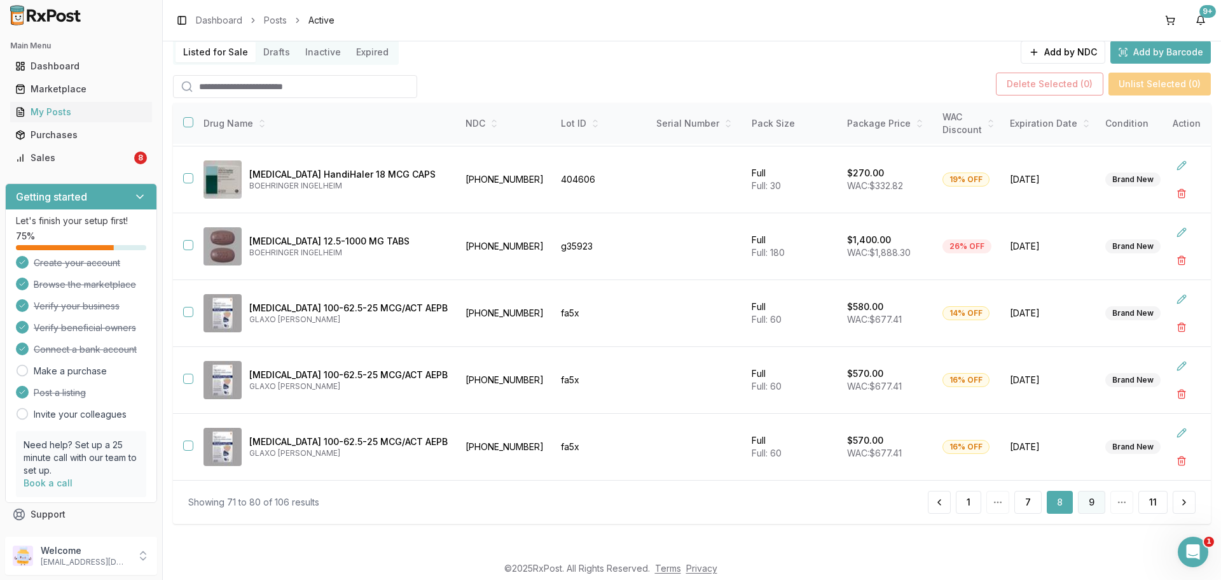
click at [1078, 504] on button "9" at bounding box center [1091, 501] width 27 height 23
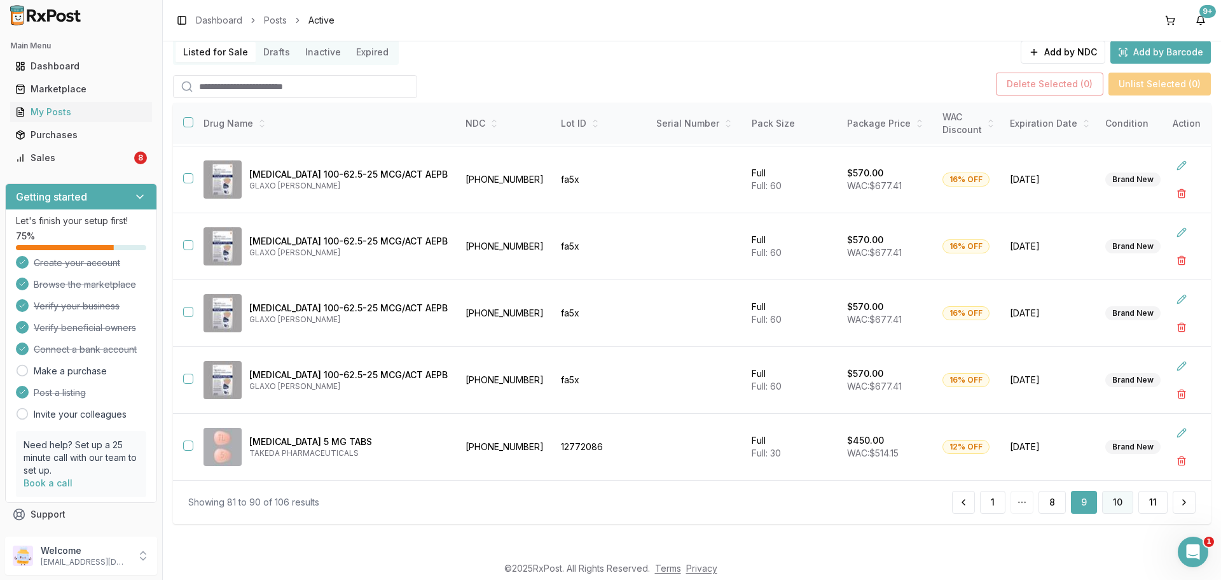
click at [1125, 495] on button "10" at bounding box center [1117, 501] width 31 height 23
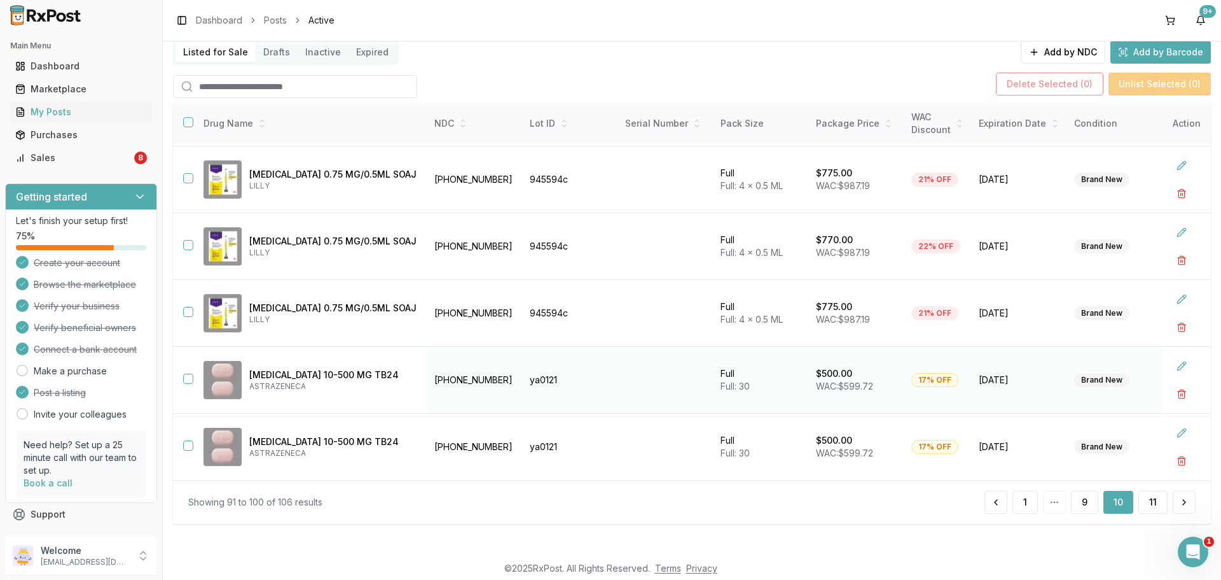
click at [185, 375] on button "button" at bounding box center [188, 378] width 10 height 10
click at [190, 440] on button "button" at bounding box center [188, 445] width 10 height 10
click at [1061, 89] on button "Delete Selected ( 2 )" at bounding box center [1050, 84] width 108 height 23
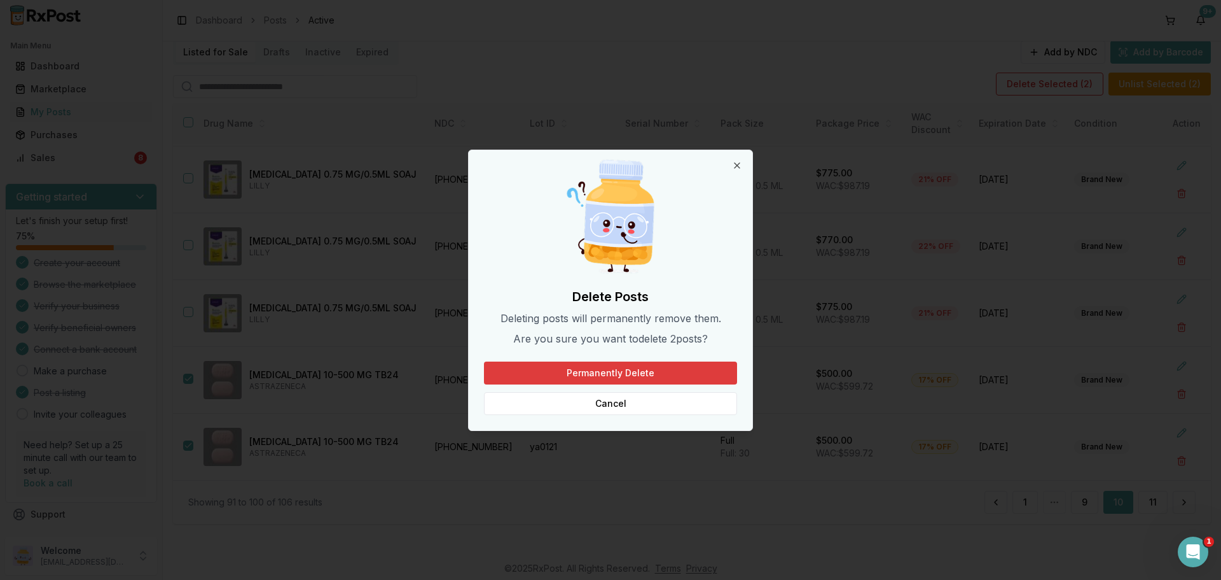
click at [676, 366] on button "Permanently Delete" at bounding box center [610, 372] width 253 height 23
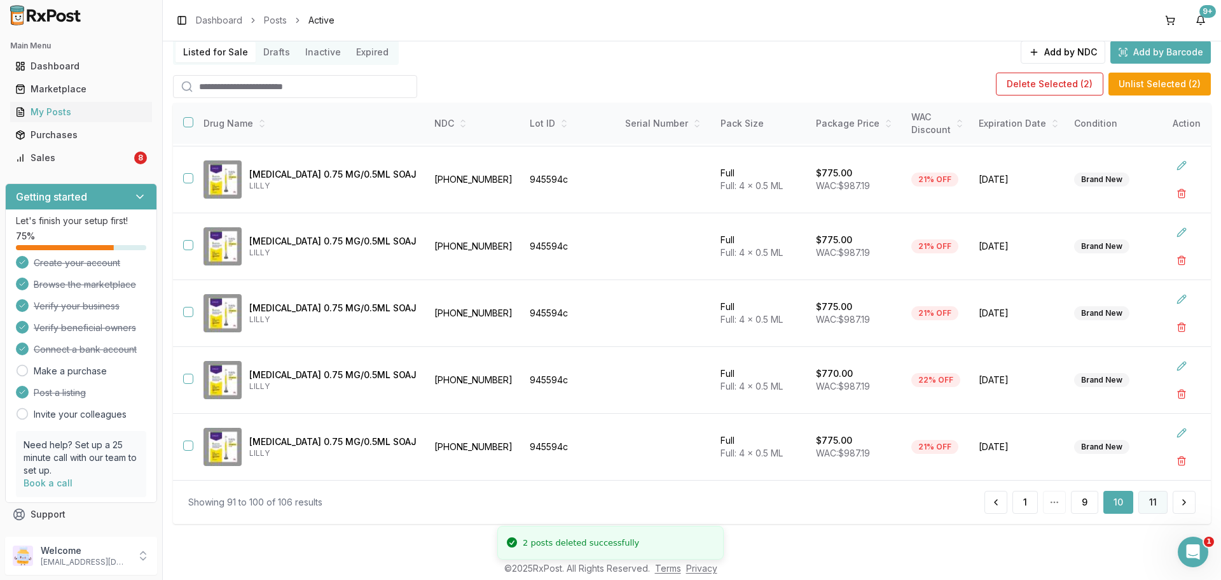
click at [1156, 503] on button "11" at bounding box center [1153, 501] width 29 height 23
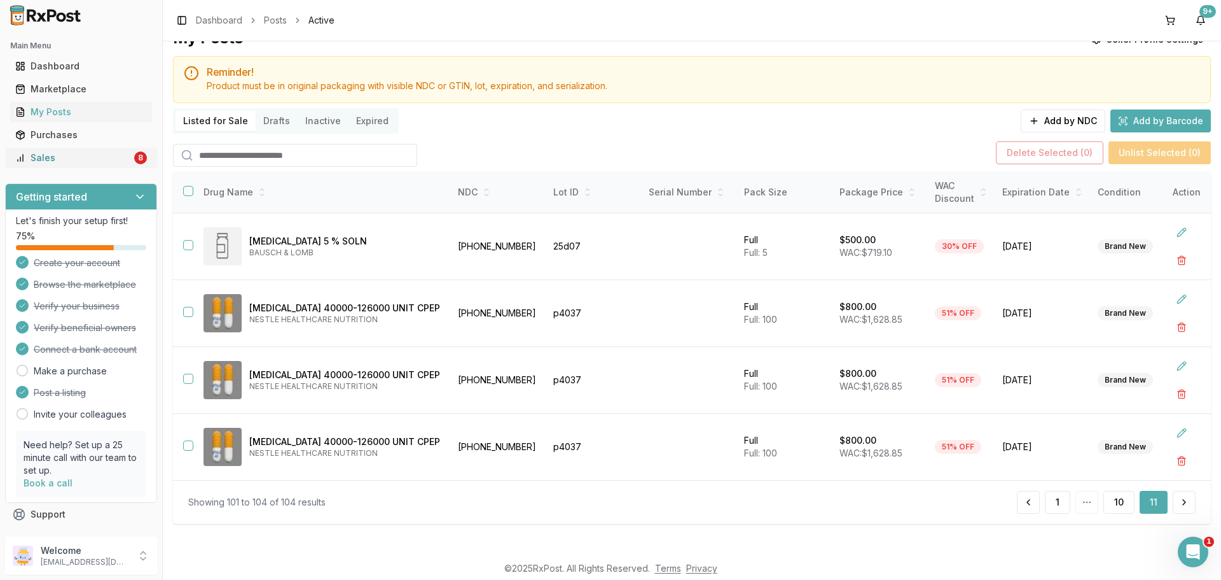
click at [65, 163] on div "Sales" at bounding box center [73, 157] width 116 height 13
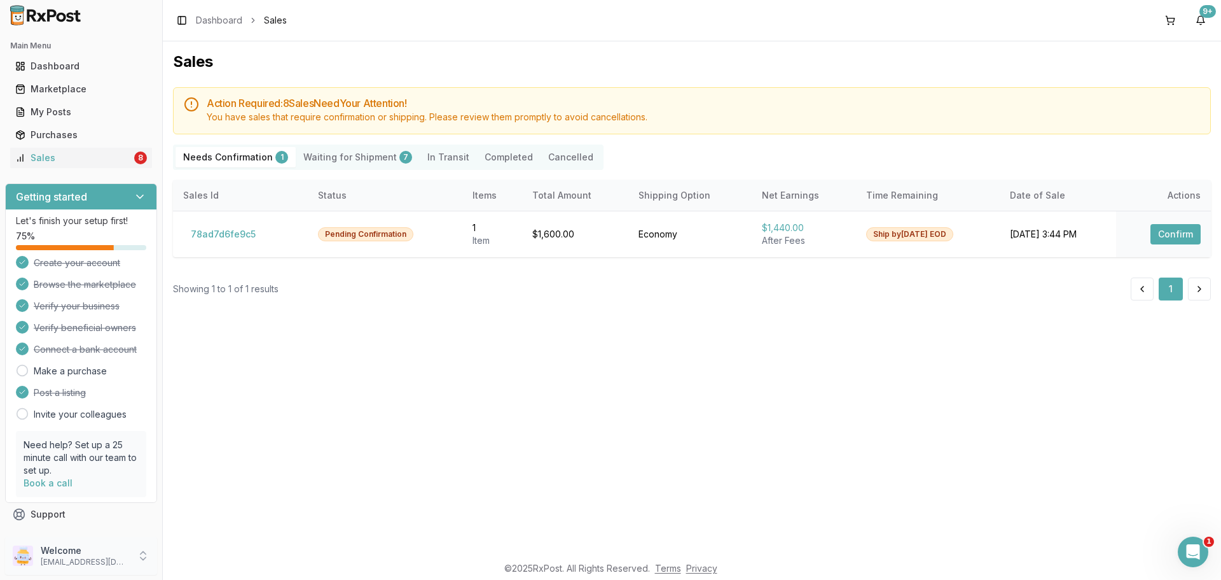
click at [85, 549] on p "Welcome" at bounding box center [85, 550] width 88 height 13
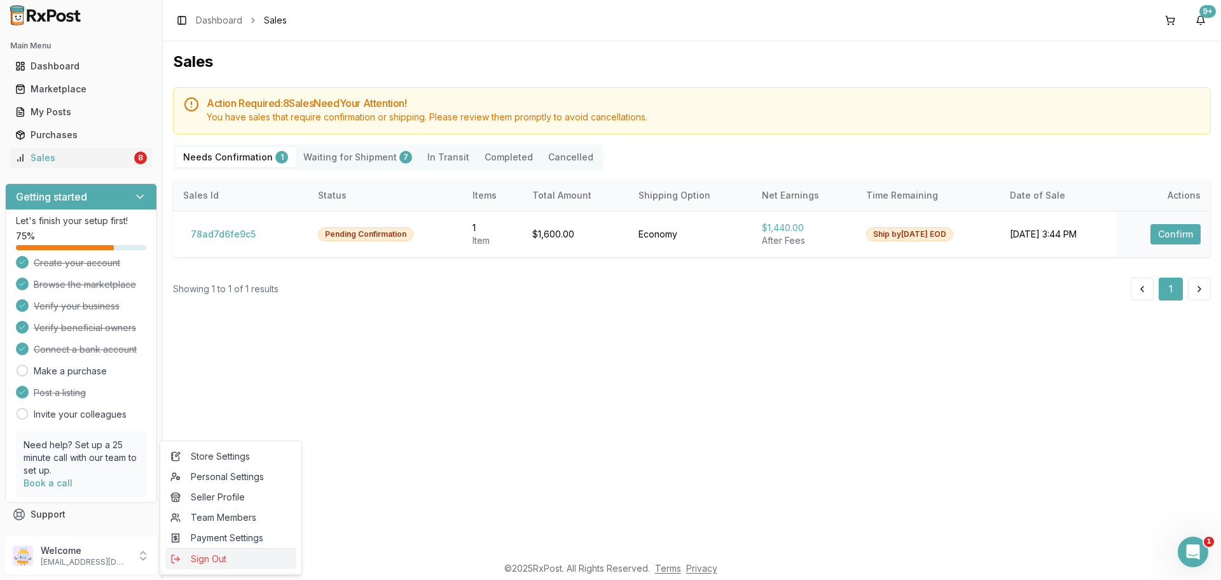
click at [249, 557] on span "Sign Out" at bounding box center [230, 558] width 121 height 13
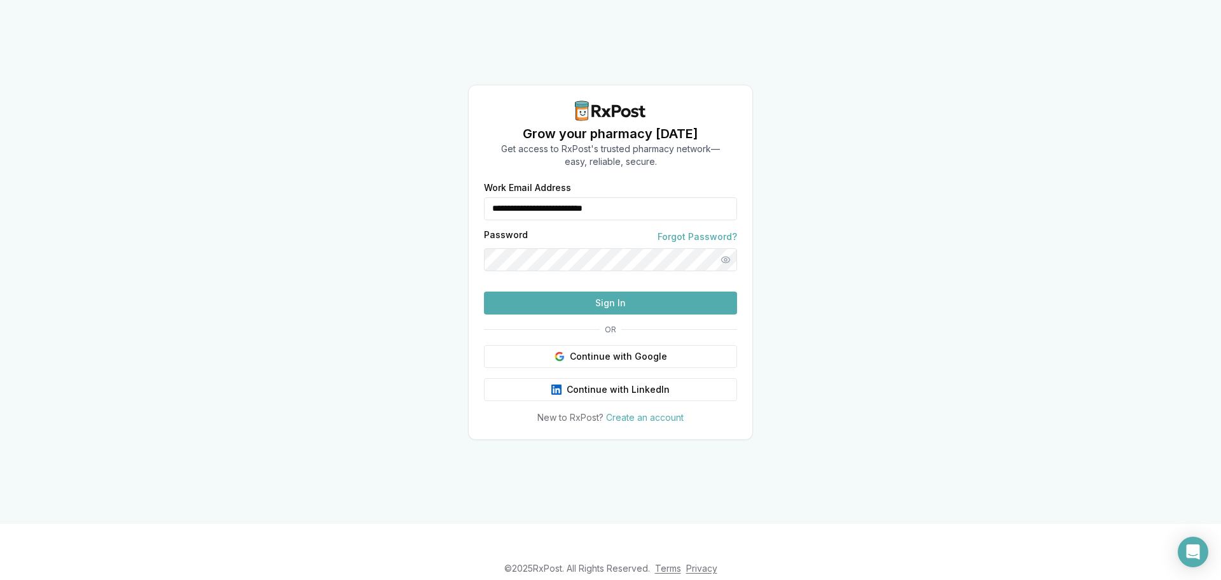
drag, startPoint x: 697, startPoint y: 181, endPoint x: 434, endPoint y: 187, distance: 262.2
click at [435, 184] on div "**********" at bounding box center [610, 262] width 1221 height 524
type input "**********"
click at [581, 314] on button "Sign In" at bounding box center [610, 302] width 253 height 23
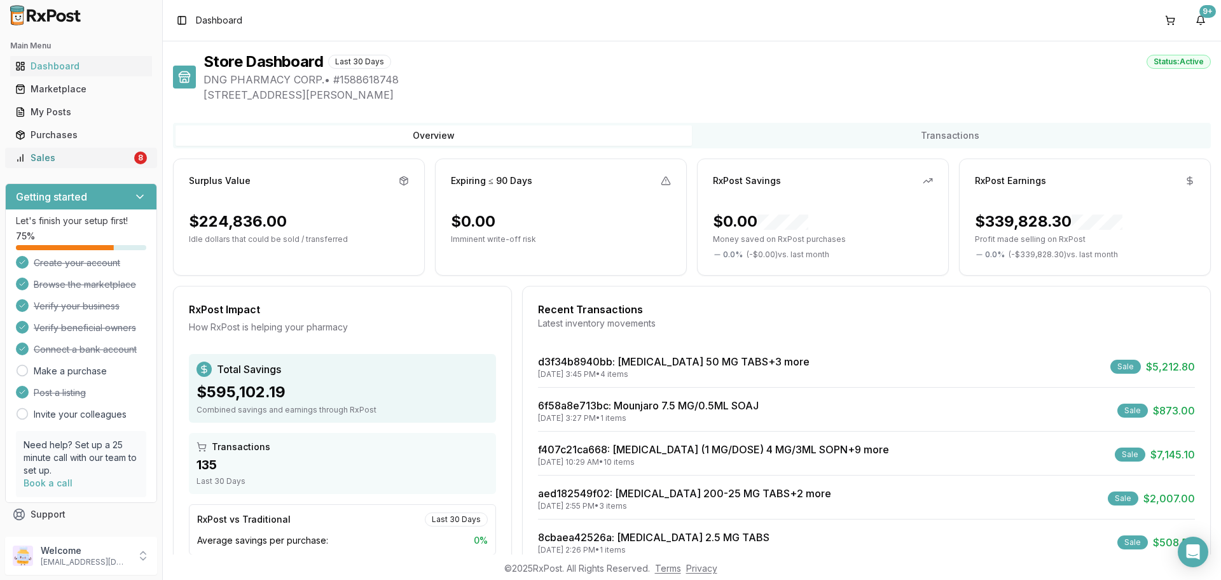
click at [64, 167] on link "Sales 8" at bounding box center [81, 157] width 142 height 23
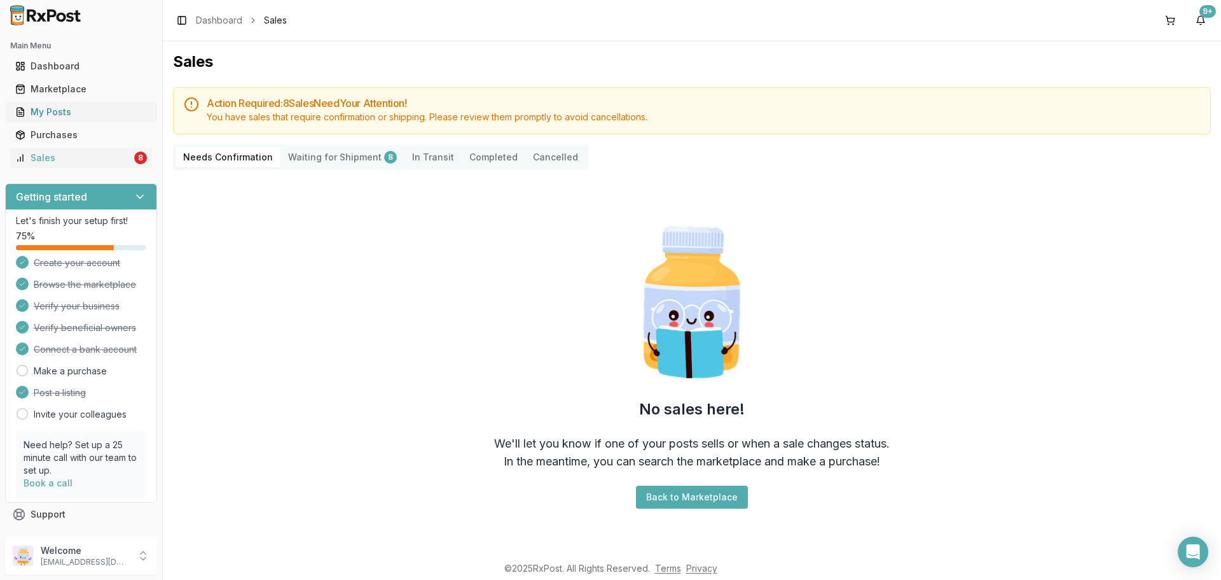
click at [78, 106] on div "My Posts" at bounding box center [81, 112] width 132 height 13
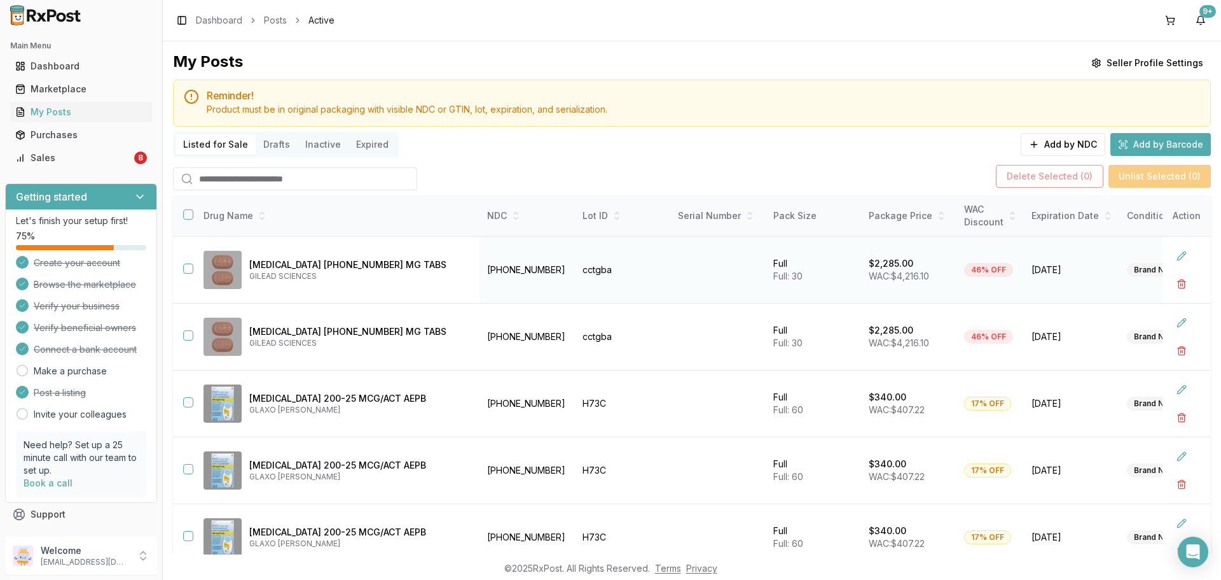
click at [182, 270] on td at bounding box center [183, 270] width 20 height 67
click at [188, 270] on button "button" at bounding box center [188, 268] width 10 height 10
click at [1039, 172] on button "Delete Selected ( 1 )" at bounding box center [1053, 176] width 106 height 23
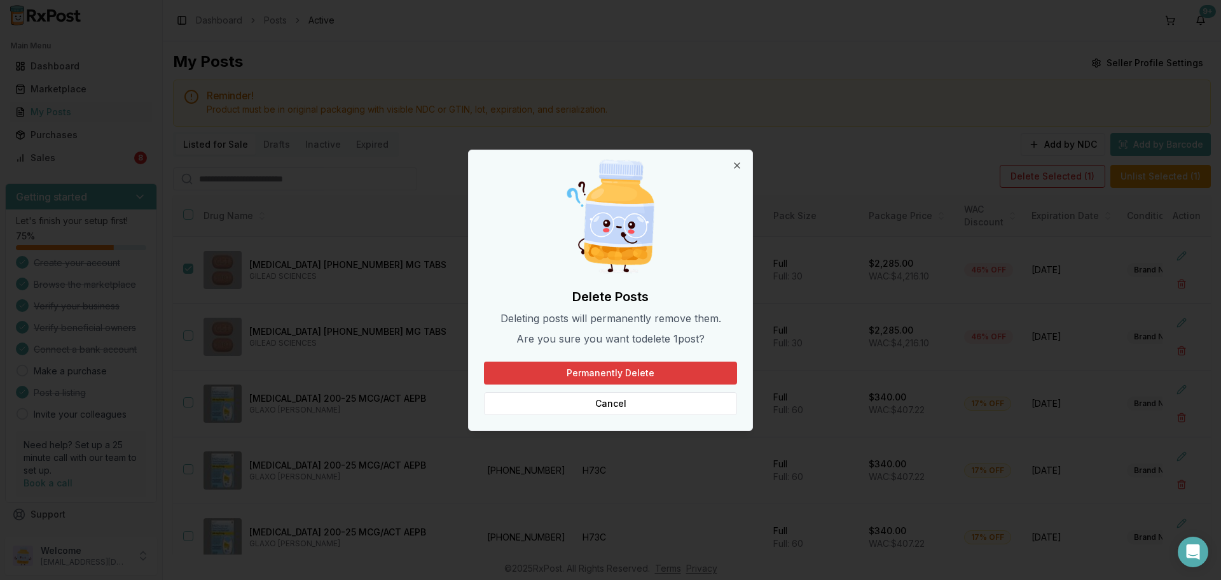
click at [571, 377] on button "Permanently Delete" at bounding box center [610, 372] width 253 height 23
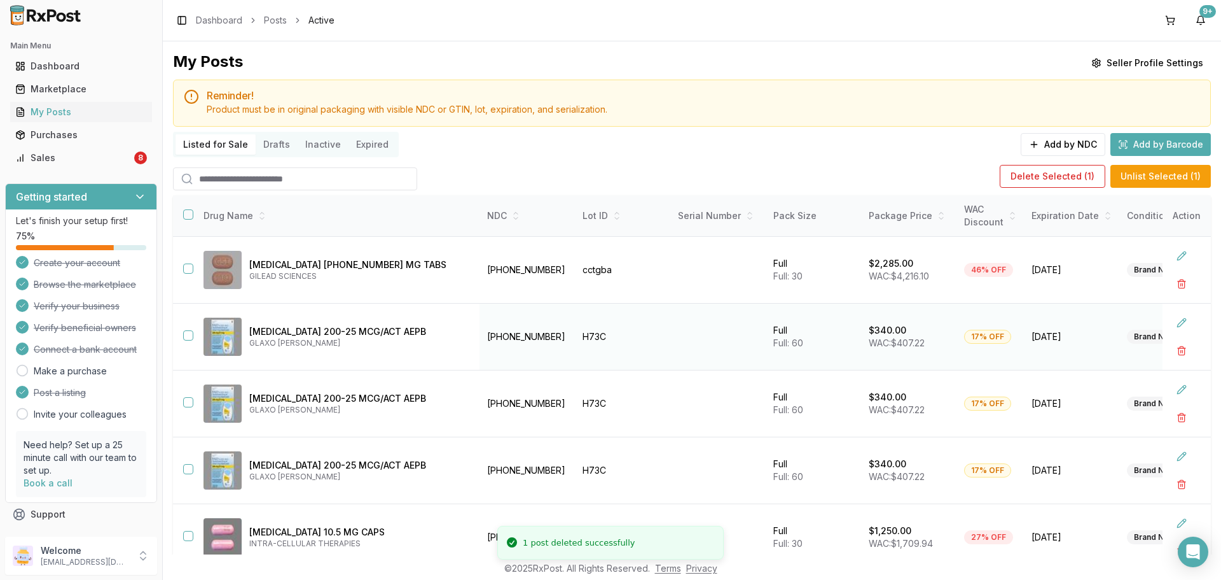
click at [190, 331] on td at bounding box center [183, 336] width 20 height 67
click at [187, 328] on td at bounding box center [183, 336] width 20 height 67
click at [187, 336] on button "button" at bounding box center [188, 335] width 10 height 10
click at [188, 406] on button "button" at bounding box center [188, 402] width 10 height 10
click at [186, 448] on td at bounding box center [183, 470] width 20 height 67
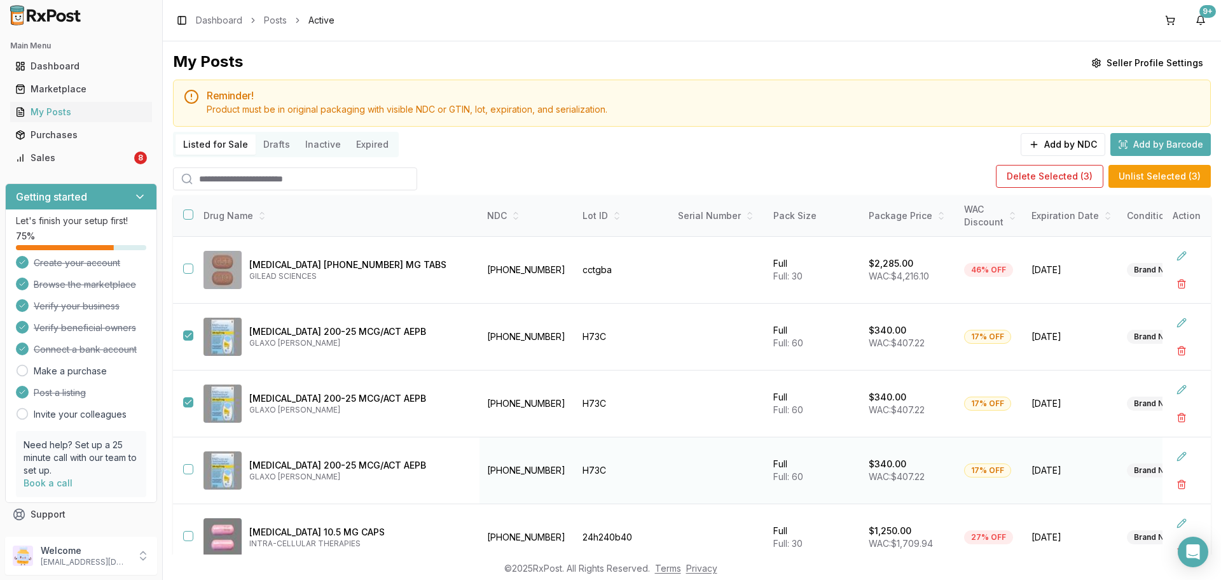
click at [188, 461] on td at bounding box center [183, 470] width 20 height 67
click at [190, 469] on button "button" at bounding box center [188, 469] width 10 height 10
click at [1067, 173] on button "Delete Selected ( 4 )" at bounding box center [1049, 176] width 108 height 23
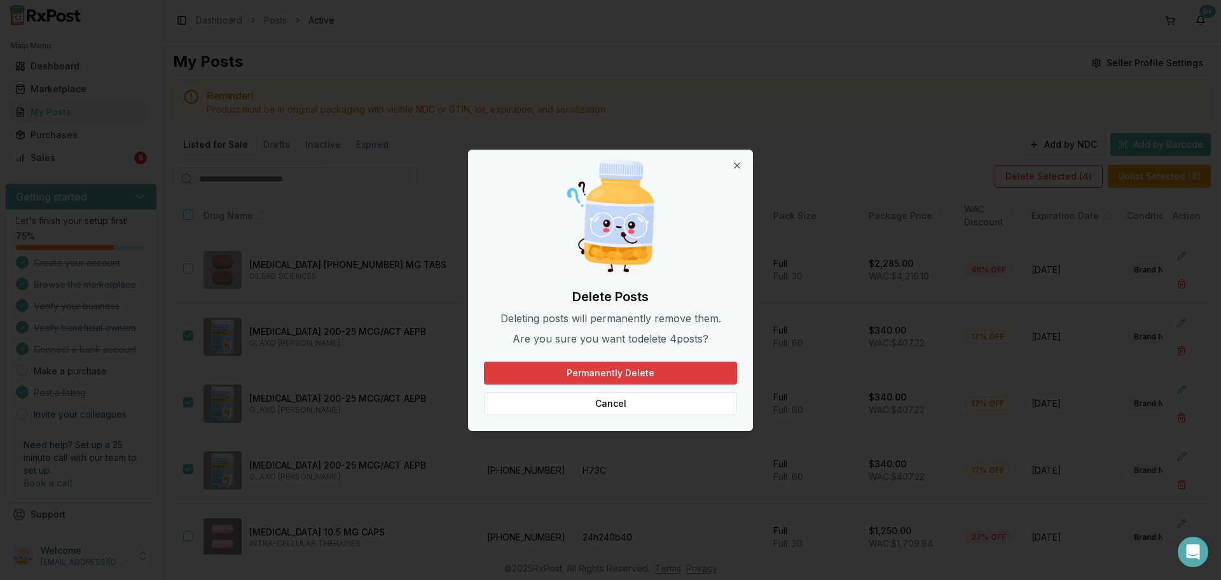
click at [649, 371] on button "Permanently Delete" at bounding box center [610, 372] width 253 height 23
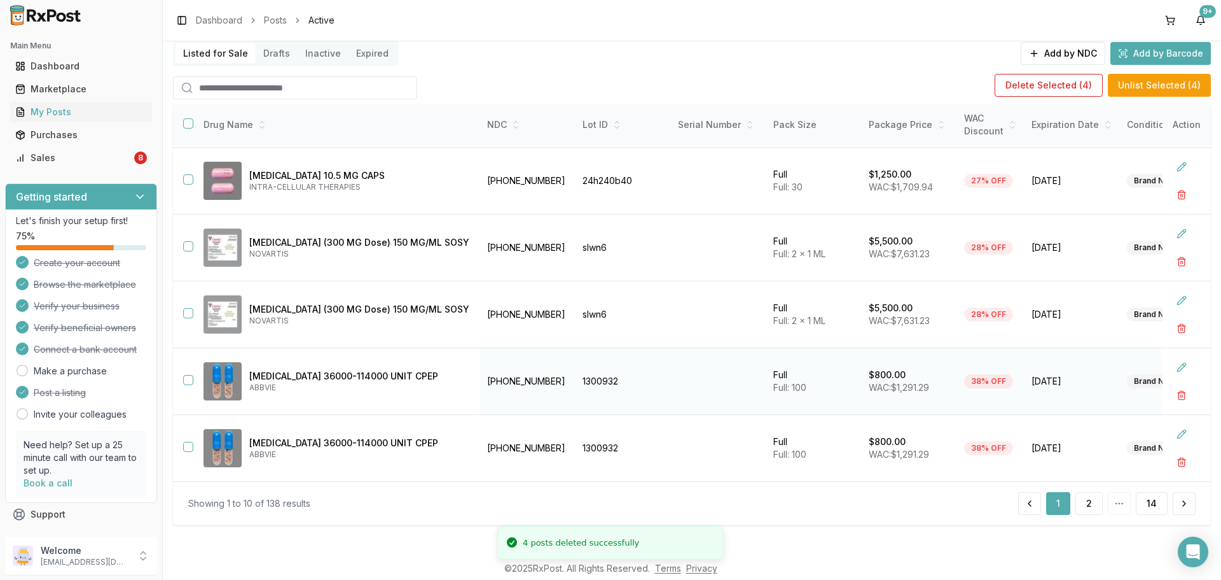
scroll to position [92, 0]
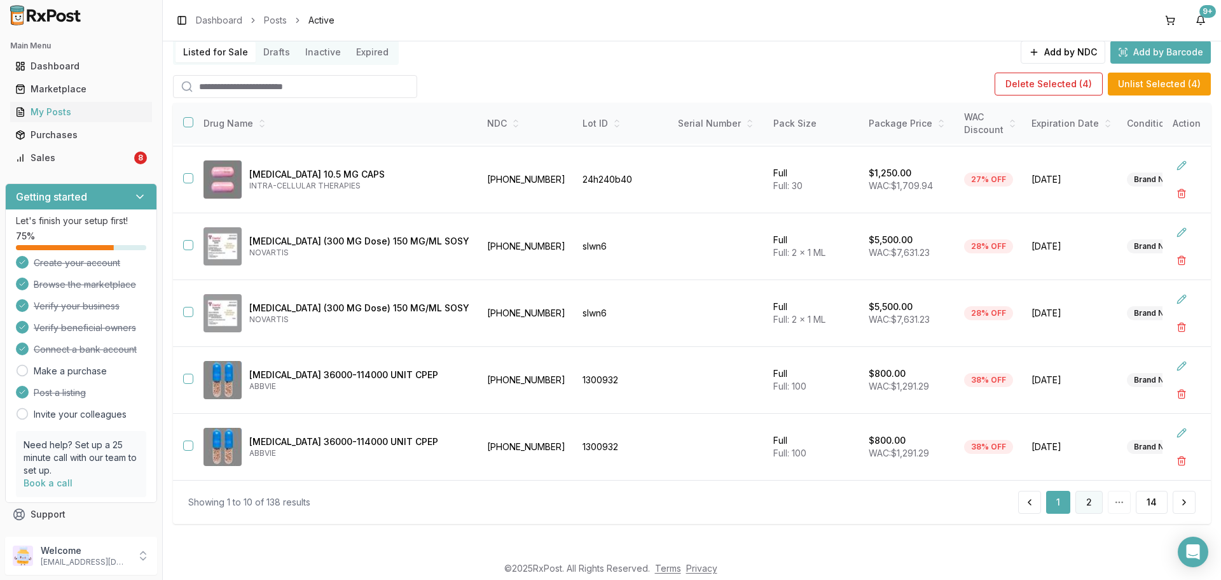
click at [1081, 500] on button "2" at bounding box center [1089, 501] width 27 height 23
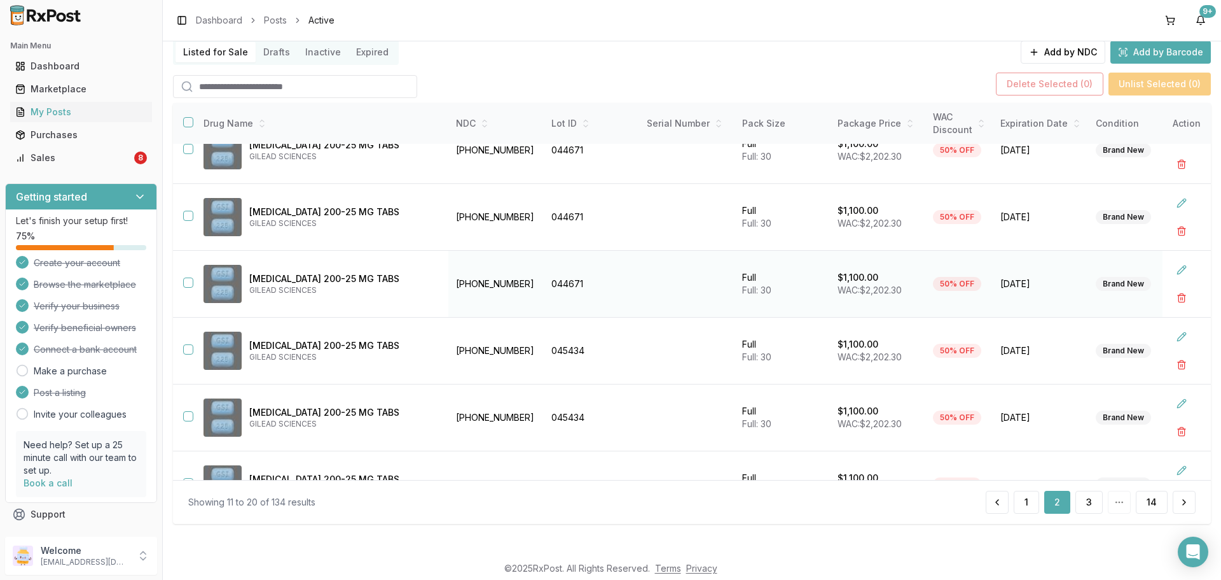
scroll to position [337, 0]
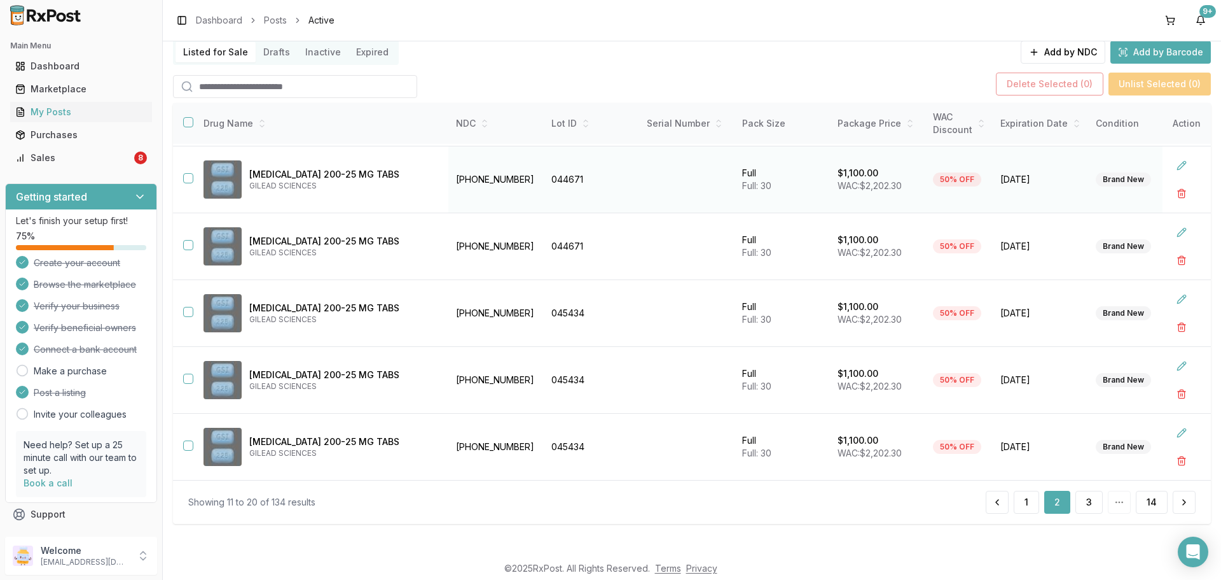
click at [188, 174] on button "button" at bounding box center [188, 178] width 10 height 10
click at [189, 234] on td at bounding box center [183, 246] width 20 height 67
click at [187, 242] on button "button" at bounding box center [188, 245] width 10 height 10
click at [184, 307] on button "button" at bounding box center [188, 312] width 10 height 10
click at [191, 373] on button "button" at bounding box center [188, 378] width 10 height 10
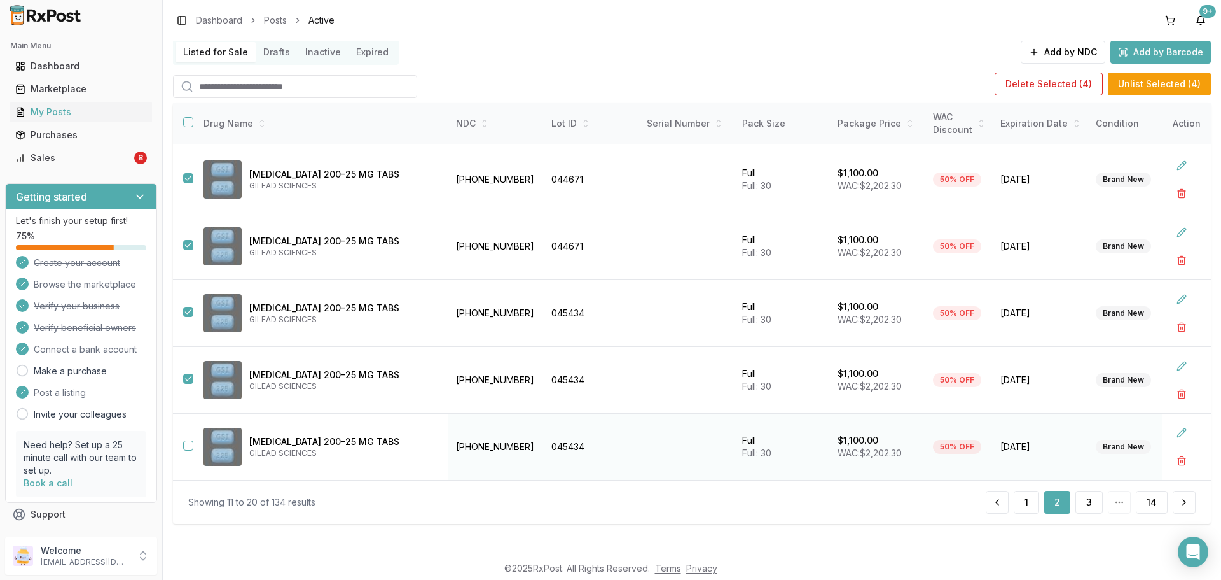
click at [186, 448] on td at bounding box center [183, 446] width 20 height 67
click at [186, 442] on button "button" at bounding box center [188, 445] width 10 height 10
click at [1031, 92] on button "Delete Selected ( 5 )" at bounding box center [1050, 84] width 107 height 23
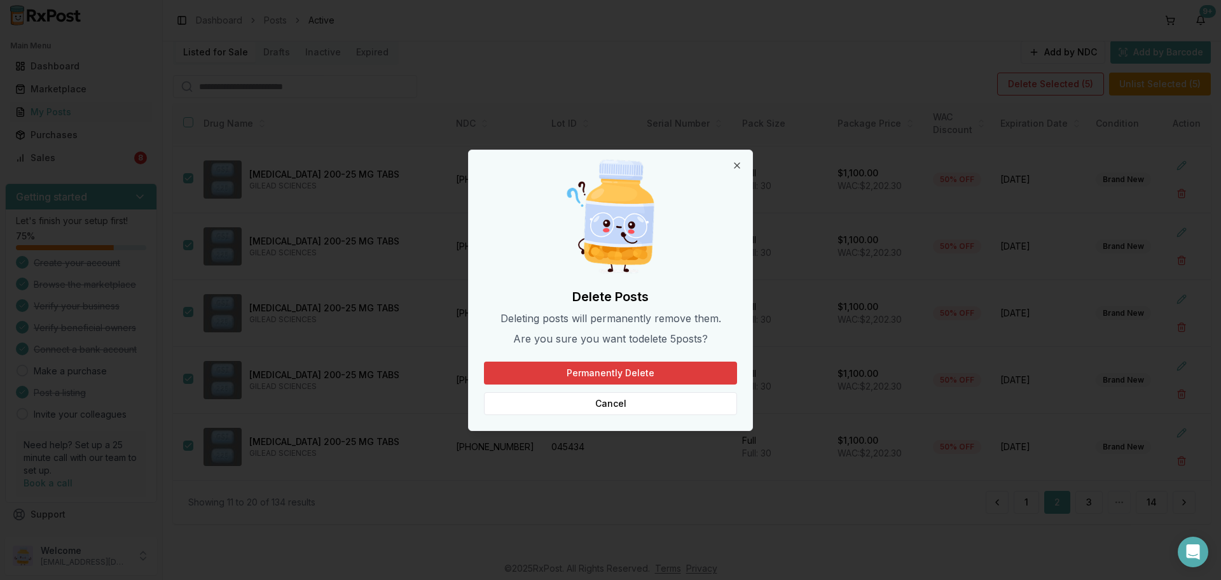
click at [653, 374] on button "Permanently Delete" at bounding box center [610, 372] width 253 height 23
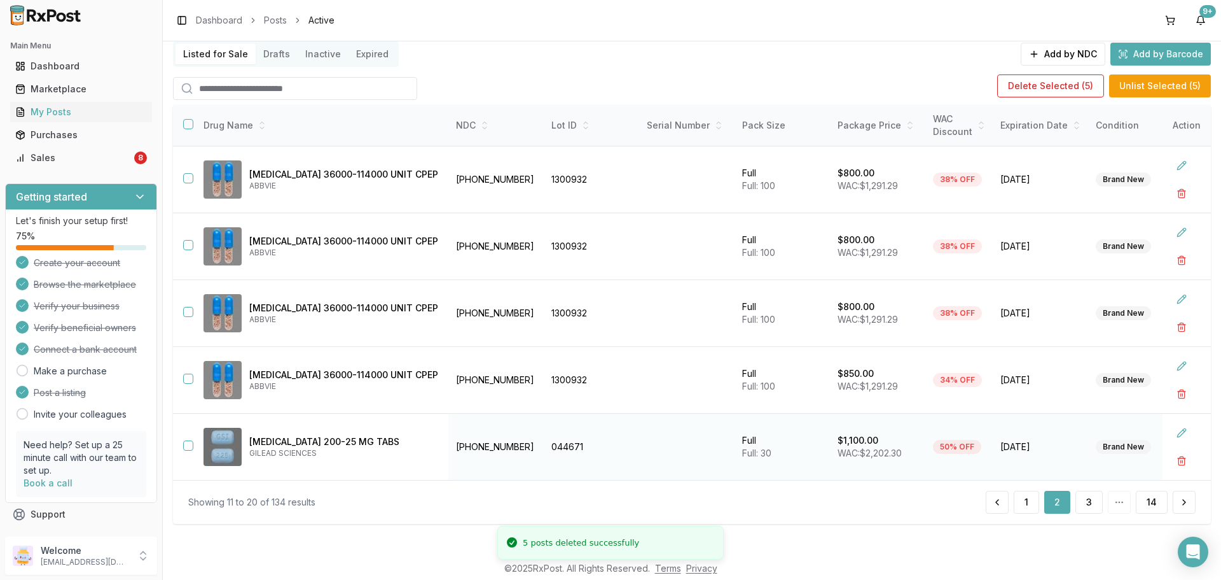
click at [190, 440] on button "button" at bounding box center [188, 445] width 10 height 10
click at [1036, 88] on button "Delete Selected ( 6 )" at bounding box center [1050, 85] width 108 height 23
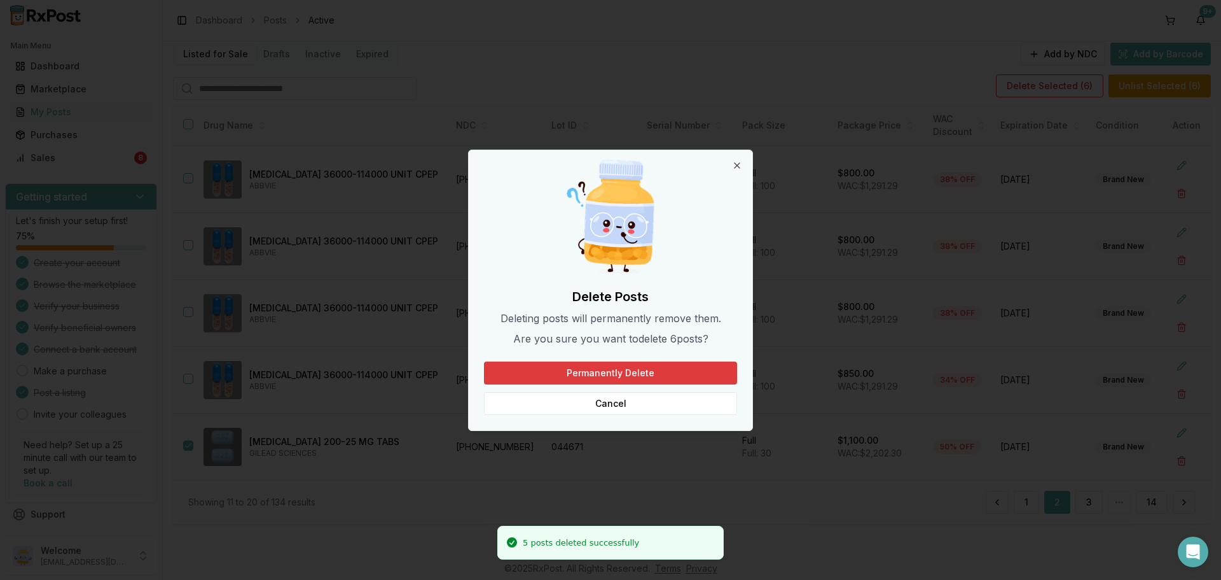
click at [555, 365] on button "Permanently Delete" at bounding box center [610, 372] width 253 height 23
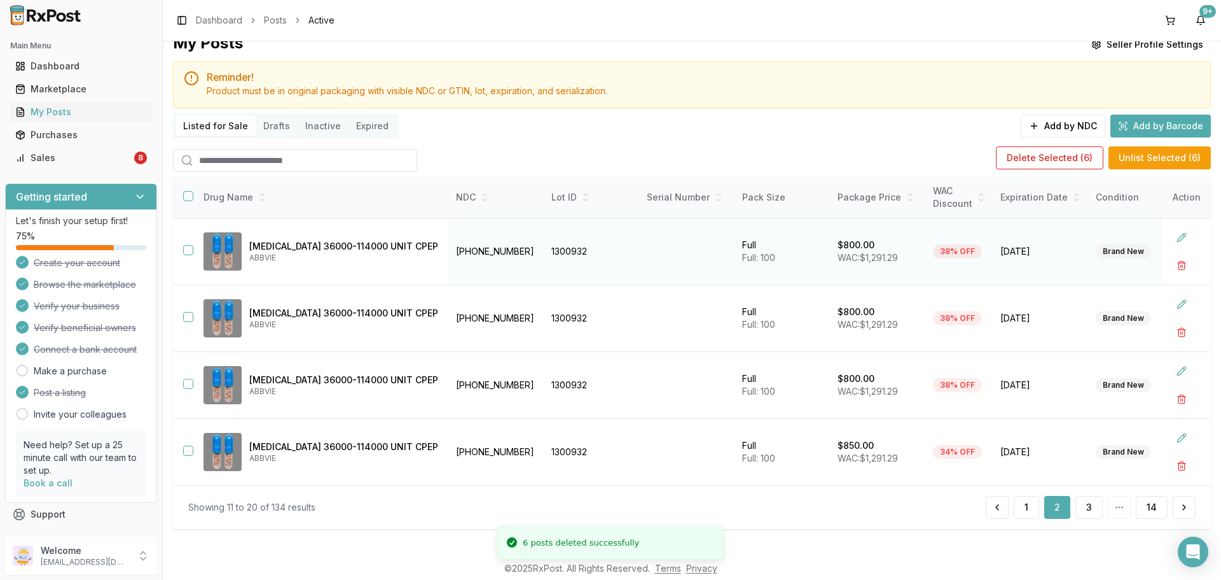
scroll to position [29, 0]
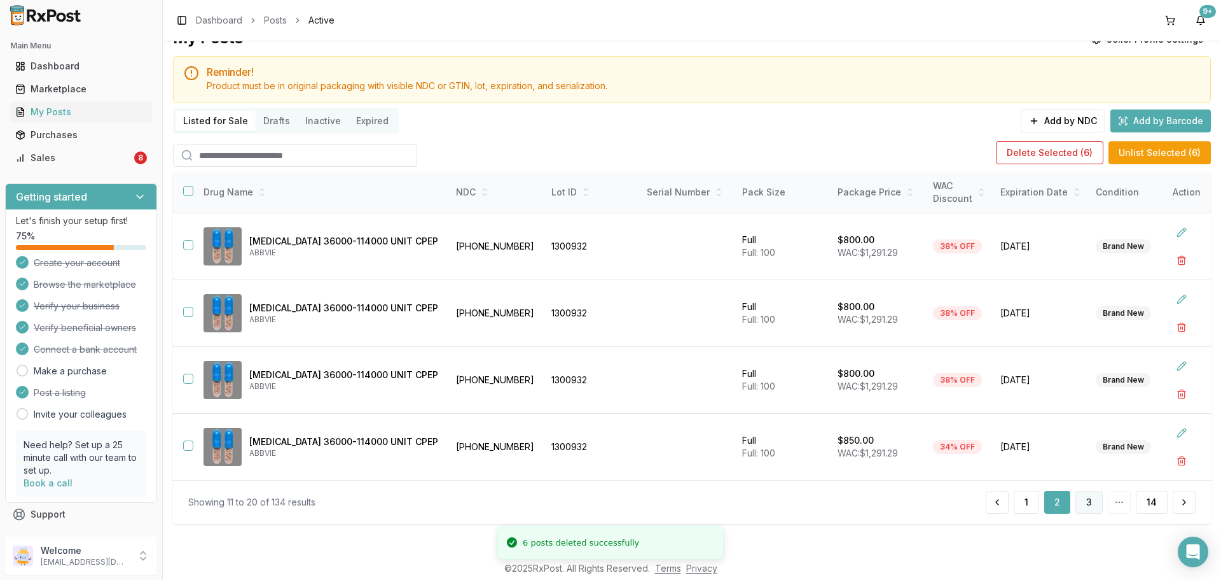
click at [1083, 508] on button "3" at bounding box center [1089, 501] width 27 height 23
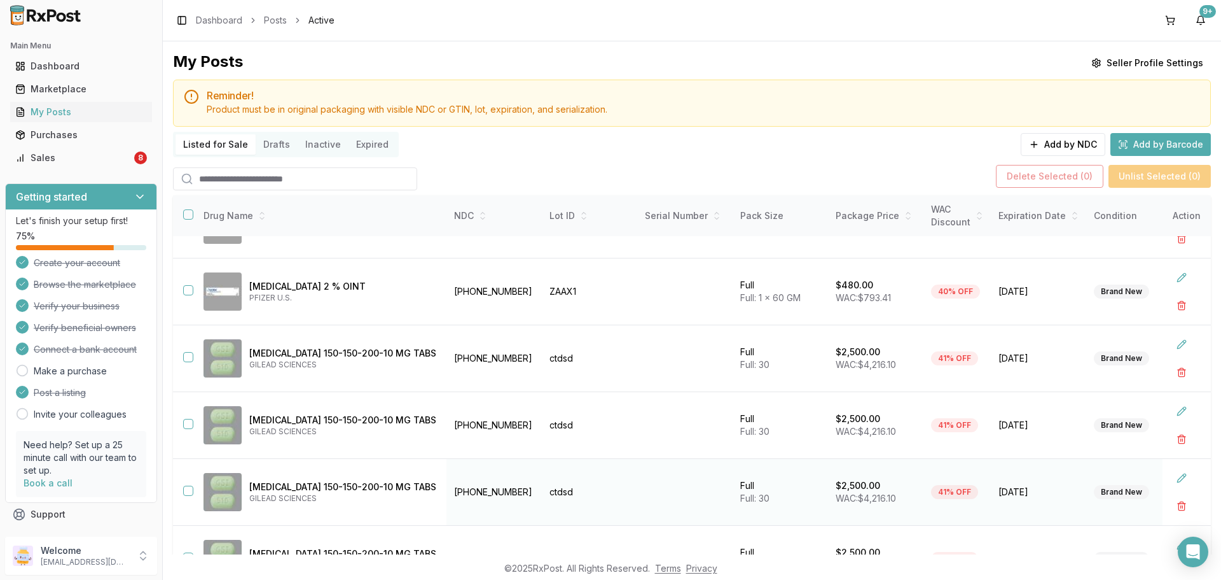
scroll to position [337, 0]
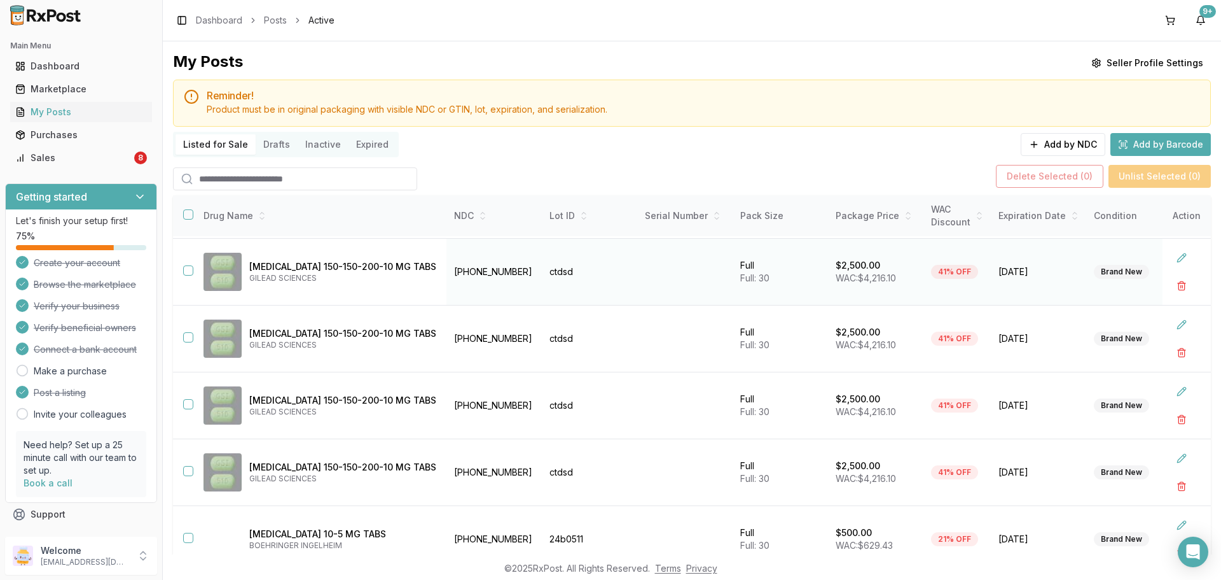
click at [182, 266] on td at bounding box center [183, 272] width 20 height 67
click at [186, 267] on button "button" at bounding box center [188, 270] width 10 height 10
click at [190, 332] on button "button" at bounding box center [188, 337] width 10 height 10
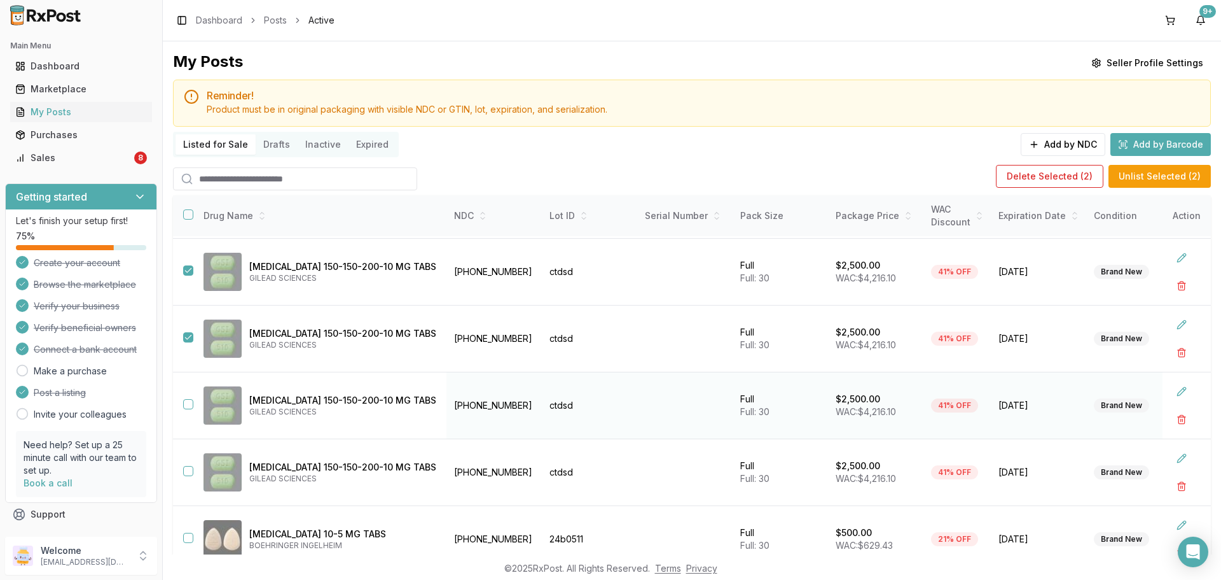
click at [189, 399] on button "button" at bounding box center [188, 404] width 10 height 10
click at [190, 468] on button "button" at bounding box center [188, 471] width 10 height 10
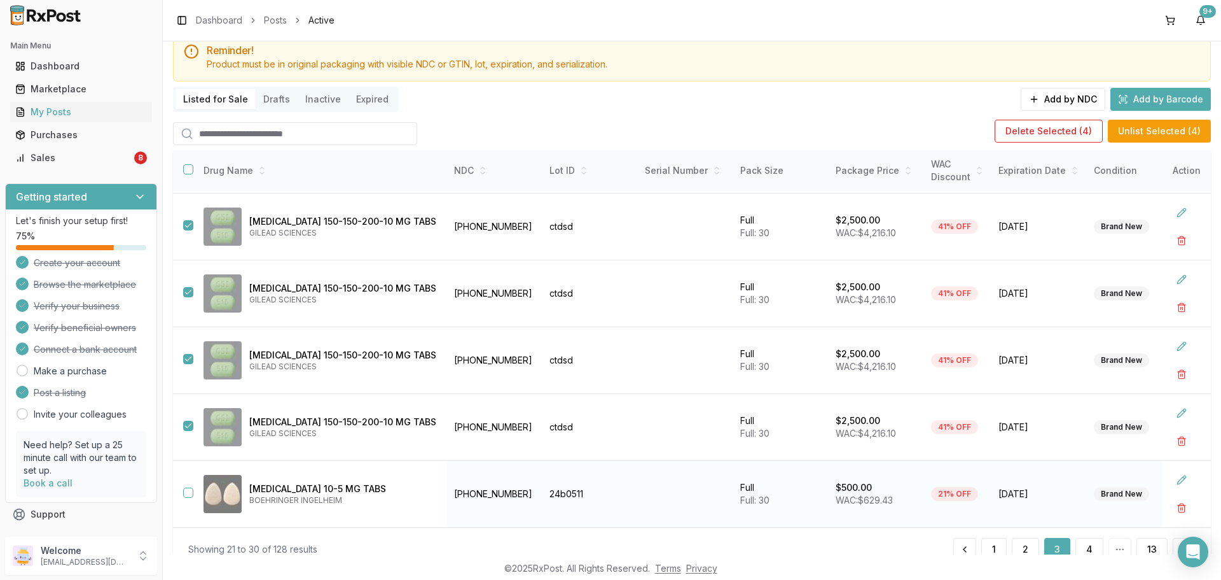
scroll to position [92, 0]
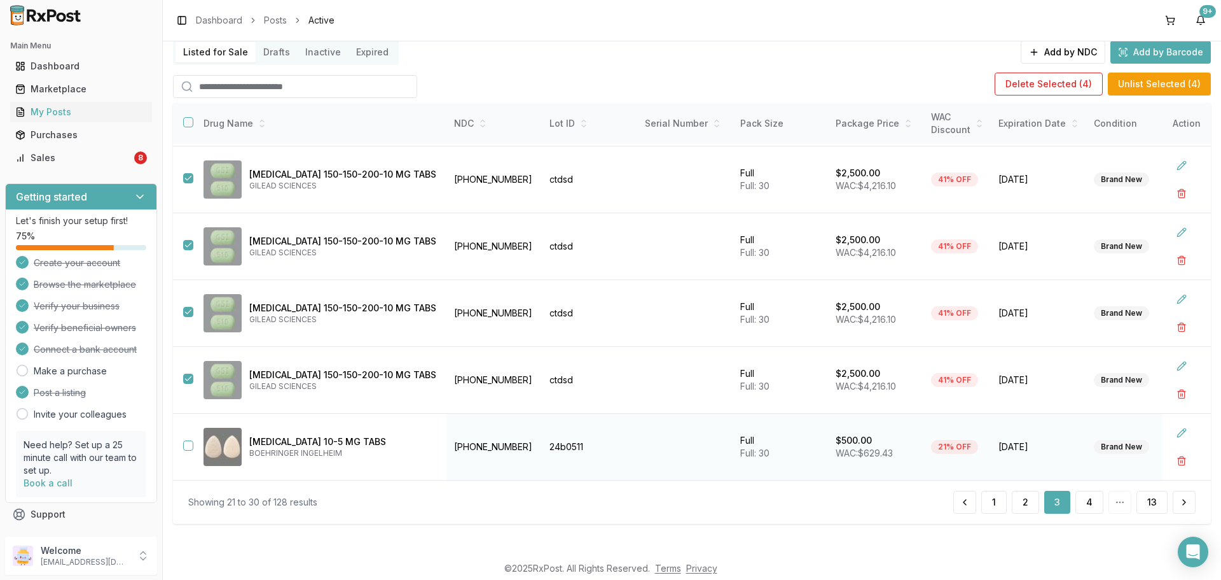
click at [189, 443] on button "button" at bounding box center [188, 445] width 10 height 10
click at [1073, 85] on button "Delete Selected ( 5 )" at bounding box center [1050, 84] width 107 height 23
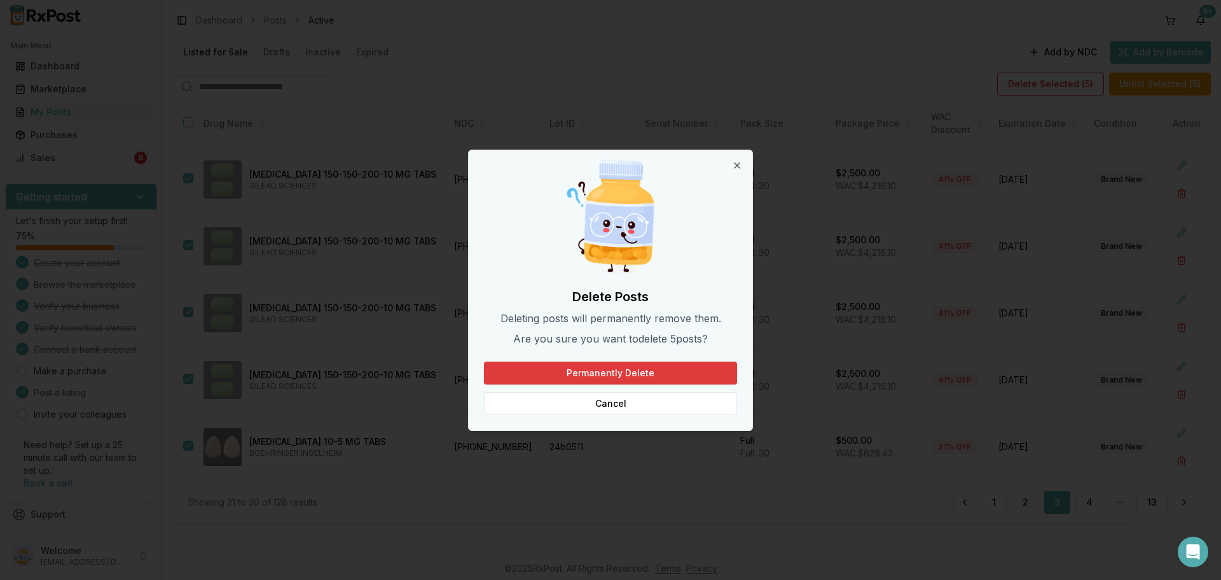
click at [691, 365] on button "Permanently Delete" at bounding box center [610, 372] width 253 height 23
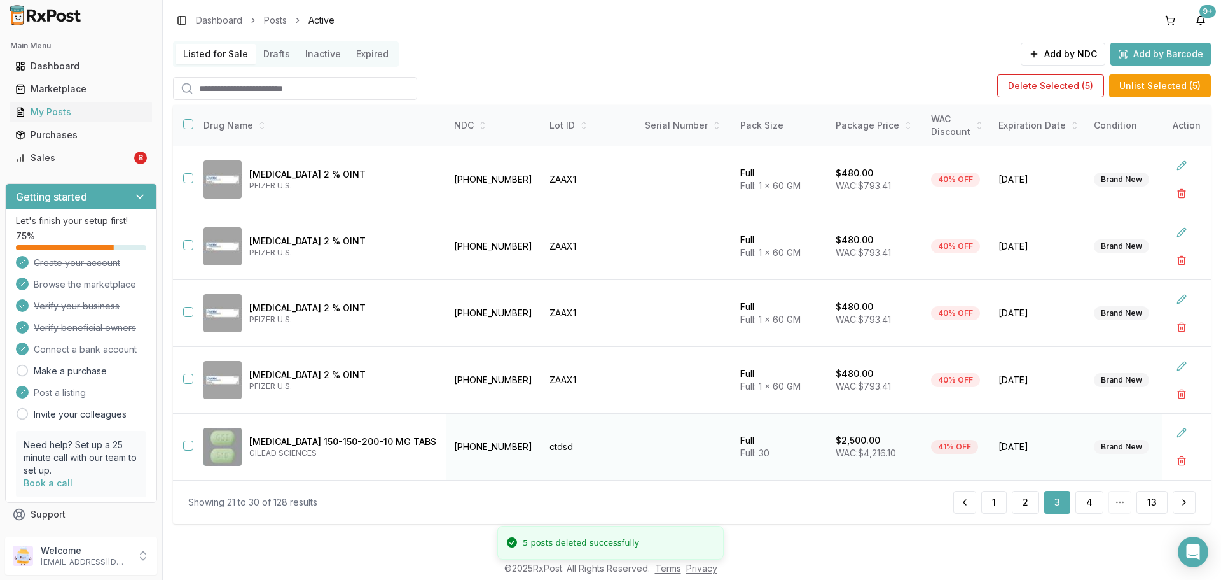
click at [186, 442] on button "button" at bounding box center [188, 445] width 10 height 10
click at [1064, 87] on button "Delete Selected ( 6 )" at bounding box center [1050, 85] width 108 height 23
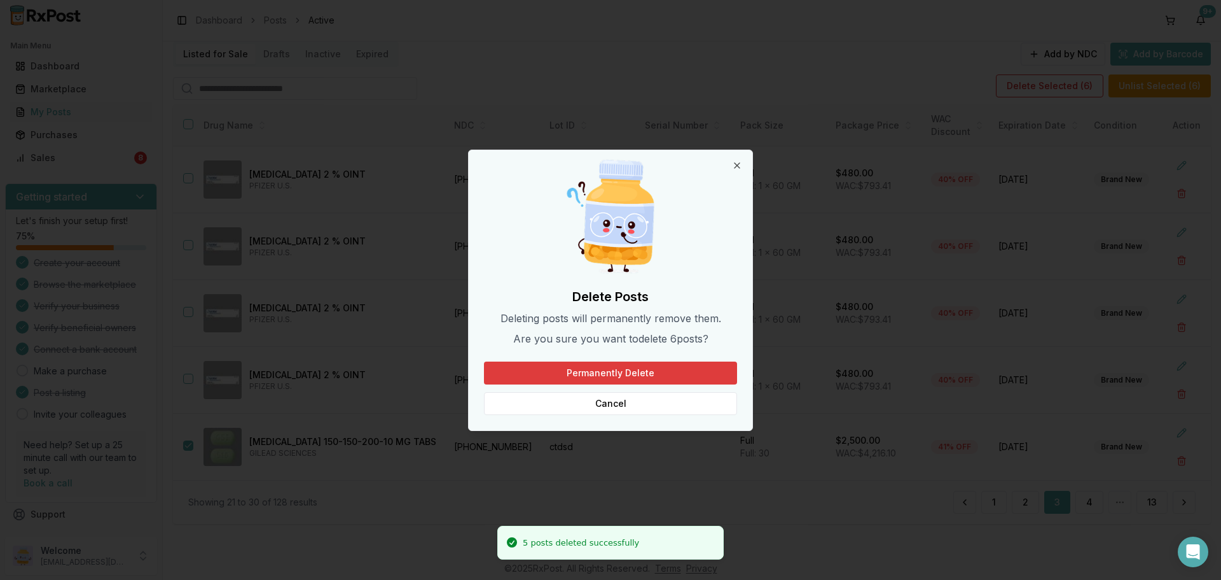
click at [697, 366] on button "Permanently Delete" at bounding box center [610, 372] width 253 height 23
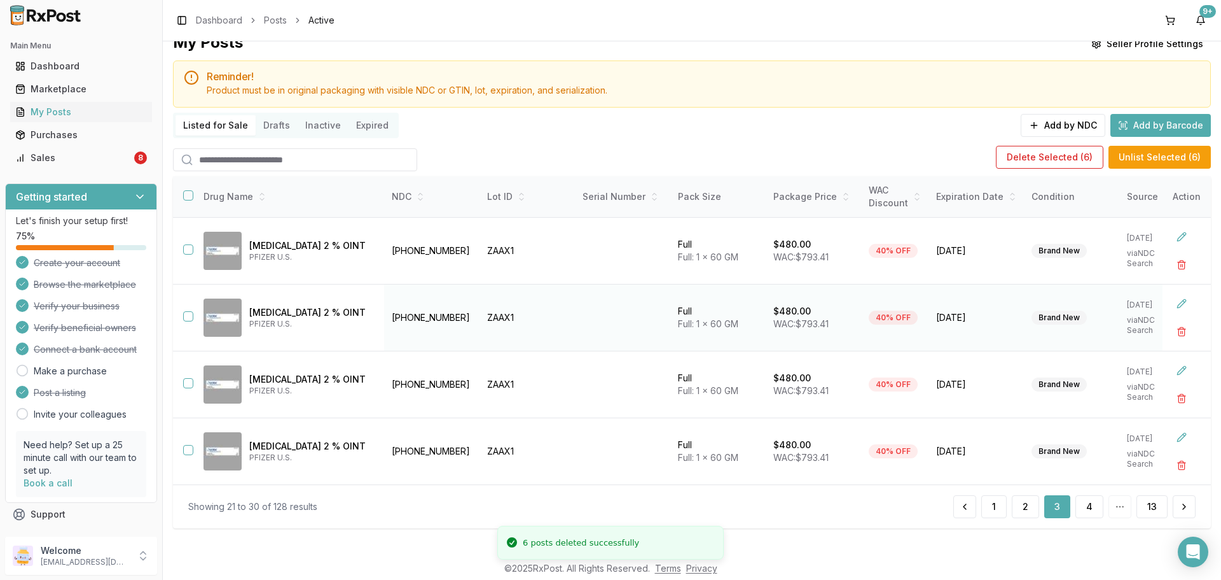
scroll to position [29, 0]
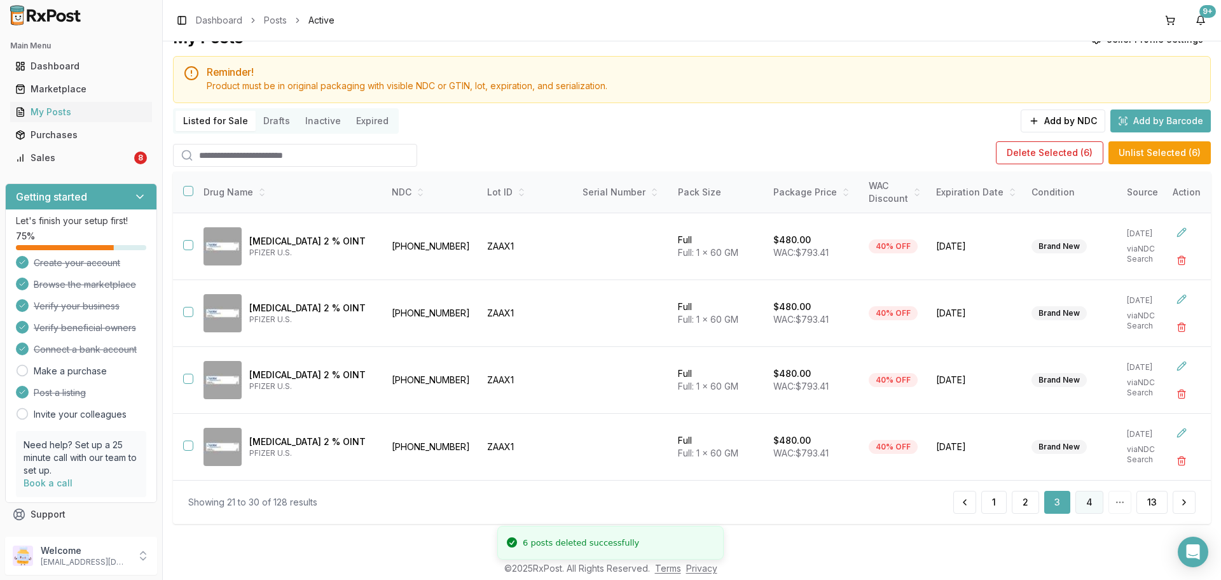
click at [1084, 504] on button "4" at bounding box center [1090, 501] width 28 height 23
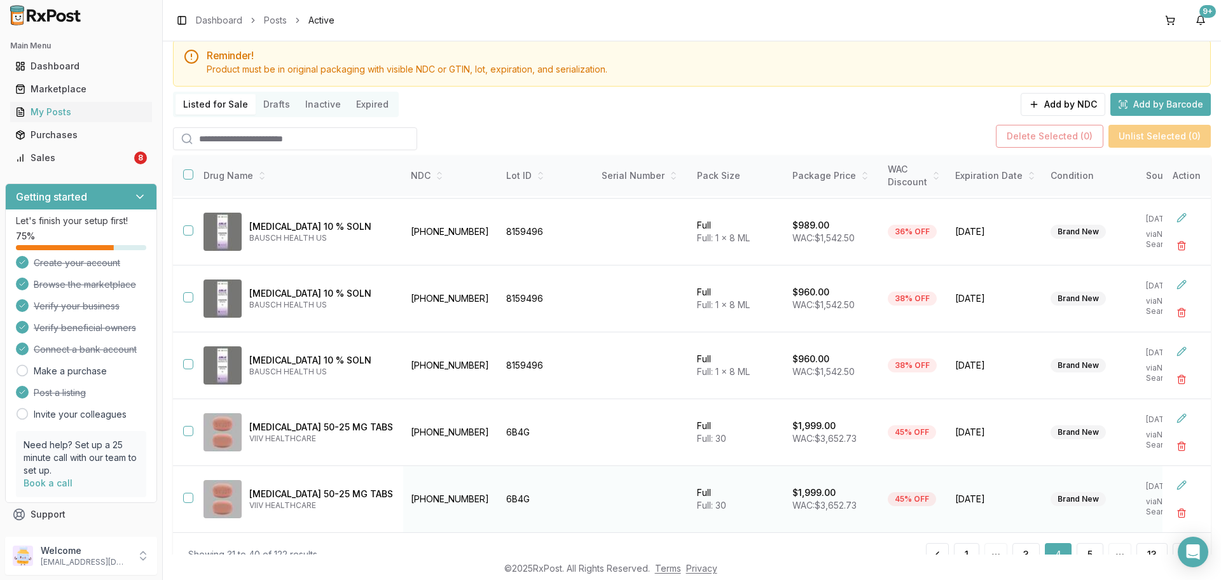
scroll to position [92, 0]
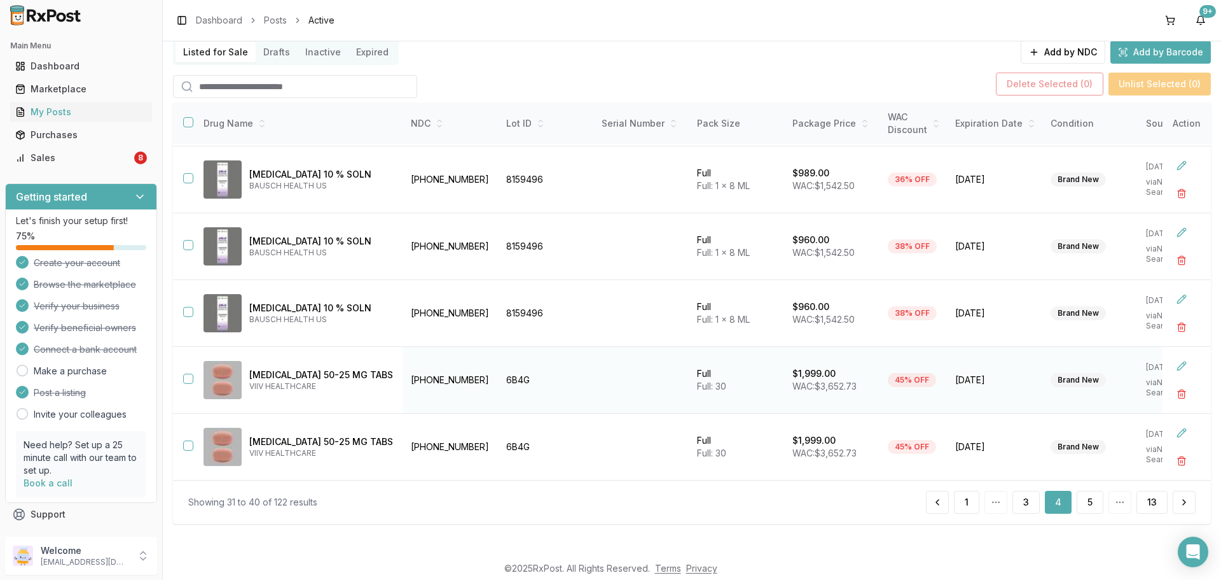
click at [182, 377] on td at bounding box center [183, 380] width 20 height 67
click at [185, 373] on button "button" at bounding box center [188, 378] width 10 height 10
click at [184, 443] on button "button" at bounding box center [188, 445] width 10 height 10
click at [1076, 93] on button "Delete Selected ( 2 )" at bounding box center [1050, 84] width 108 height 23
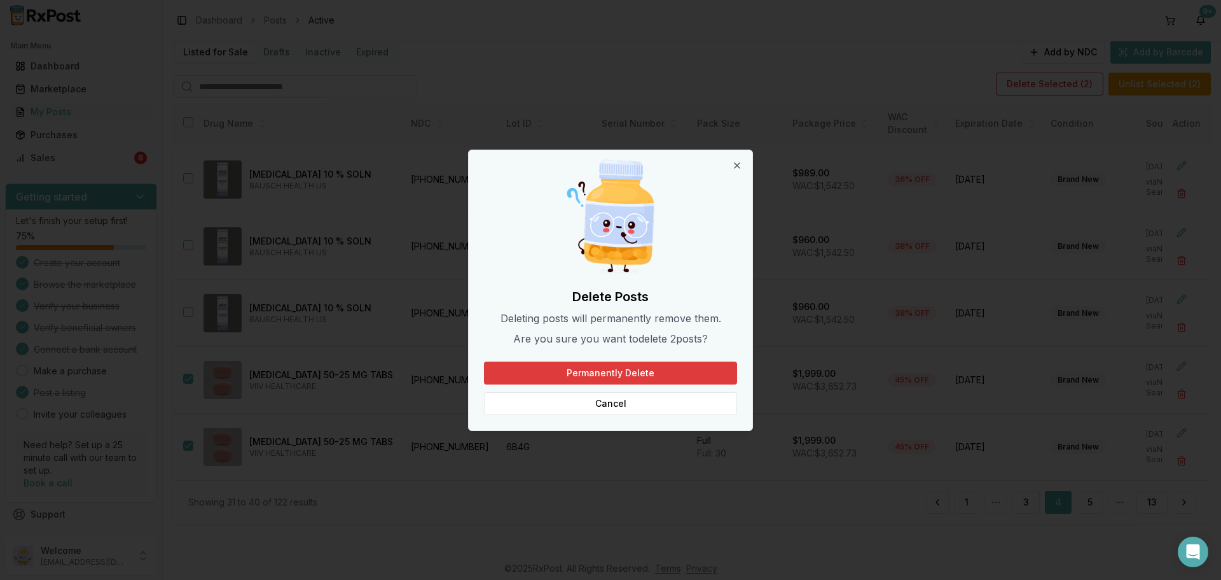
click at [681, 367] on button "Permanently Delete" at bounding box center [610, 372] width 253 height 23
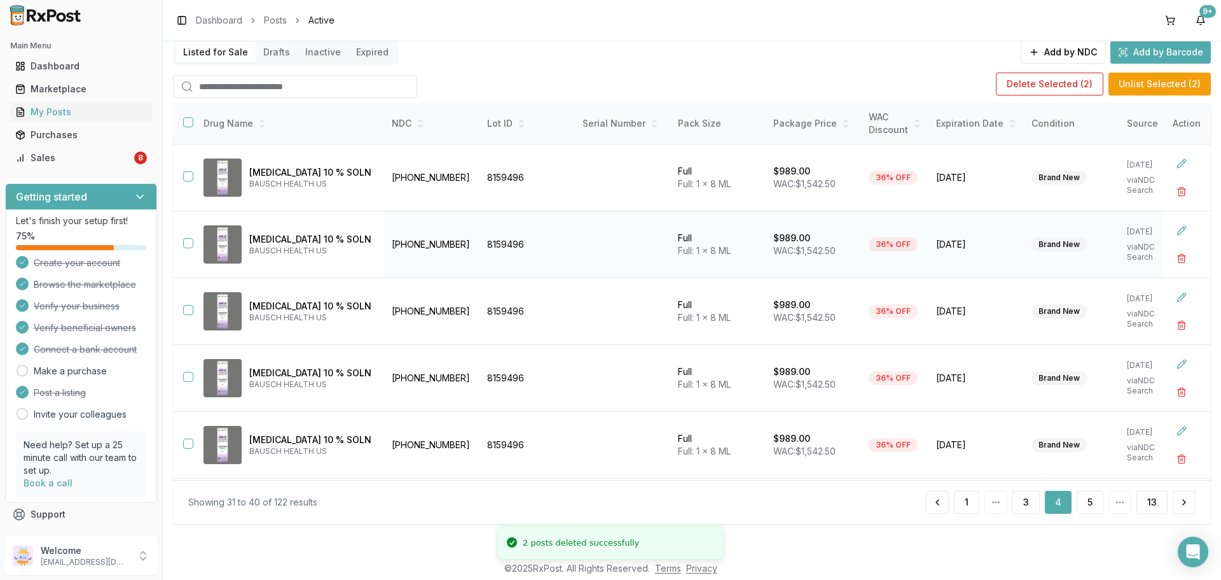
scroll to position [0, 0]
click at [1090, 506] on button "5" at bounding box center [1090, 501] width 27 height 23
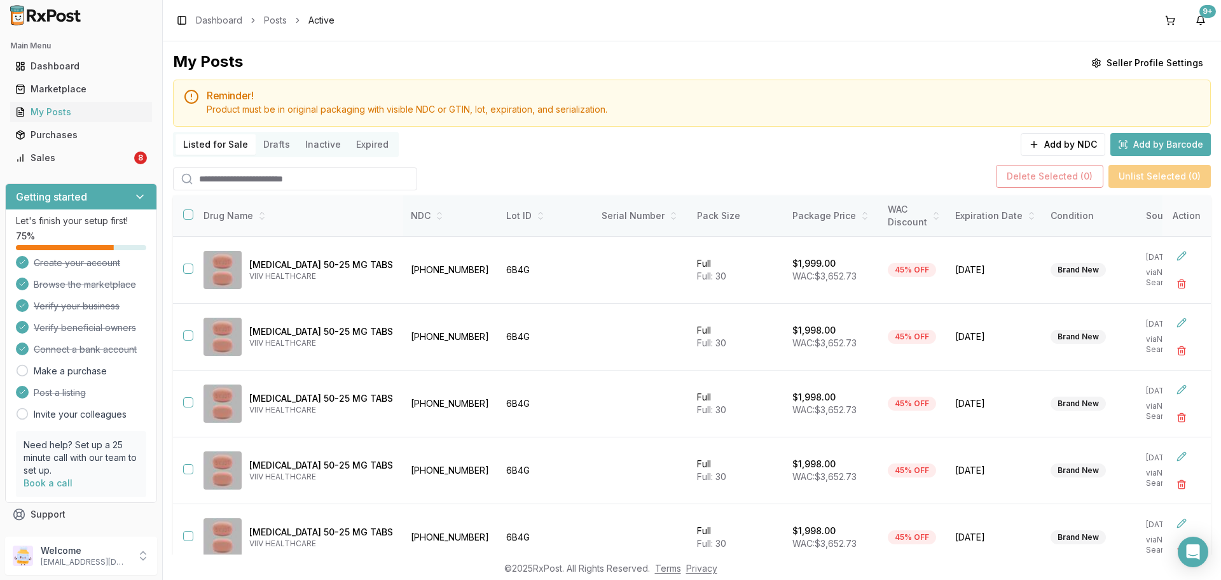
click at [189, 219] on th at bounding box center [183, 215] width 20 height 41
click at [189, 213] on button "button" at bounding box center [188, 214] width 10 height 10
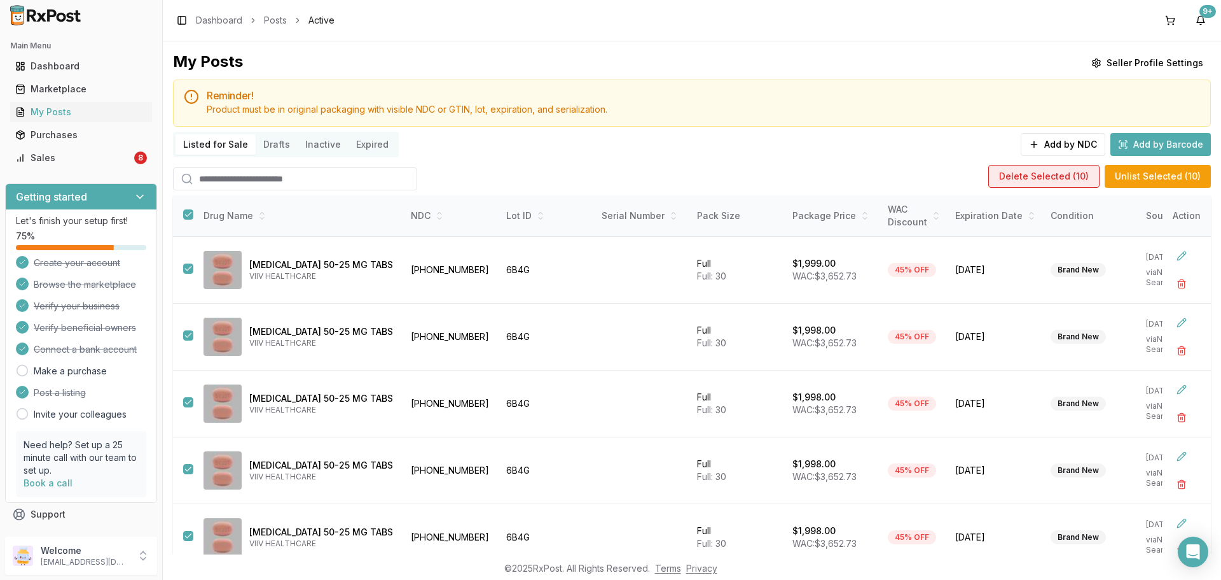
click at [1066, 175] on button "Delete Selected ( 10 )" at bounding box center [1044, 176] width 111 height 23
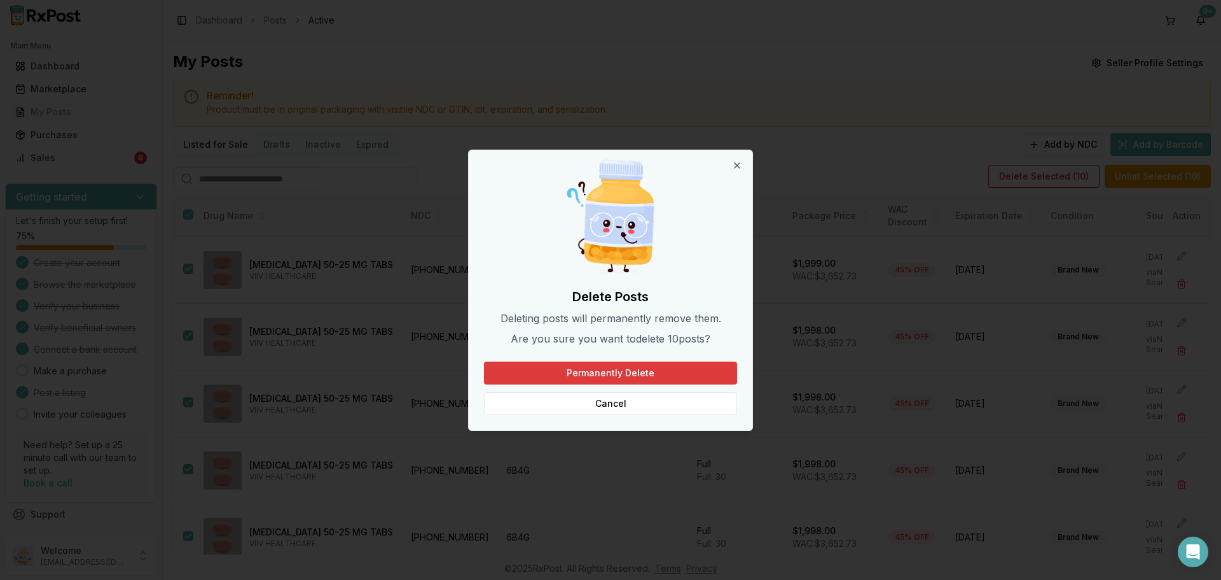
click at [538, 373] on button "Permanently Delete" at bounding box center [610, 372] width 253 height 23
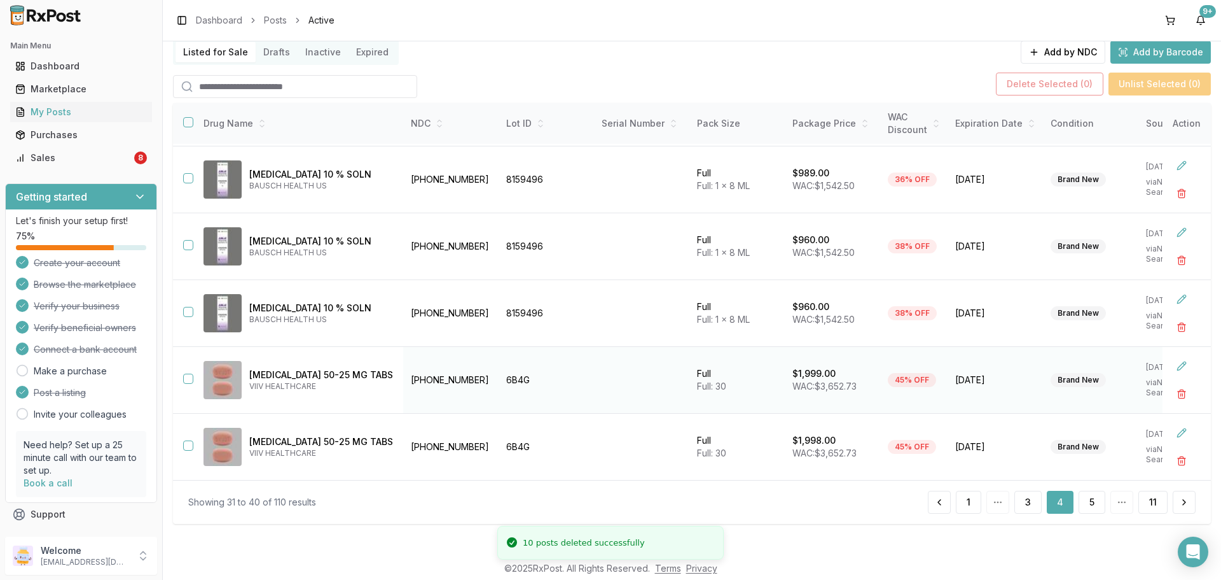
click at [183, 374] on td at bounding box center [183, 380] width 20 height 67
click at [184, 374] on button "button" at bounding box center [188, 378] width 10 height 10
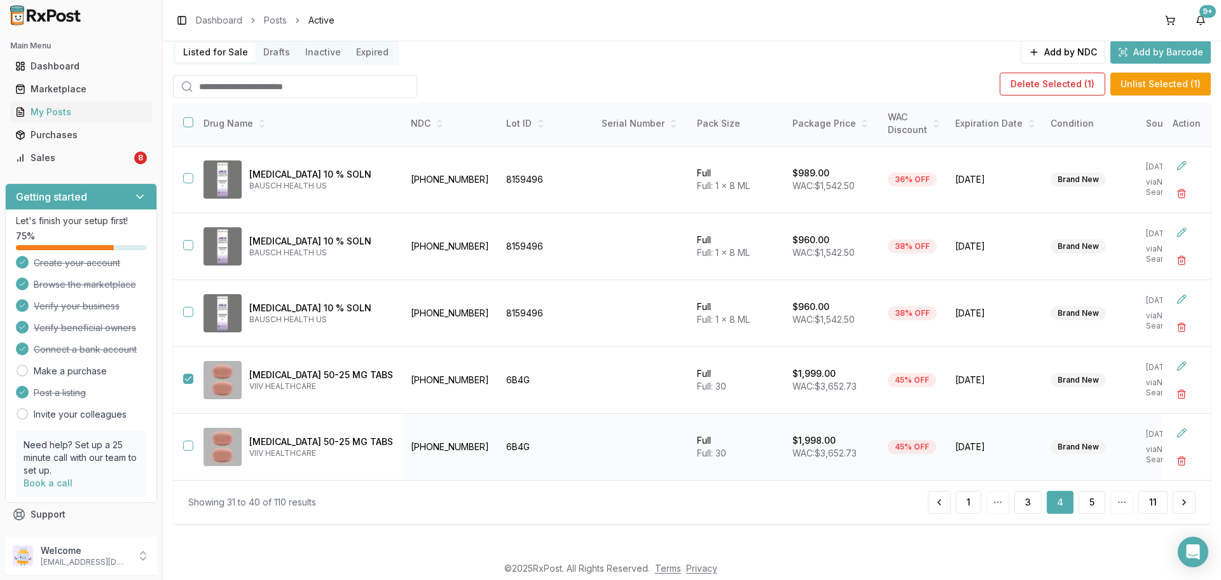
click at [185, 441] on button "button" at bounding box center [188, 445] width 10 height 10
click at [1070, 85] on button "Delete Selected ( 2 )" at bounding box center [1050, 84] width 108 height 23
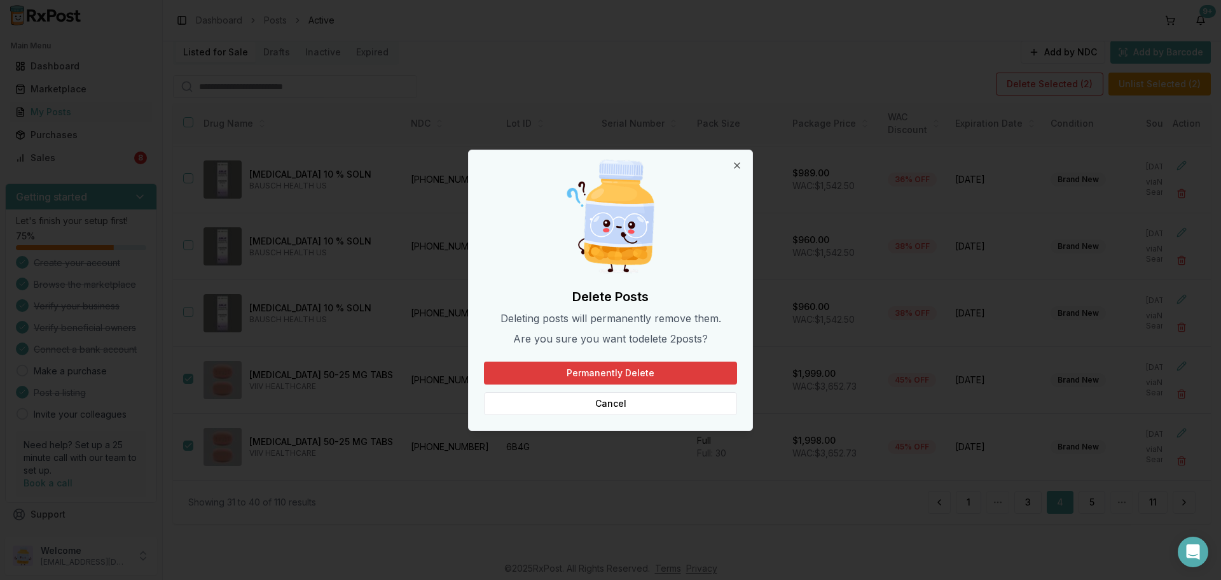
click at [608, 369] on button "Permanently Delete" at bounding box center [610, 372] width 253 height 23
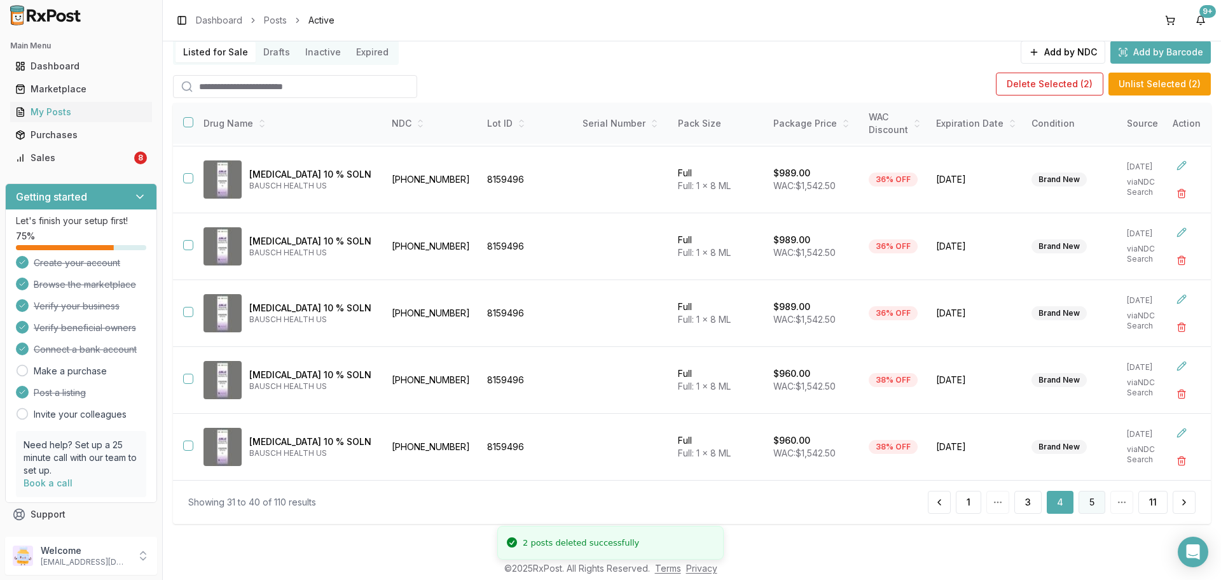
click at [1089, 498] on button "5" at bounding box center [1092, 501] width 27 height 23
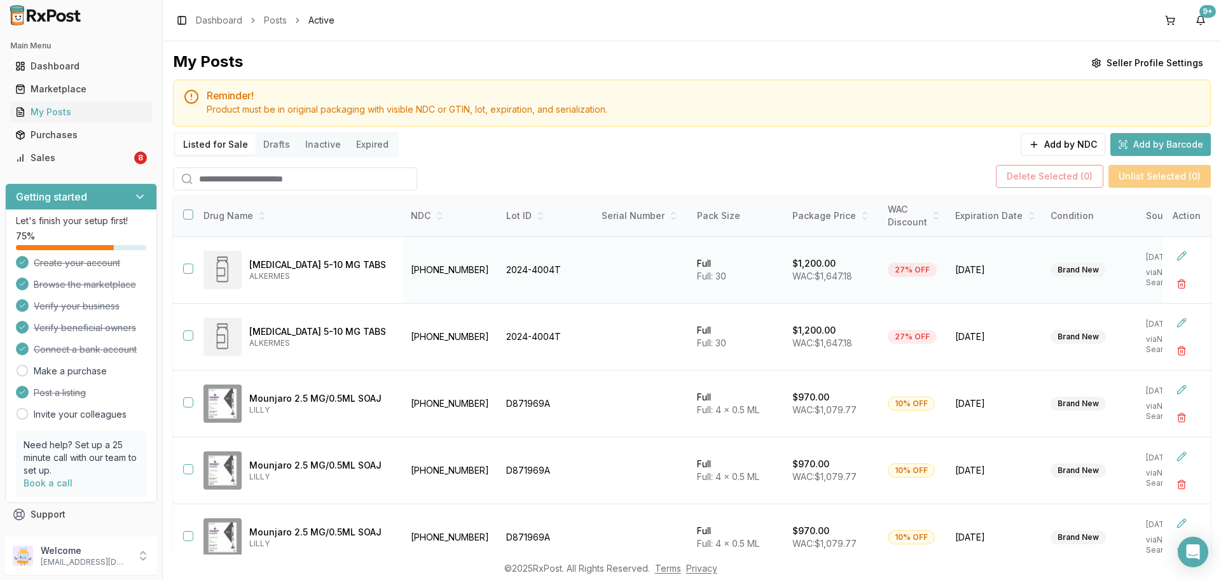
click at [192, 267] on button "button" at bounding box center [188, 268] width 10 height 10
click at [191, 332] on button "button" at bounding box center [188, 335] width 10 height 10
click at [1036, 179] on button "Delete Selected ( 2 )" at bounding box center [1050, 176] width 108 height 23
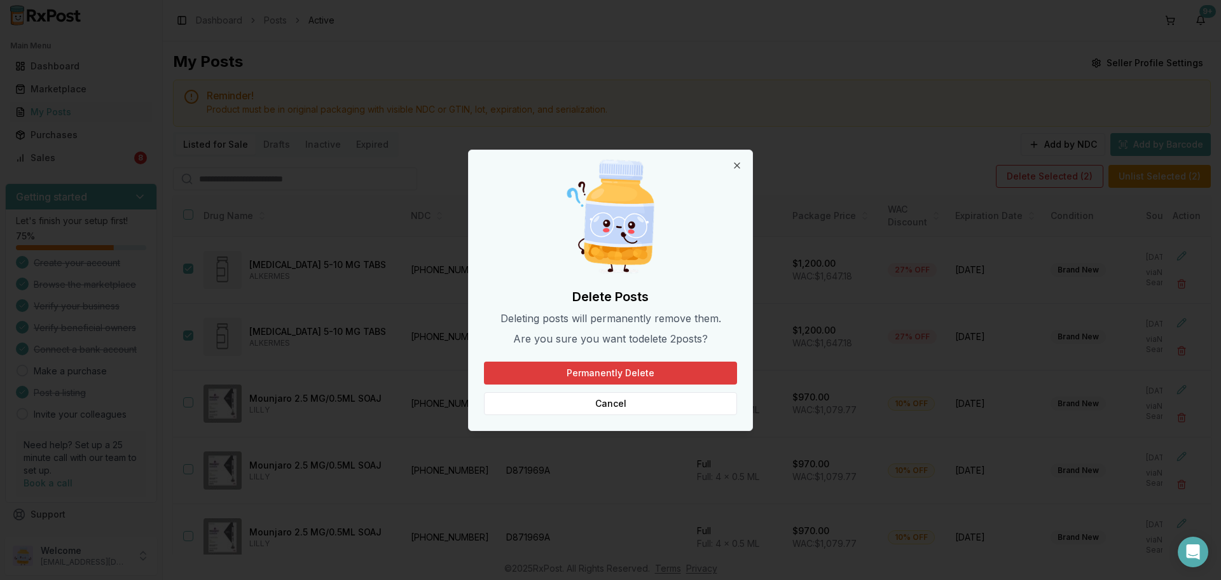
click at [680, 367] on button "Permanently Delete" at bounding box center [610, 372] width 253 height 23
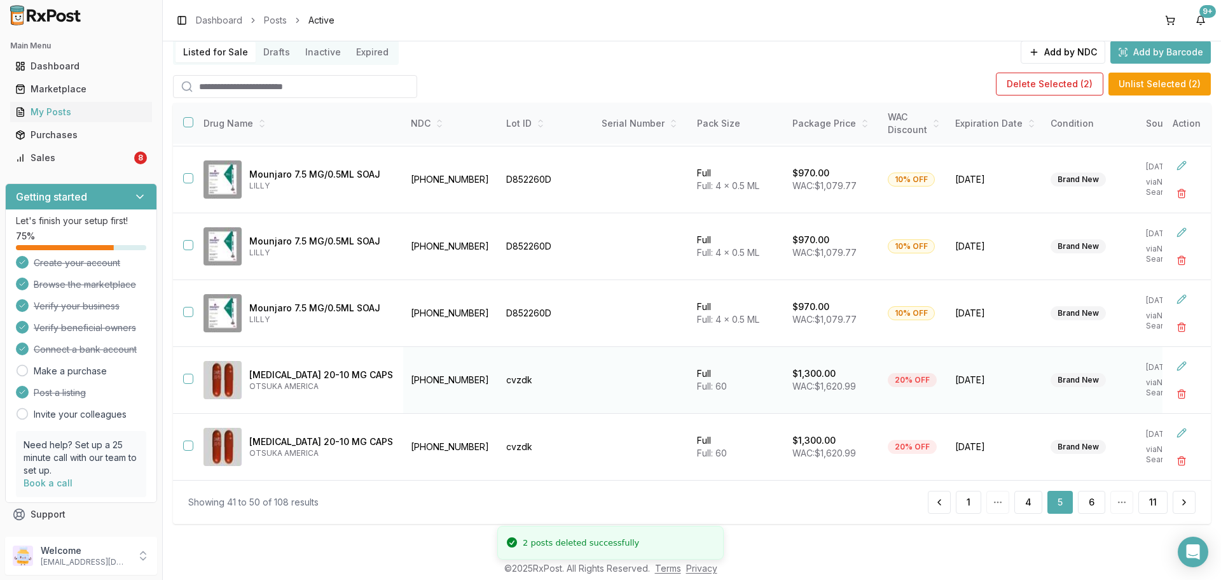
drag, startPoint x: 185, startPoint y: 375, endPoint x: 181, endPoint y: 381, distance: 7.4
click at [185, 377] on button "button" at bounding box center [188, 378] width 10 height 10
click at [185, 440] on button "button" at bounding box center [188, 445] width 10 height 10
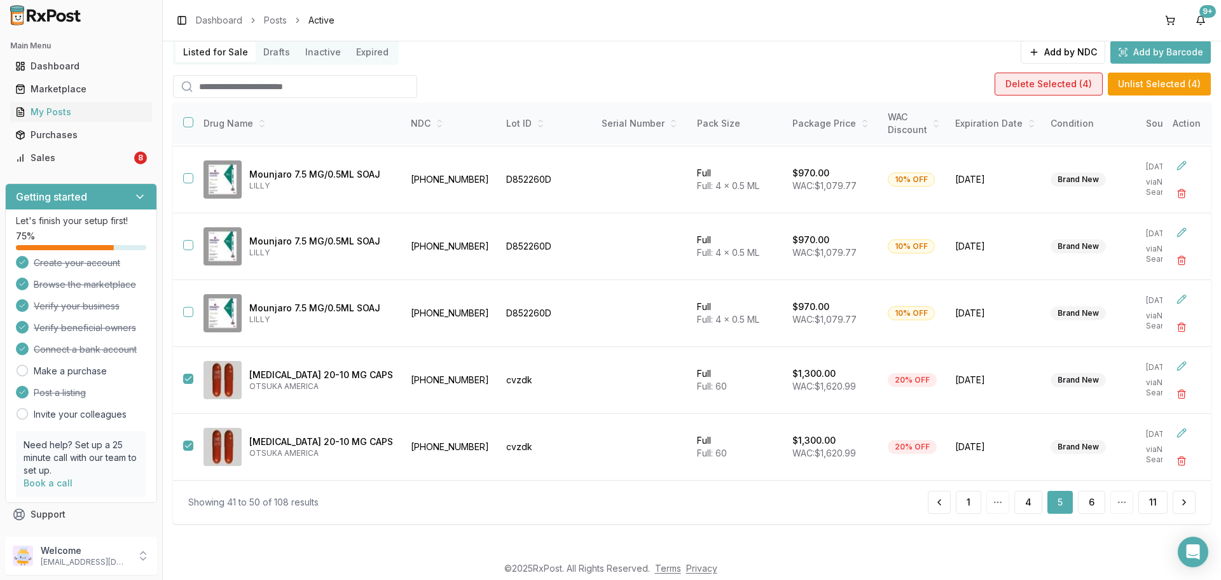
click at [1050, 87] on button "Delete Selected ( 4 )" at bounding box center [1049, 84] width 108 height 23
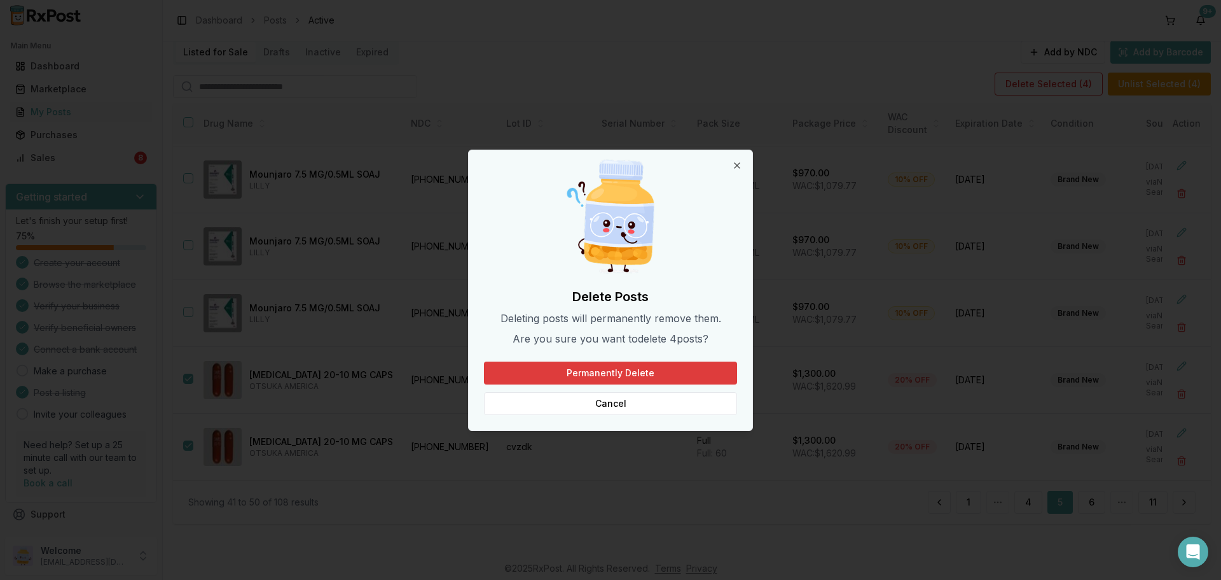
click at [662, 363] on button "Permanently Delete" at bounding box center [610, 372] width 253 height 23
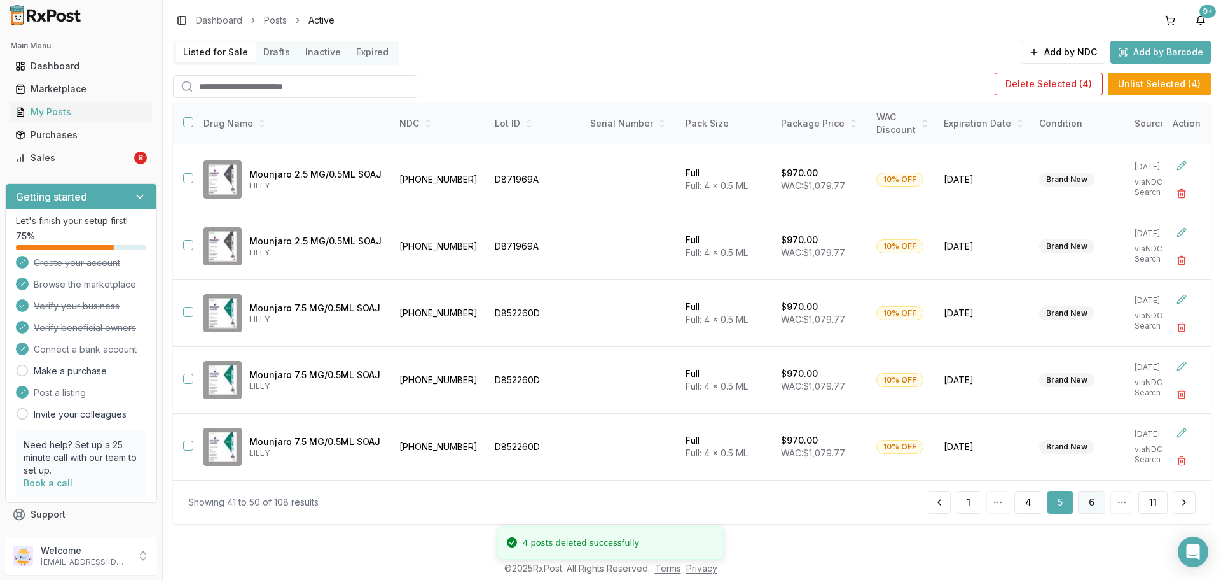
click at [1082, 494] on button "6" at bounding box center [1091, 501] width 27 height 23
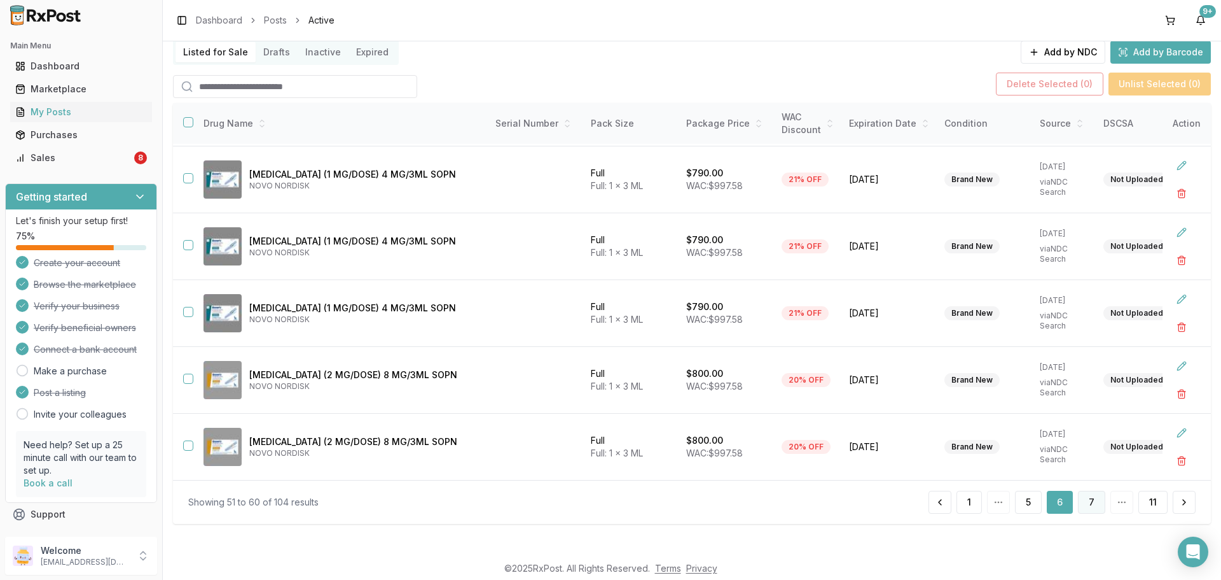
click at [1090, 506] on button "7" at bounding box center [1091, 501] width 27 height 23
click at [1096, 499] on button "8" at bounding box center [1091, 501] width 27 height 23
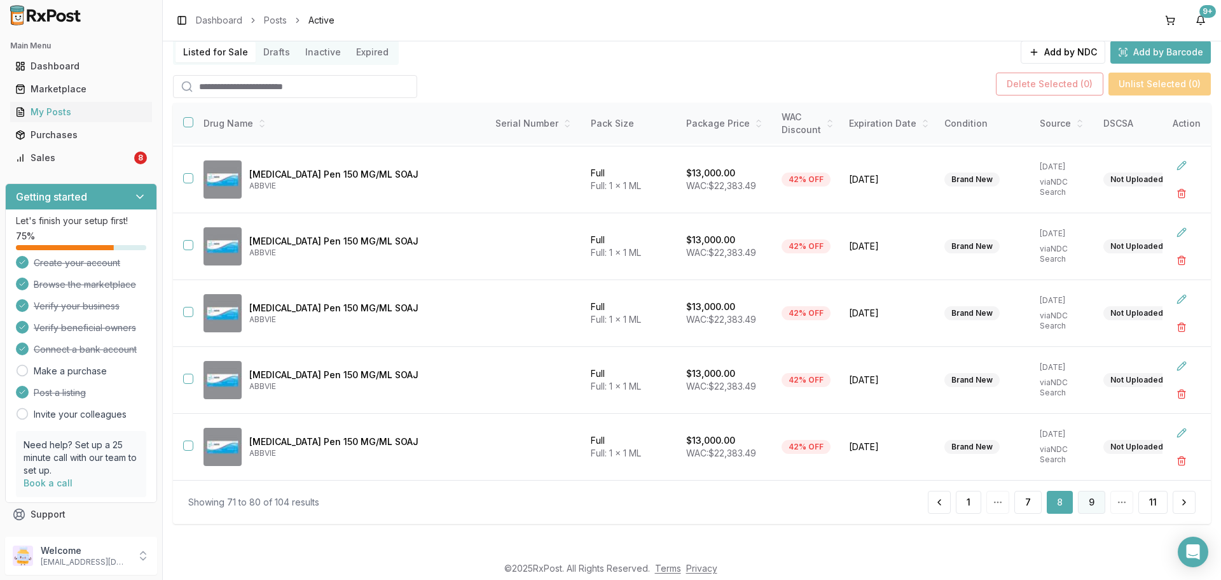
click at [1090, 501] on button "9" at bounding box center [1091, 501] width 27 height 23
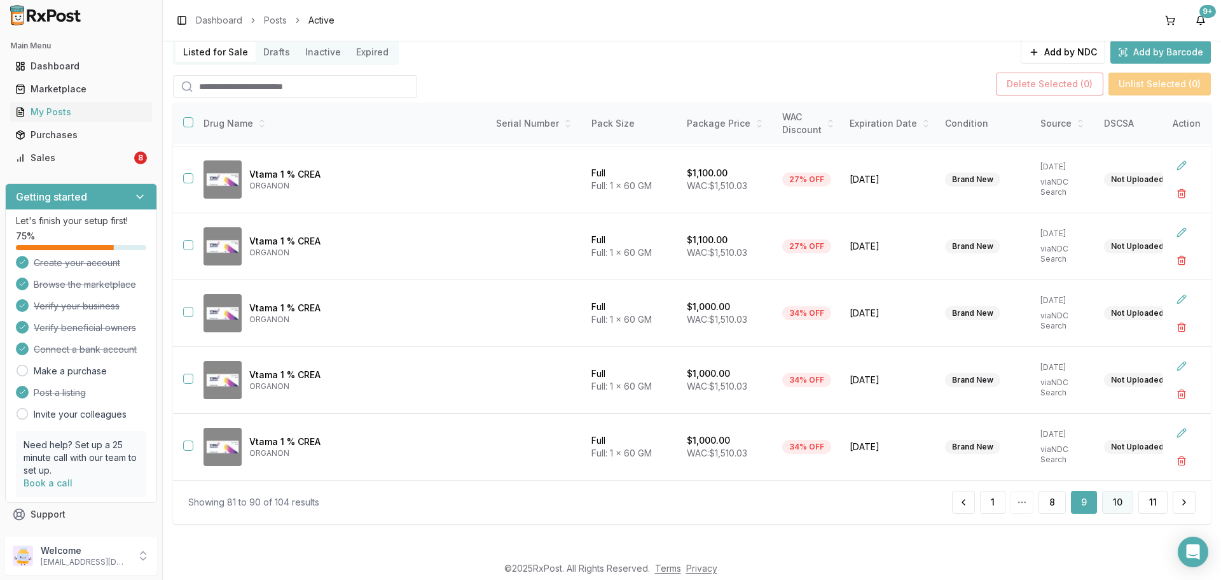
click at [1121, 503] on button "10" at bounding box center [1117, 501] width 31 height 23
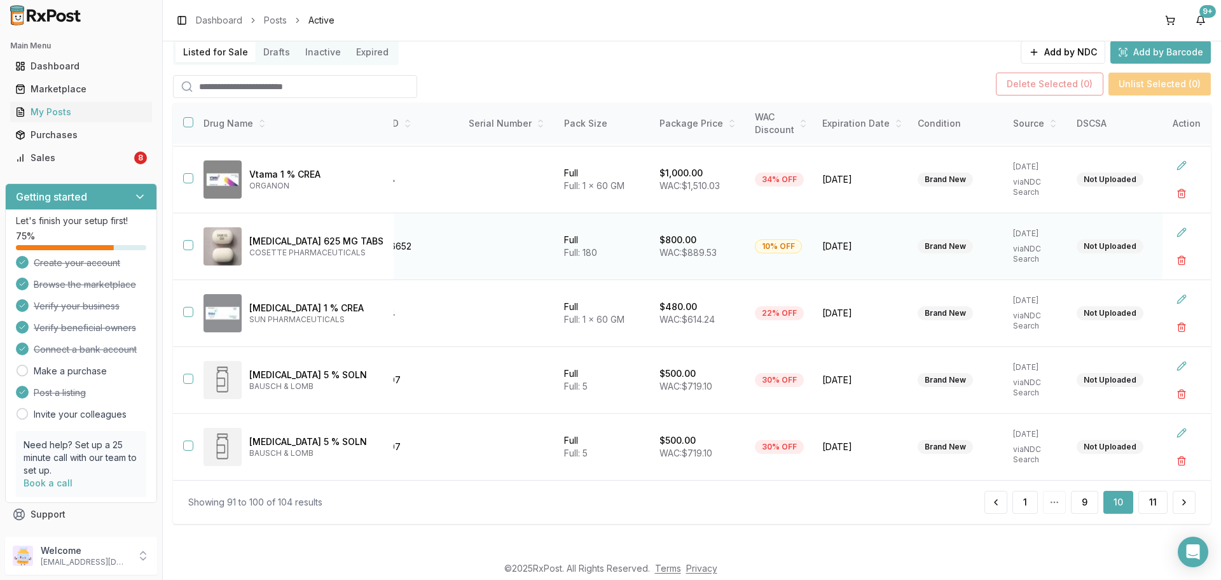
click at [186, 240] on button "button" at bounding box center [188, 245] width 10 height 10
click at [1043, 96] on div "Delete Selected ( 1 ) Unlist Selected ( 1 )" at bounding box center [692, 84] width 1038 height 28
click at [1043, 92] on button "Delete Selected ( 1 )" at bounding box center [1053, 84] width 106 height 23
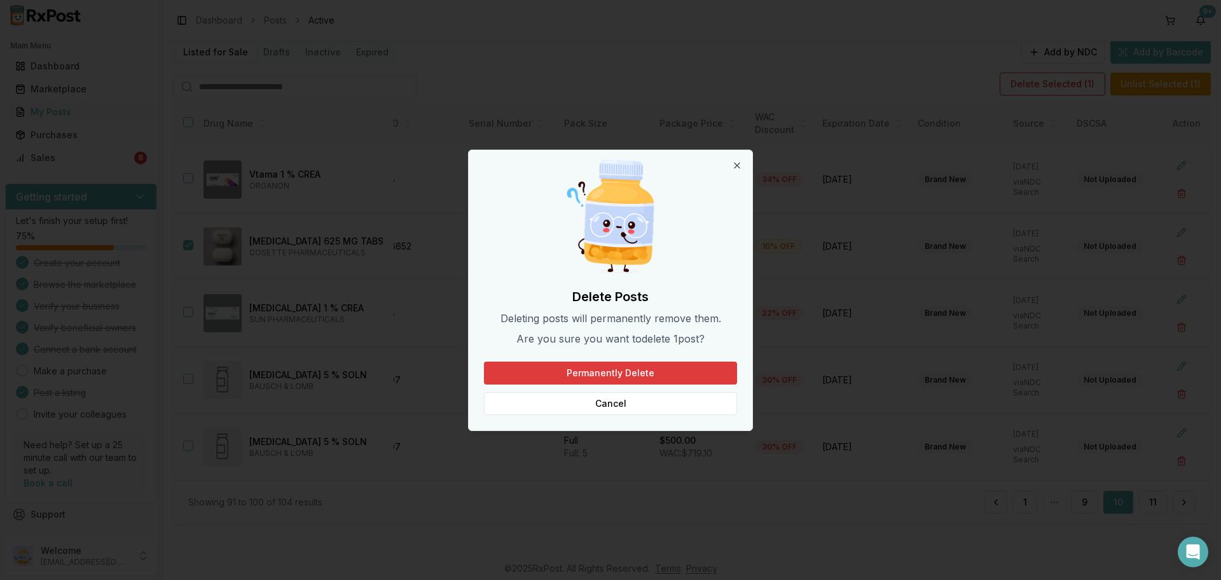
click at [638, 378] on button "Permanently Delete" at bounding box center [610, 372] width 253 height 23
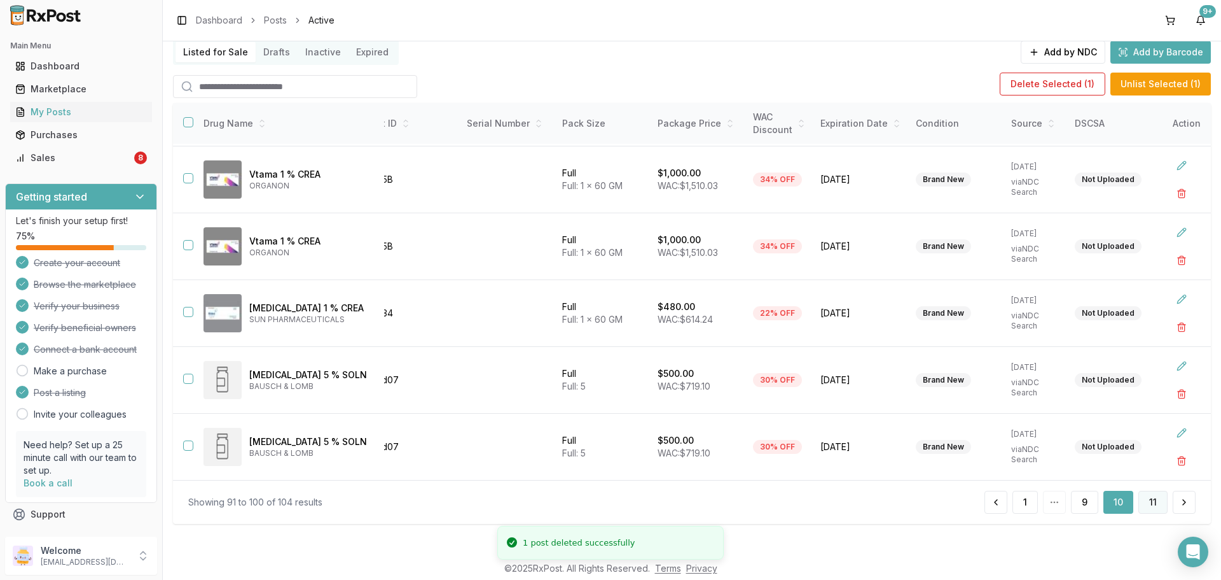
click at [1146, 498] on button "11" at bounding box center [1153, 501] width 29 height 23
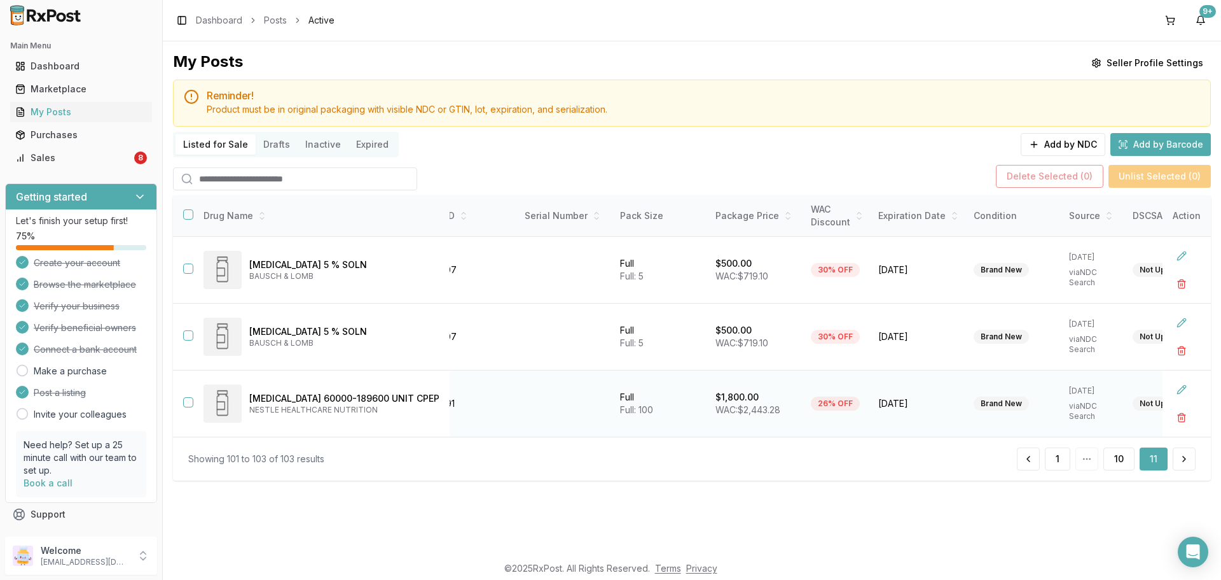
click at [188, 403] on button "button" at bounding box center [188, 402] width 10 height 10
click at [1078, 175] on button "Delete Selected ( 1 )" at bounding box center [1053, 176] width 106 height 23
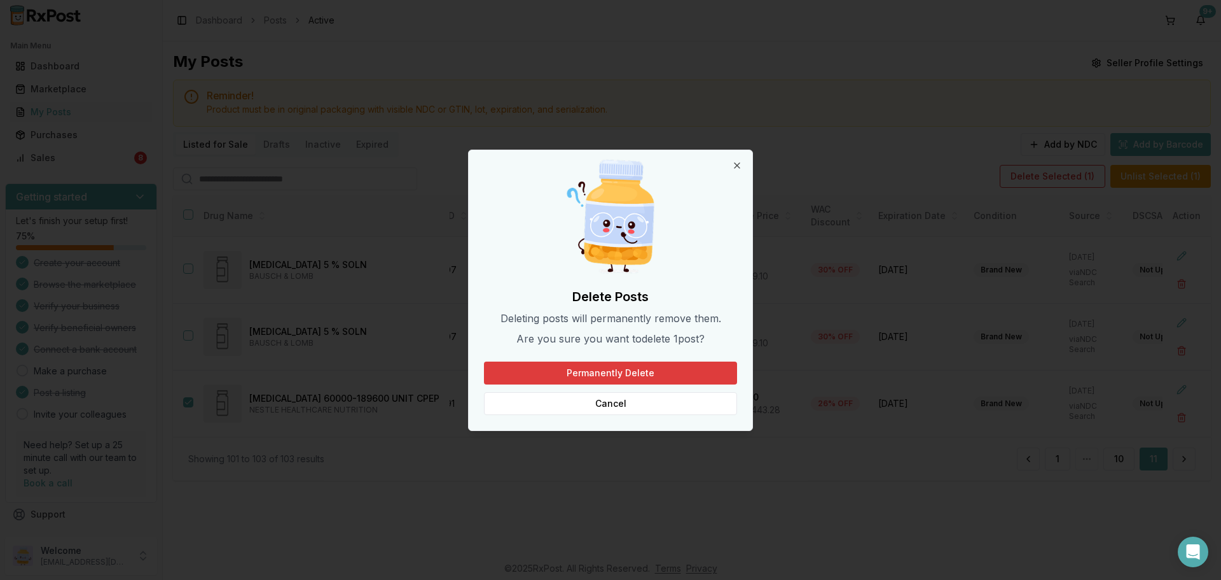
click at [652, 368] on button "Permanently Delete" at bounding box center [610, 372] width 253 height 23
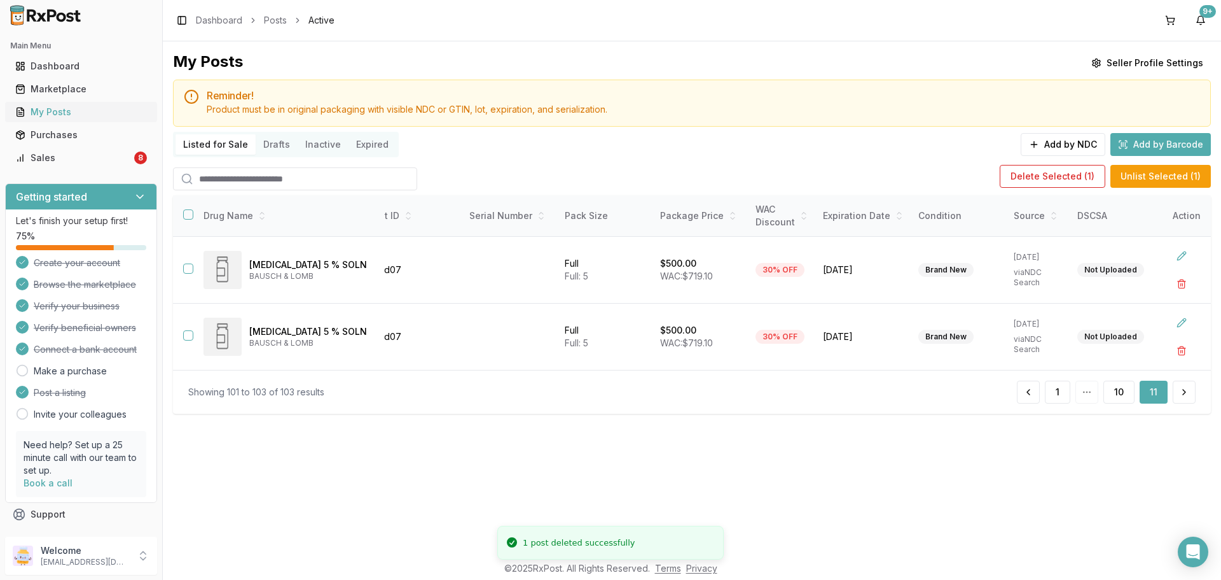
click at [78, 104] on link "My Posts" at bounding box center [81, 112] width 142 height 23
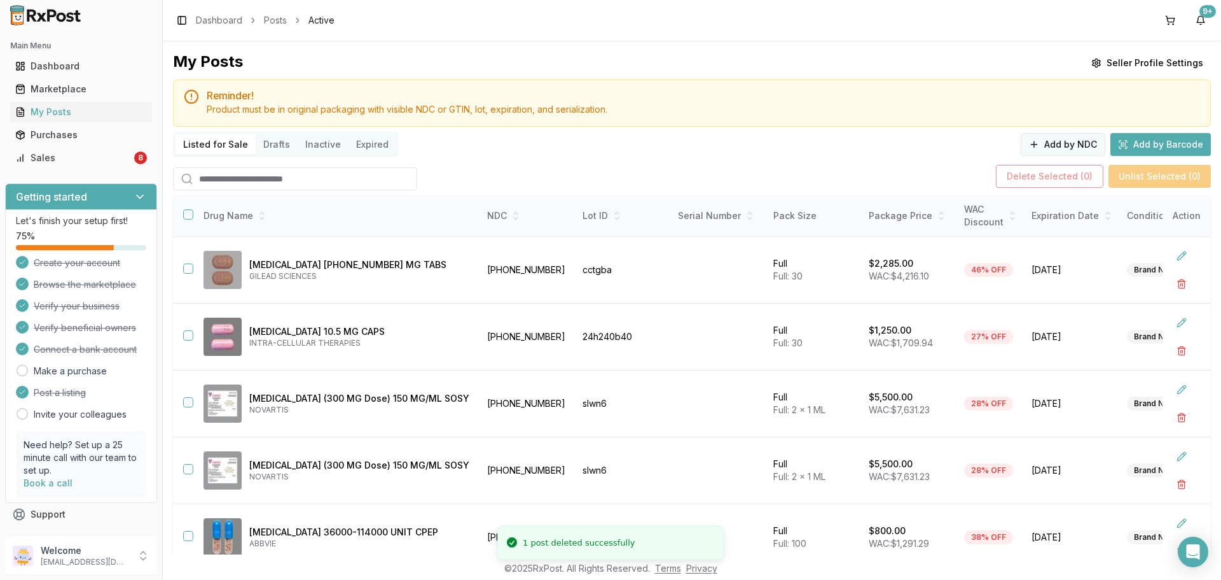
click at [1060, 145] on button "Add by NDC" at bounding box center [1063, 144] width 85 height 23
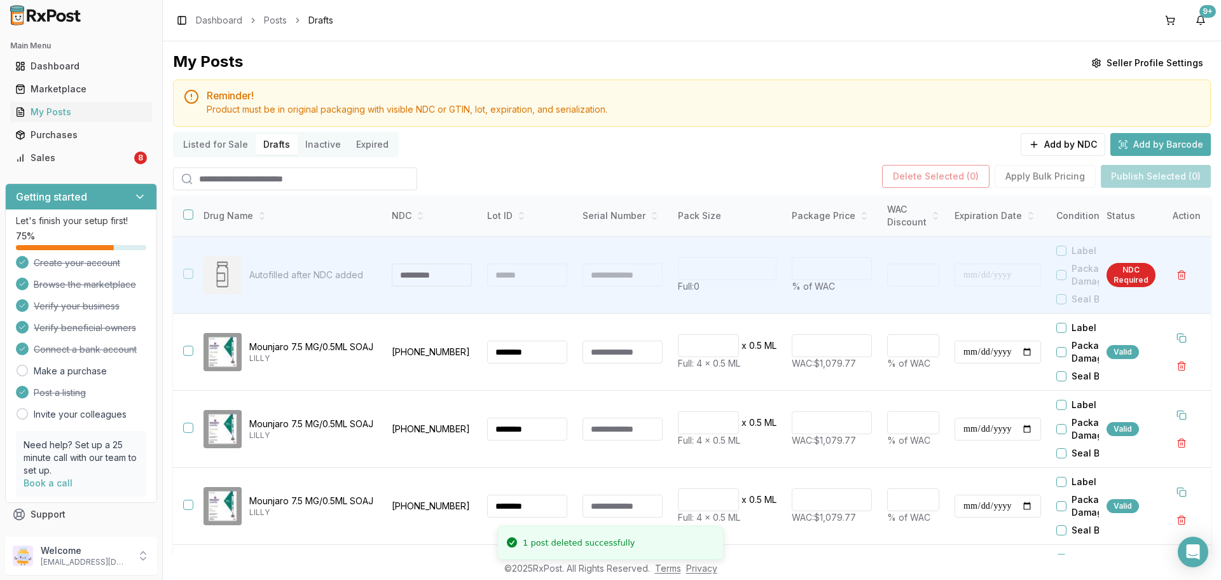
drag, startPoint x: 249, startPoint y: 185, endPoint x: 242, endPoint y: 176, distance: 11.8
click at [242, 176] on input "search" at bounding box center [295, 178] width 244 height 23
drag, startPoint x: 69, startPoint y: 87, endPoint x: 62, endPoint y: 91, distance: 7.8
click at [69, 87] on div "Marketplace" at bounding box center [81, 89] width 132 height 13
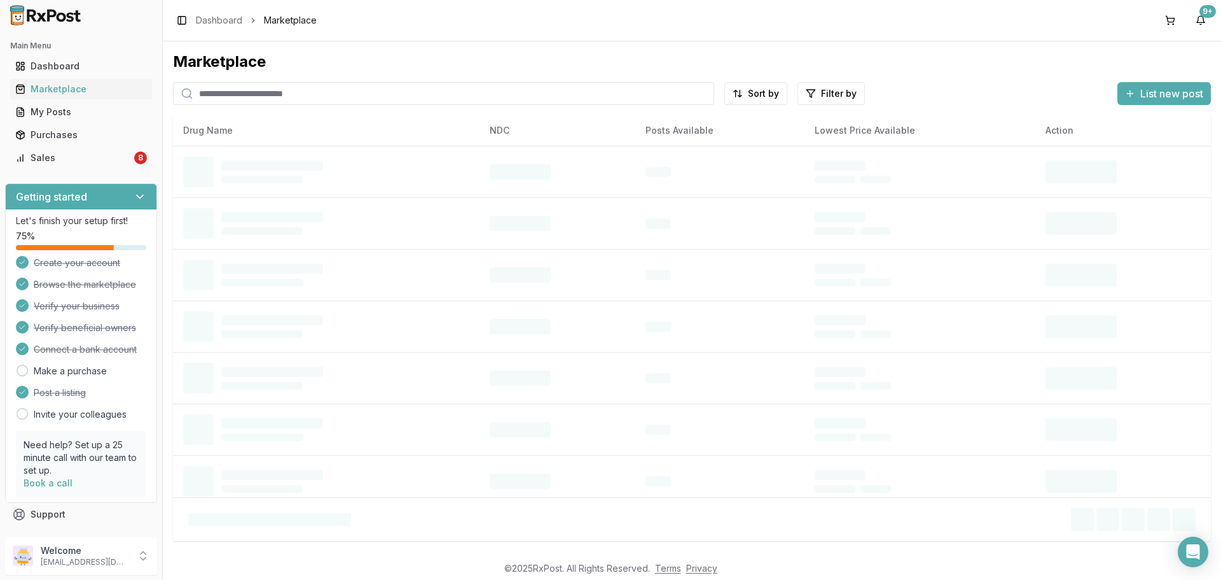
click at [278, 103] on input "search" at bounding box center [443, 93] width 541 height 23
type input "*******"
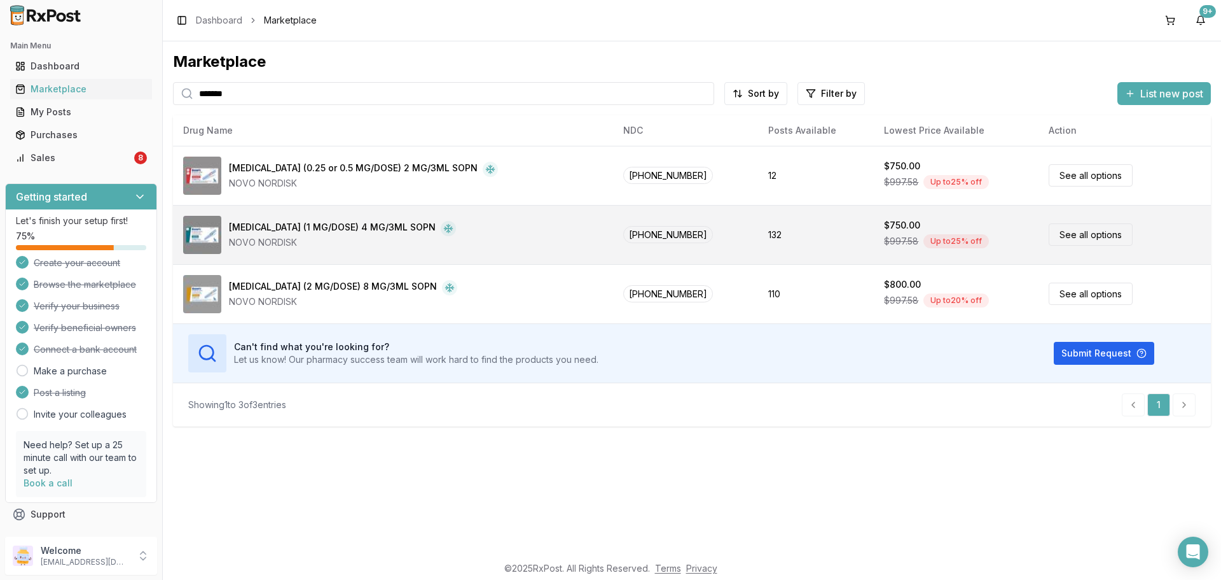
click at [777, 222] on td "132" at bounding box center [816, 234] width 116 height 59
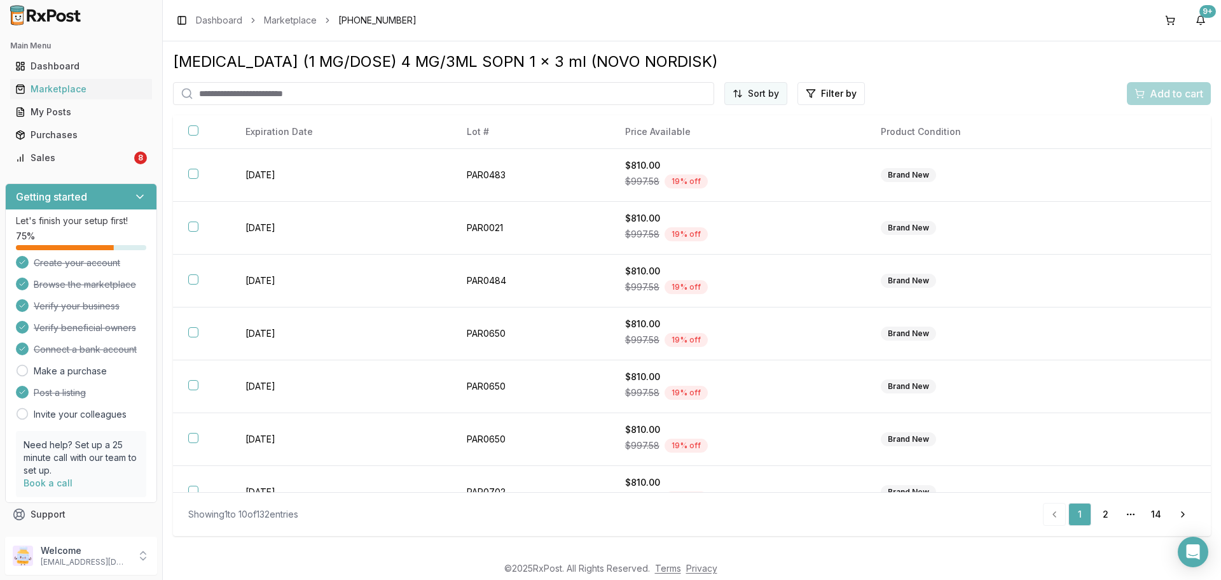
click at [765, 96] on html "Main Menu Dashboard Marketplace My Posts Purchases Sales 8 Getting started Let'…" at bounding box center [610, 290] width 1221 height 580
click at [725, 135] on div "Price (Low to High)" at bounding box center [725, 141] width 121 height 20
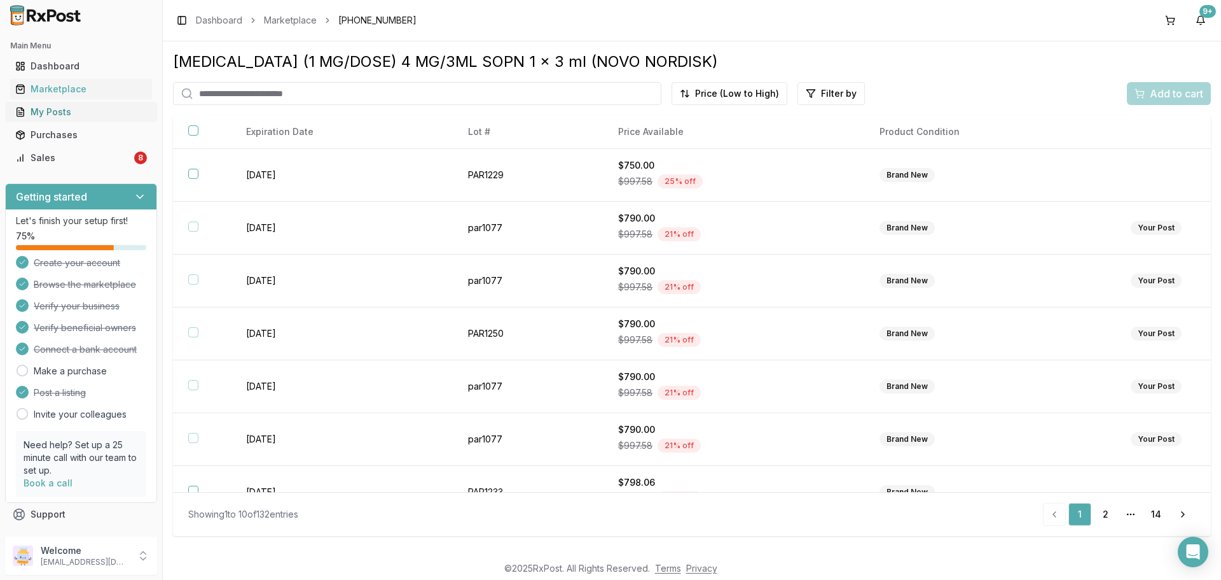
click at [98, 111] on div "My Posts" at bounding box center [81, 112] width 132 height 13
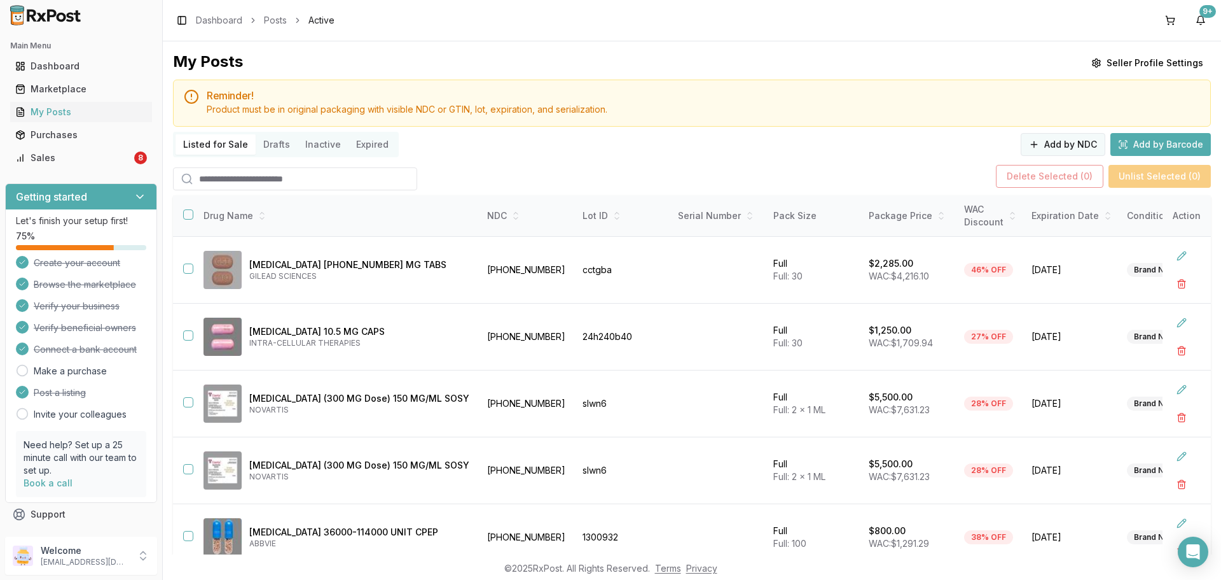
click at [1074, 141] on button "Add by NDC" at bounding box center [1063, 144] width 85 height 23
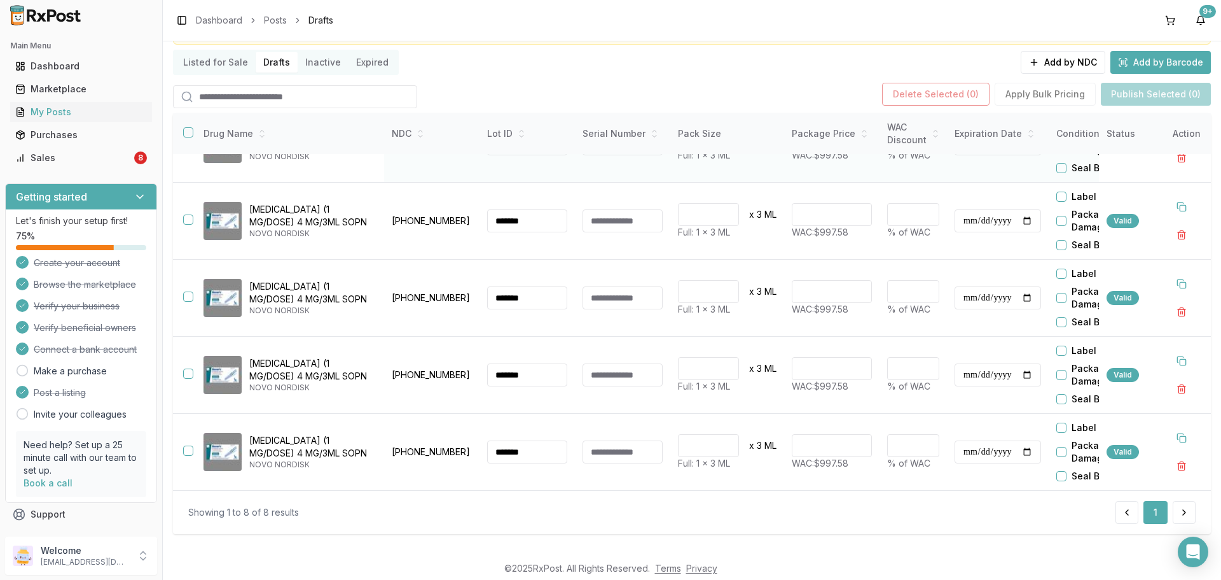
scroll to position [69, 0]
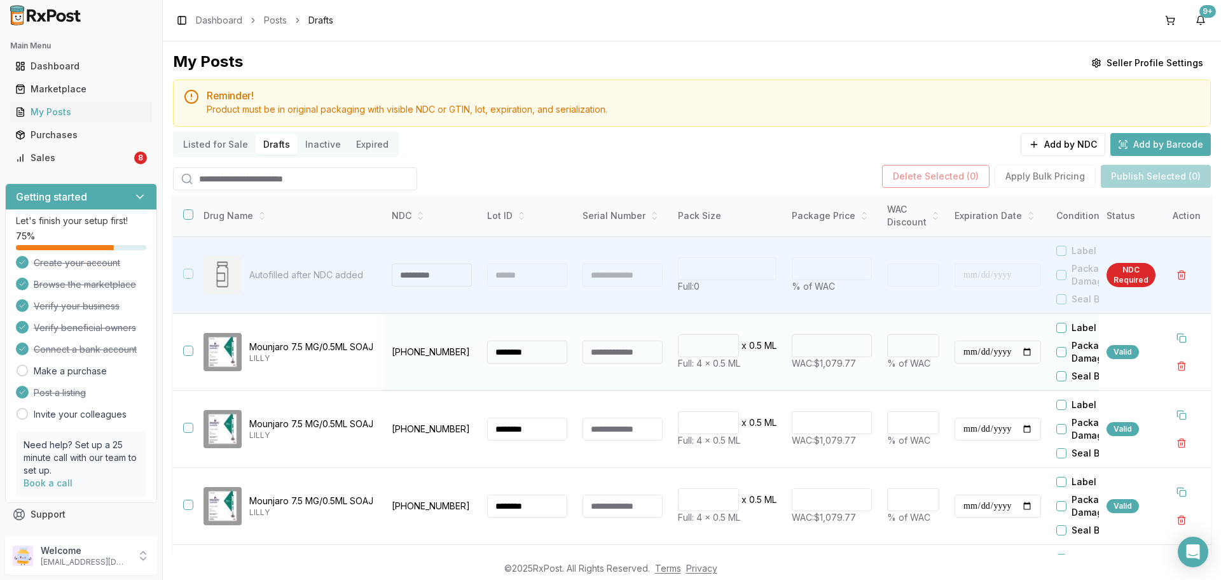
click at [190, 352] on button "button" at bounding box center [188, 350] width 10 height 10
click at [185, 427] on button "button" at bounding box center [188, 427] width 10 height 10
click at [186, 502] on button "button" at bounding box center [188, 504] width 10 height 10
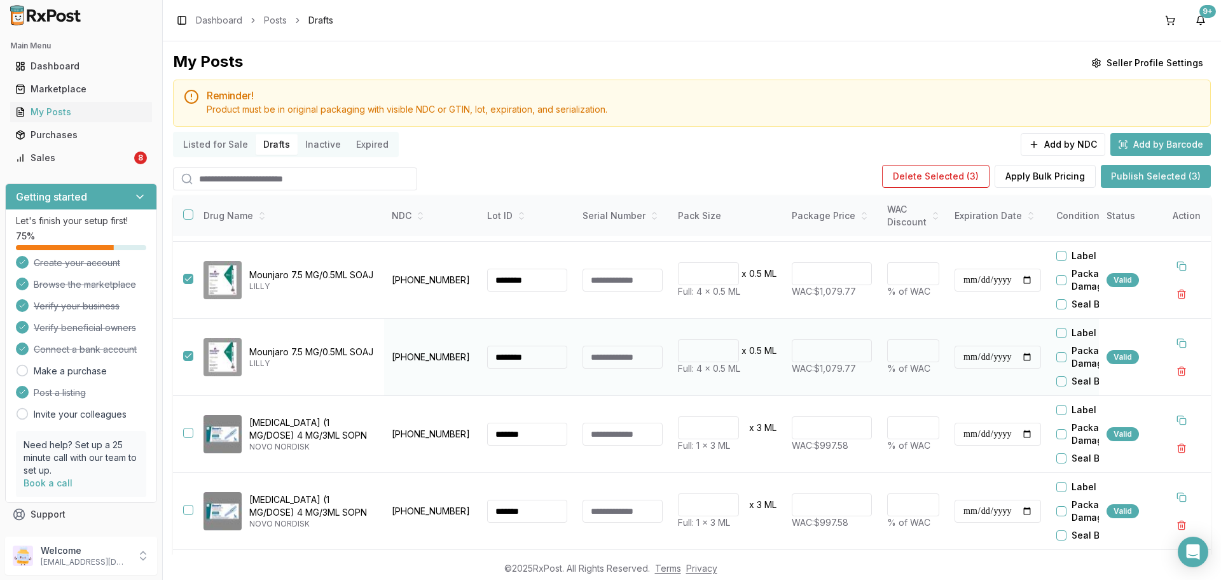
scroll to position [127, 0]
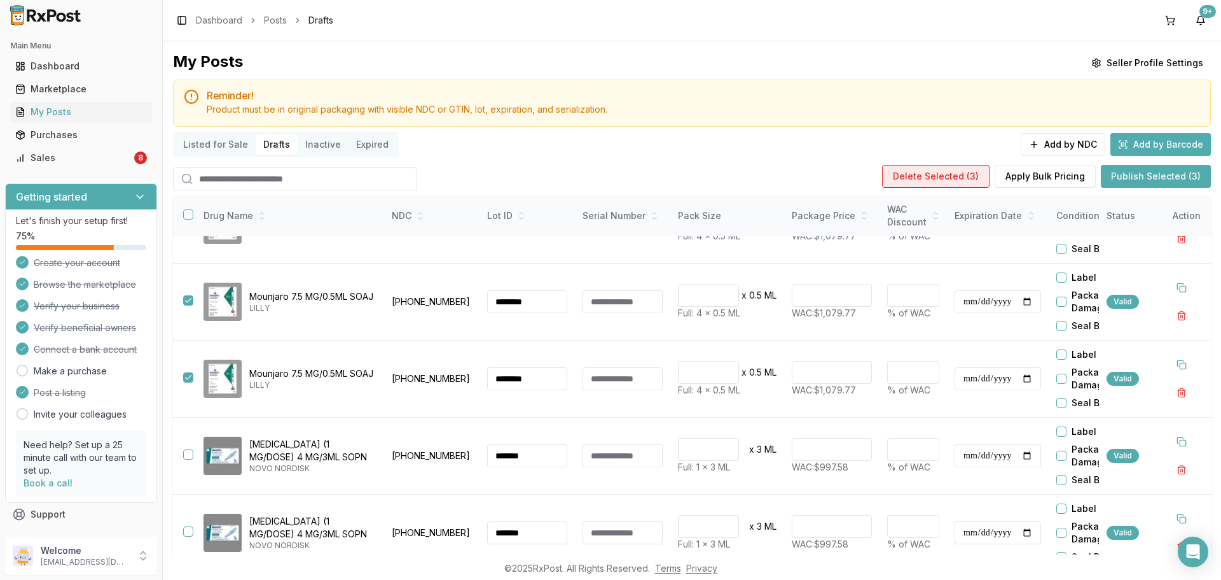
click at [973, 173] on button "Delete Selected ( 3 )" at bounding box center [936, 176] width 108 height 23
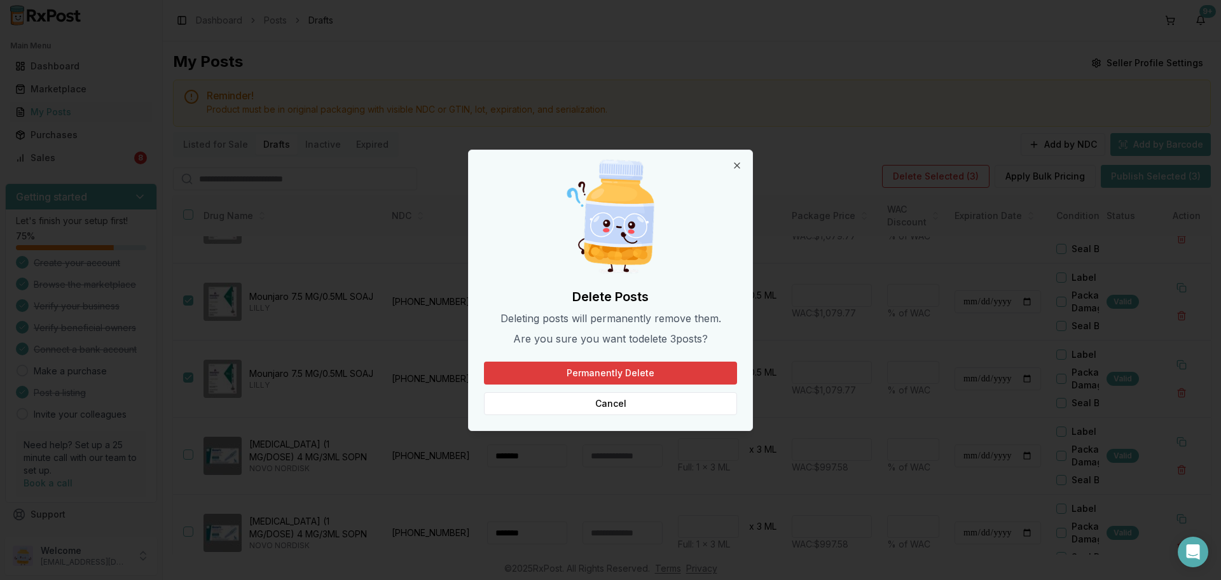
click at [633, 373] on button "Permanently Delete" at bounding box center [610, 372] width 253 height 23
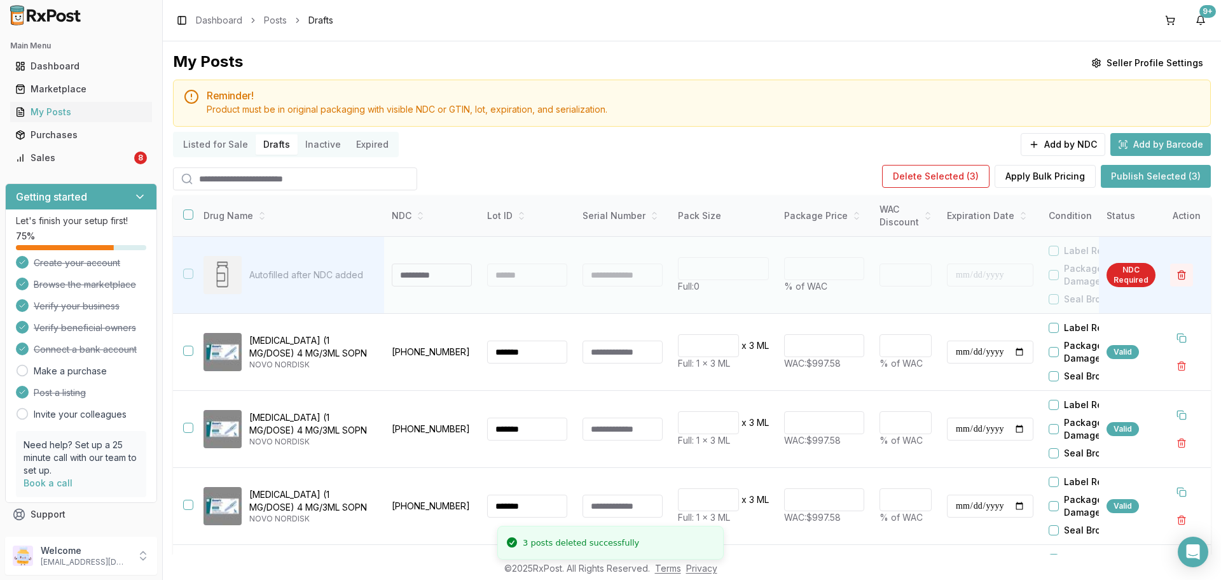
click at [1170, 279] on button "button" at bounding box center [1181, 274] width 23 height 23
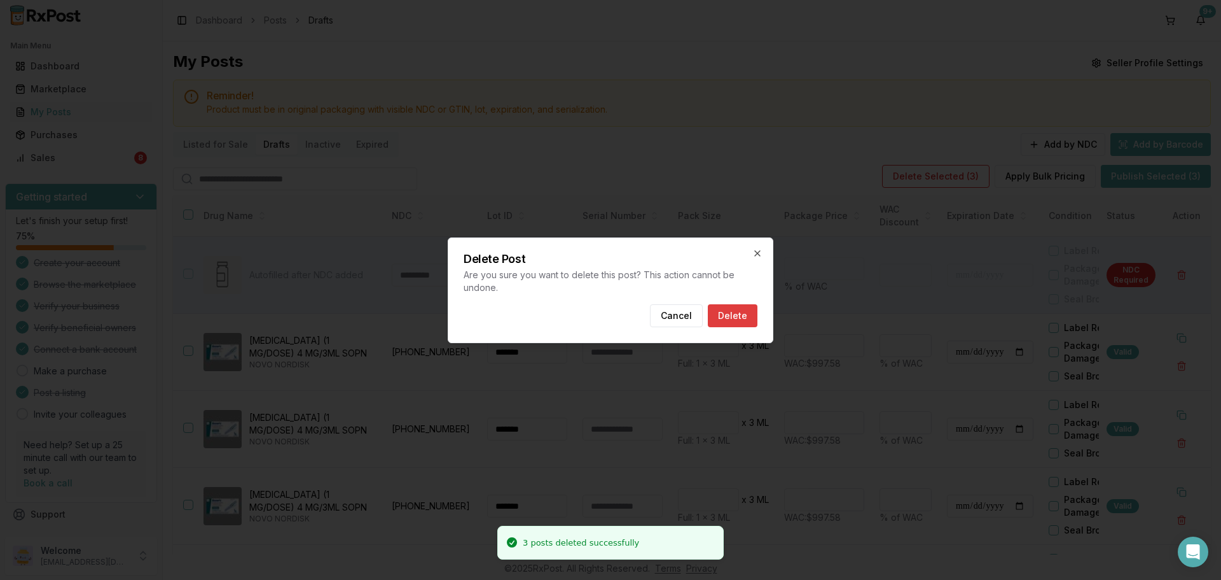
click at [748, 314] on button "Delete" at bounding box center [733, 315] width 50 height 23
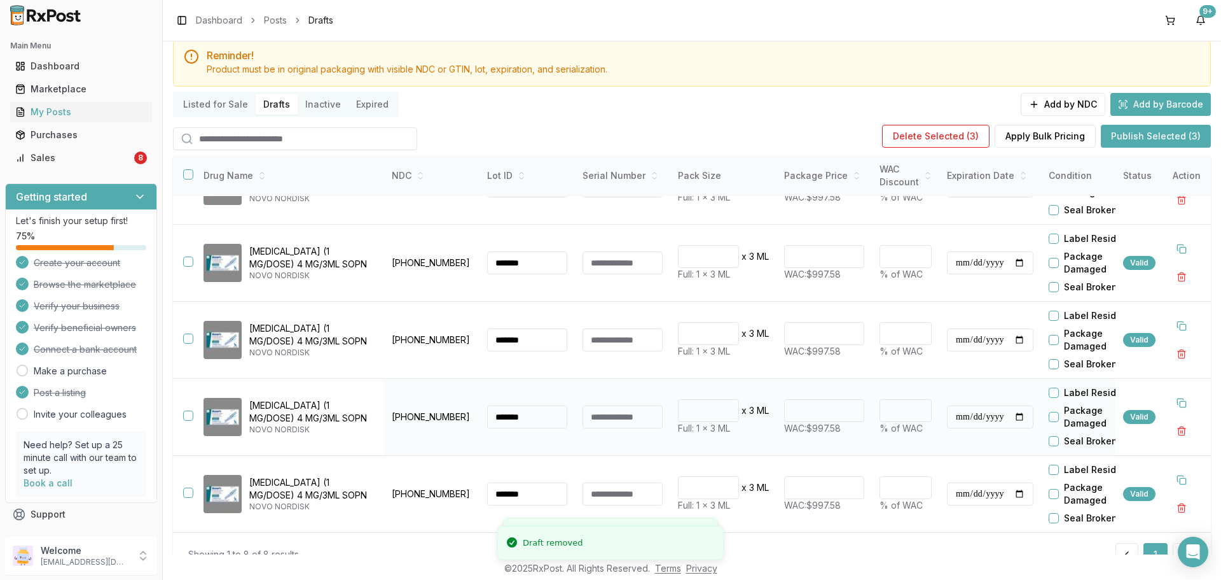
scroll to position [82, 0]
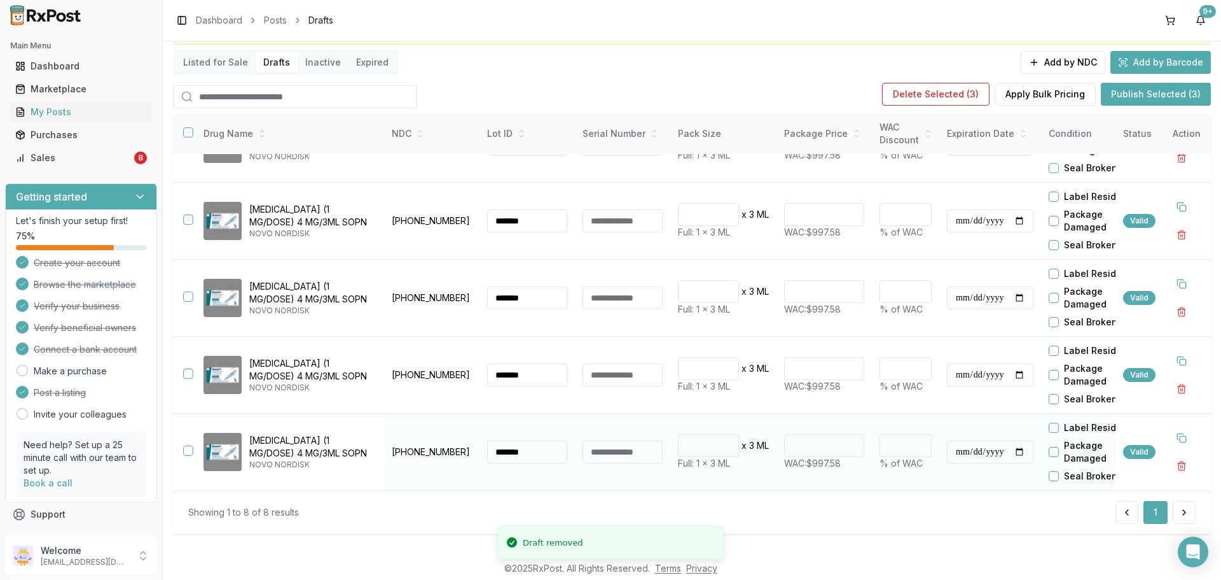
drag, startPoint x: 822, startPoint y: 441, endPoint x: 567, endPoint y: 461, distance: 255.9
click at [580, 459] on tr "**********" at bounding box center [750, 451] width 1155 height 77
type input "******"
type input "**"
drag, startPoint x: 832, startPoint y: 368, endPoint x: 494, endPoint y: 379, distance: 338.6
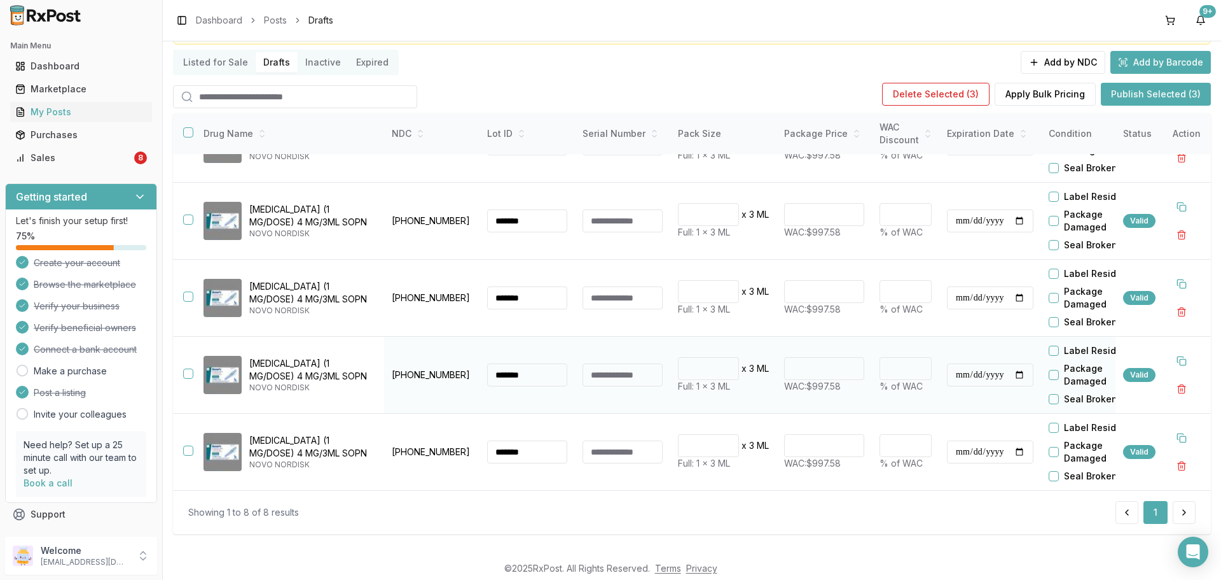
click at [579, 379] on tr "**********" at bounding box center [750, 375] width 1155 height 77
type input "******"
type input "**"
drag, startPoint x: 824, startPoint y: 290, endPoint x: 619, endPoint y: 295, distance: 204.9
click at [660, 291] on tr "**********" at bounding box center [750, 298] width 1155 height 77
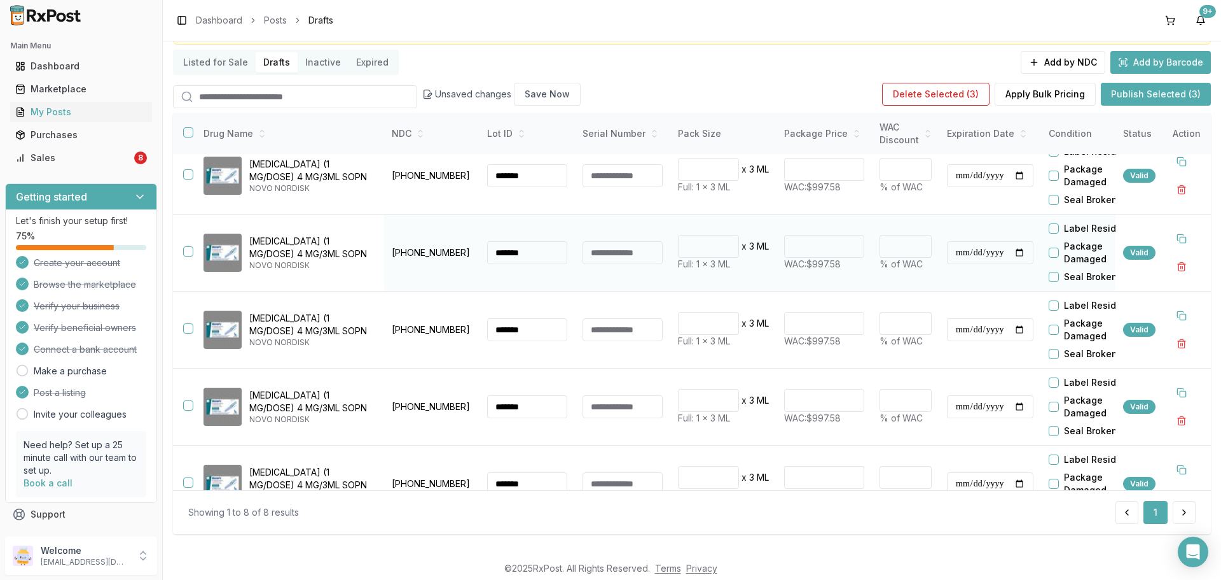
scroll to position [0, 0]
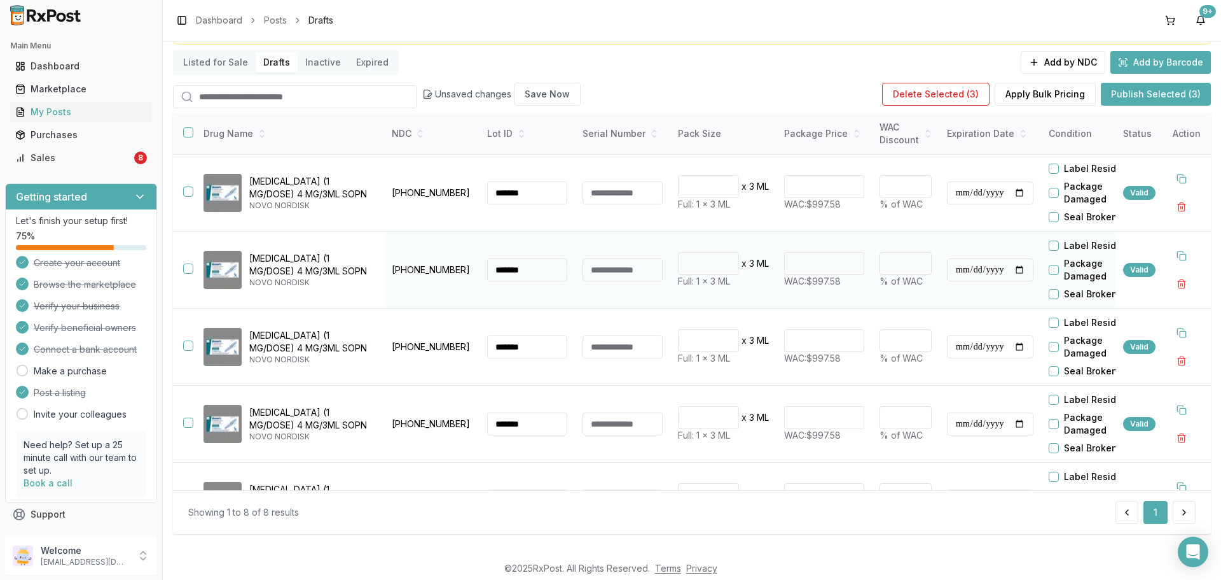
type input "******"
type input "**"
click at [714, 262] on tr "**********" at bounding box center [750, 270] width 1155 height 77
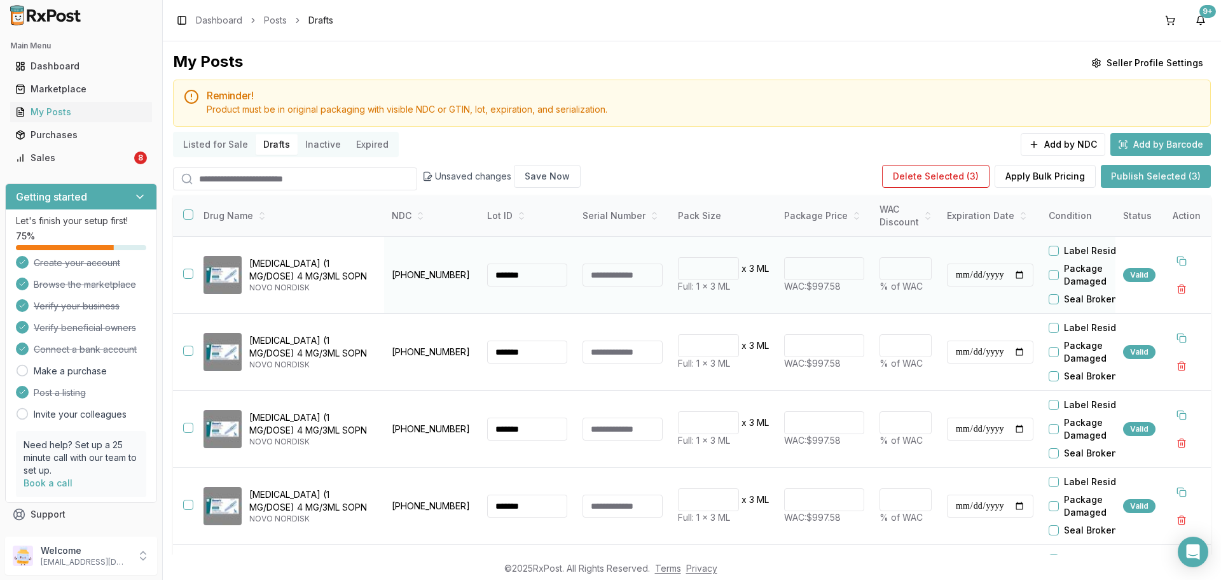
type input "******"
type input "**"
drag, startPoint x: 826, startPoint y: 274, endPoint x: 506, endPoint y: 277, distance: 320.0
click at [653, 273] on tr "**********" at bounding box center [750, 275] width 1155 height 77
type input "******"
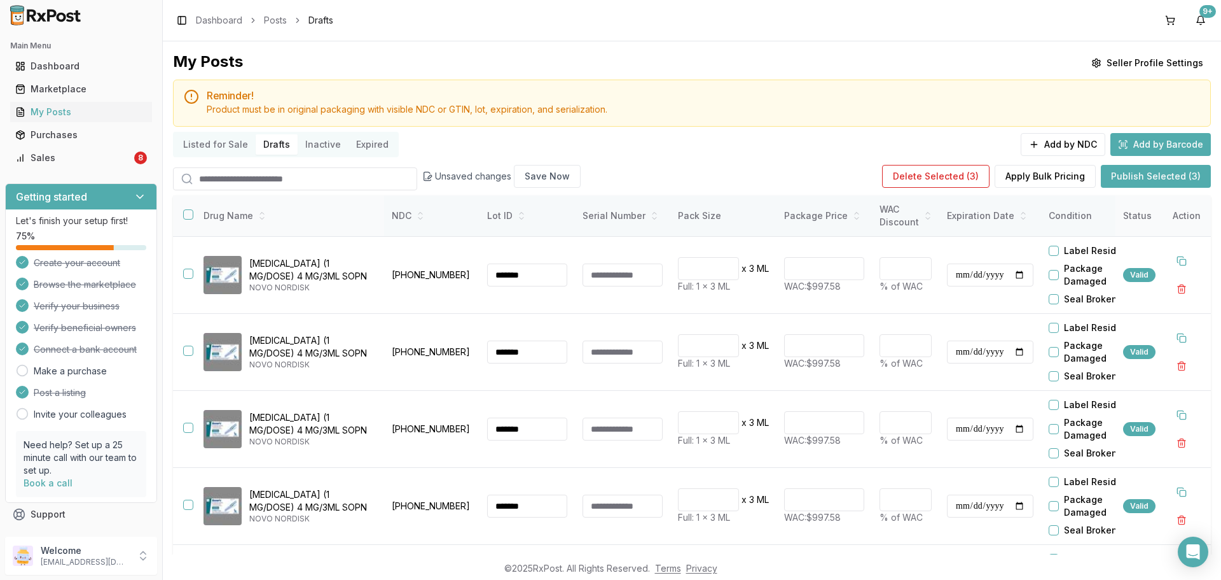
type input "**"
click at [185, 212] on button "button" at bounding box center [188, 214] width 10 height 10
click at [188, 212] on button "button" at bounding box center [188, 214] width 10 height 10
click at [1179, 263] on button at bounding box center [1181, 260] width 23 height 23
click at [1180, 263] on button at bounding box center [1181, 260] width 23 height 23
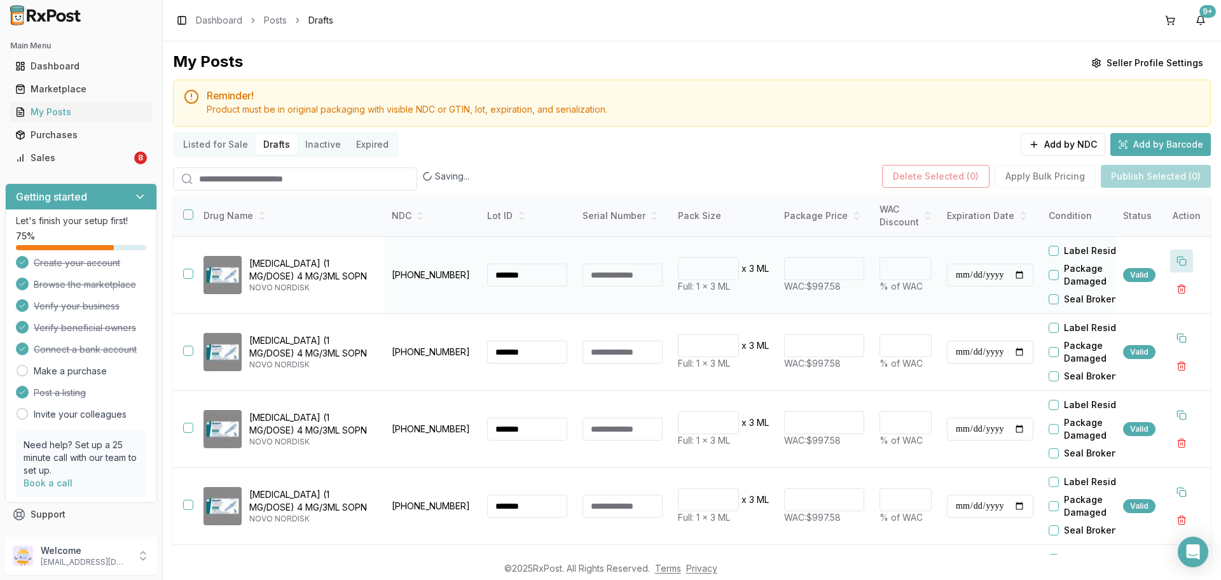
click at [1180, 263] on button at bounding box center [1181, 260] width 23 height 23
click at [189, 218] on button "button" at bounding box center [188, 214] width 10 height 10
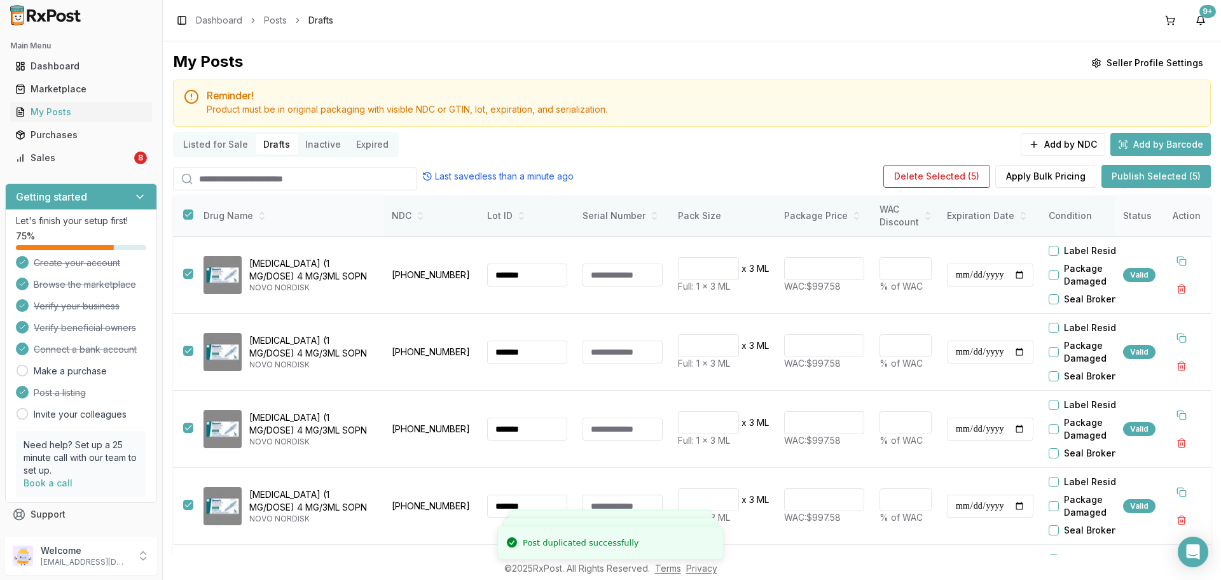
click at [186, 218] on button "button" at bounding box center [188, 214] width 10 height 10
click at [188, 218] on button "button" at bounding box center [188, 214] width 10 height 10
click at [186, 211] on button "button" at bounding box center [188, 214] width 10 height 10
click at [1182, 177] on button "Publish Selected (9)" at bounding box center [1156, 176] width 110 height 23
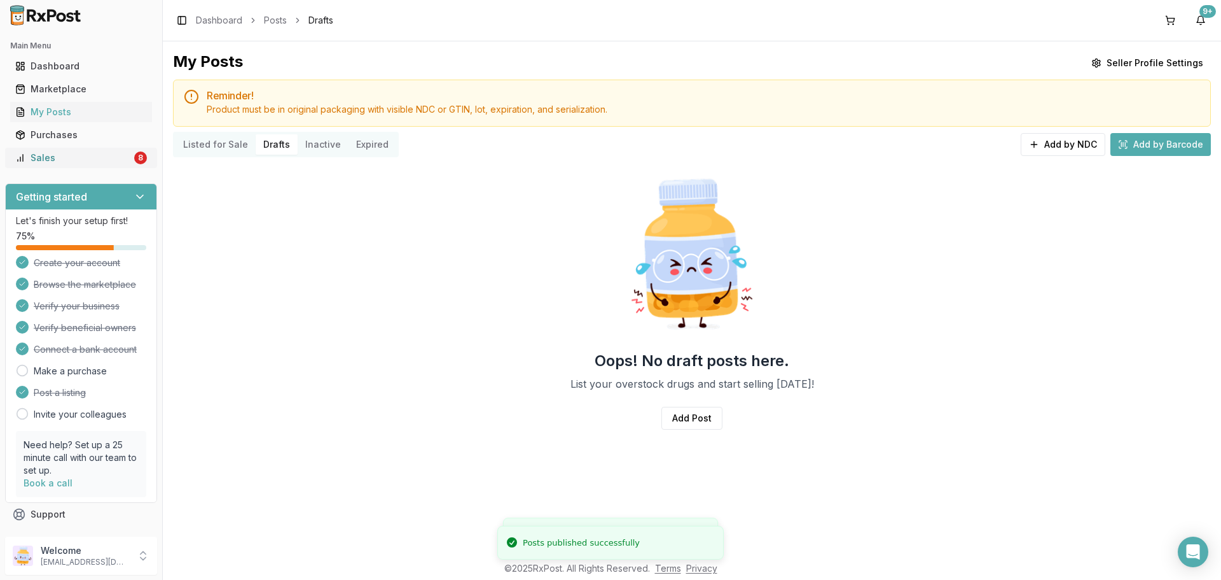
click at [103, 158] on div "Sales" at bounding box center [73, 157] width 116 height 13
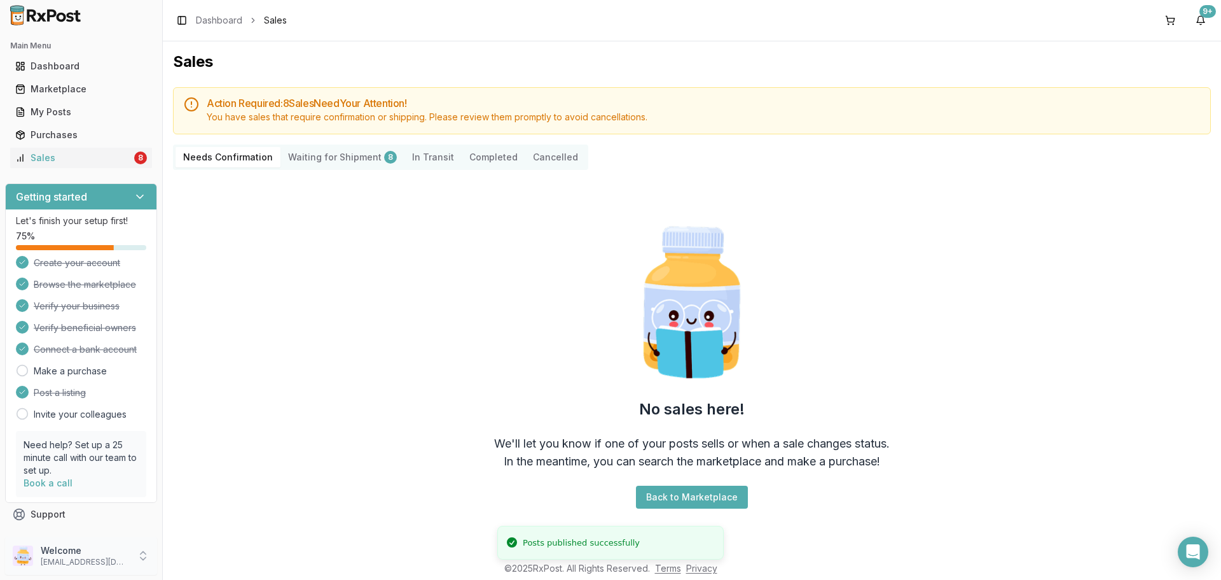
click at [104, 557] on p "dngpharmacy2@gmail.com" at bounding box center [85, 562] width 88 height 10
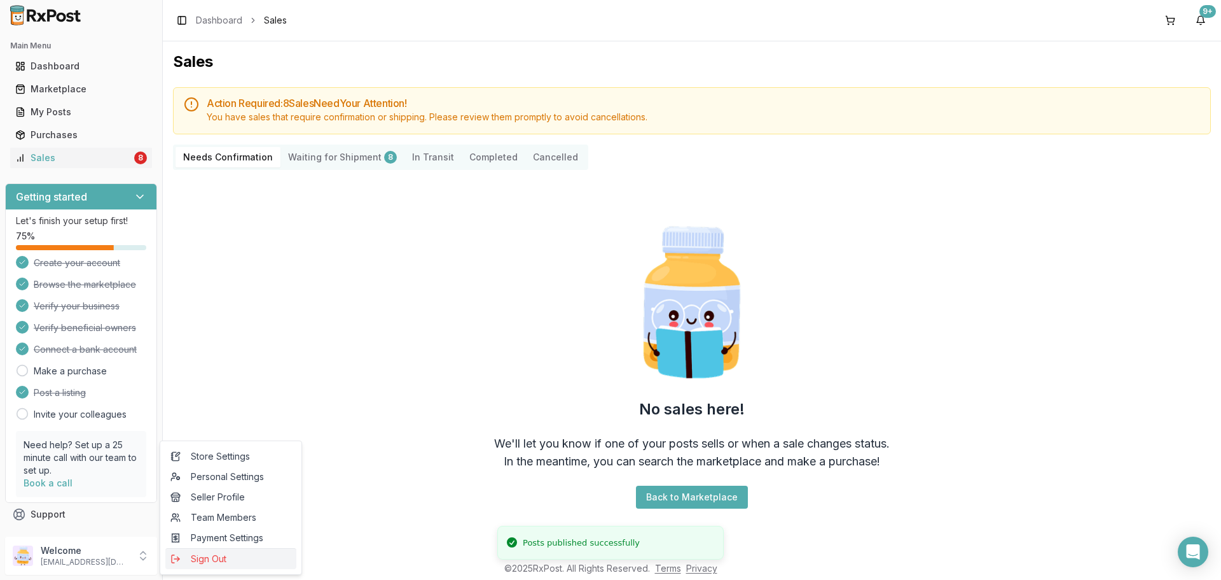
click at [226, 560] on span "Sign Out" at bounding box center [230, 558] width 121 height 13
